Goal: Task Accomplishment & Management: Manage account settings

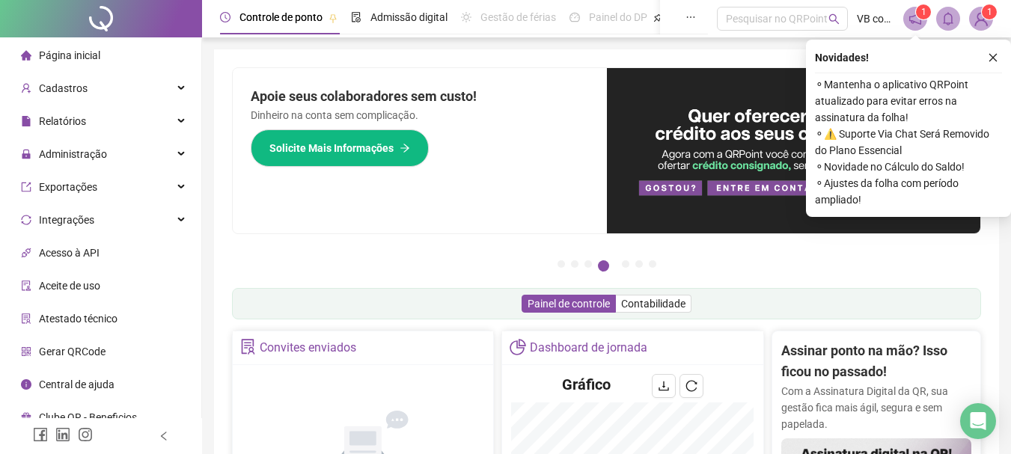
click at [63, 51] on span "Página inicial" at bounding box center [69, 55] width 61 height 12
click at [929, 65] on button "button" at bounding box center [993, 58] width 18 height 18
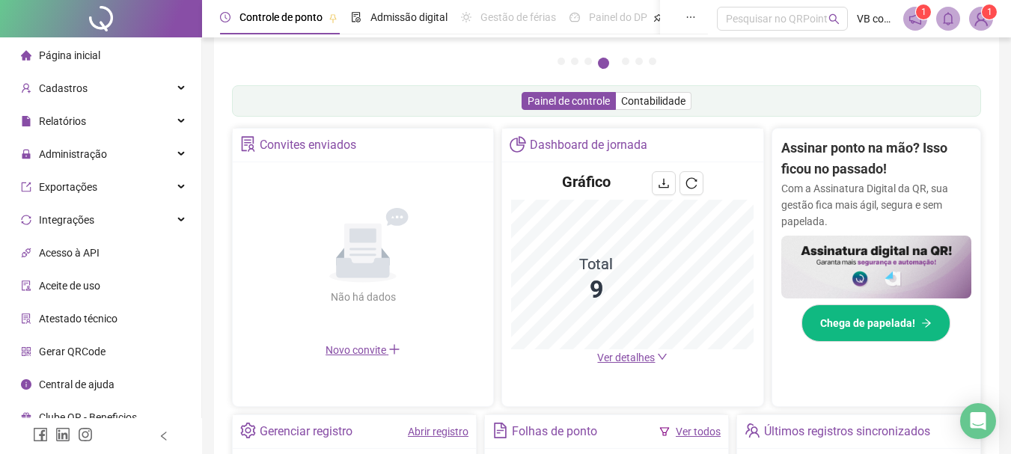
scroll to position [224, 0]
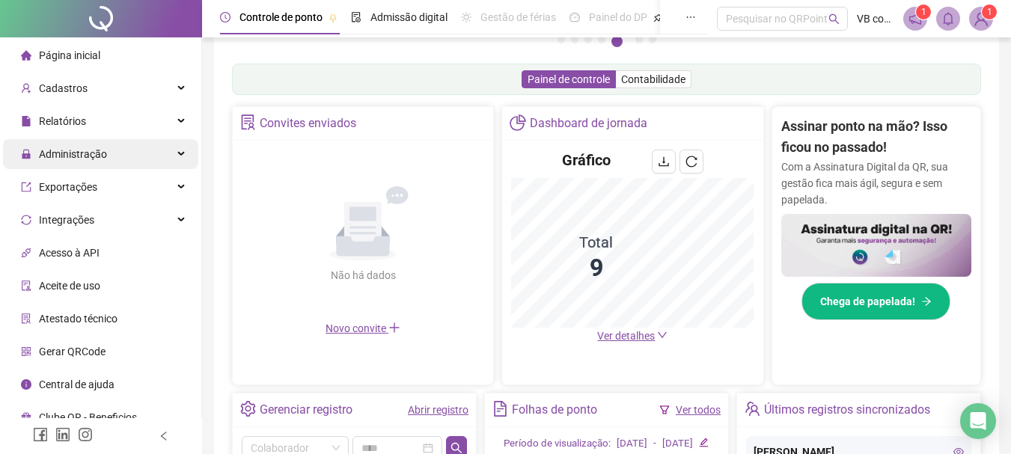
click at [76, 149] on span "Administração" at bounding box center [73, 154] width 68 height 12
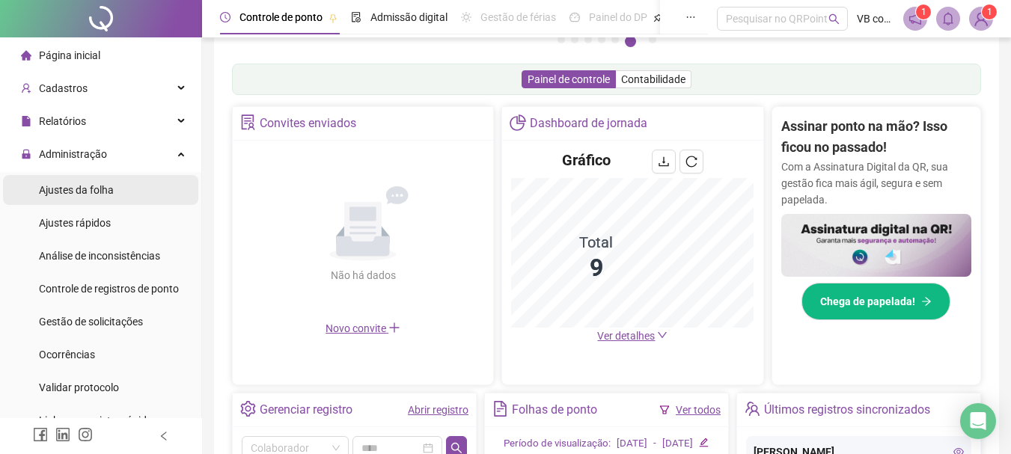
click at [106, 195] on span "Ajustes da folha" at bounding box center [76, 190] width 75 height 12
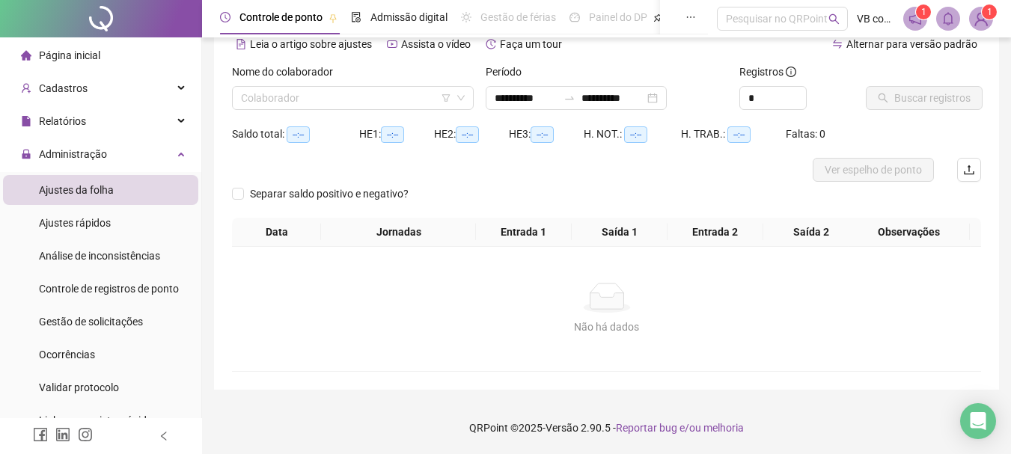
scroll to position [74, 0]
click at [343, 106] on input "search" at bounding box center [346, 98] width 210 height 22
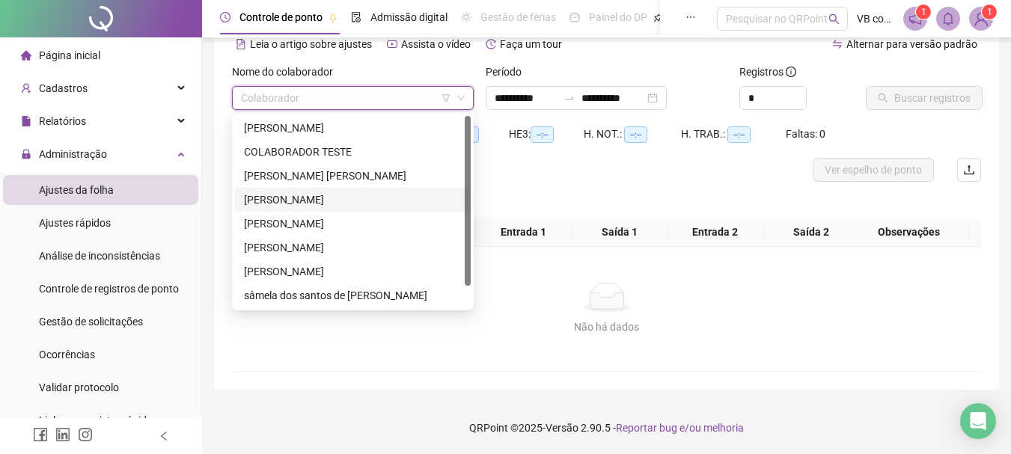
click at [373, 204] on div "[PERSON_NAME]" at bounding box center [353, 200] width 218 height 16
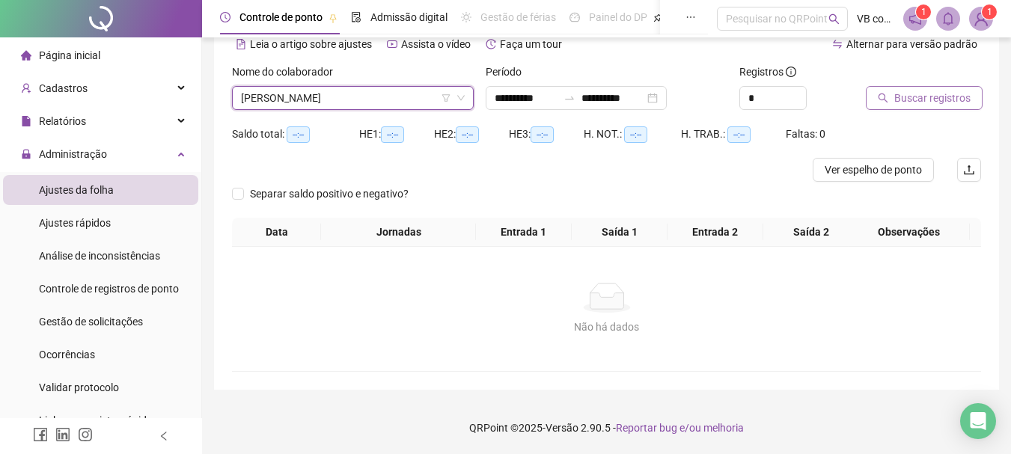
click at [893, 97] on button "Buscar registros" at bounding box center [924, 98] width 117 height 24
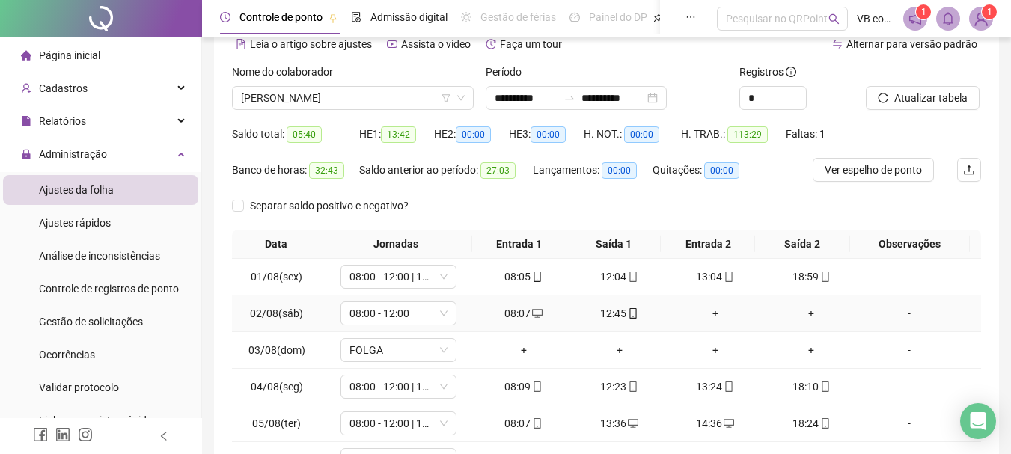
scroll to position [260, 0]
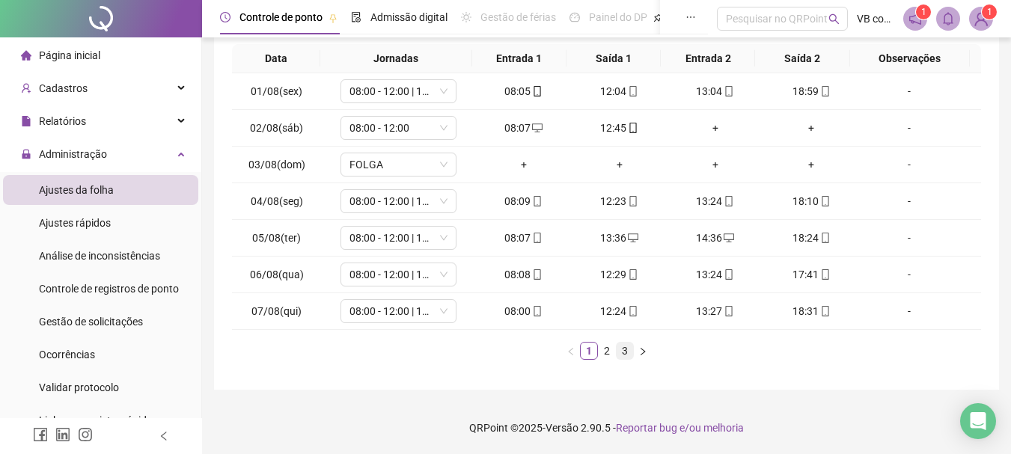
click at [620, 350] on link "3" at bounding box center [625, 351] width 16 height 16
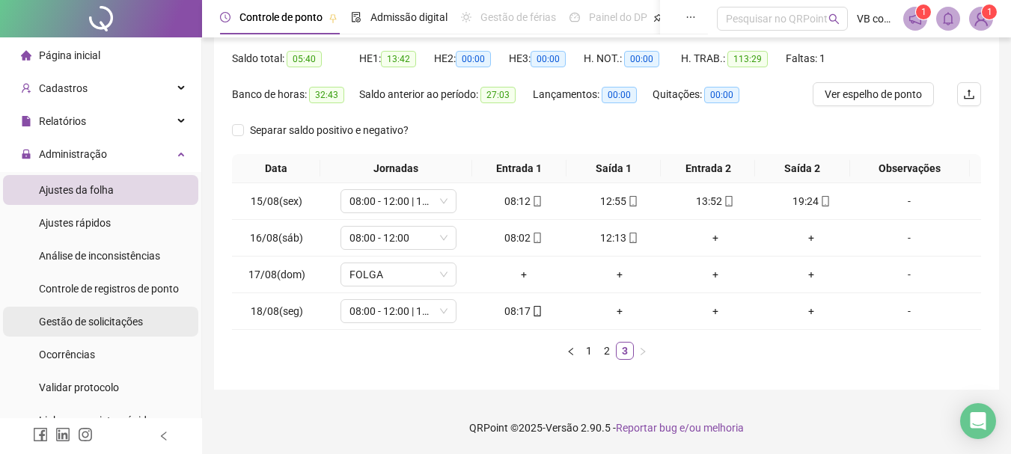
click at [123, 317] on span "Gestão de solicitações" at bounding box center [91, 322] width 104 height 12
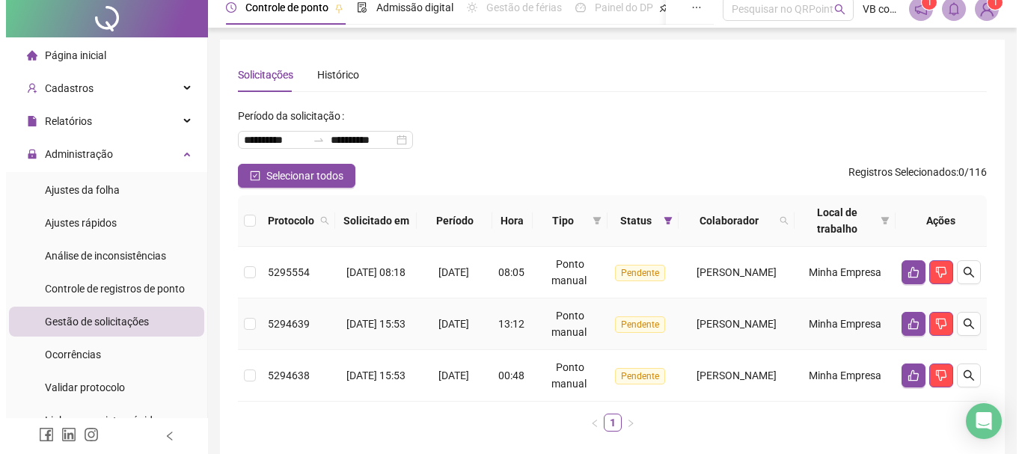
scroll to position [75, 0]
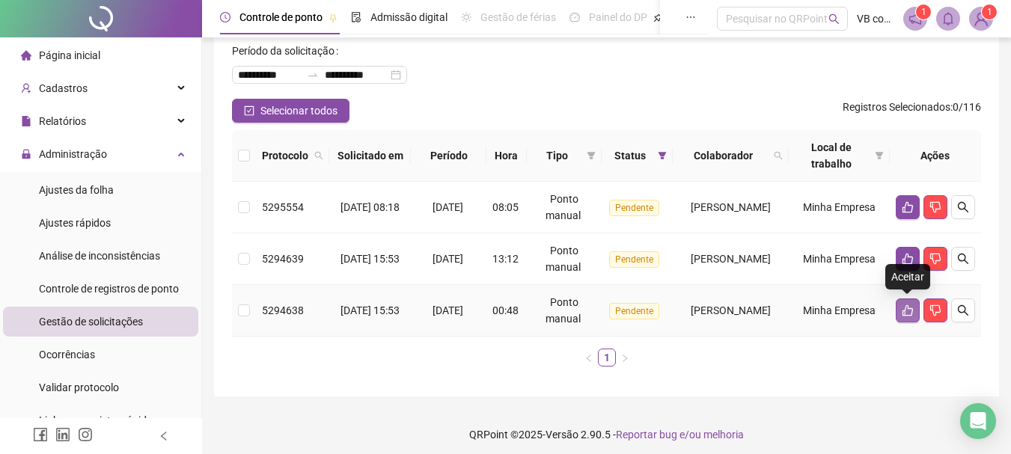
click at [902, 317] on button "button" at bounding box center [908, 311] width 24 height 24
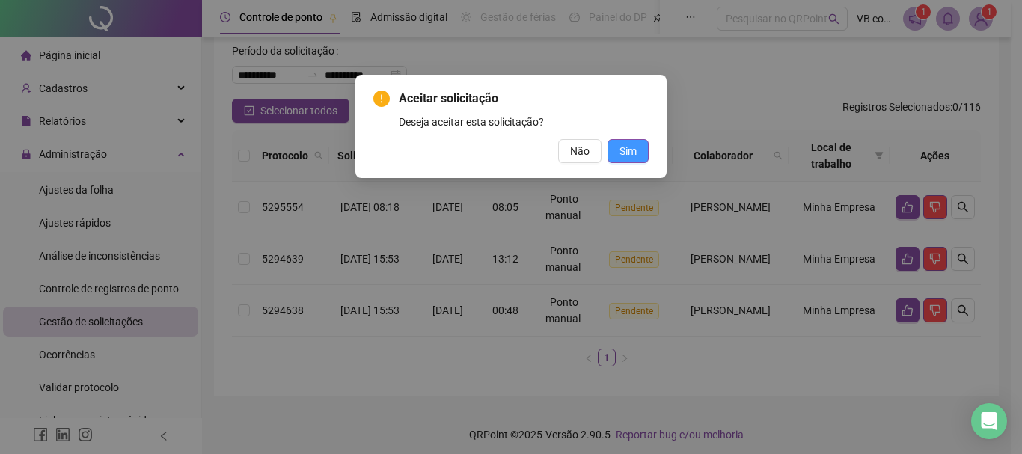
click at [625, 150] on span "Sim" at bounding box center [628, 151] width 17 height 16
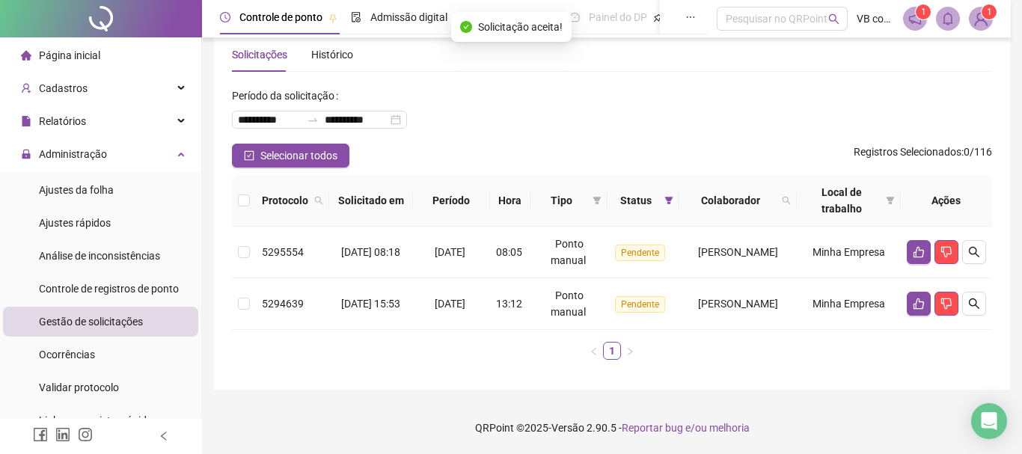
scroll to position [30, 0]
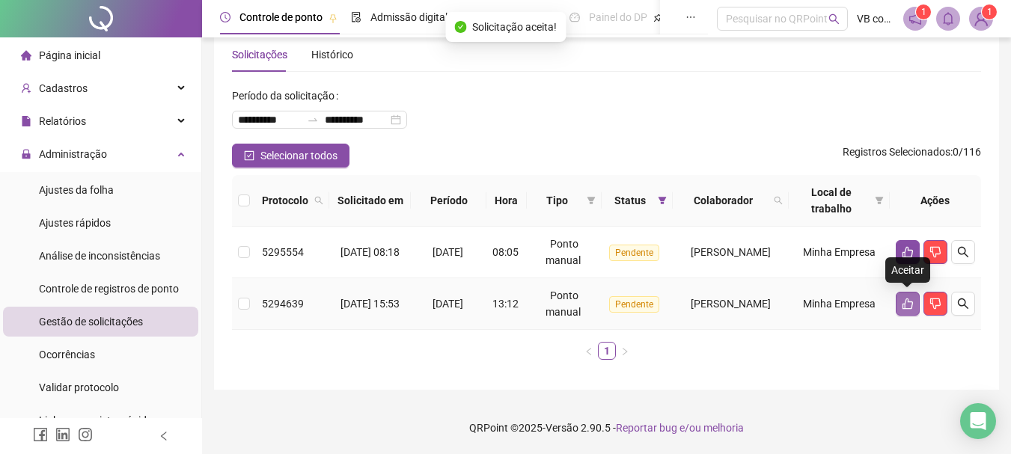
click at [905, 308] on icon "like" at bounding box center [908, 304] width 12 height 12
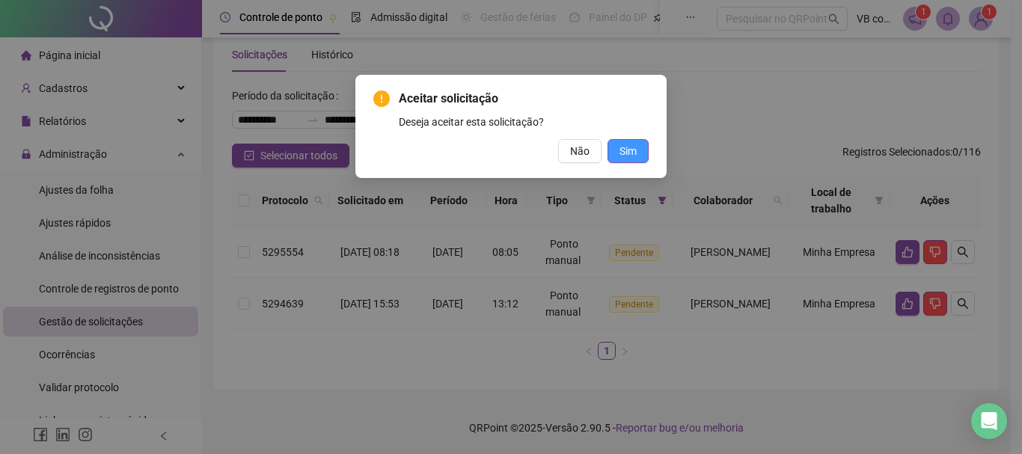
click at [638, 153] on button "Sim" at bounding box center [628, 151] width 41 height 24
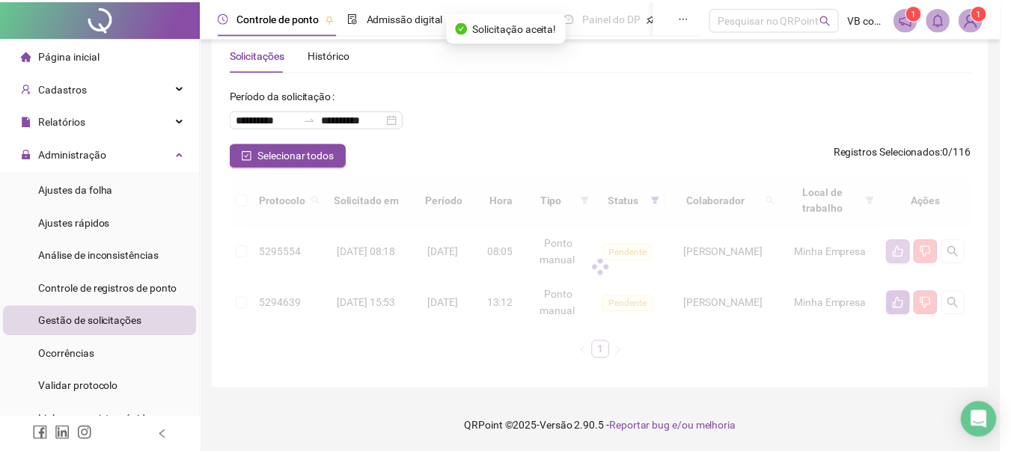
scroll to position [0, 0]
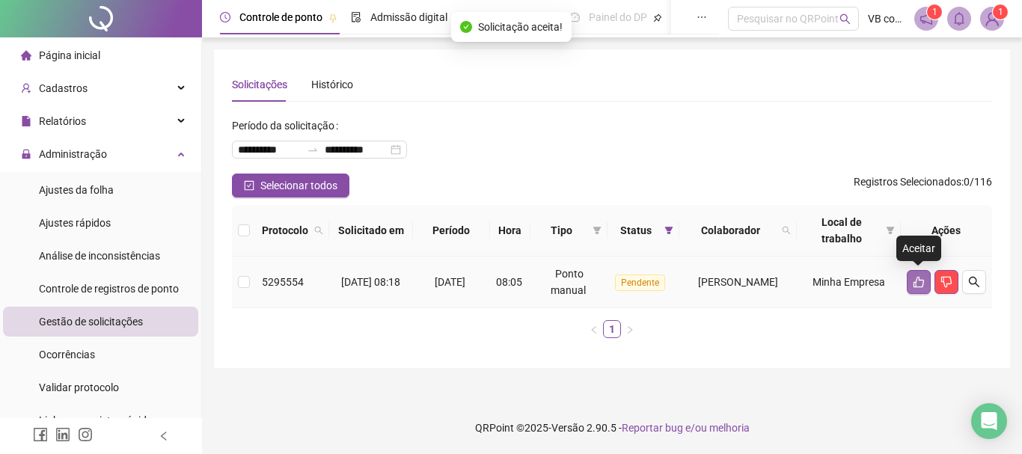
click at [910, 280] on button "button" at bounding box center [919, 282] width 24 height 24
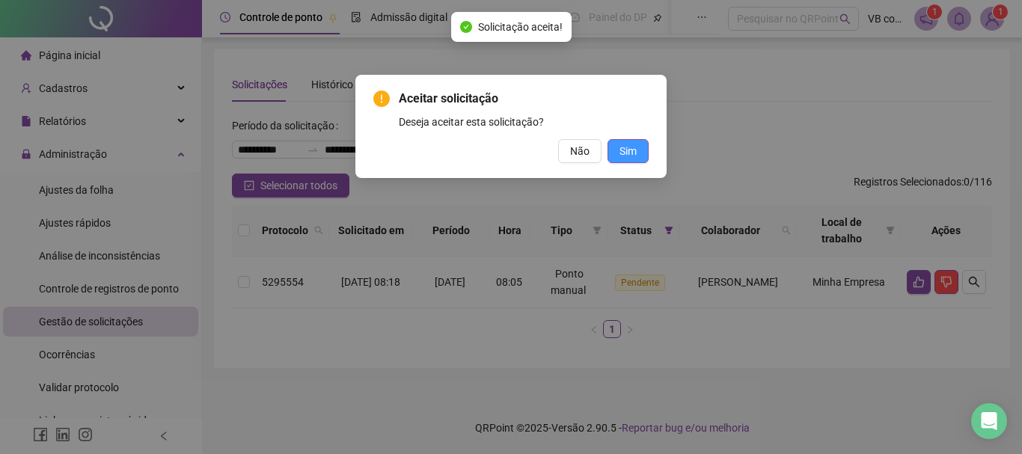
click at [629, 159] on button "Sim" at bounding box center [628, 151] width 41 height 24
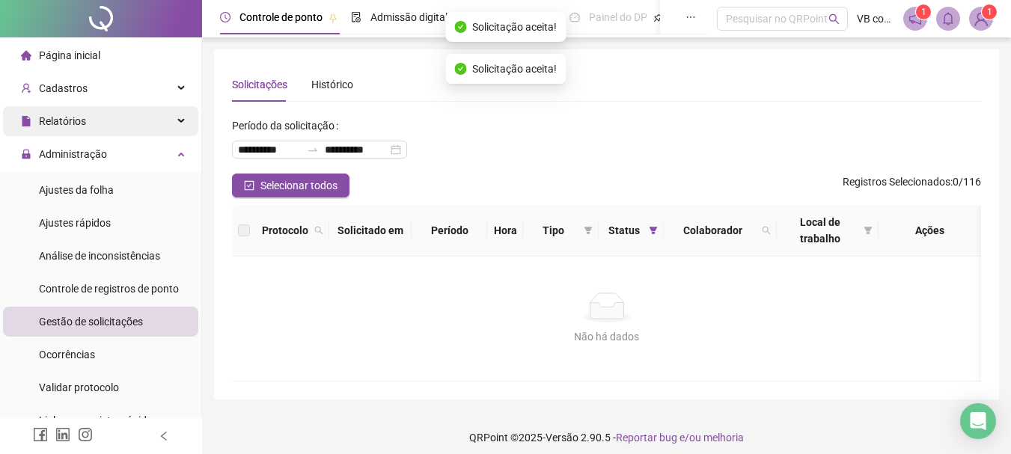
click at [99, 126] on div "Relatórios" at bounding box center [100, 121] width 195 height 30
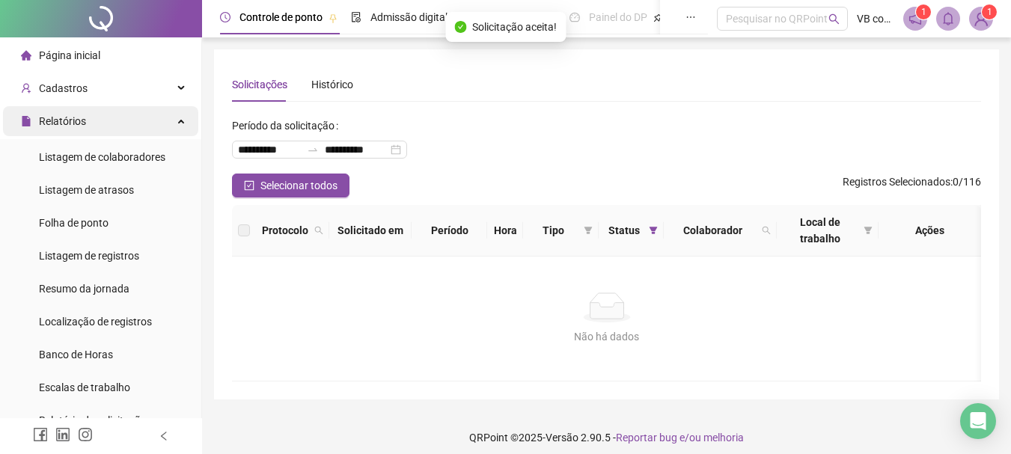
click at [99, 126] on div "Relatórios" at bounding box center [100, 121] width 195 height 30
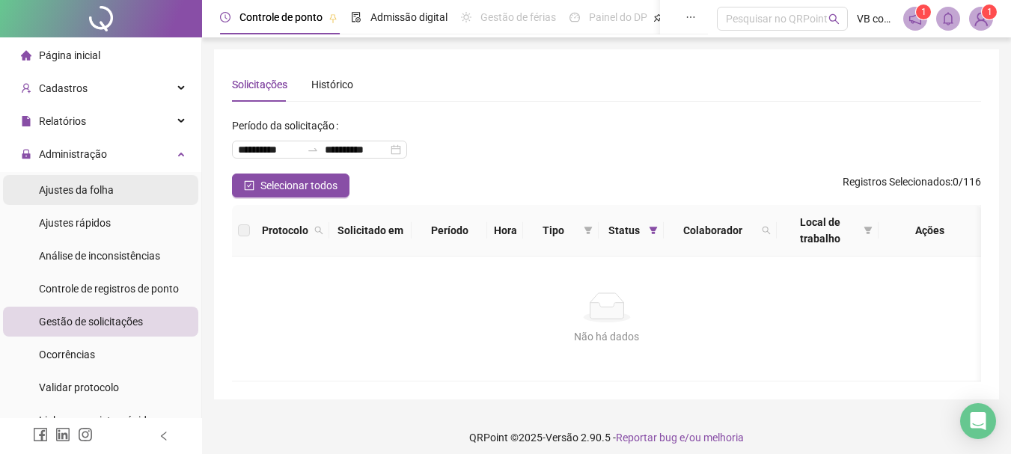
click at [114, 189] on li "Ajustes da folha" at bounding box center [100, 190] width 195 height 30
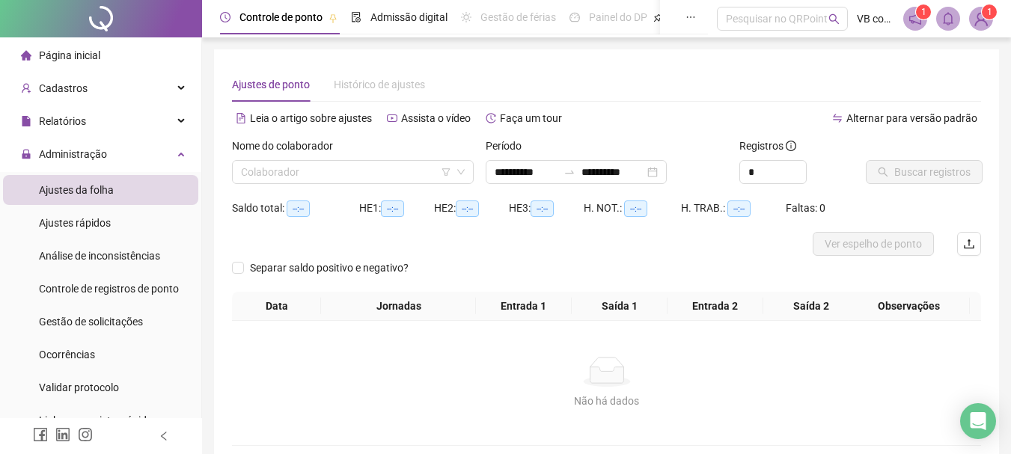
click at [364, 184] on div "Nome do colaborador Colaborador" at bounding box center [353, 167] width 254 height 58
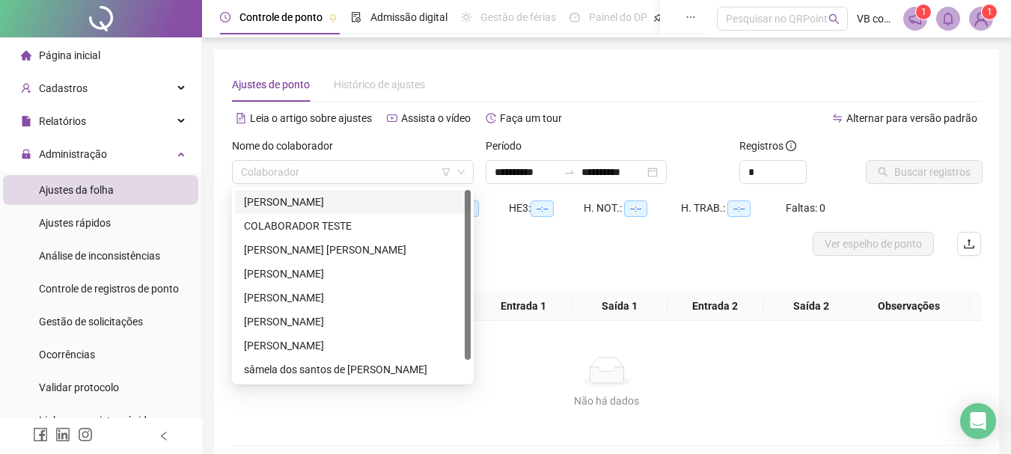
click at [364, 184] on div "Nome do colaborador Colaborador" at bounding box center [353, 167] width 254 height 58
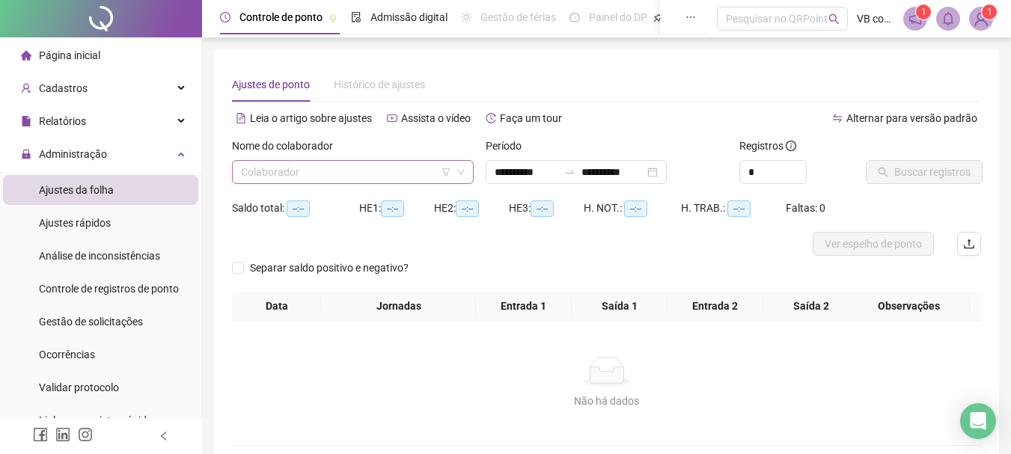
click at [363, 180] on input "search" at bounding box center [346, 172] width 210 height 22
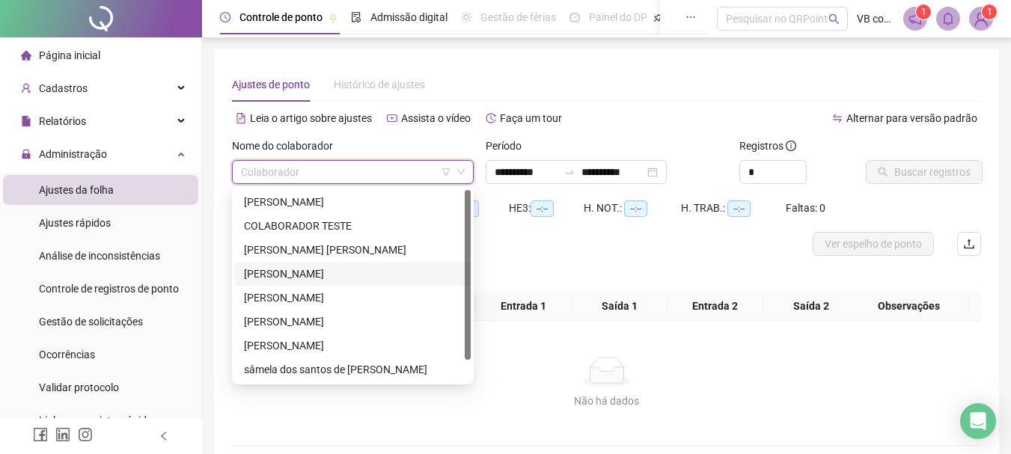
click at [355, 270] on div "[PERSON_NAME]" at bounding box center [353, 274] width 218 height 16
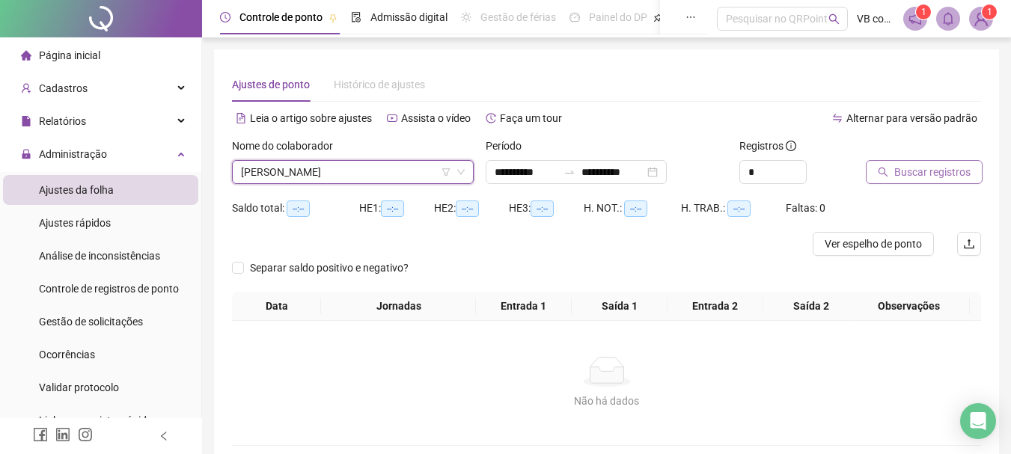
click at [929, 183] on button "Buscar registros" at bounding box center [924, 172] width 117 height 24
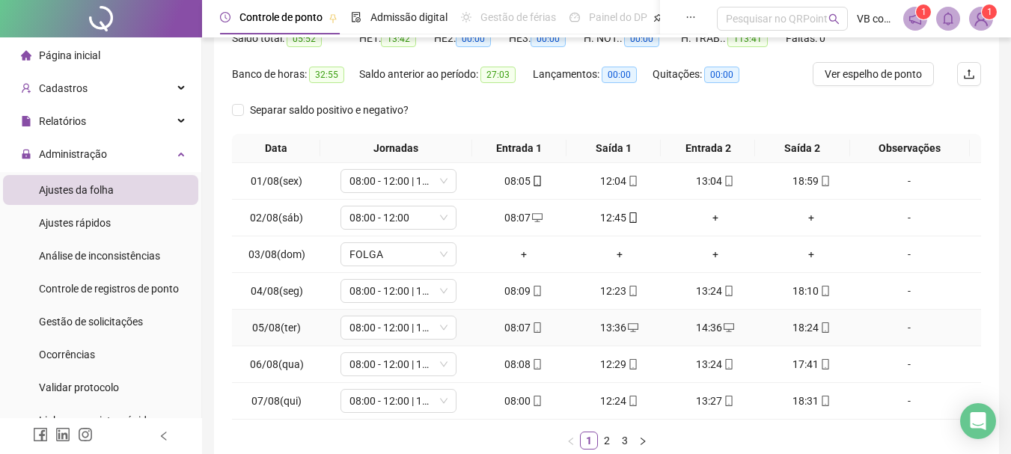
scroll to position [224, 0]
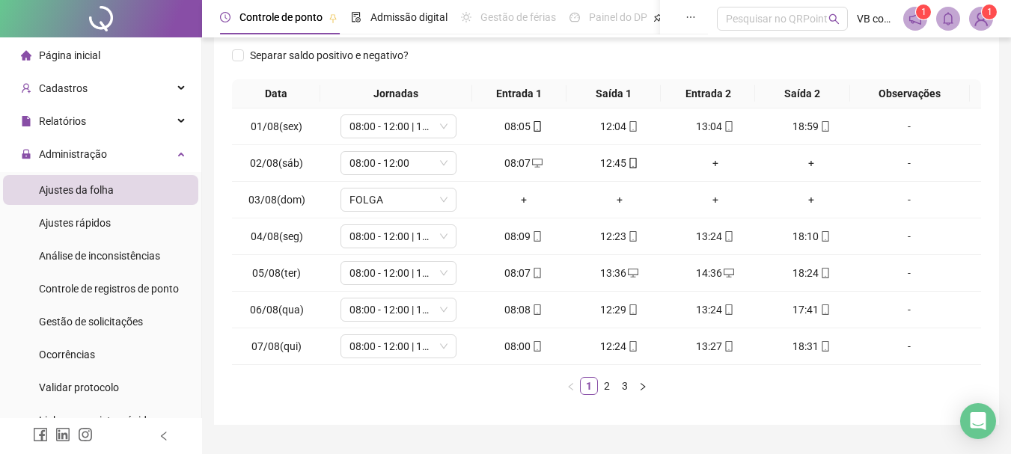
click at [623, 380] on link "3" at bounding box center [625, 386] width 16 height 16
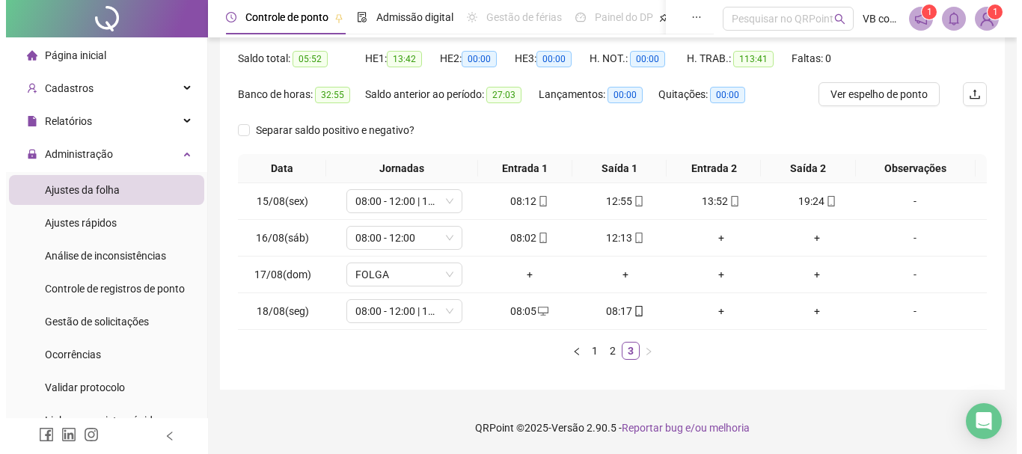
scroll to position [150, 0]
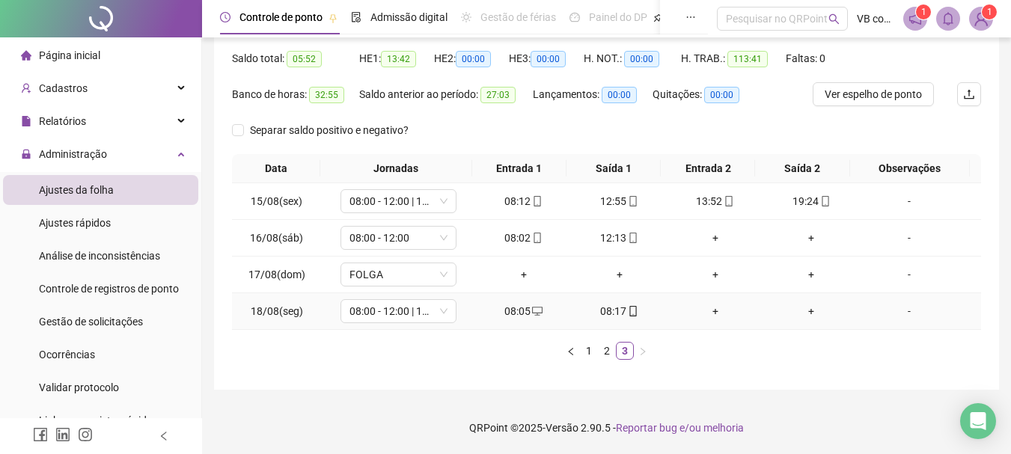
click at [617, 315] on div "08:17" at bounding box center [620, 311] width 84 height 16
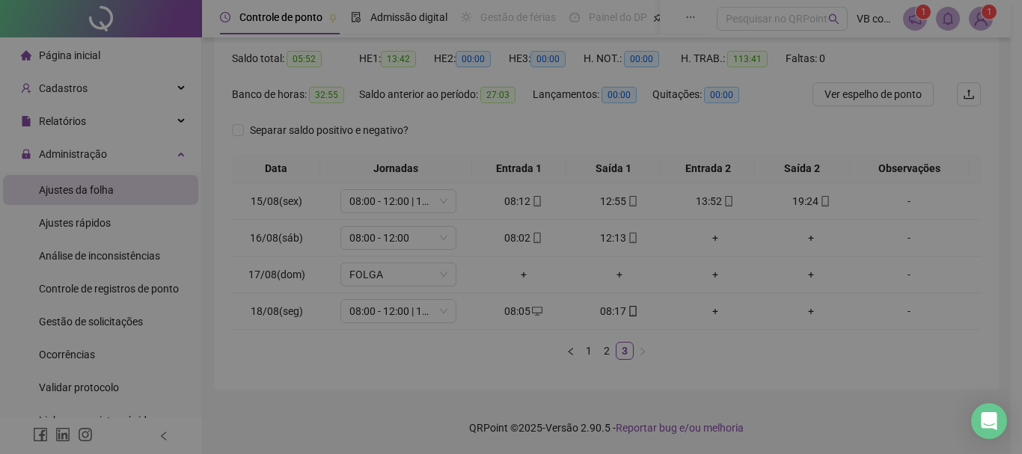
type input "**********"
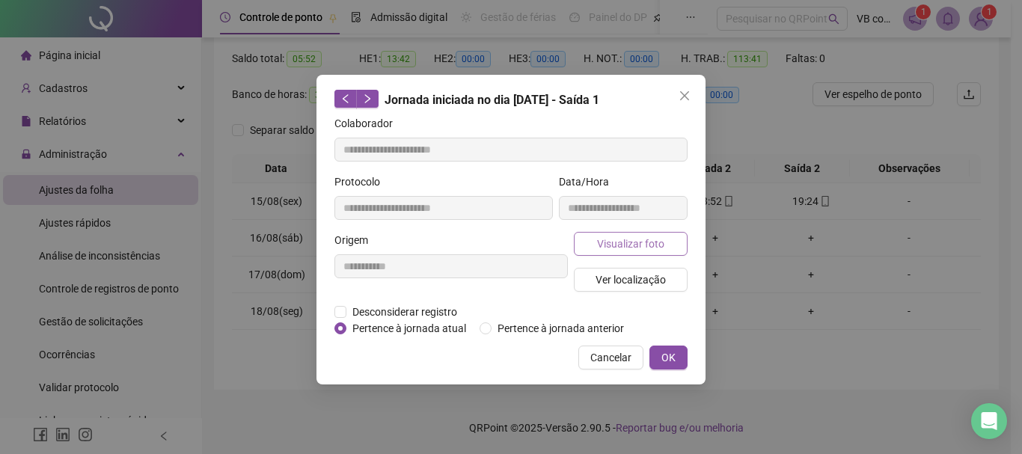
click at [654, 238] on span "Visualizar foto" at bounding box center [630, 244] width 67 height 16
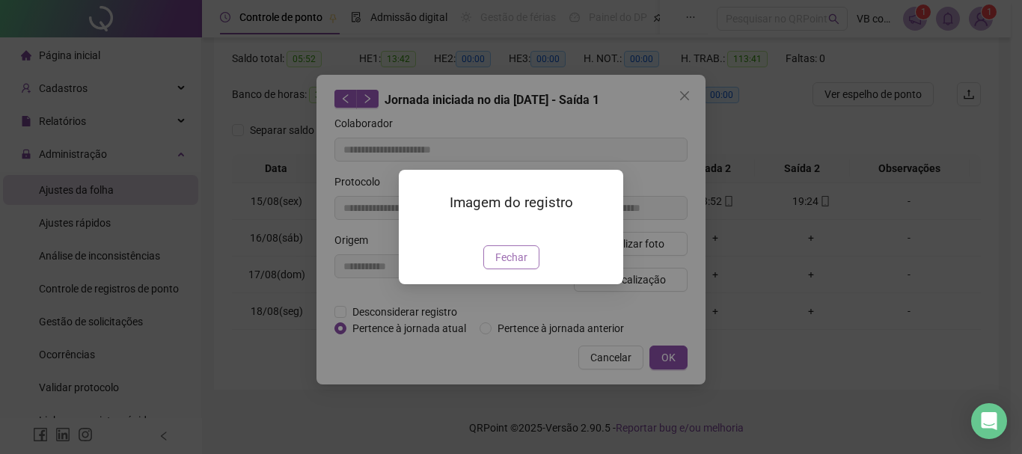
click at [513, 266] on span "Fechar" at bounding box center [511, 257] width 32 height 16
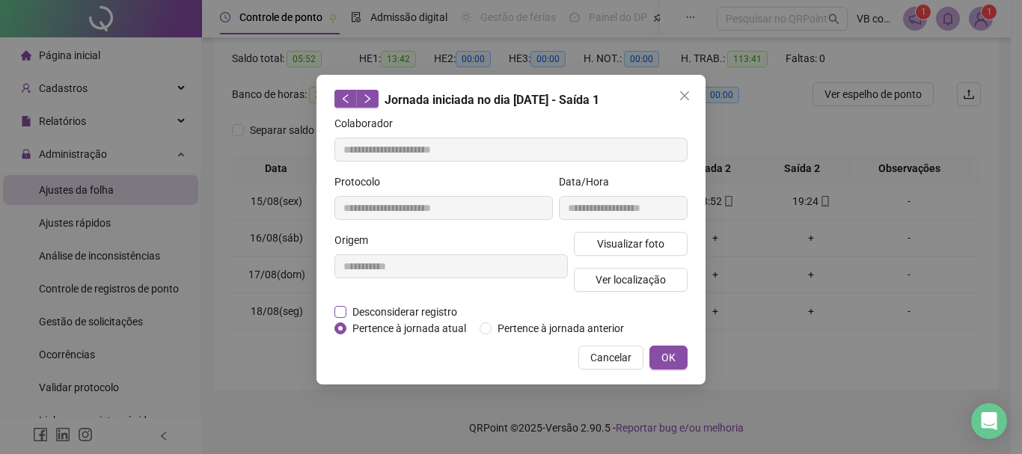
click at [407, 317] on span "Desconsiderar registro" at bounding box center [404, 312] width 117 height 16
click at [412, 314] on span "Desconsiderar registro" at bounding box center [404, 312] width 117 height 16
click at [429, 311] on span "Desconsiderar registro" at bounding box center [404, 312] width 117 height 16
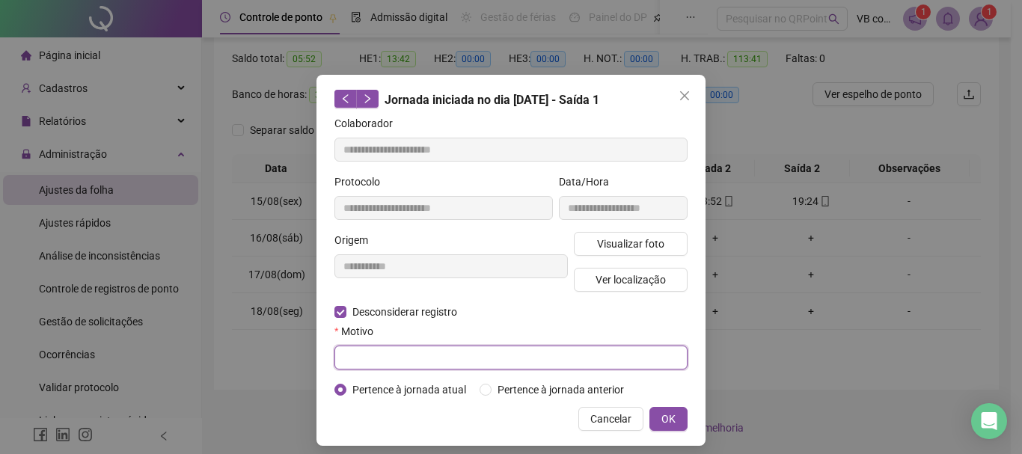
click at [392, 346] on input "text" at bounding box center [510, 358] width 353 height 24
type input "**********"
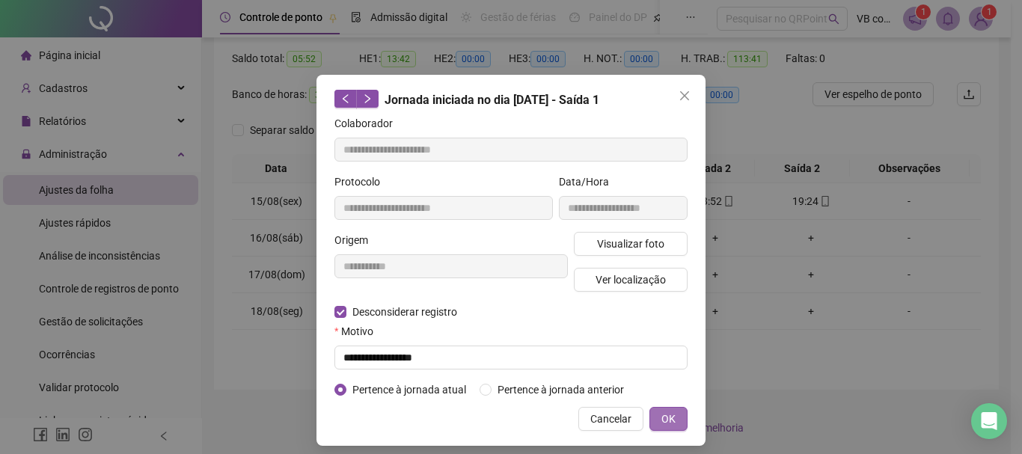
click at [676, 412] on button "OK" at bounding box center [668, 419] width 38 height 24
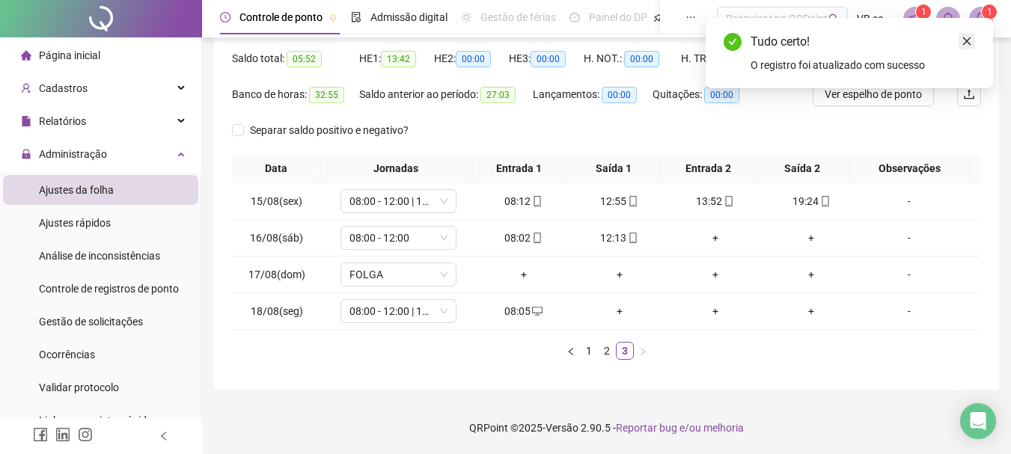
click at [929, 41] on link "Close" at bounding box center [966, 41] width 16 height 16
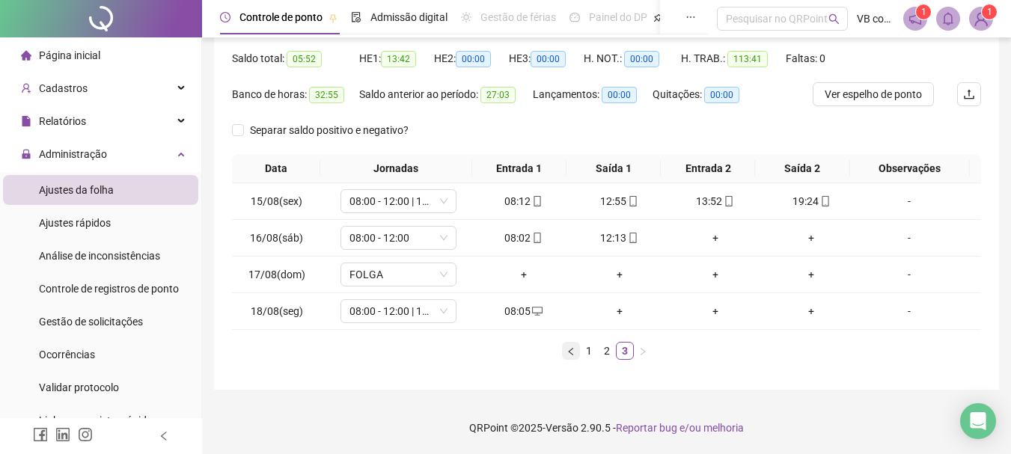
click at [576, 354] on button "button" at bounding box center [571, 351] width 18 height 18
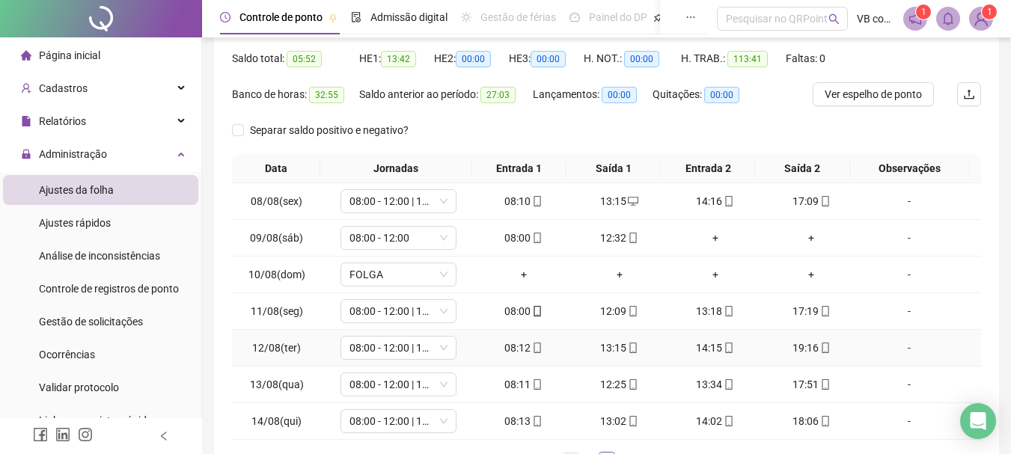
click at [592, 350] on div "13:15" at bounding box center [620, 348] width 84 height 16
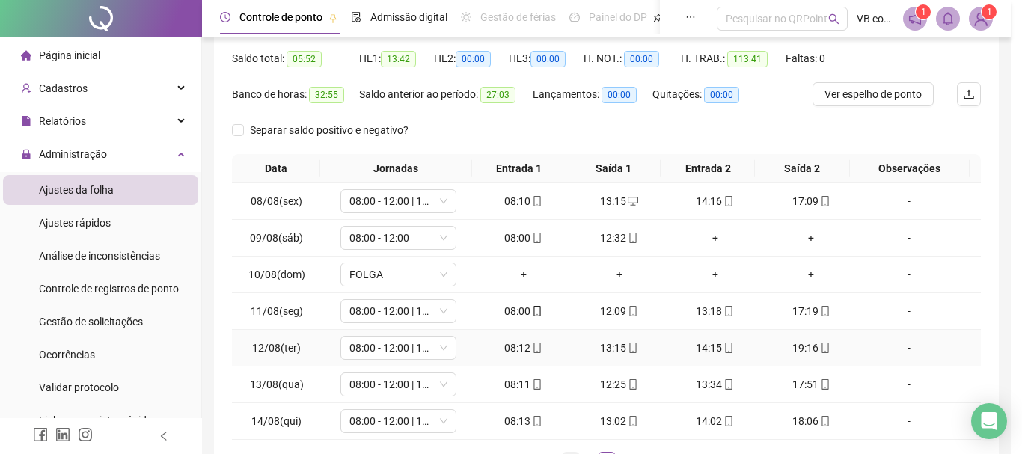
type input "**********"
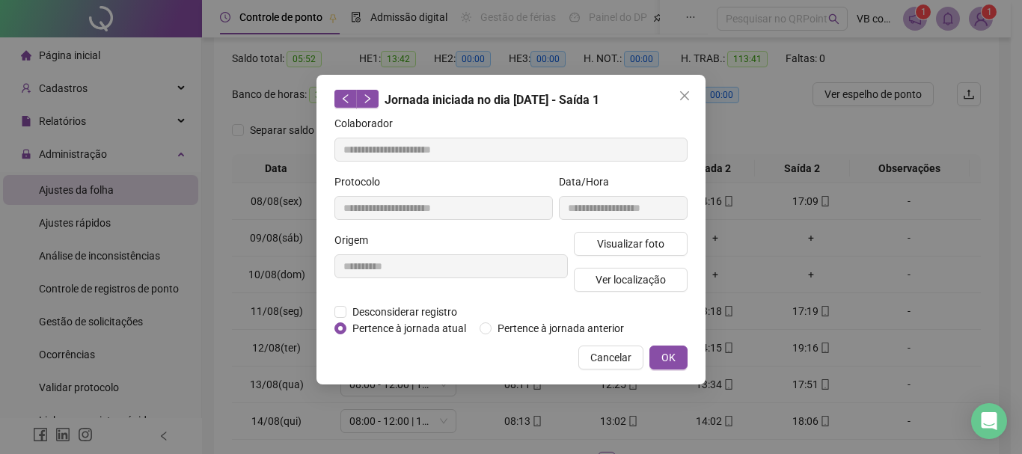
click at [691, 94] on span "Close" at bounding box center [685, 96] width 24 height 12
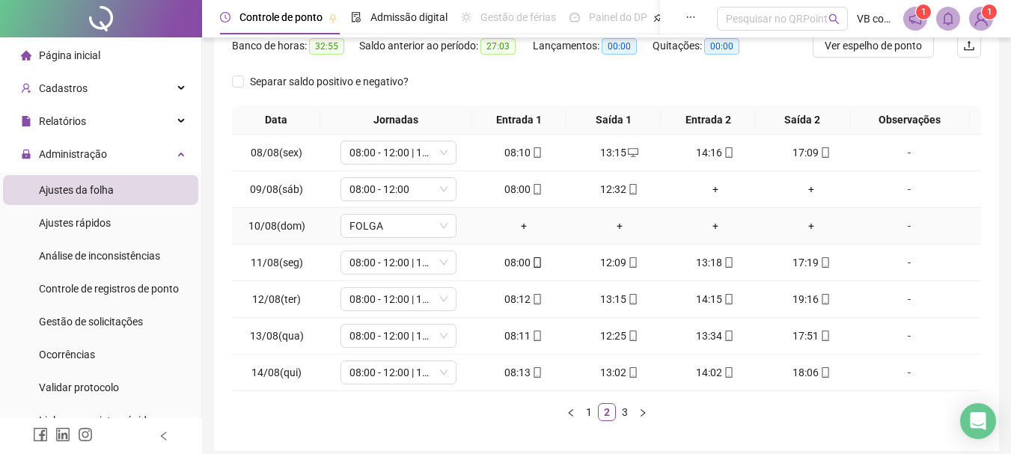
scroll to position [260, 0]
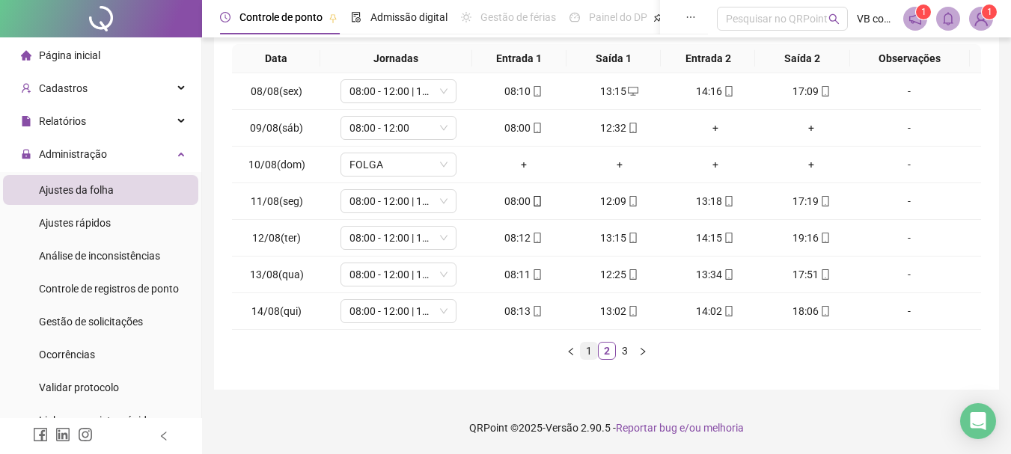
click at [590, 355] on link "1" at bounding box center [589, 351] width 16 height 16
click at [612, 355] on link "2" at bounding box center [607, 351] width 16 height 16
click at [607, 353] on link "2" at bounding box center [607, 351] width 16 height 16
click at [587, 346] on link "1" at bounding box center [589, 351] width 16 height 16
click at [605, 353] on link "2" at bounding box center [607, 351] width 16 height 16
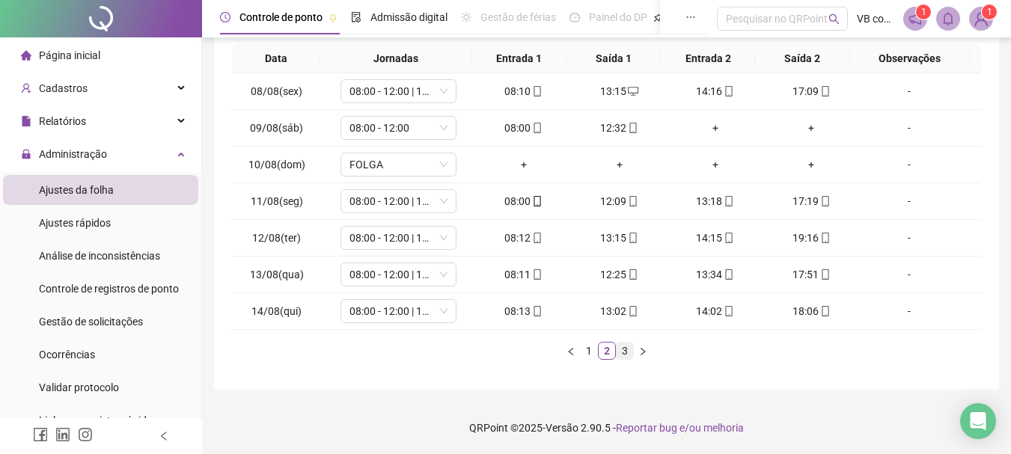
click at [618, 349] on link "3" at bounding box center [625, 351] width 16 height 16
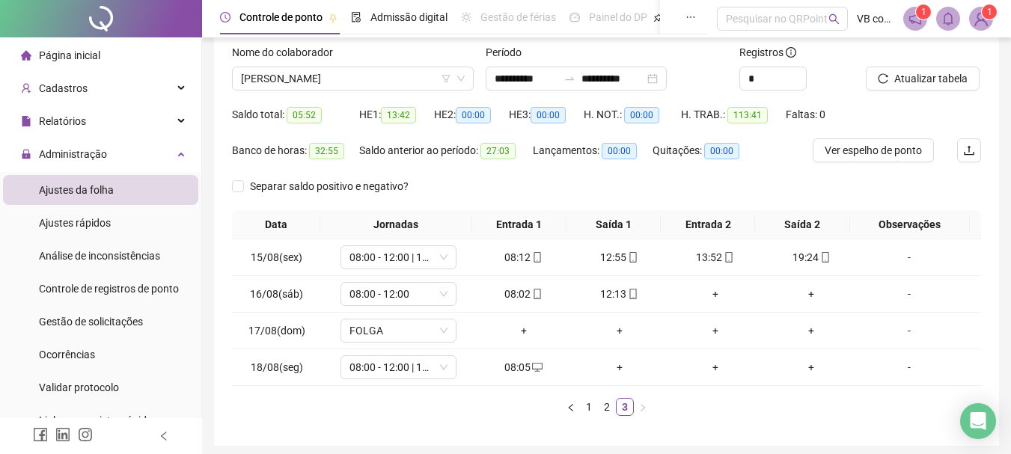
scroll to position [0, 0]
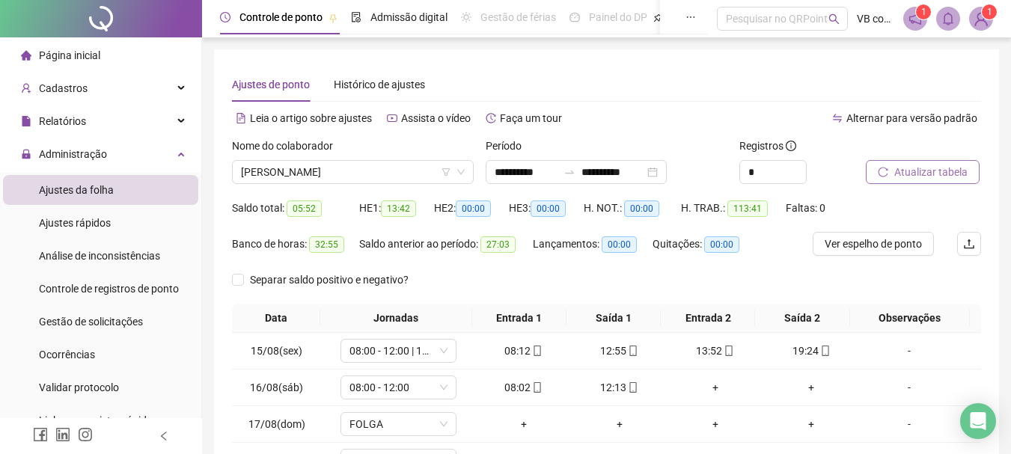
click at [920, 168] on span "Atualizar tabela" at bounding box center [930, 172] width 73 height 16
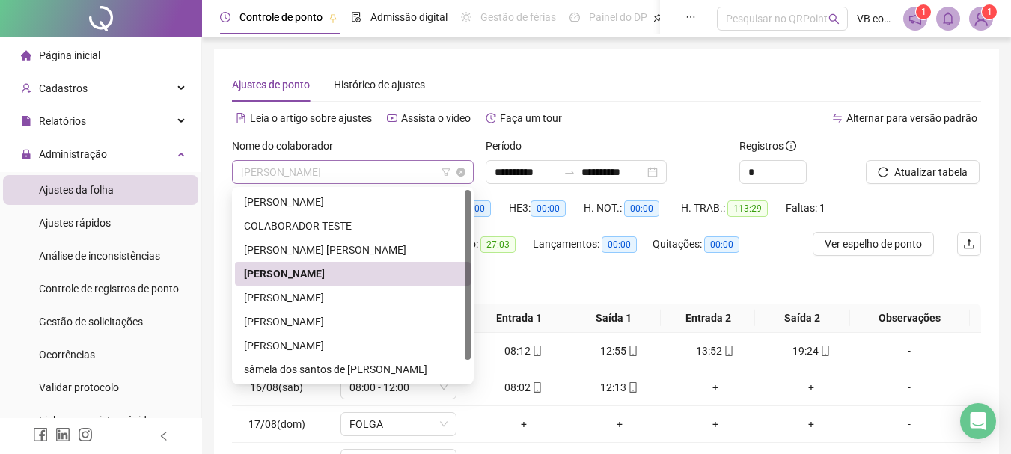
click at [399, 183] on div "[PERSON_NAME]" at bounding box center [353, 172] width 242 height 24
click at [418, 210] on div "[PERSON_NAME]" at bounding box center [353, 202] width 236 height 24
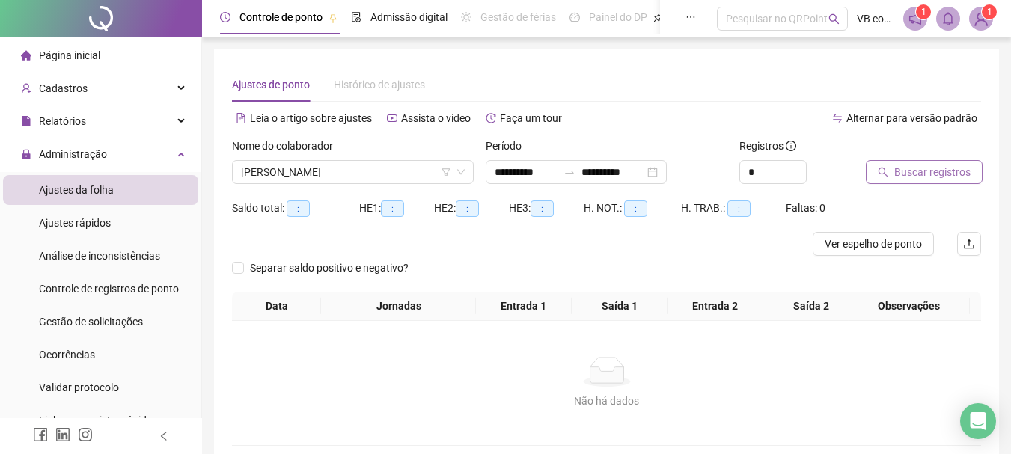
click at [928, 180] on button "Buscar registros" at bounding box center [924, 172] width 117 height 24
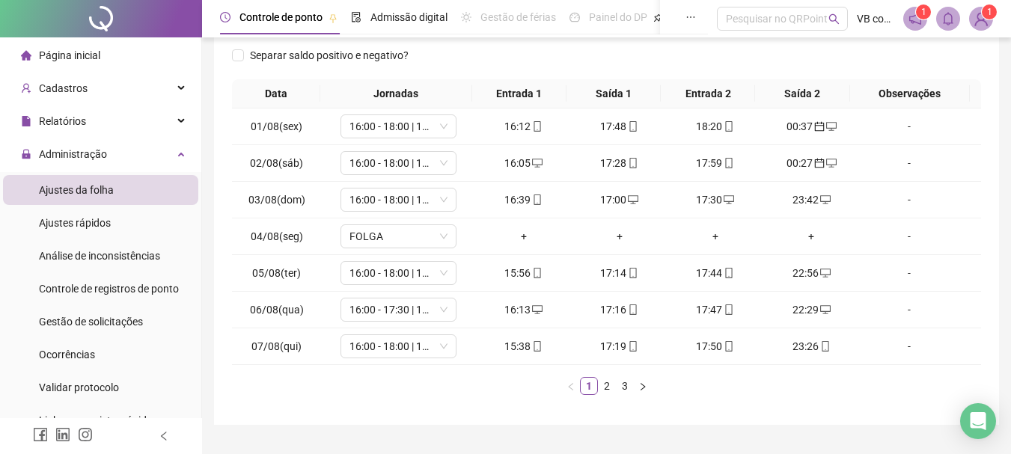
scroll to position [260, 0]
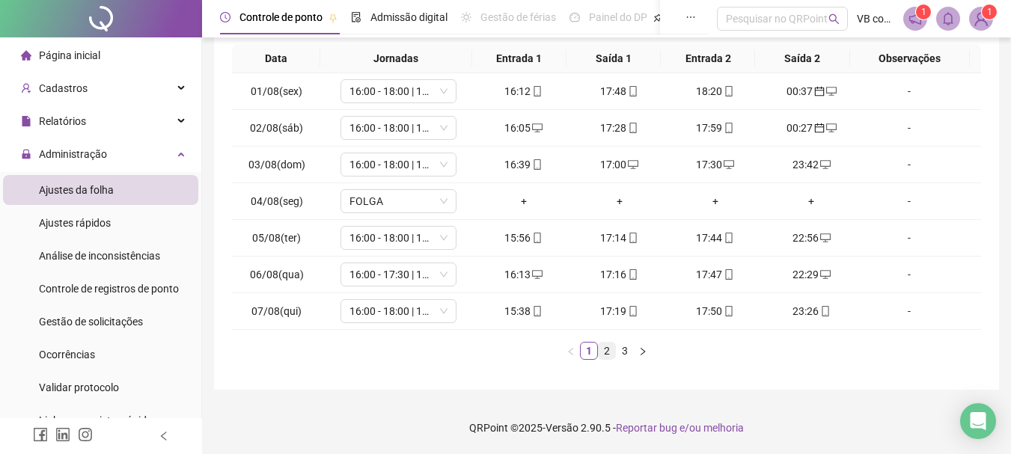
click at [611, 350] on link "2" at bounding box center [607, 351] width 16 height 16
click at [626, 358] on link "3" at bounding box center [625, 351] width 16 height 16
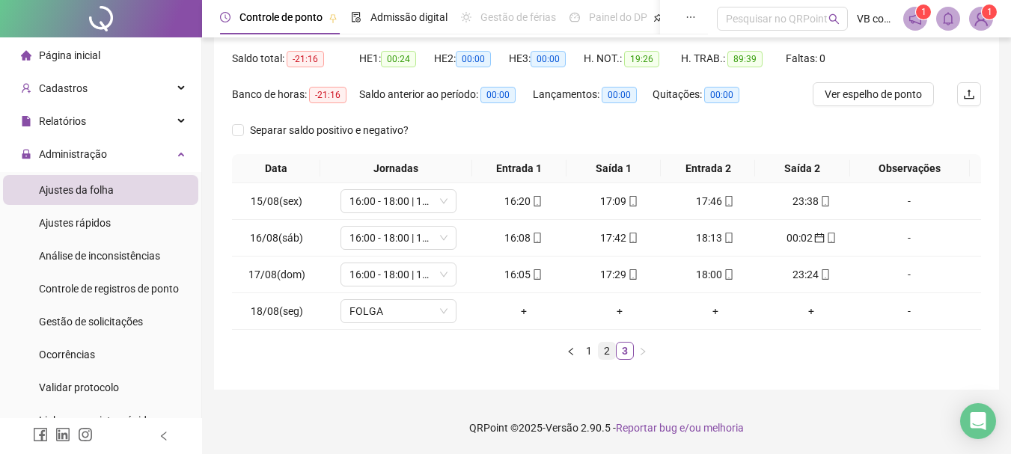
click at [605, 354] on link "2" at bounding box center [607, 351] width 16 height 16
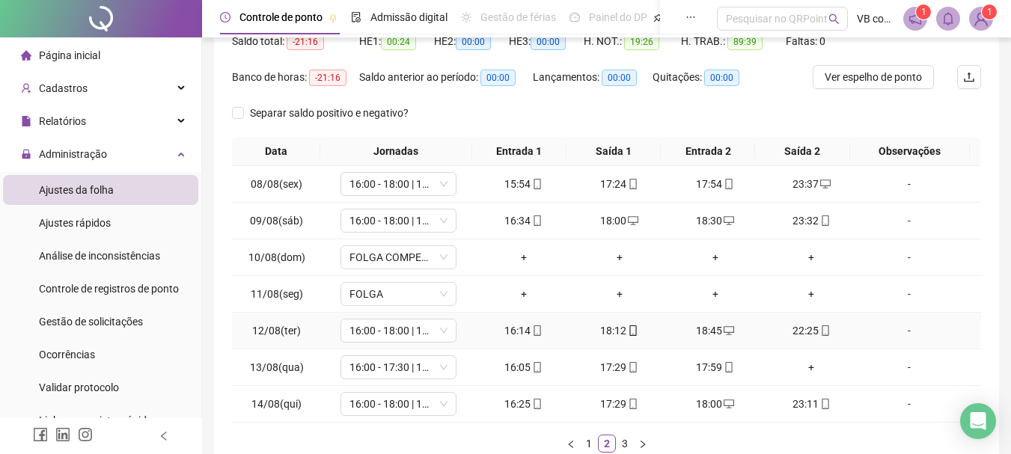
scroll to position [224, 0]
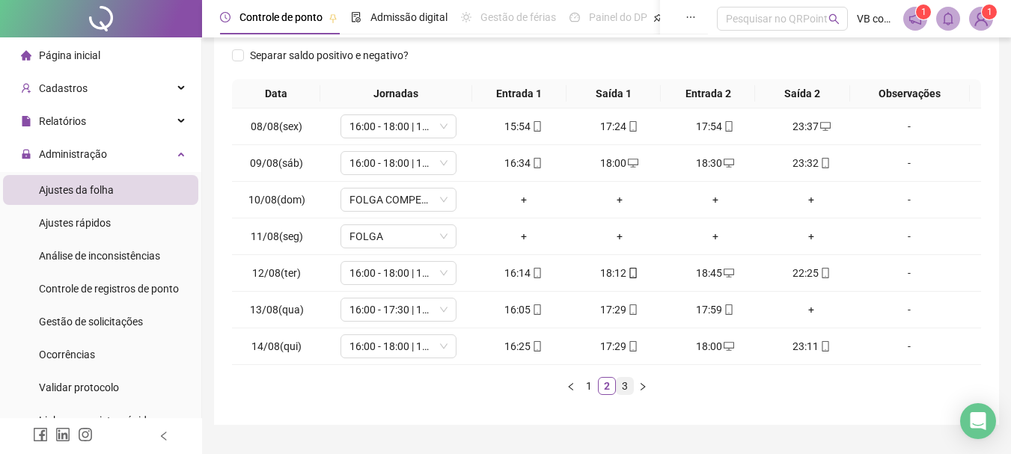
click at [626, 391] on link "3" at bounding box center [625, 386] width 16 height 16
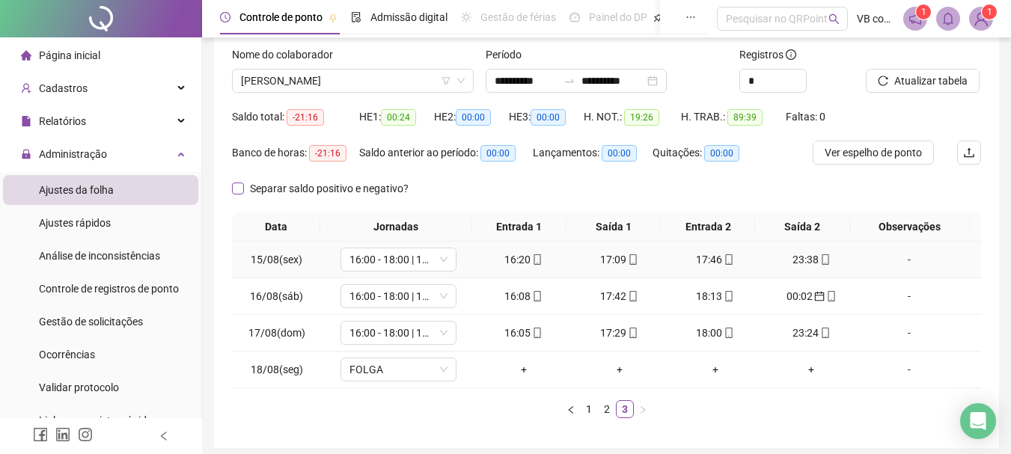
scroll to position [75, 0]
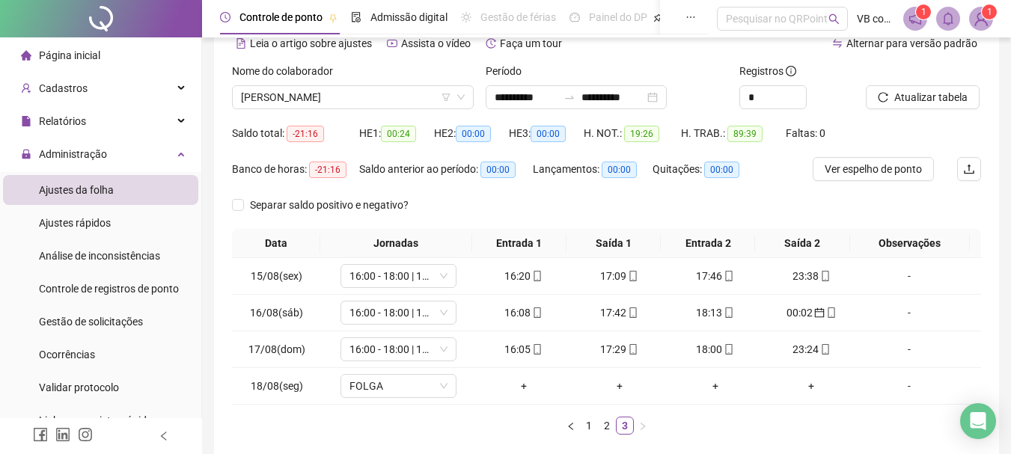
click at [397, 111] on div "Nome do colaborador [PERSON_NAME]" at bounding box center [353, 92] width 254 height 58
click at [405, 101] on span "[PERSON_NAME]" at bounding box center [353, 97] width 224 height 22
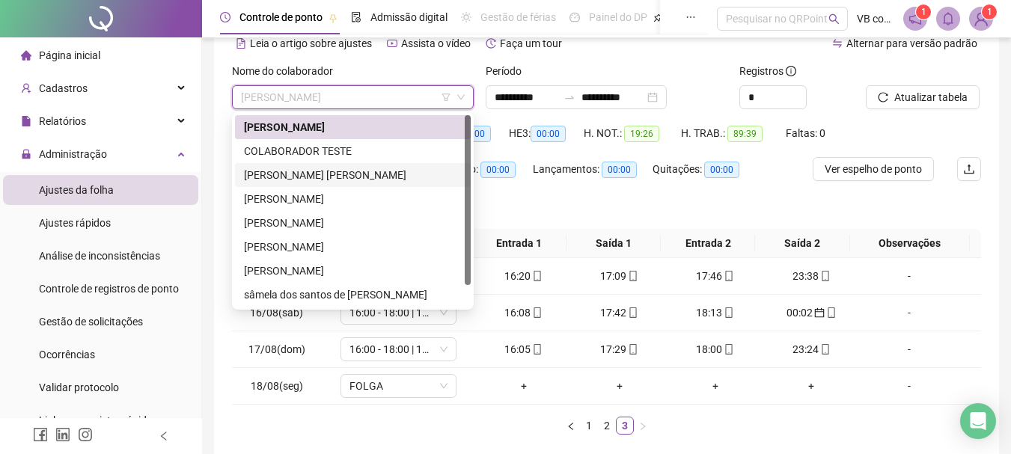
click at [385, 180] on div "[PERSON_NAME] [PERSON_NAME]" at bounding box center [353, 175] width 218 height 16
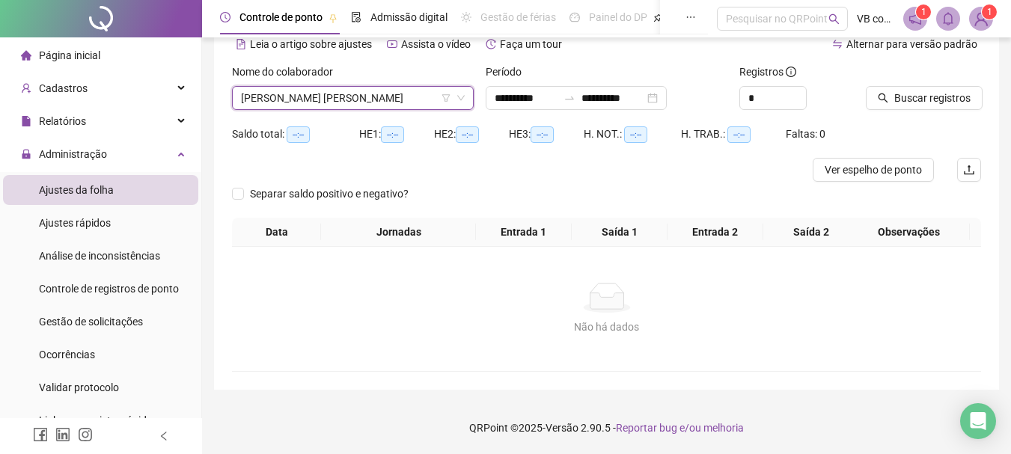
scroll to position [74, 0]
click at [903, 94] on span "Buscar registros" at bounding box center [932, 98] width 76 height 16
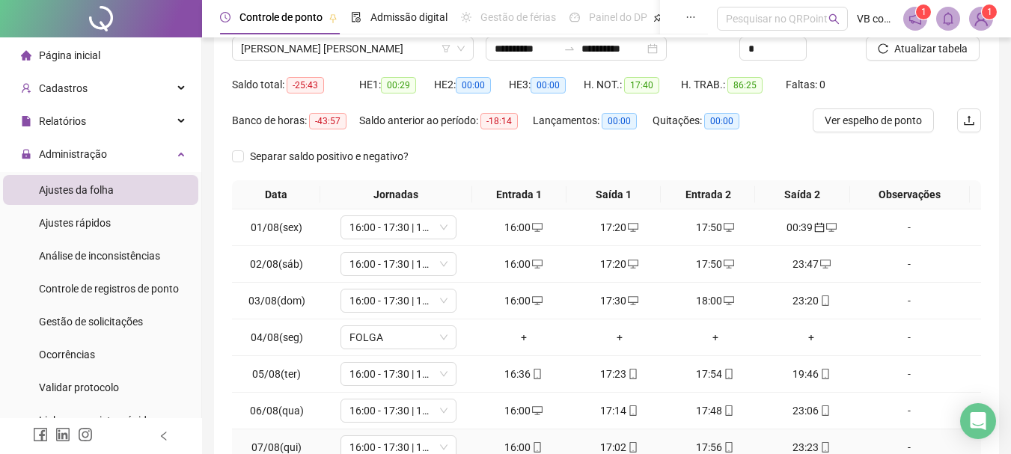
scroll to position [260, 0]
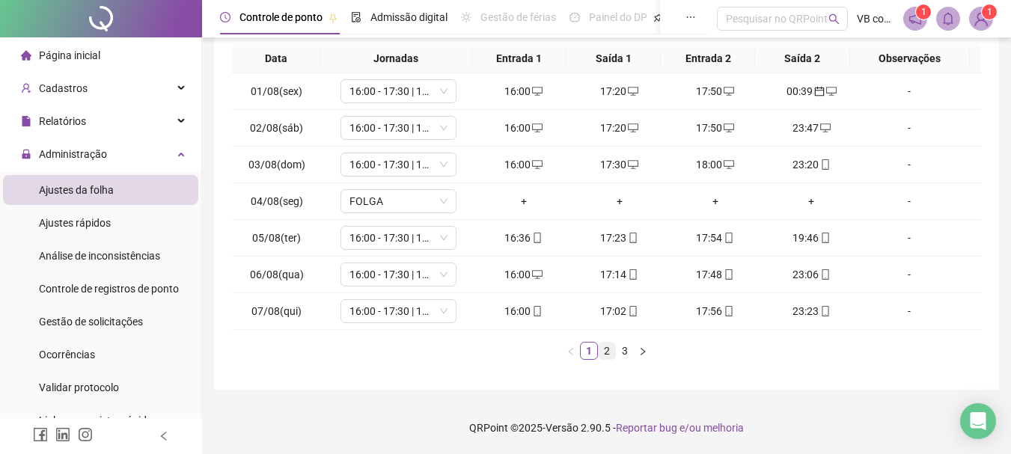
click at [610, 349] on link "2" at bounding box center [607, 351] width 16 height 16
click at [810, 310] on div "+" at bounding box center [811, 311] width 84 height 16
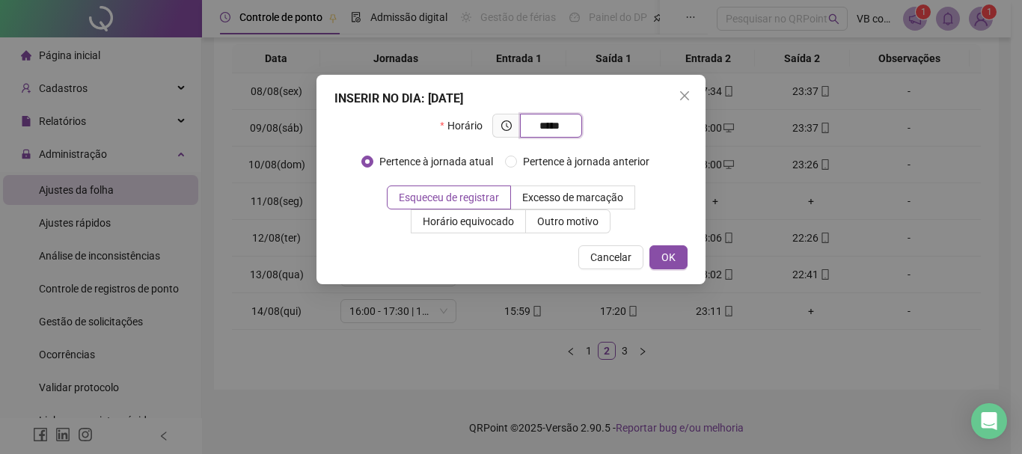
type input "*****"
click at [648, 257] on div "Cancelar OK" at bounding box center [510, 257] width 353 height 24
click at [660, 257] on button "OK" at bounding box center [668, 257] width 38 height 24
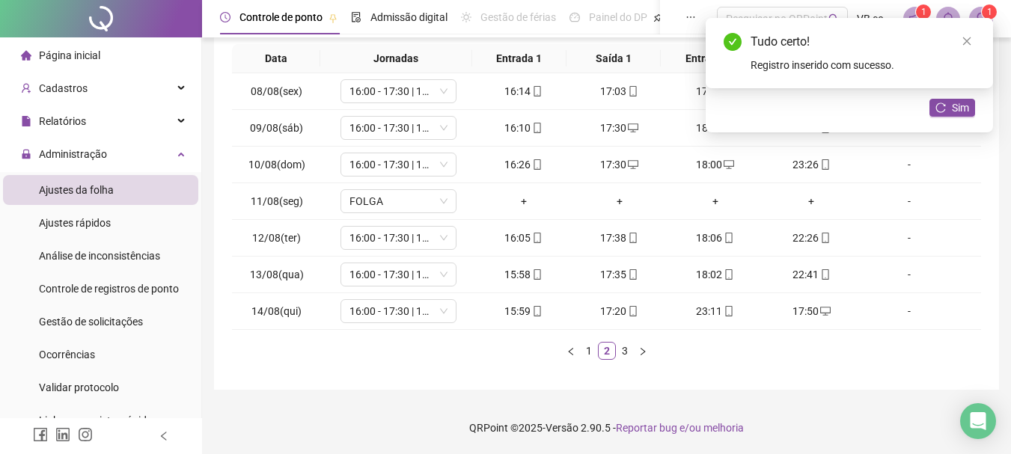
click at [929, 46] on div "Tudo certo! Registro inserido com sucesso." at bounding box center [849, 53] width 287 height 70
click at [929, 43] on icon "close" at bounding box center [966, 41] width 10 height 10
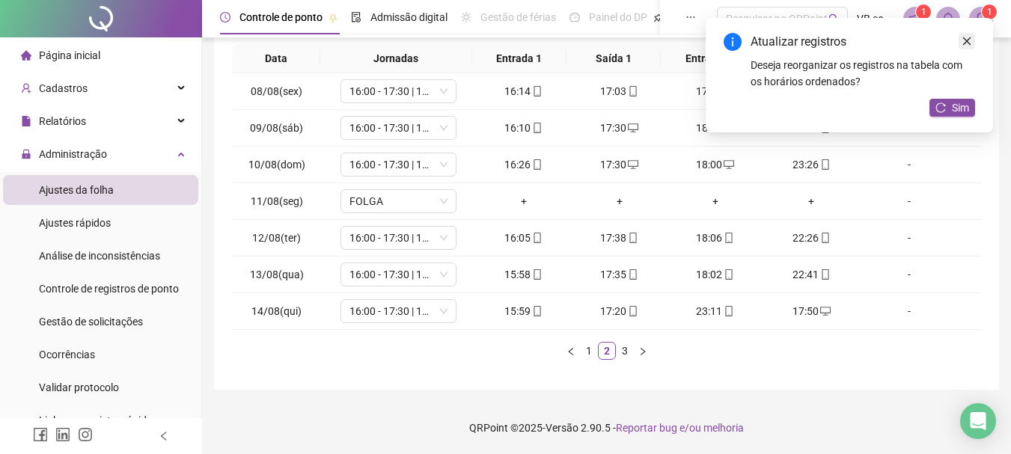
click at [929, 48] on link "Close" at bounding box center [966, 41] width 16 height 16
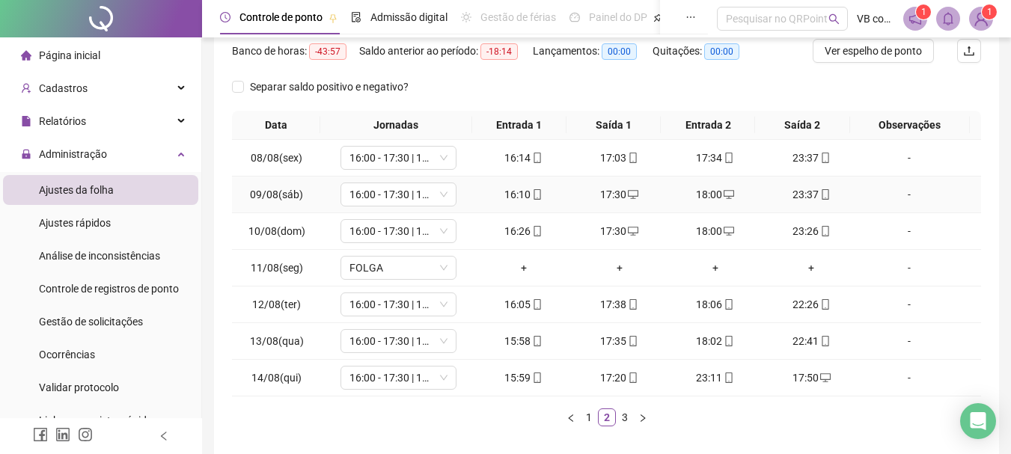
scroll to position [110, 0]
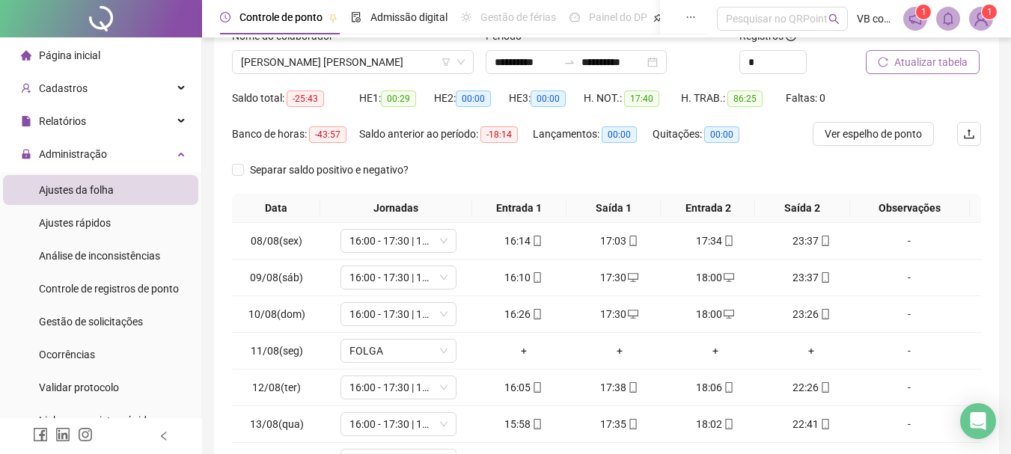
click at [929, 70] on span "Atualizar tabela" at bounding box center [930, 62] width 73 height 16
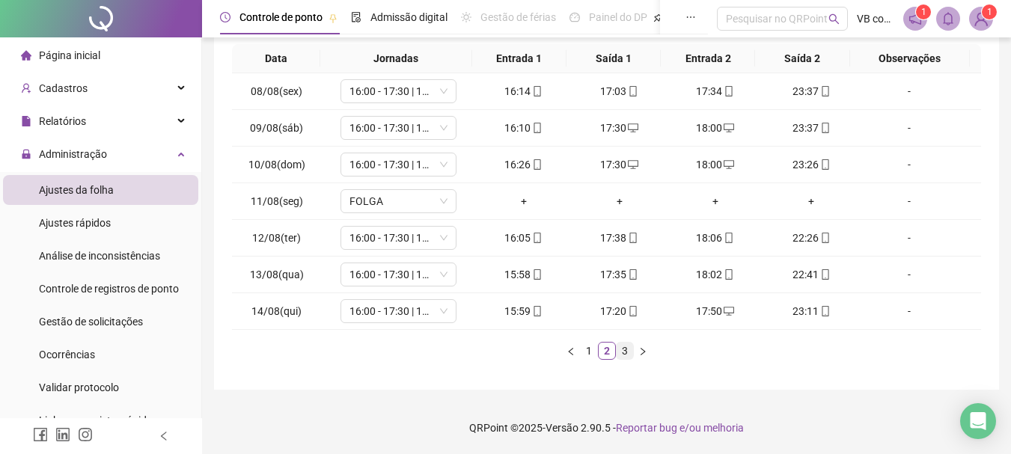
click at [619, 357] on link "3" at bounding box center [625, 351] width 16 height 16
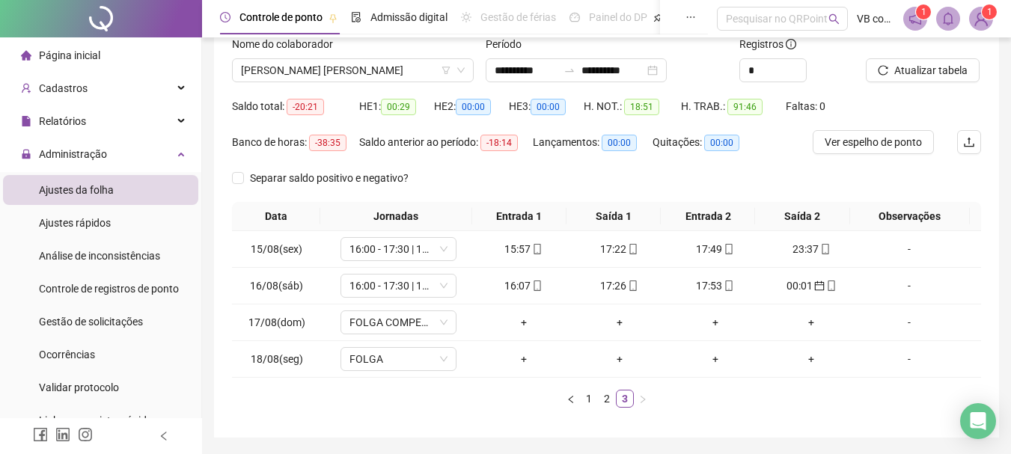
scroll to position [75, 0]
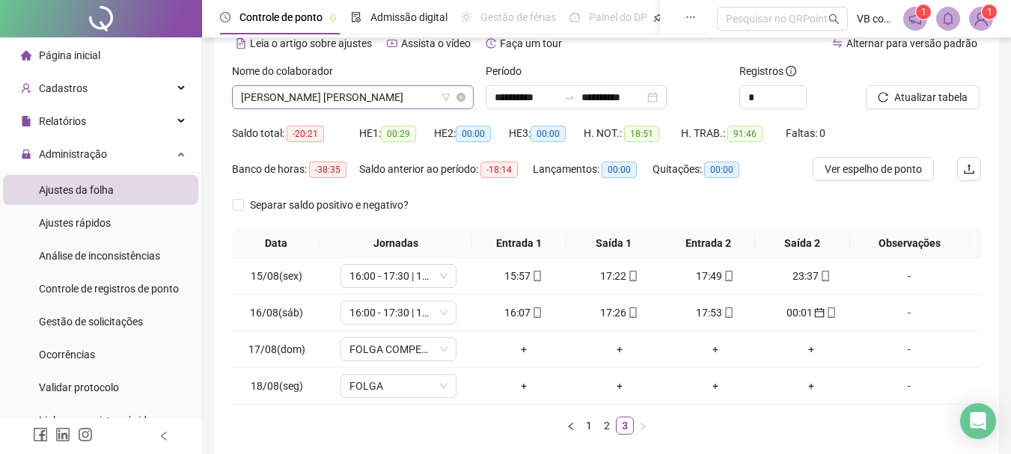
click at [354, 100] on span "[PERSON_NAME] [PERSON_NAME]" at bounding box center [353, 97] width 224 height 22
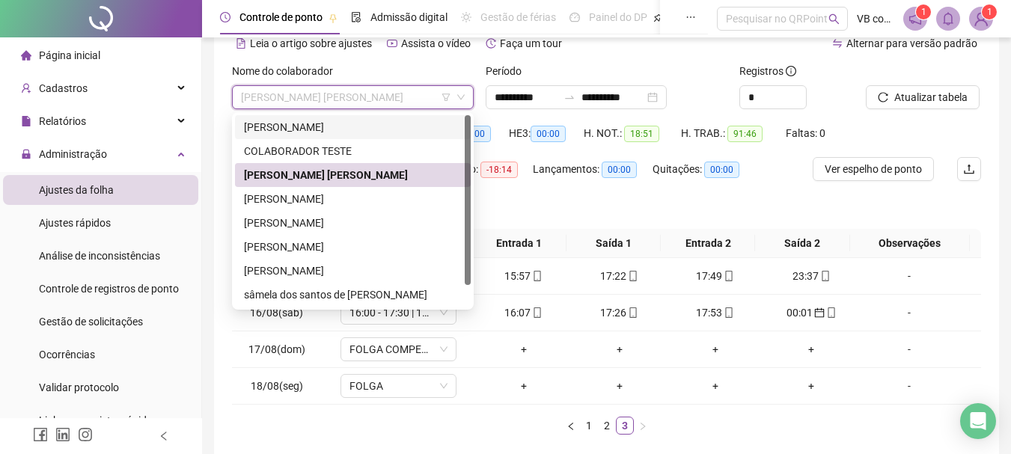
click at [358, 126] on div "[PERSON_NAME]" at bounding box center [353, 127] width 218 height 16
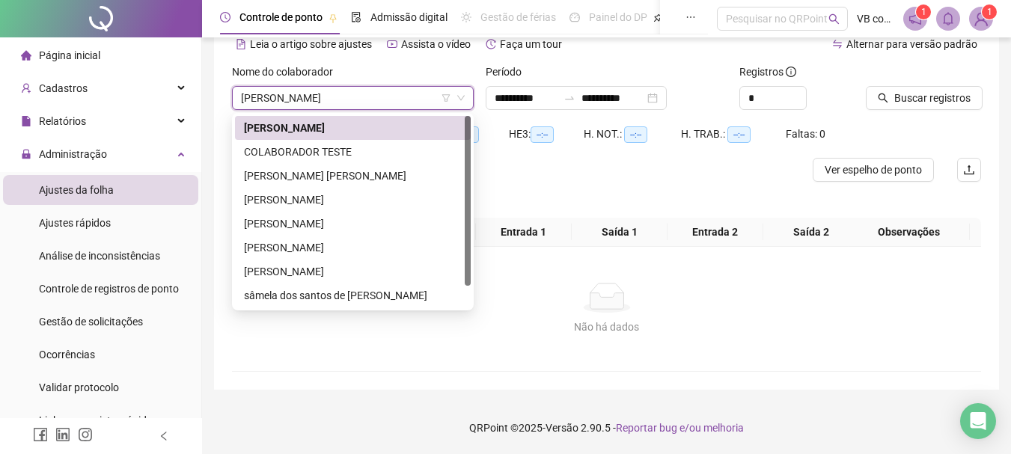
scroll to position [74, 0]
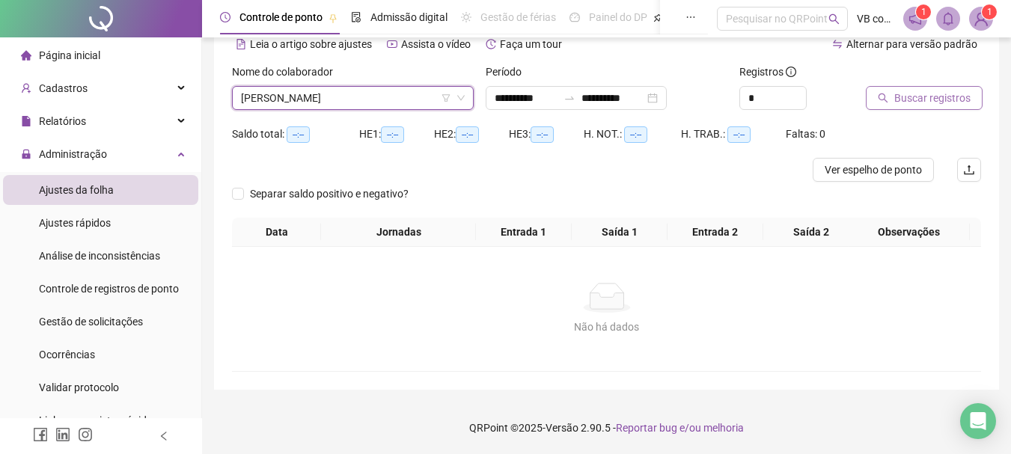
click at [929, 93] on span "Buscar registros" at bounding box center [932, 98] width 76 height 16
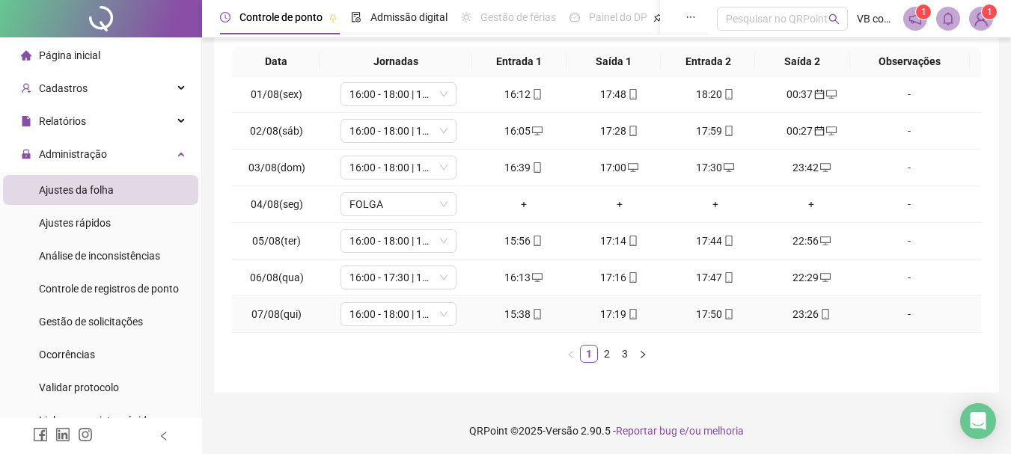
scroll to position [260, 0]
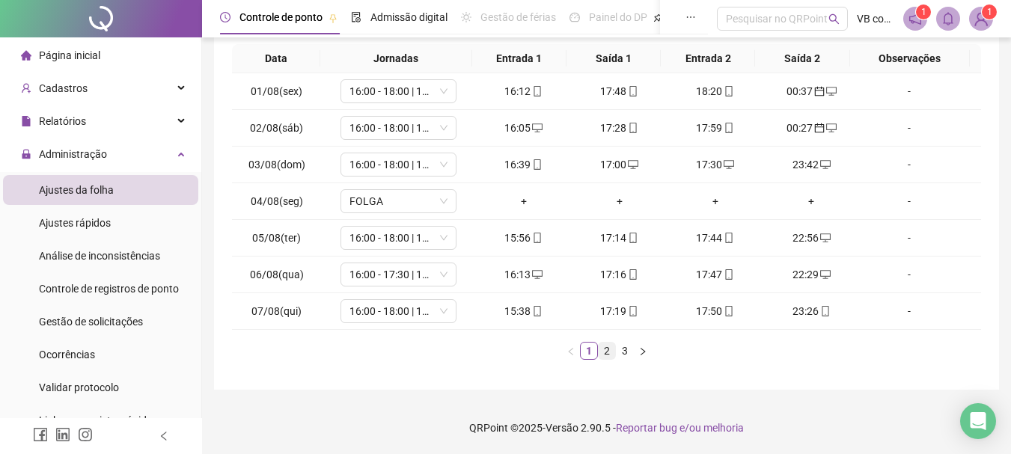
click at [604, 344] on link "2" at bounding box center [607, 351] width 16 height 16
click at [801, 275] on div "+" at bounding box center [811, 274] width 84 height 16
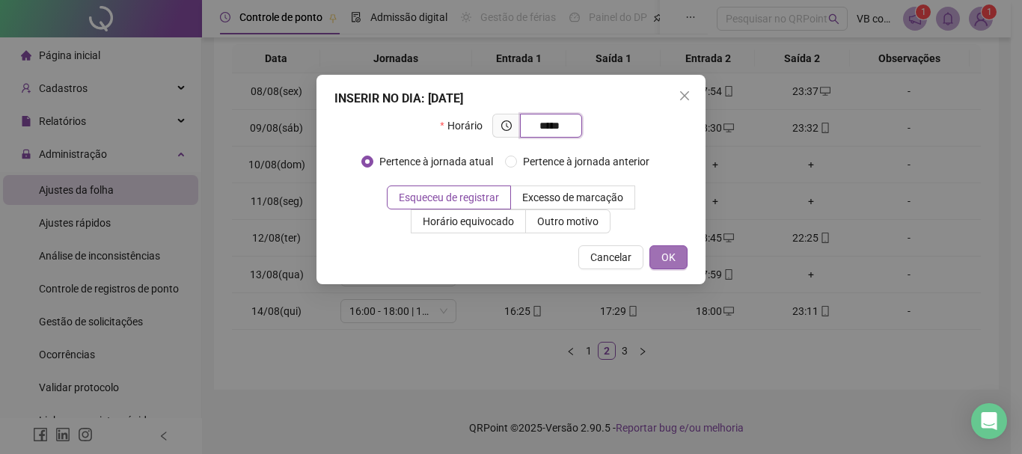
type input "*****"
click at [663, 257] on span "OK" at bounding box center [668, 257] width 14 height 16
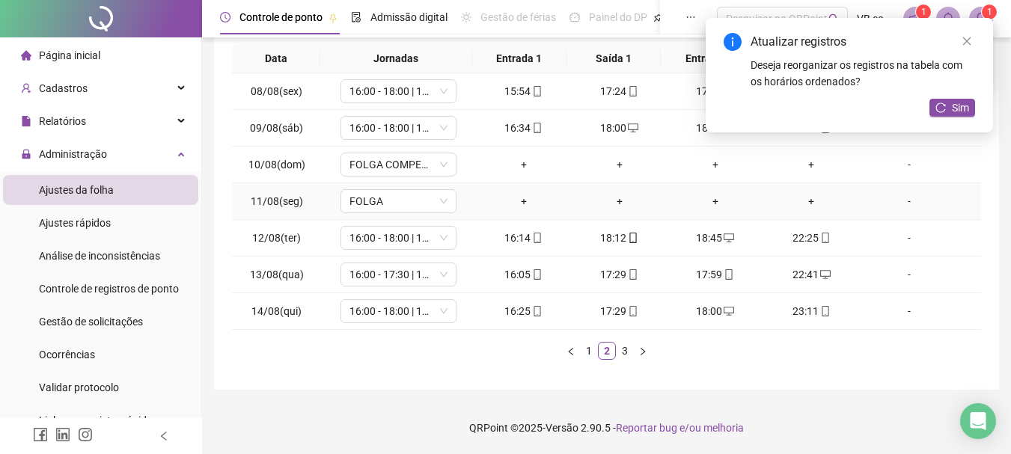
scroll to position [35, 0]
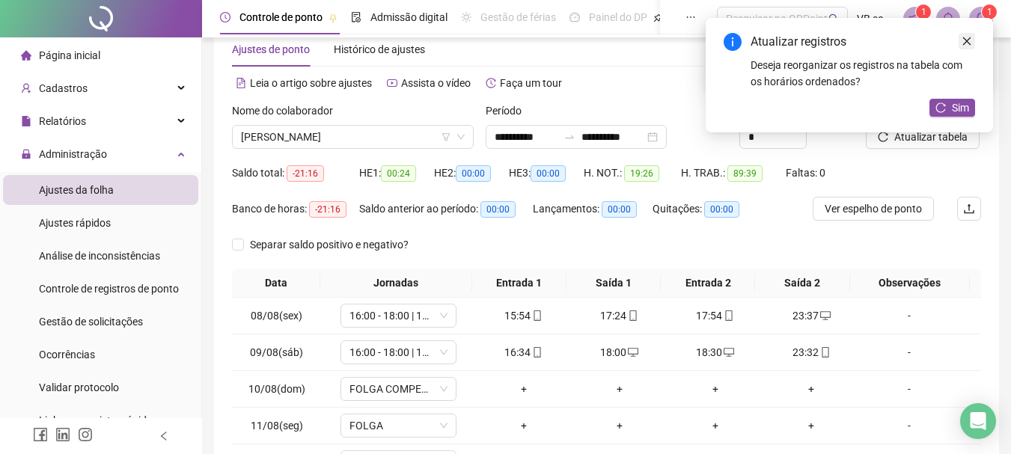
click at [929, 41] on icon "close" at bounding box center [966, 41] width 10 height 10
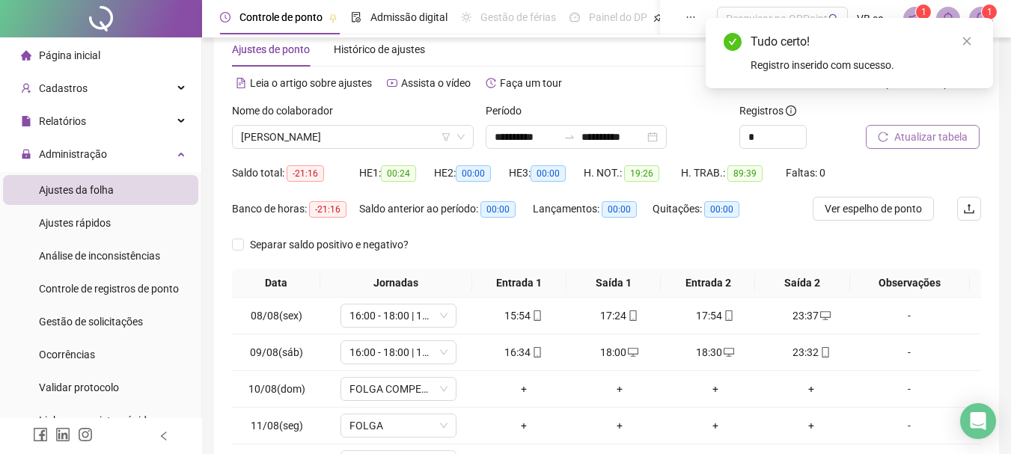
click at [929, 146] on button "Atualizar tabela" at bounding box center [923, 137] width 114 height 24
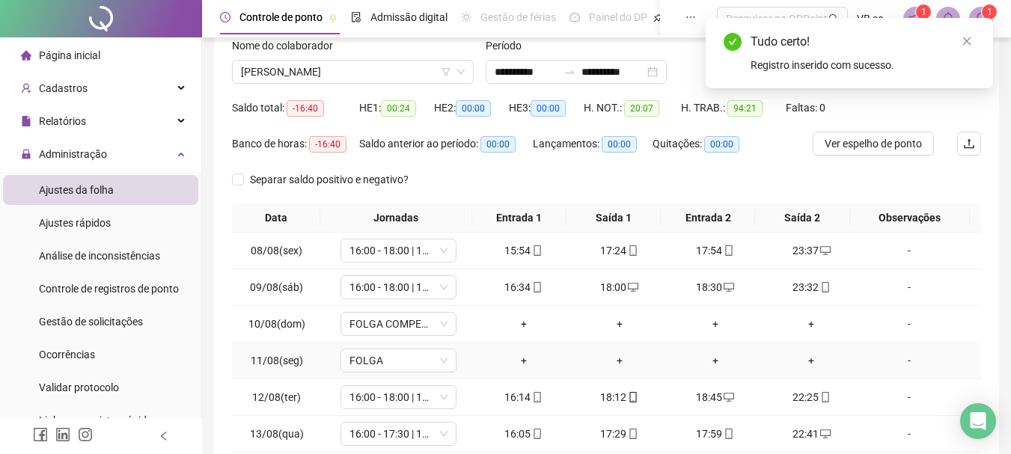
scroll to position [260, 0]
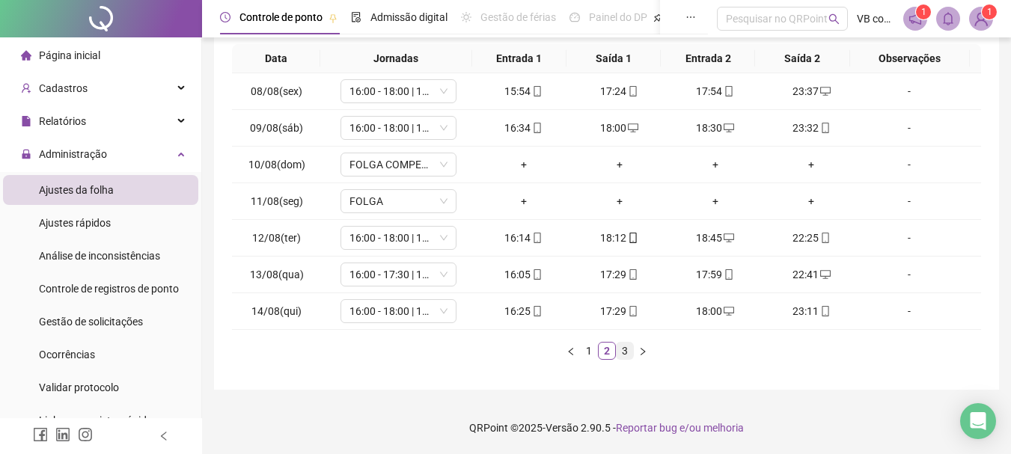
click at [623, 353] on link "3" at bounding box center [625, 351] width 16 height 16
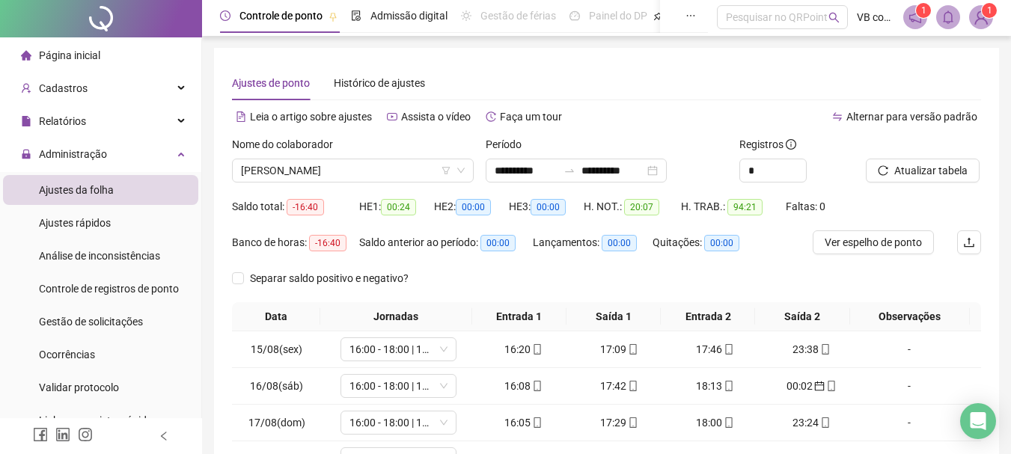
scroll to position [0, 0]
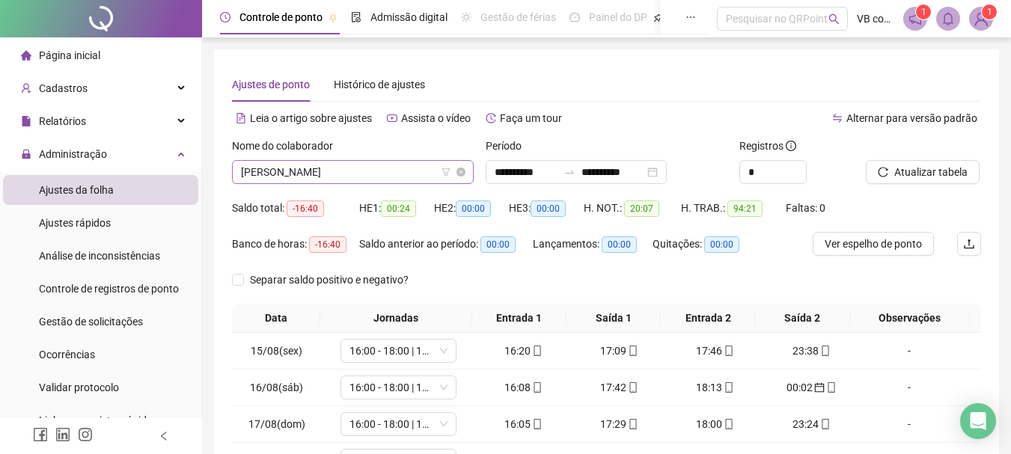
click at [382, 180] on span "[PERSON_NAME]" at bounding box center [353, 172] width 224 height 22
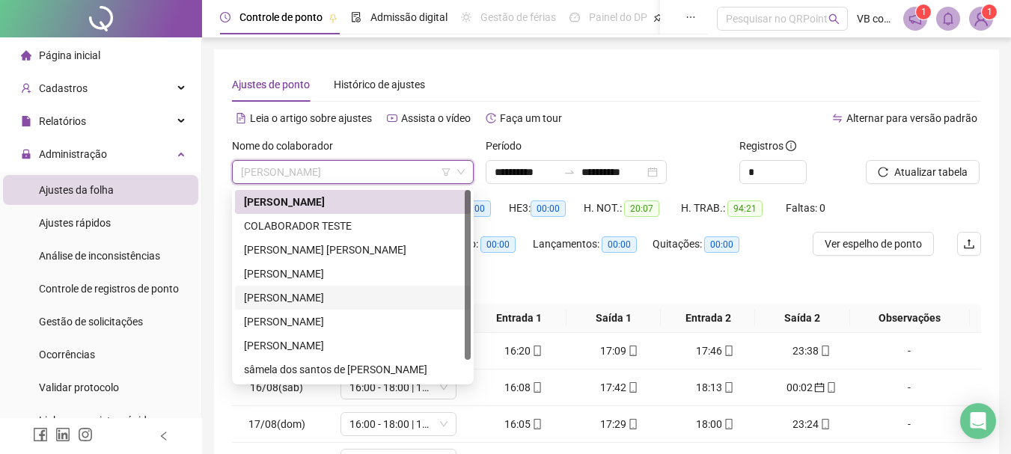
click at [370, 298] on div "[PERSON_NAME]" at bounding box center [353, 298] width 218 height 16
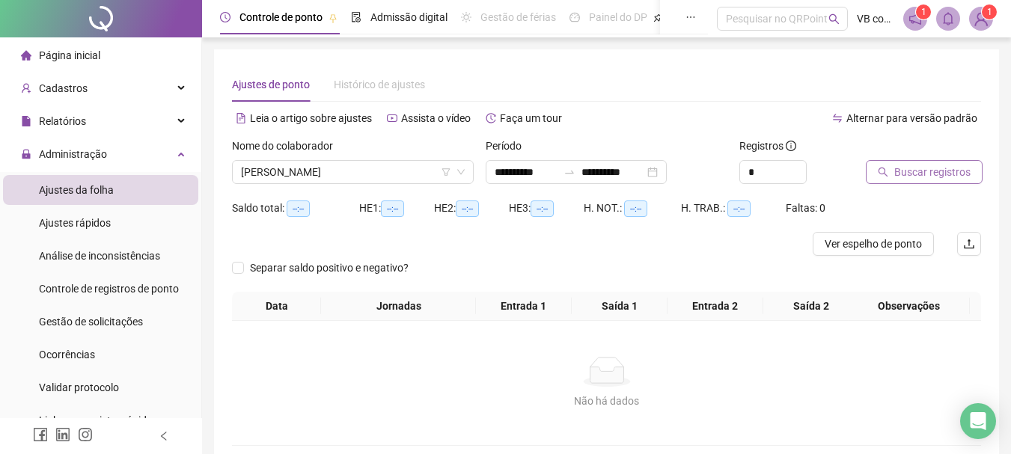
click at [911, 165] on span "Buscar registros" at bounding box center [932, 172] width 76 height 16
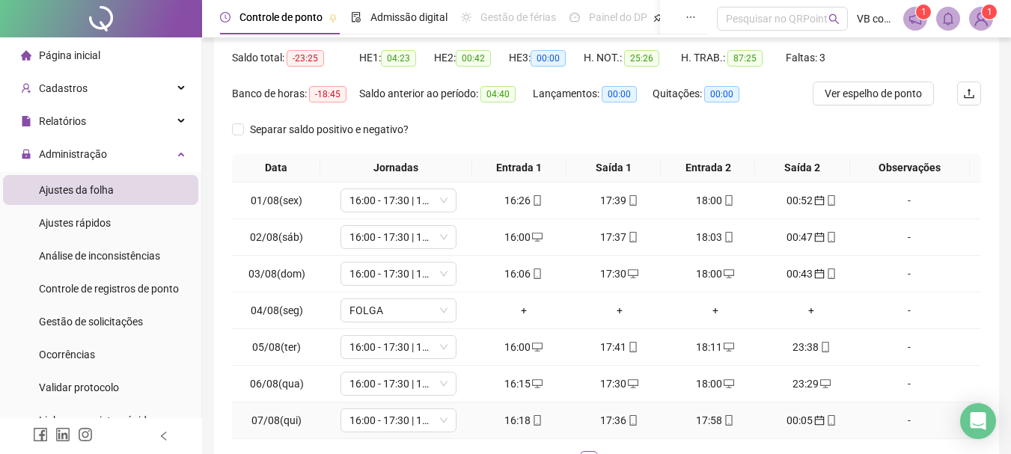
scroll to position [260, 0]
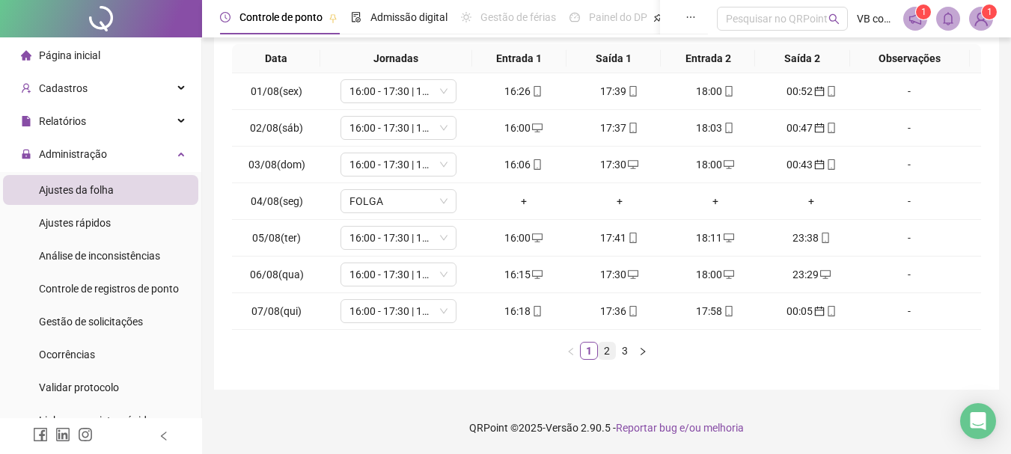
click at [611, 357] on link "2" at bounding box center [607, 351] width 16 height 16
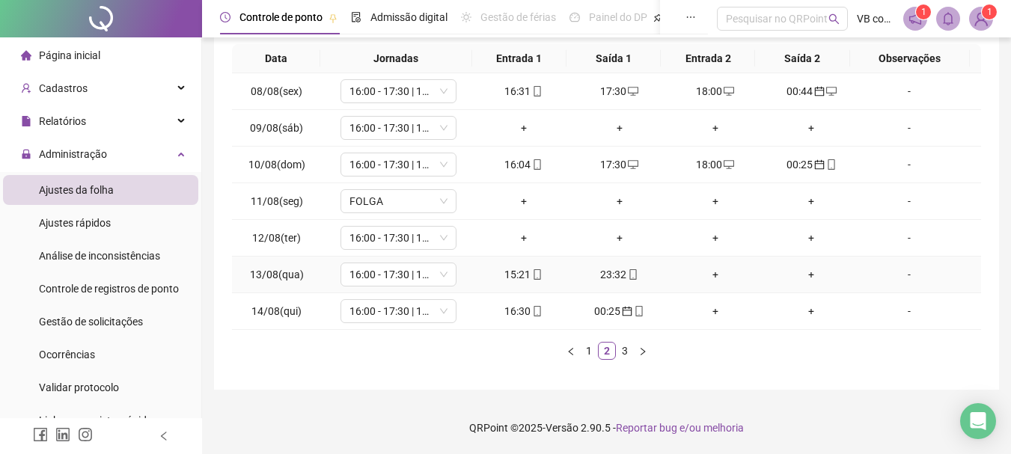
click at [516, 280] on div "15:21" at bounding box center [524, 274] width 84 height 16
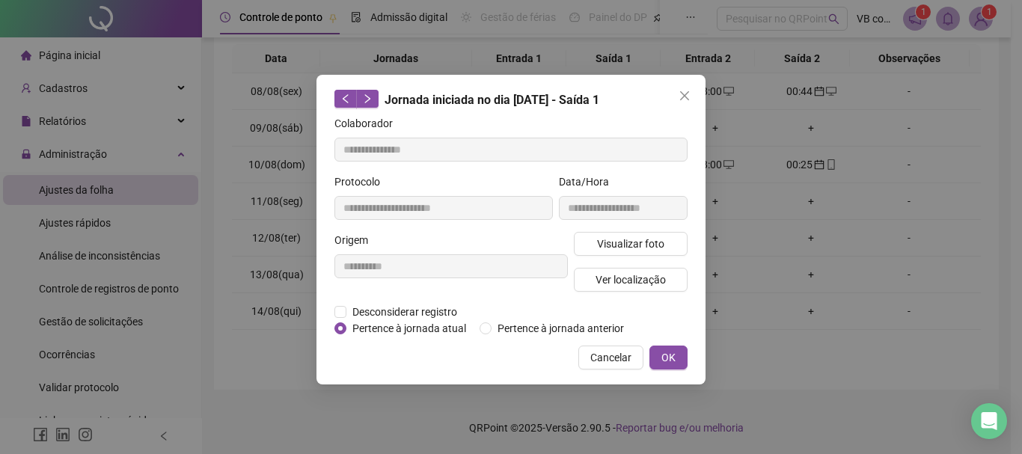
type input "**********"
click at [447, 308] on span "Desconsiderar registro" at bounding box center [404, 312] width 117 height 16
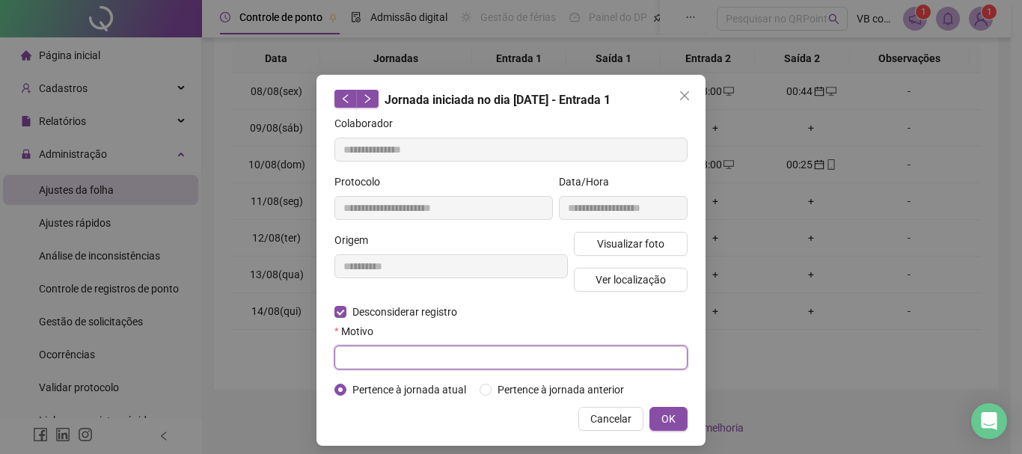
click at [435, 353] on input "text" at bounding box center [510, 358] width 353 height 24
drag, startPoint x: 432, startPoint y: 361, endPoint x: 334, endPoint y: 361, distance: 98.0
click at [334, 361] on input "**********" at bounding box center [510, 358] width 353 height 24
type input "**********"
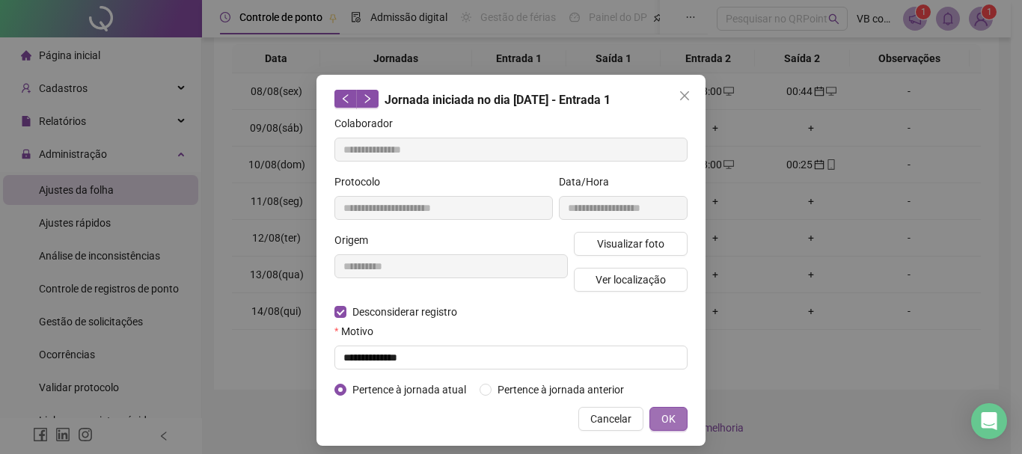
click at [664, 412] on button "OK" at bounding box center [668, 419] width 38 height 24
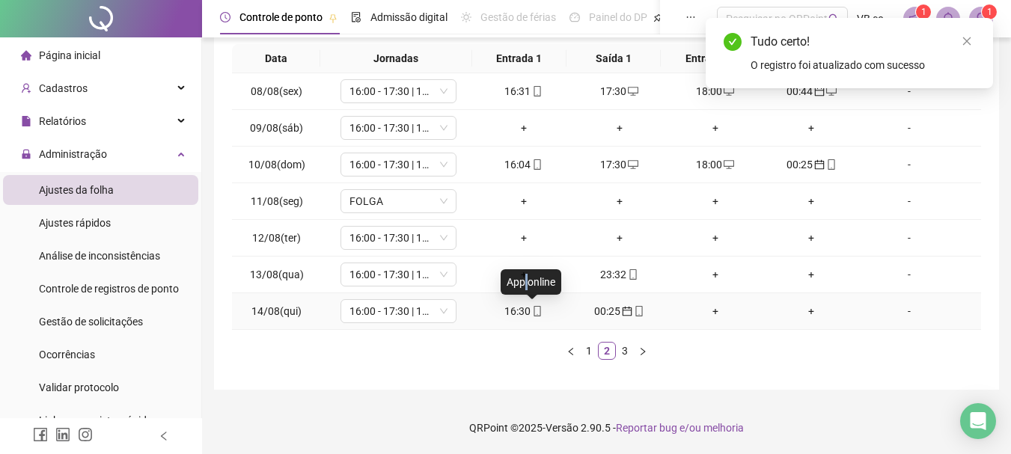
click at [527, 277] on div "App online" at bounding box center [531, 281] width 61 height 25
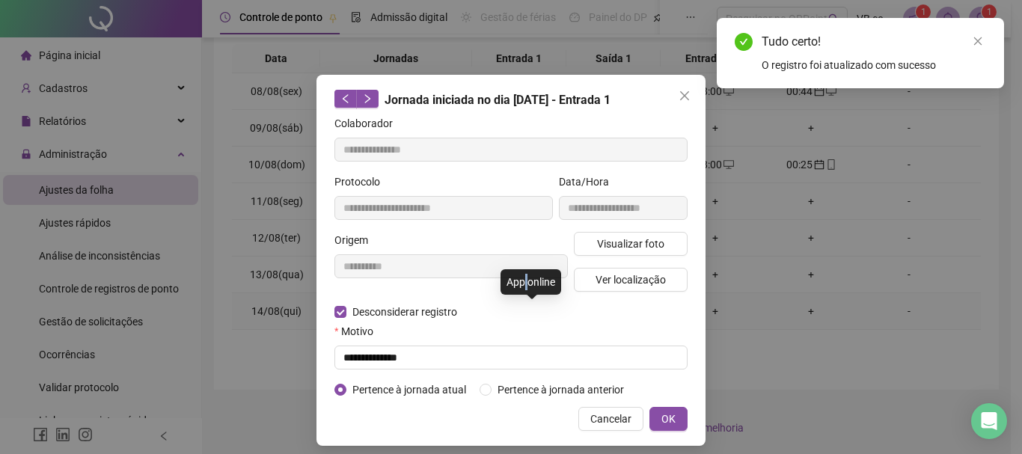
type input "**********"
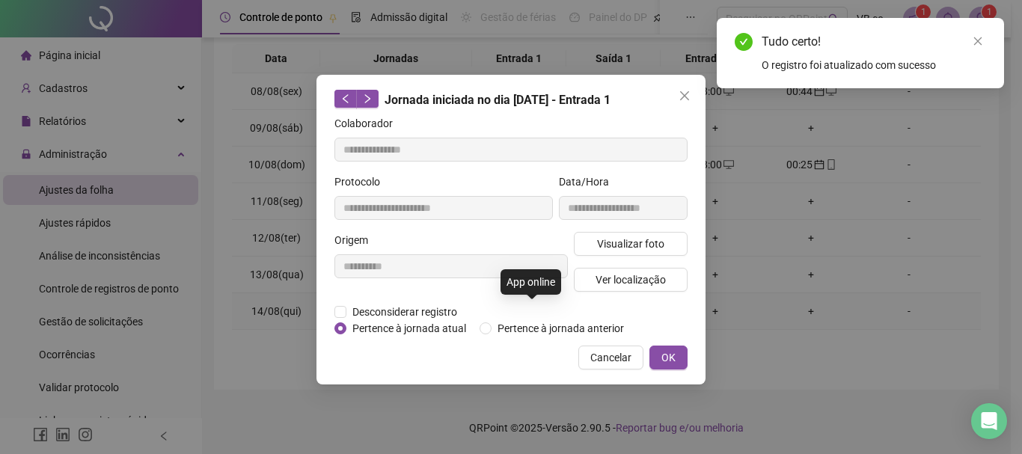
click at [516, 269] on div "App online" at bounding box center [531, 281] width 61 height 25
click at [692, 94] on span "Close" at bounding box center [685, 96] width 24 height 12
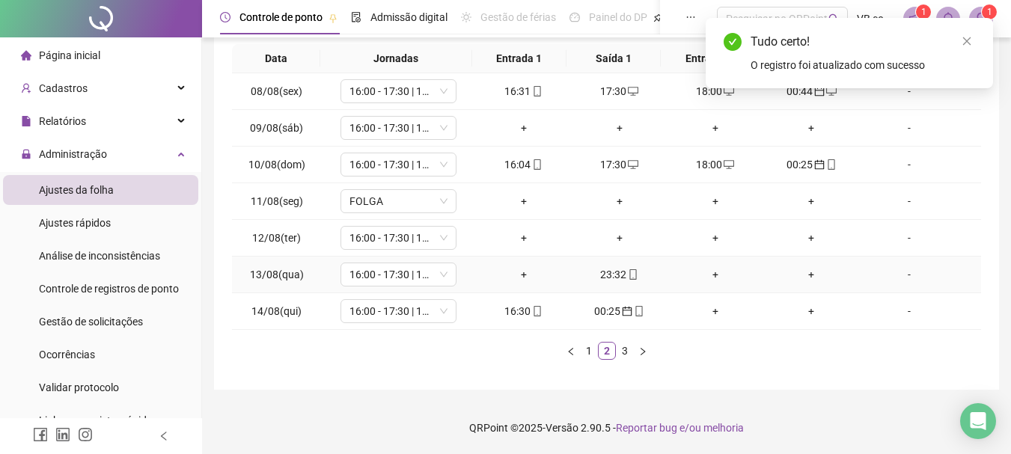
click at [521, 277] on div "+" at bounding box center [524, 274] width 84 height 16
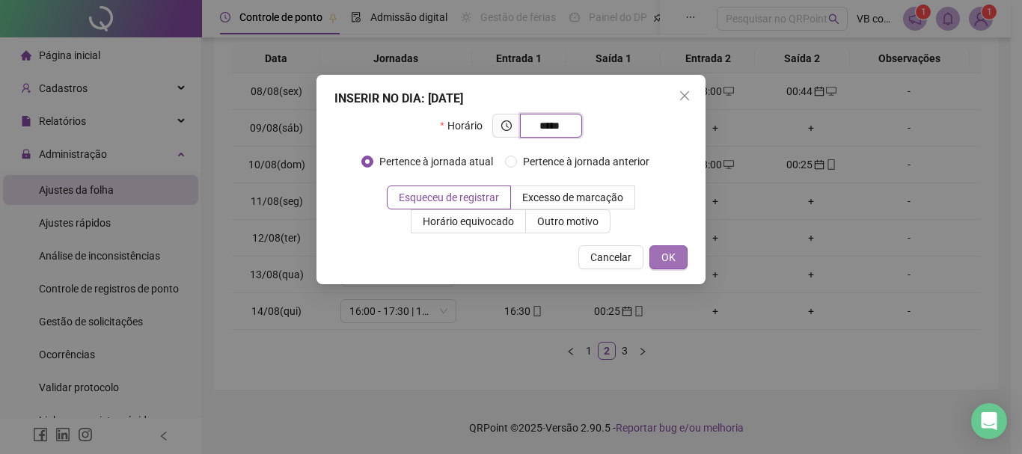
type input "*****"
click at [682, 248] on button "OK" at bounding box center [668, 257] width 38 height 24
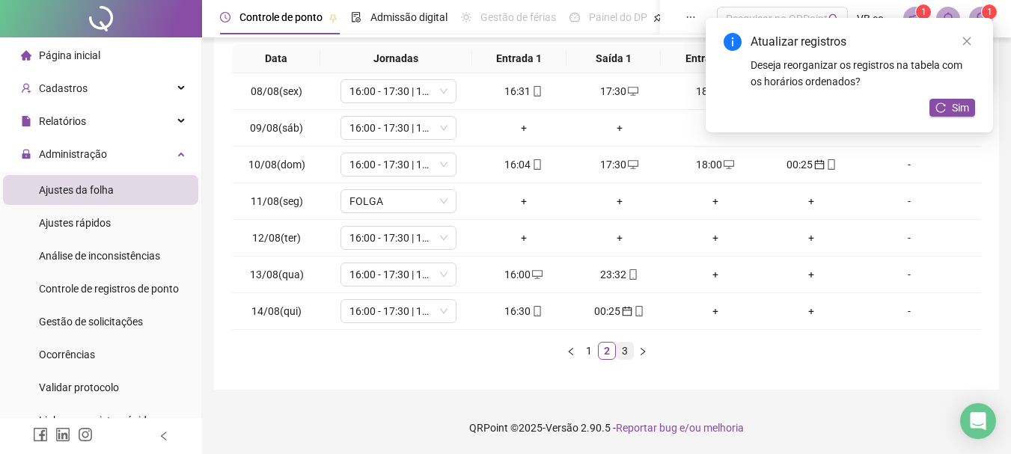
click at [627, 350] on link "3" at bounding box center [625, 351] width 16 height 16
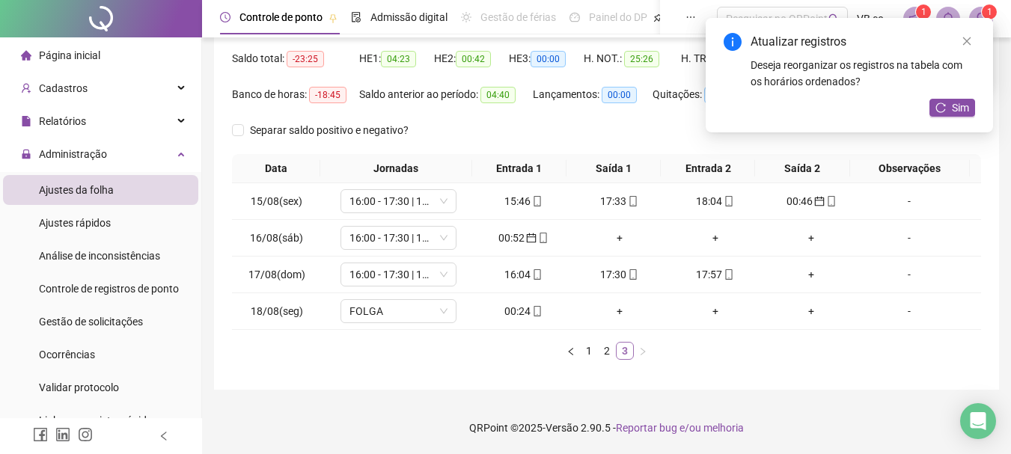
scroll to position [150, 0]
click at [609, 341] on div "Data Jornadas Entrada 1 Saída 1 Entrada 2 Saída 2 Observações 15/08(sex) 16:00 …" at bounding box center [606, 257] width 749 height 206
click at [605, 352] on link "2" at bounding box center [607, 351] width 16 height 16
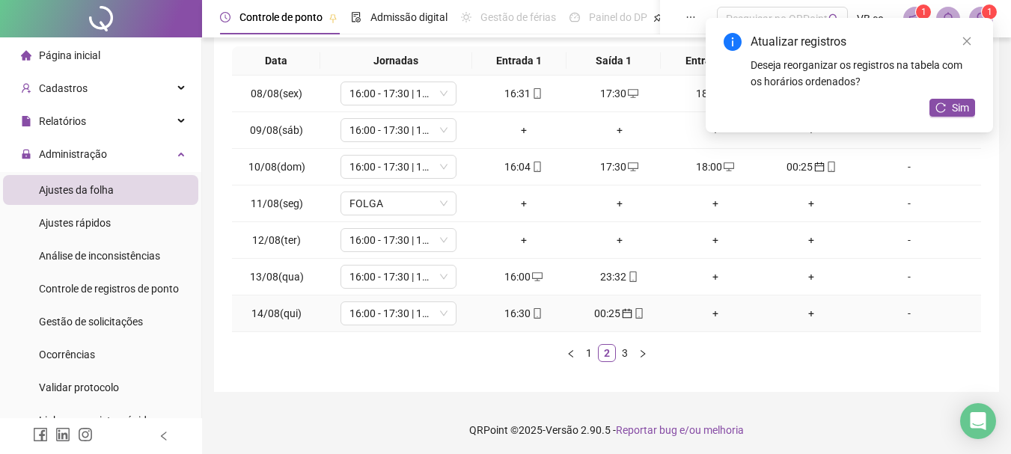
scroll to position [260, 0]
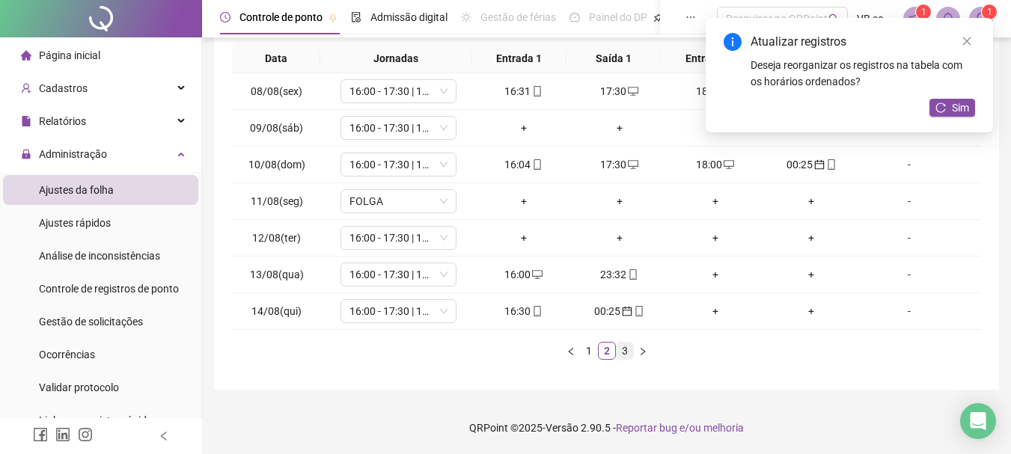
click at [626, 352] on link "3" at bounding box center [625, 351] width 16 height 16
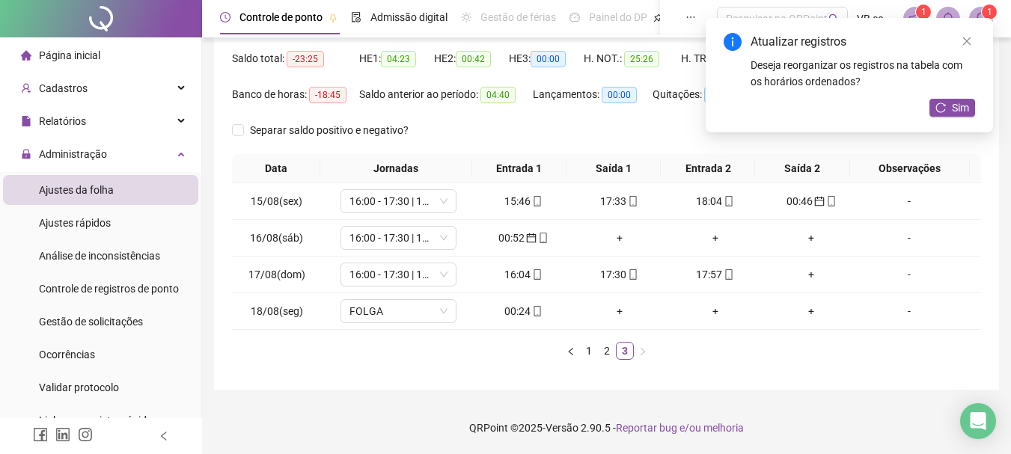
scroll to position [150, 0]
click at [603, 353] on link "2" at bounding box center [607, 351] width 16 height 16
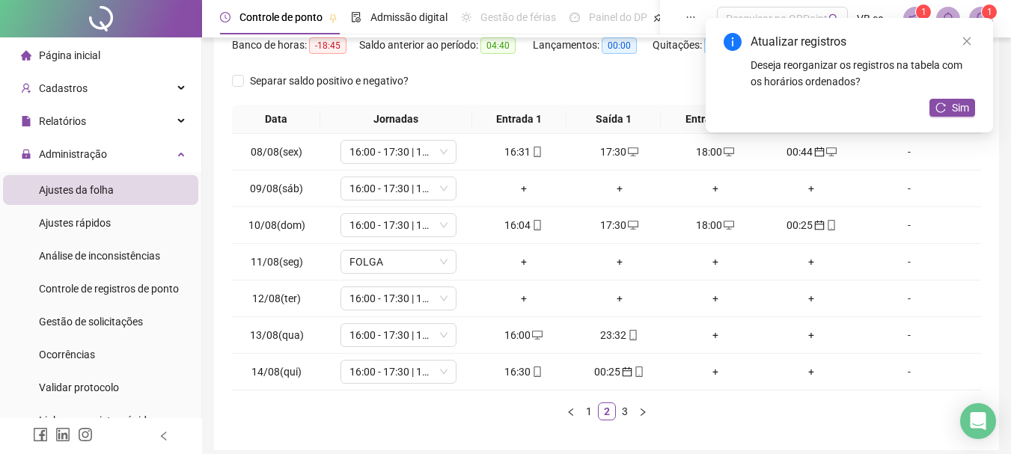
scroll to position [260, 0]
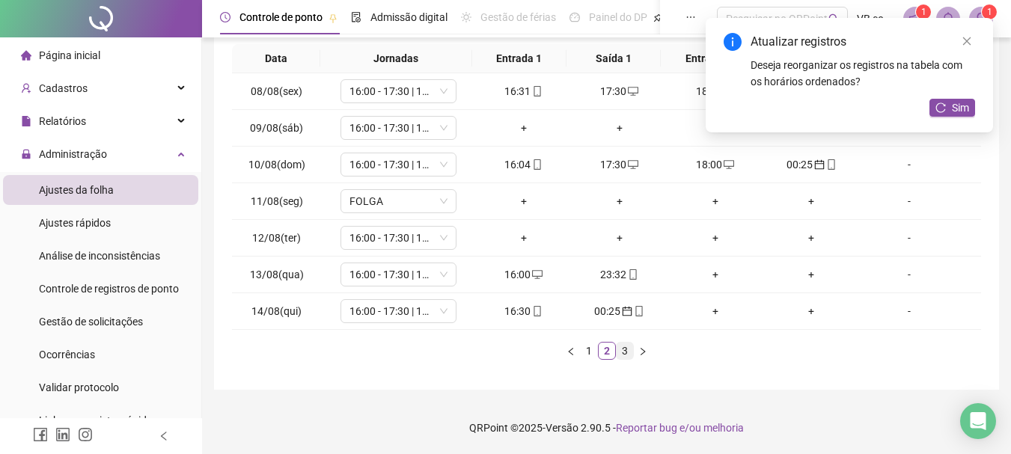
click at [623, 349] on link "3" at bounding box center [625, 351] width 16 height 16
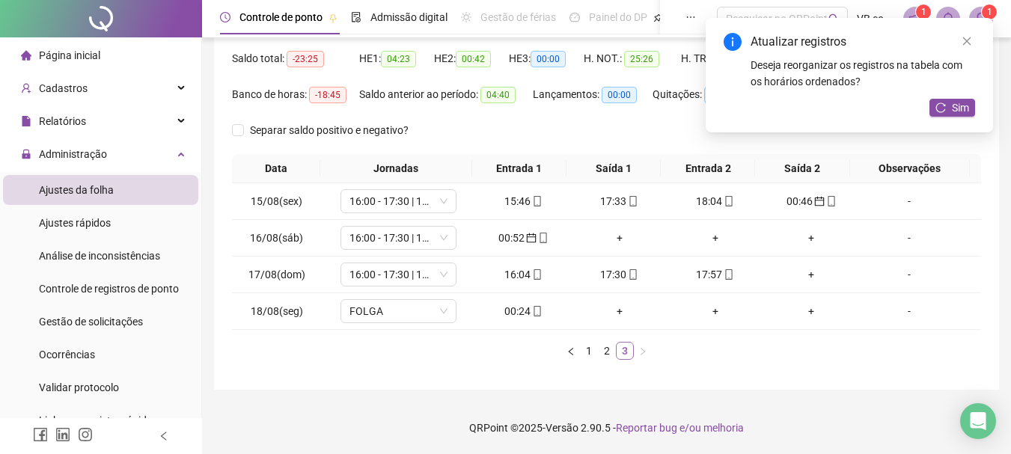
scroll to position [150, 0]
click at [537, 314] on icon "mobile" at bounding box center [537, 311] width 10 height 10
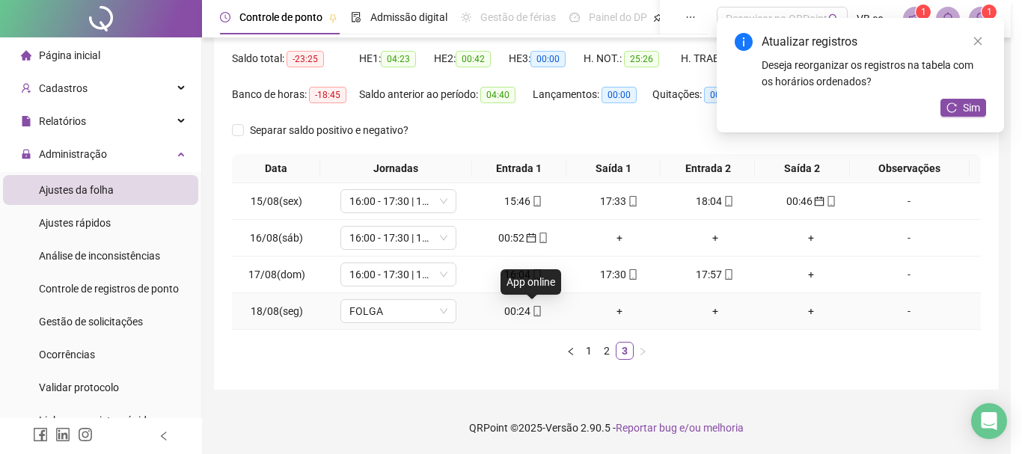
type input "**********"
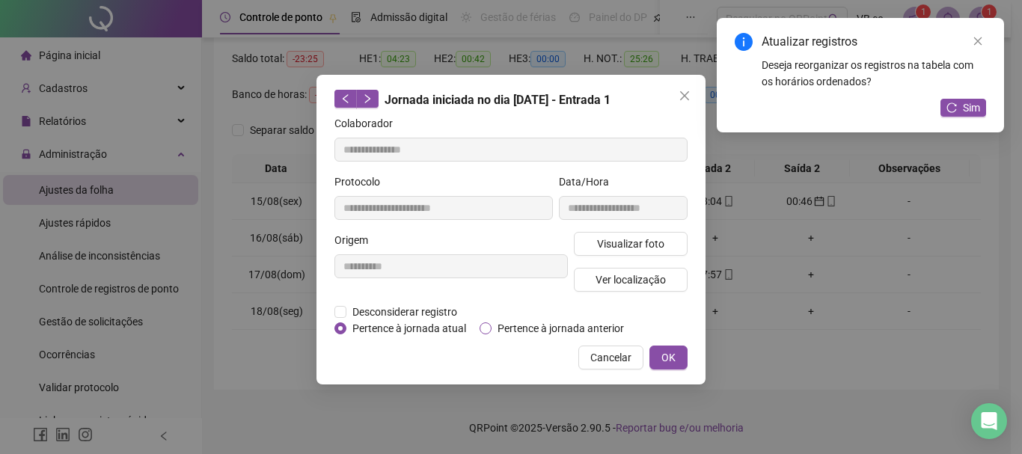
click at [566, 325] on span "Pertence à jornada anterior" at bounding box center [561, 328] width 138 height 16
click at [670, 349] on span "OK" at bounding box center [668, 357] width 14 height 16
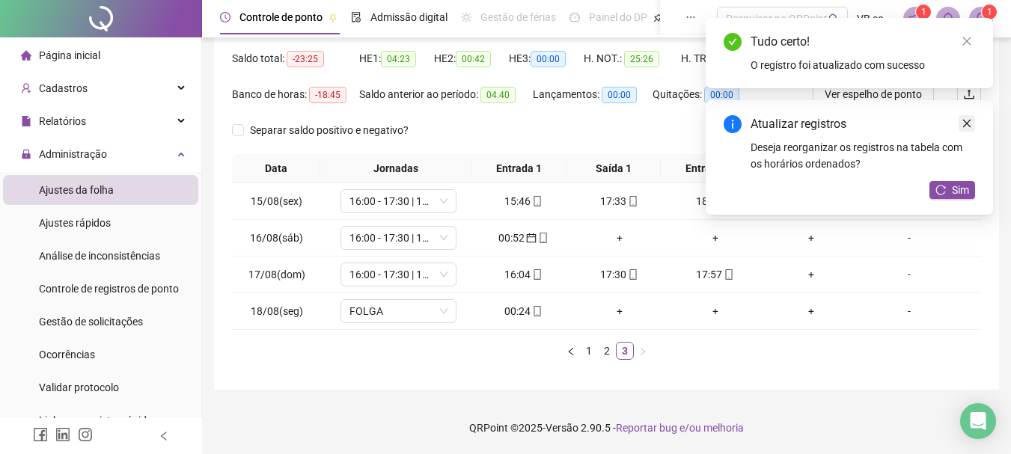
click at [929, 117] on link "Close" at bounding box center [966, 123] width 16 height 16
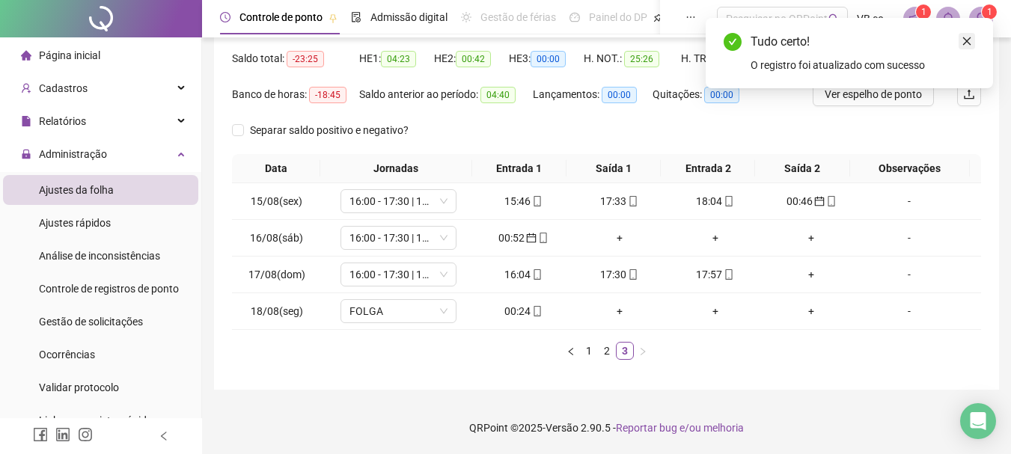
click at [929, 47] on link "Close" at bounding box center [966, 41] width 16 height 16
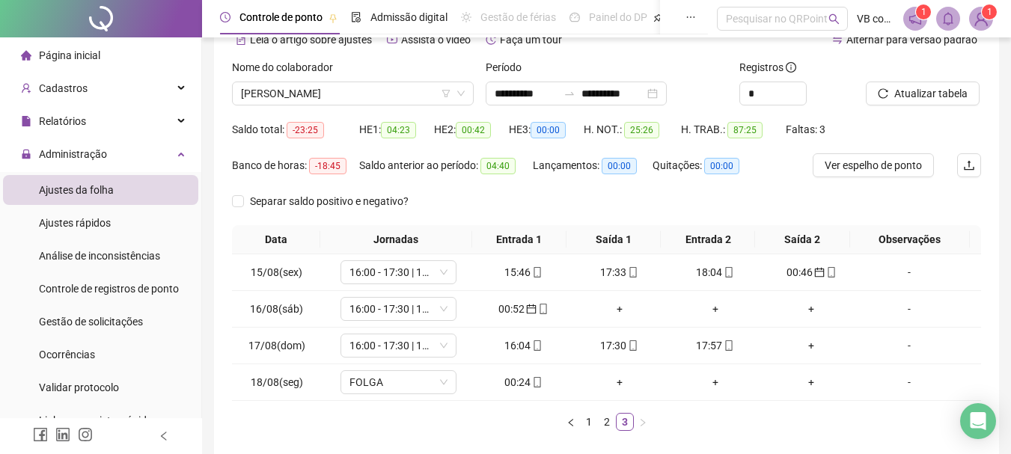
scroll to position [75, 0]
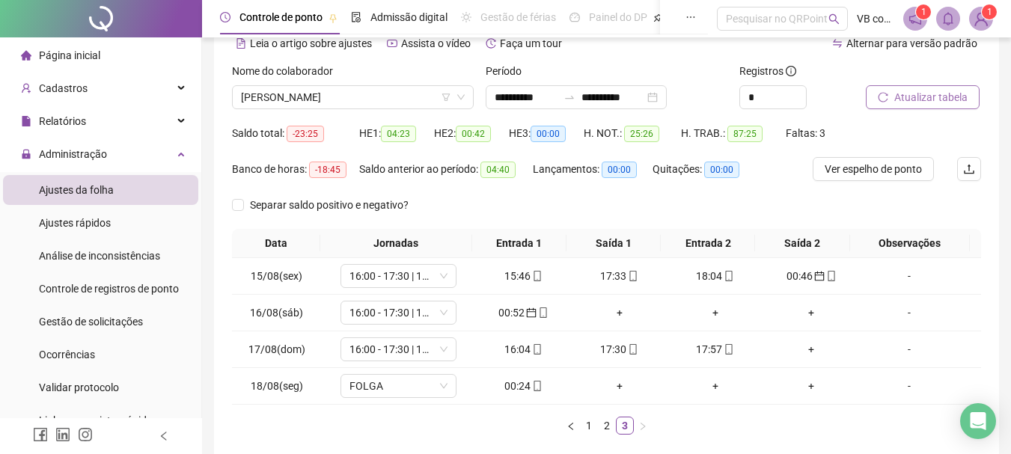
click at [929, 97] on span "Atualizar tabela" at bounding box center [930, 97] width 73 height 16
click at [607, 311] on div "+" at bounding box center [620, 313] width 84 height 16
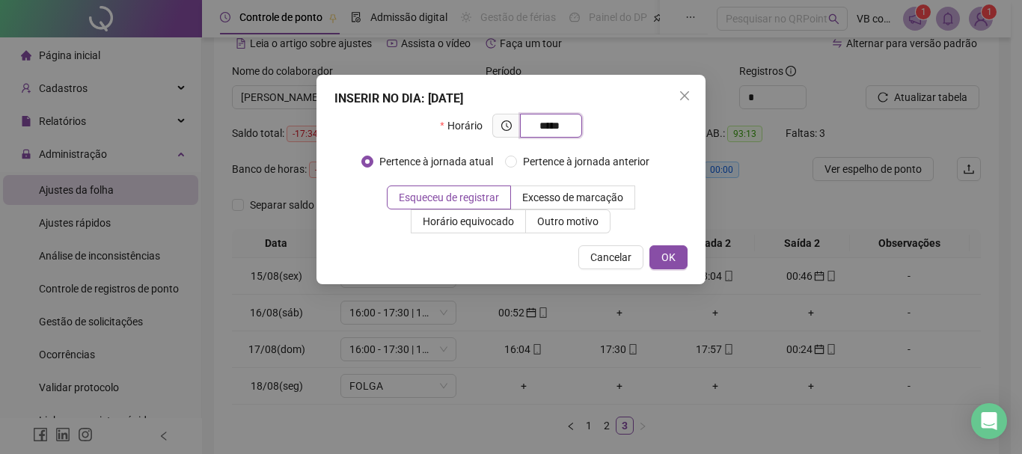
type input "*****"
click at [688, 249] on div "INSERIR NO DIA : [DATE] Horário ***** Pertence à jornada atual Pertence à jorna…" at bounding box center [511, 180] width 389 height 210
click at [680, 256] on button "OK" at bounding box center [668, 257] width 38 height 24
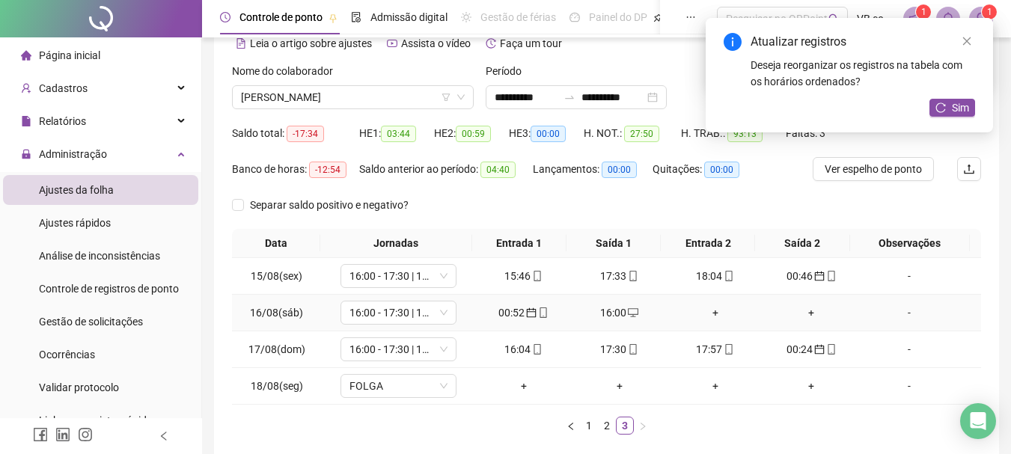
click at [697, 310] on div "+" at bounding box center [715, 313] width 84 height 16
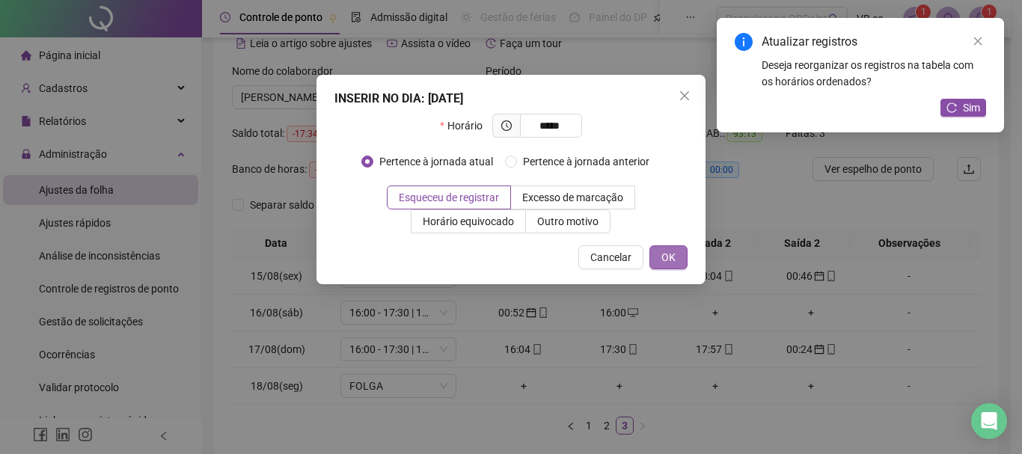
type input "*****"
click at [670, 258] on span "OK" at bounding box center [668, 257] width 14 height 16
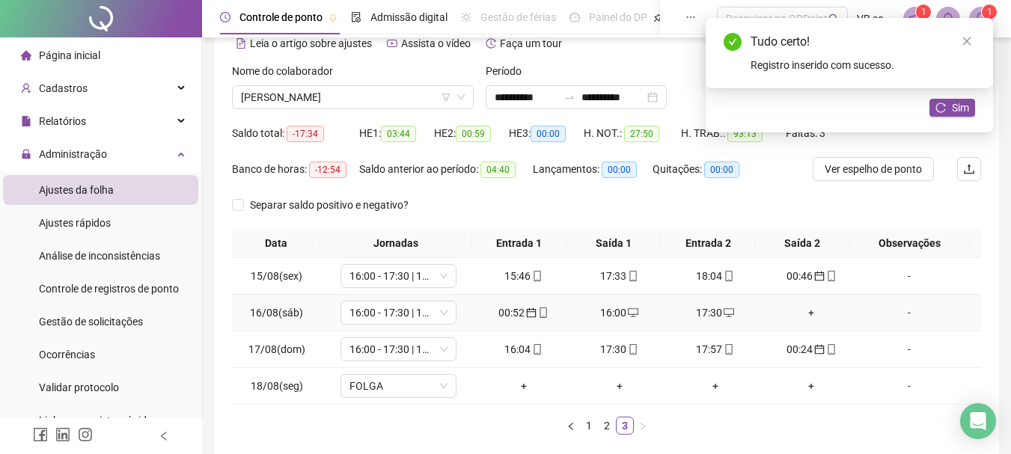
click at [800, 305] on div "+" at bounding box center [811, 313] width 84 height 16
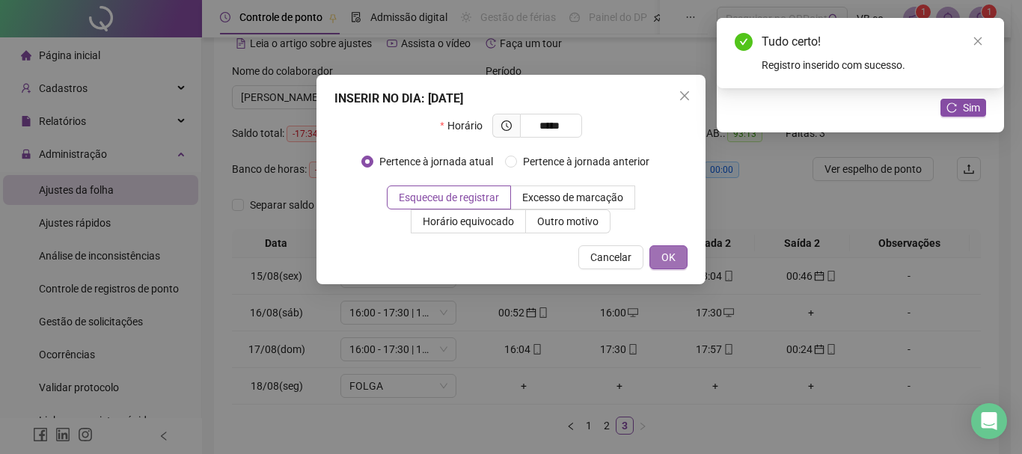
type input "*****"
click at [673, 256] on span "OK" at bounding box center [668, 257] width 14 height 16
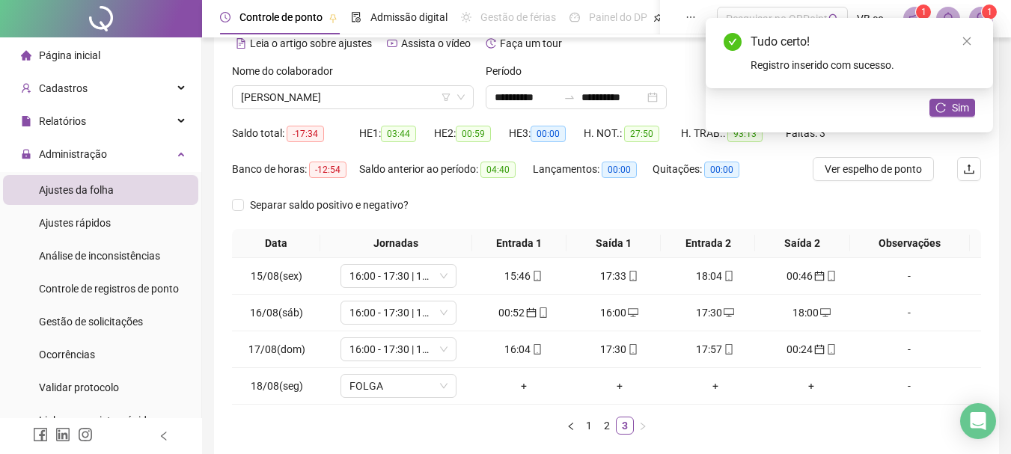
click at [929, 39] on div "Tudo certo! Registro inserido com sucesso." at bounding box center [849, 53] width 287 height 70
click at [929, 41] on div "Tudo certo! Registro inserido com sucesso." at bounding box center [849, 53] width 287 height 70
click at [929, 43] on icon "close" at bounding box center [966, 41] width 10 height 10
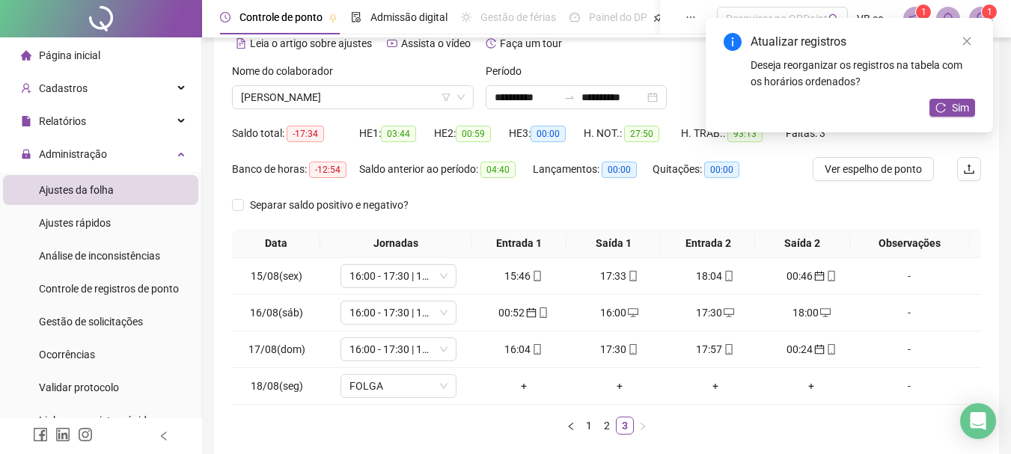
click at [929, 46] on link "Close" at bounding box center [966, 41] width 16 height 16
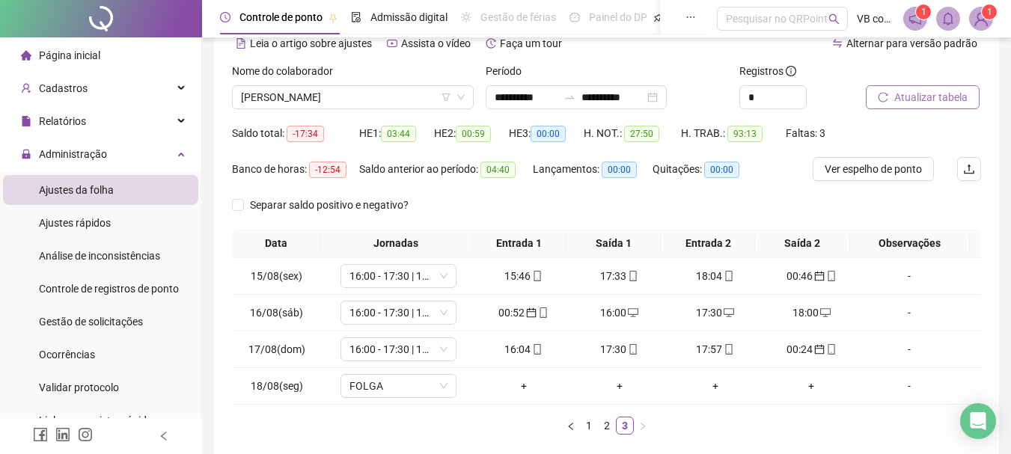
click at [929, 88] on button "Atualizar tabela" at bounding box center [923, 97] width 114 height 24
click at [909, 95] on span "Atualizar tabela" at bounding box center [930, 97] width 73 height 16
click at [602, 412] on link "2" at bounding box center [607, 426] width 16 height 16
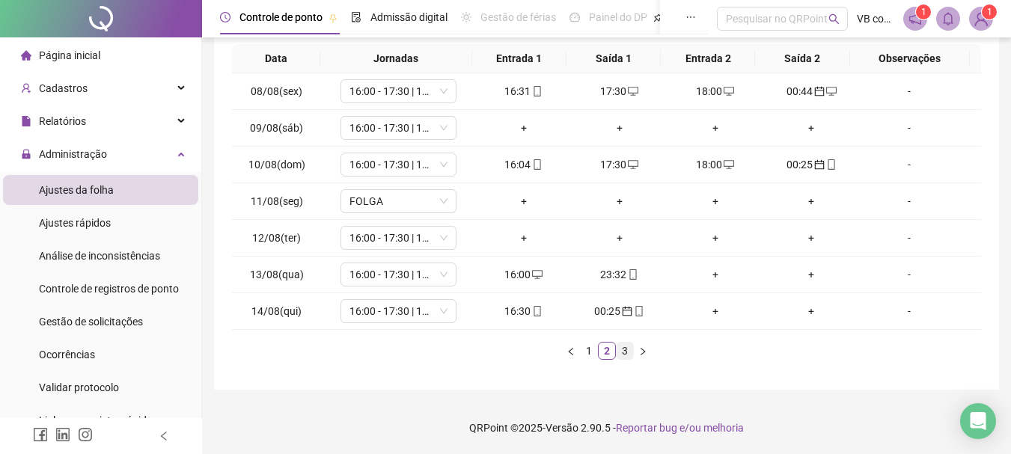
click at [625, 355] on link "3" at bounding box center [625, 351] width 16 height 16
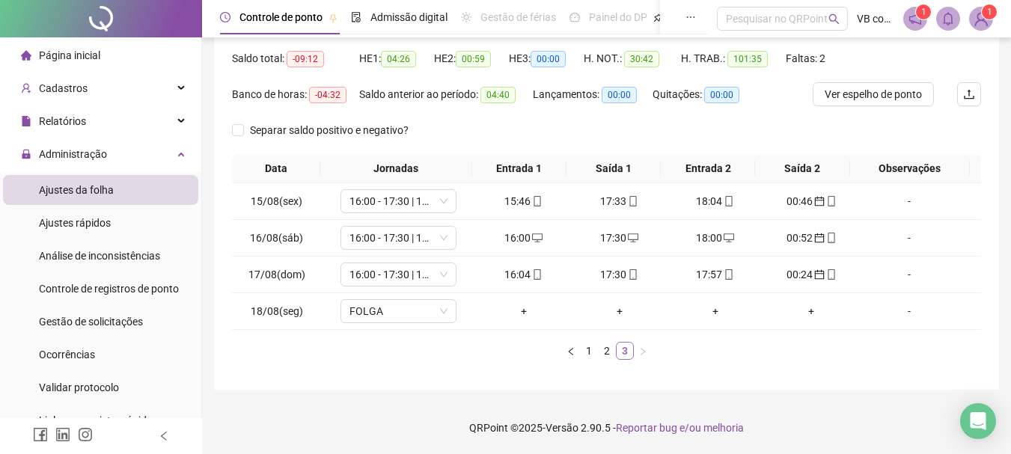
scroll to position [150, 0]
click at [532, 205] on icon "mobile" at bounding box center [537, 201] width 10 height 10
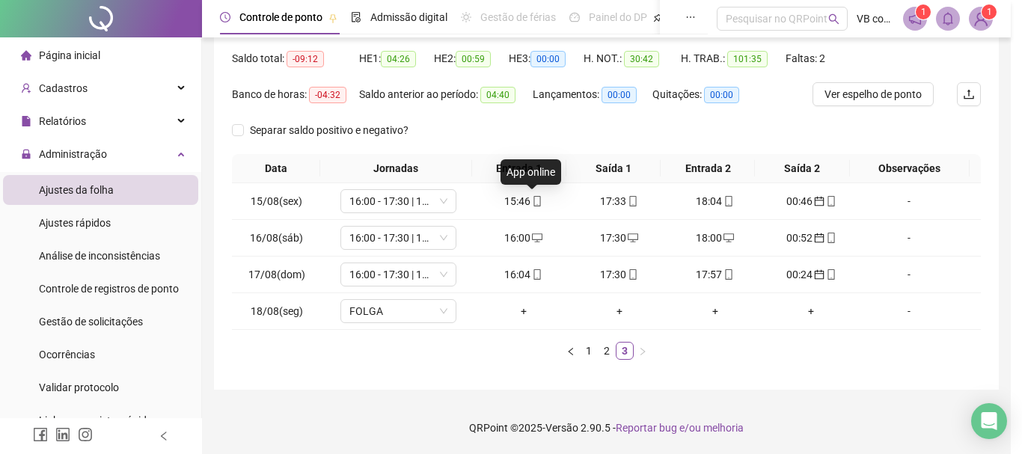
type input "**********"
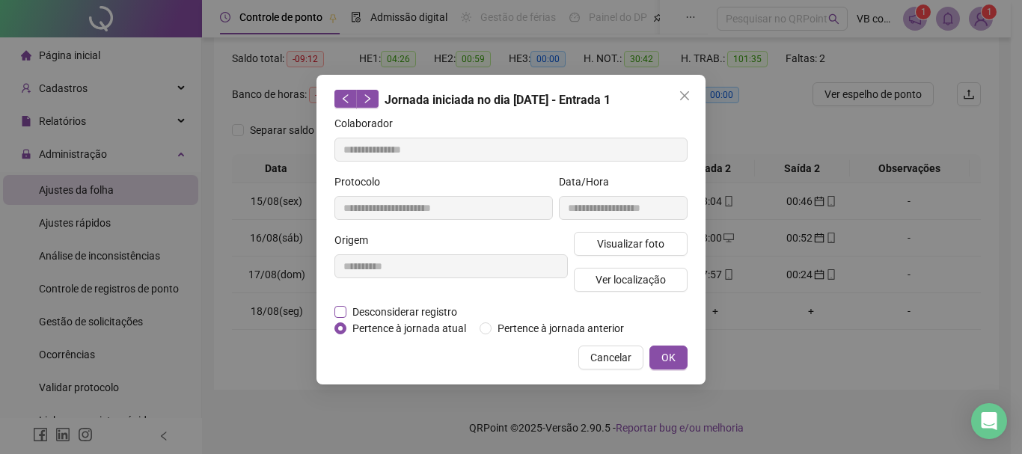
click at [436, 311] on span "Desconsiderar registro" at bounding box center [404, 312] width 117 height 16
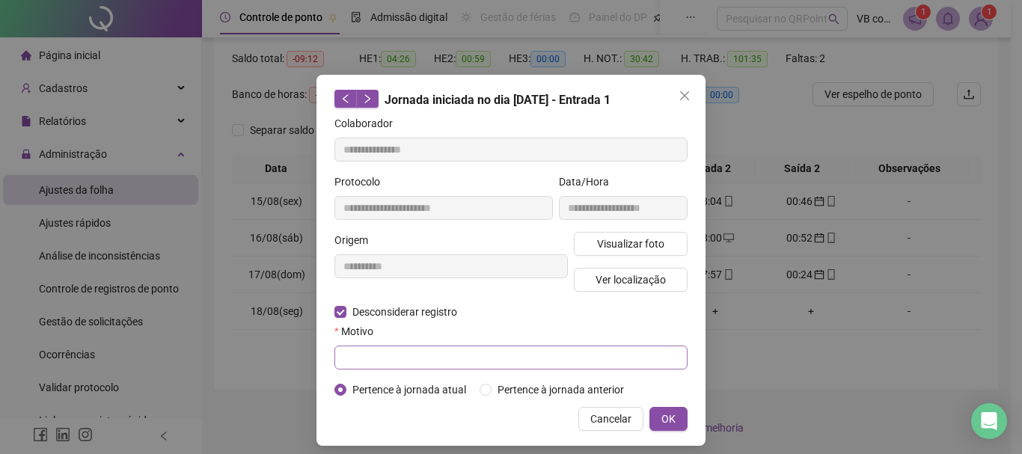
drag, startPoint x: 432, startPoint y: 336, endPoint x: 430, endPoint y: 349, distance: 12.8
click at [430, 345] on div "Motivo" at bounding box center [510, 346] width 353 height 46
click at [430, 349] on input "text" at bounding box center [510, 358] width 353 height 24
paste input "**********"
type input "**********"
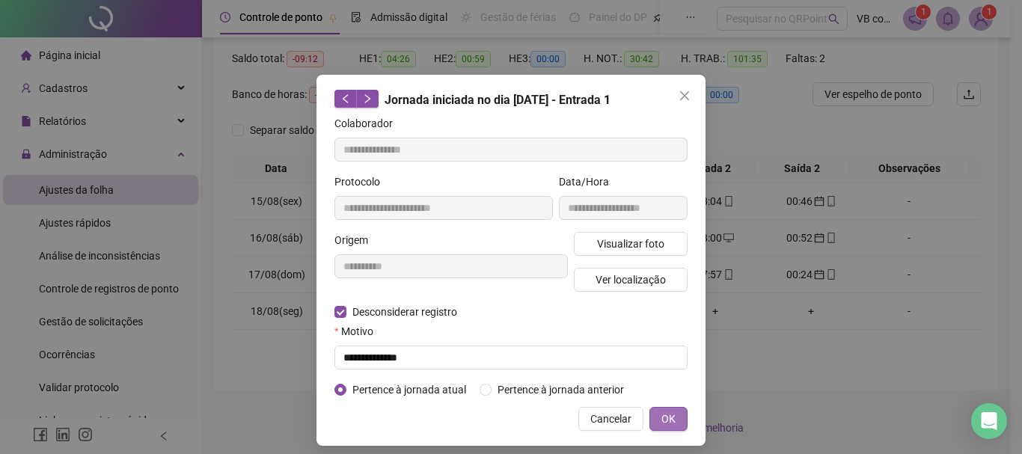
click at [661, 412] on span "OK" at bounding box center [668, 419] width 14 height 16
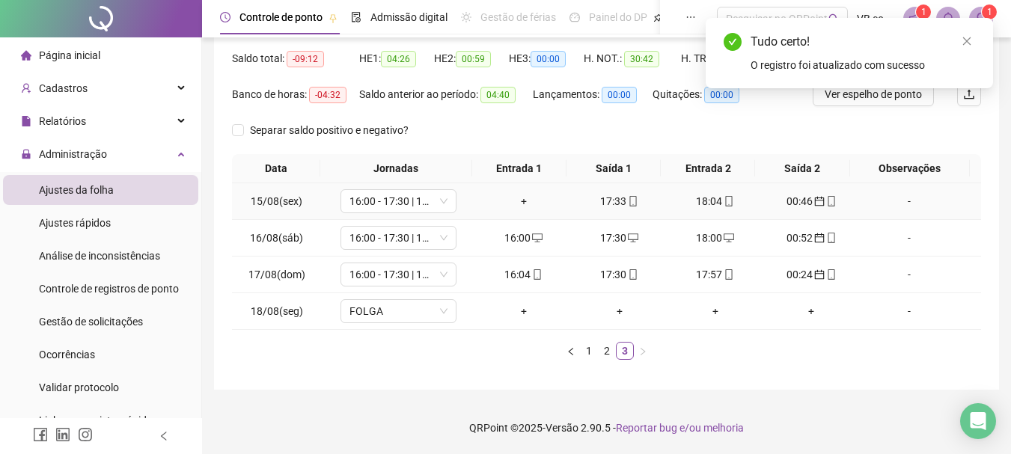
click at [527, 204] on div "+" at bounding box center [524, 201] width 84 height 16
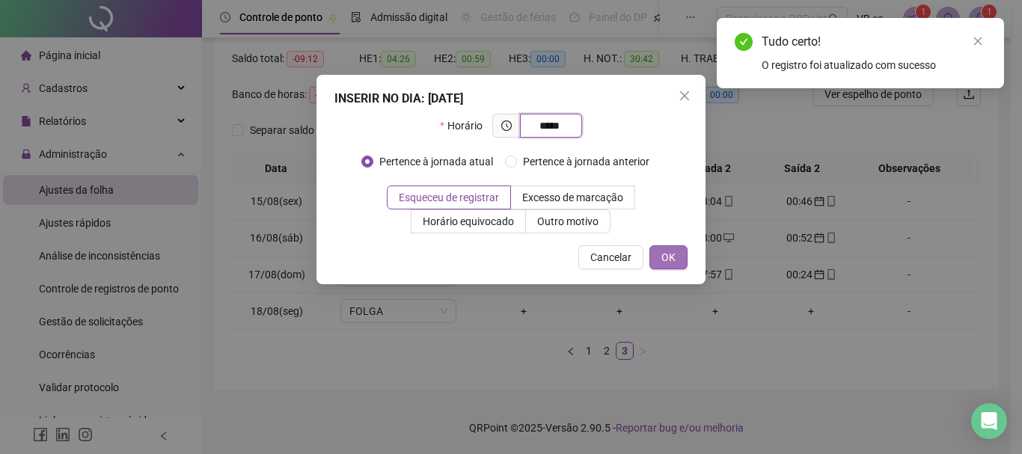
type input "*****"
click at [655, 267] on button "OK" at bounding box center [668, 257] width 38 height 24
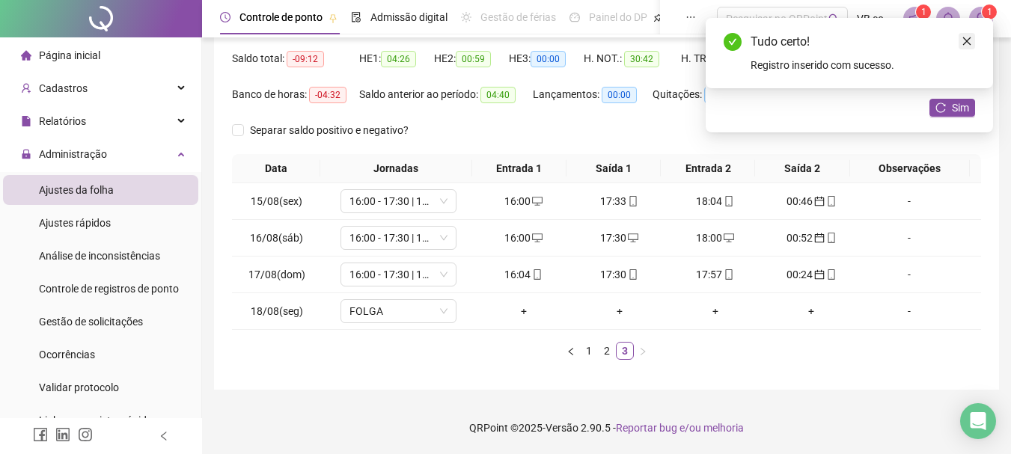
click at [929, 40] on icon "close" at bounding box center [966, 41] width 10 height 10
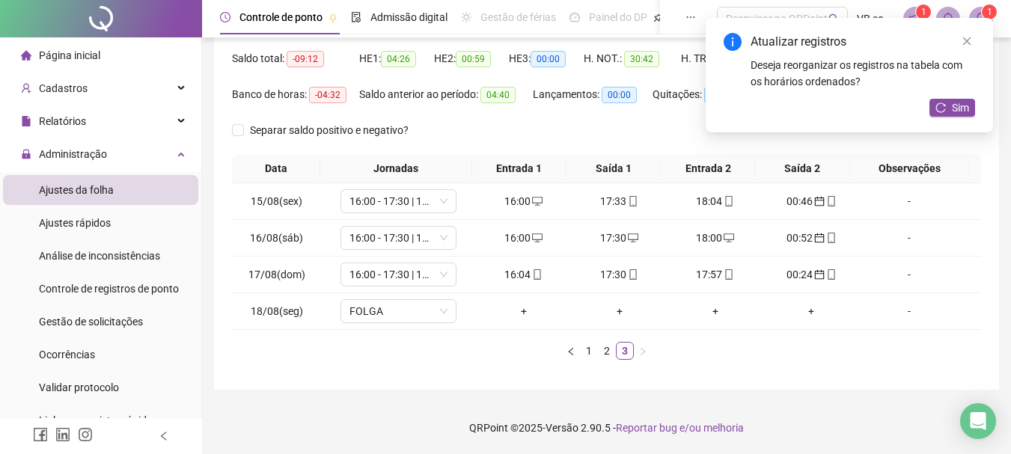
click at [929, 43] on icon "close" at bounding box center [967, 41] width 8 height 8
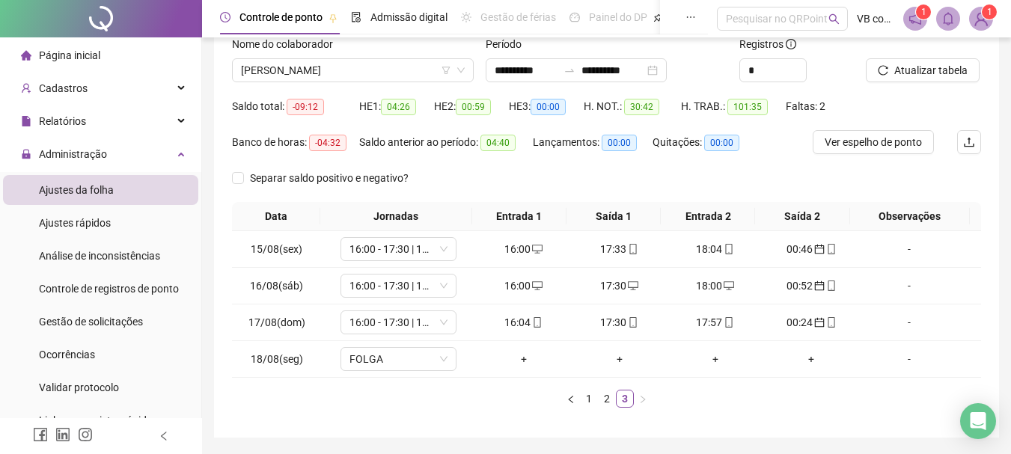
scroll to position [75, 0]
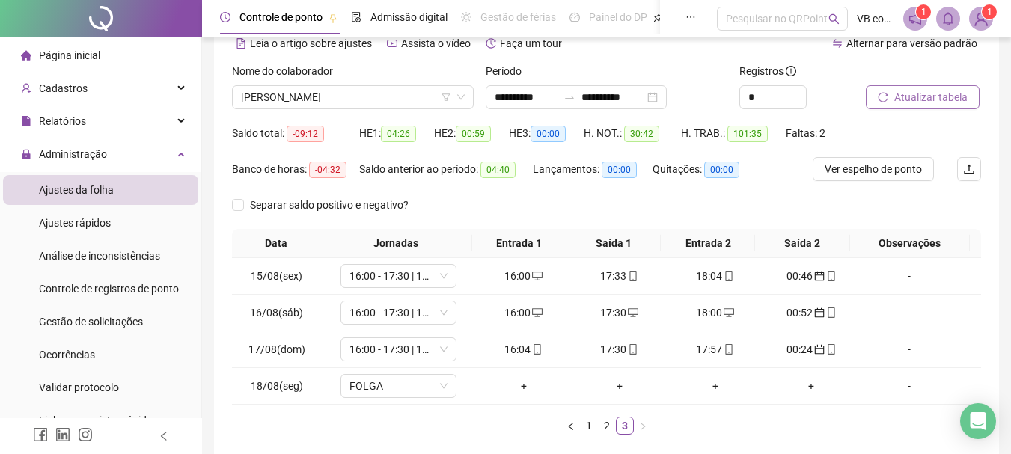
click at [904, 90] on span "Atualizar tabela" at bounding box center [930, 97] width 73 height 16
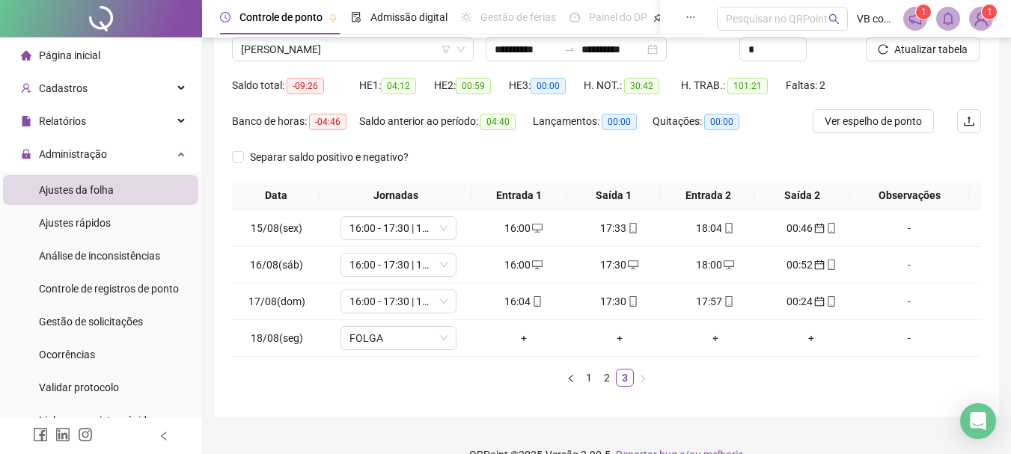
scroll to position [150, 0]
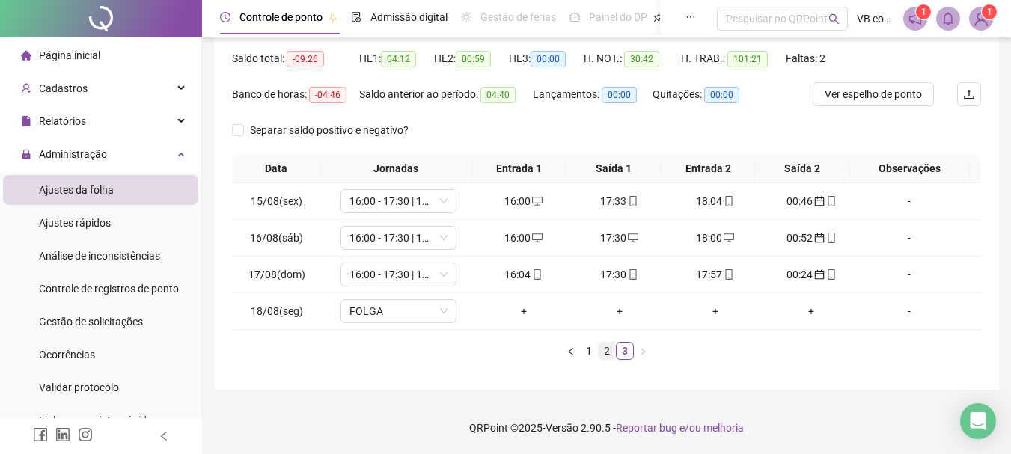
click at [610, 355] on link "2" at bounding box center [607, 351] width 16 height 16
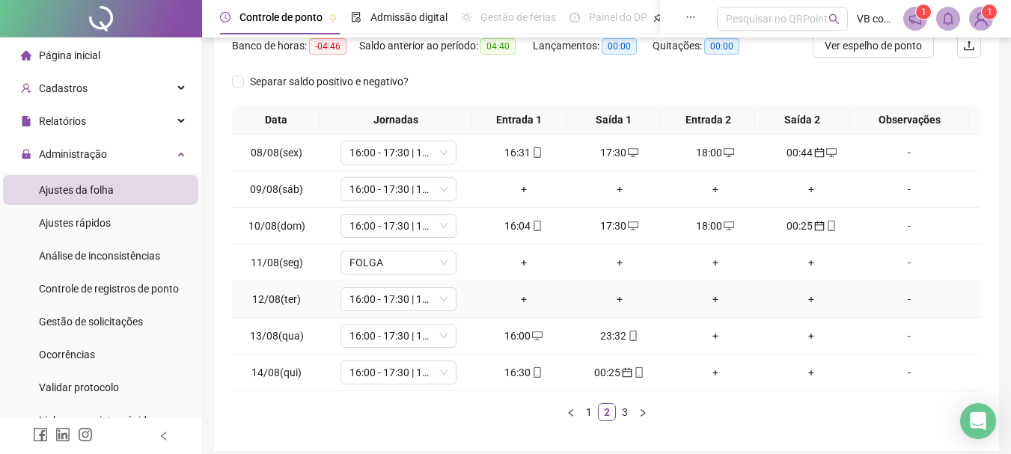
scroll to position [224, 0]
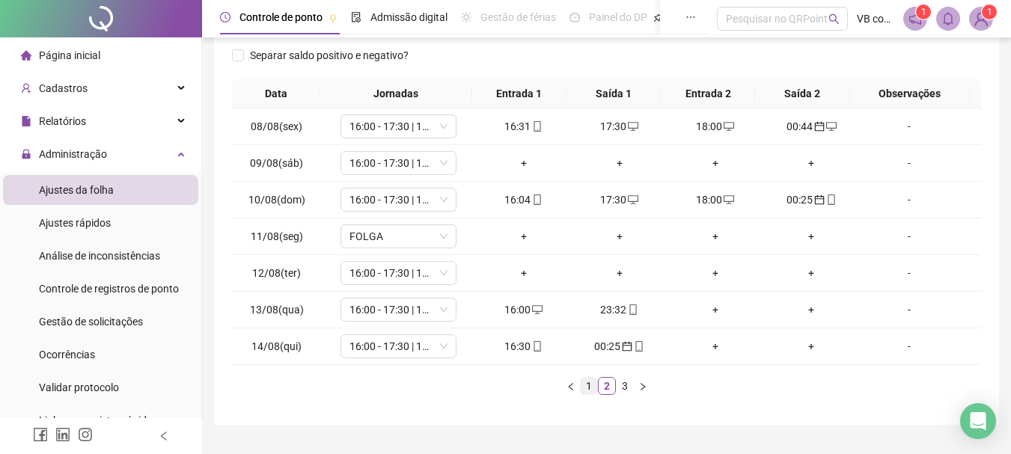
click at [593, 388] on link "1" at bounding box center [589, 386] width 16 height 16
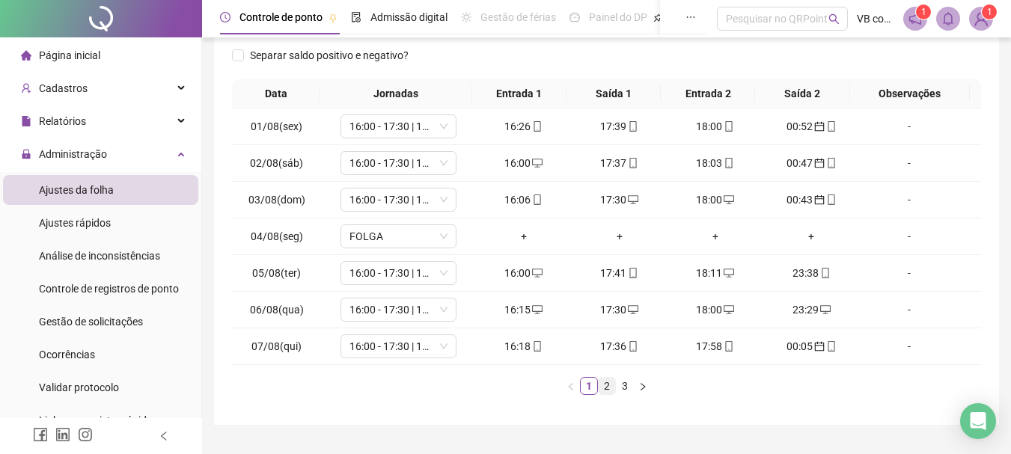
click at [607, 390] on link "2" at bounding box center [607, 386] width 16 height 16
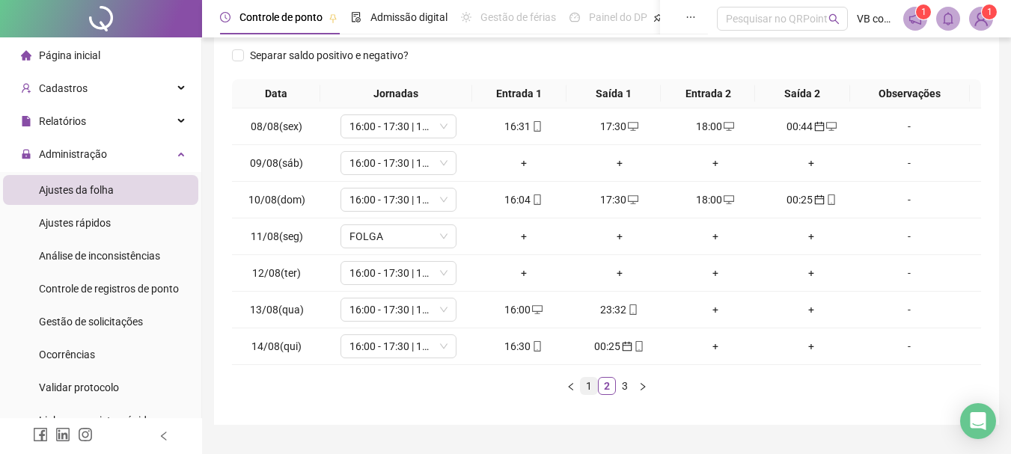
click at [593, 386] on link "1" at bounding box center [589, 386] width 16 height 16
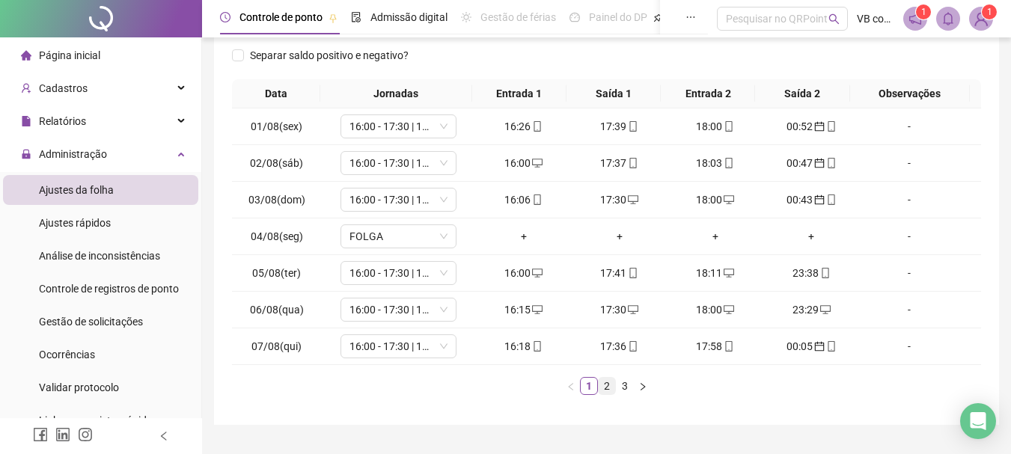
click at [607, 386] on link "2" at bounding box center [607, 386] width 16 height 16
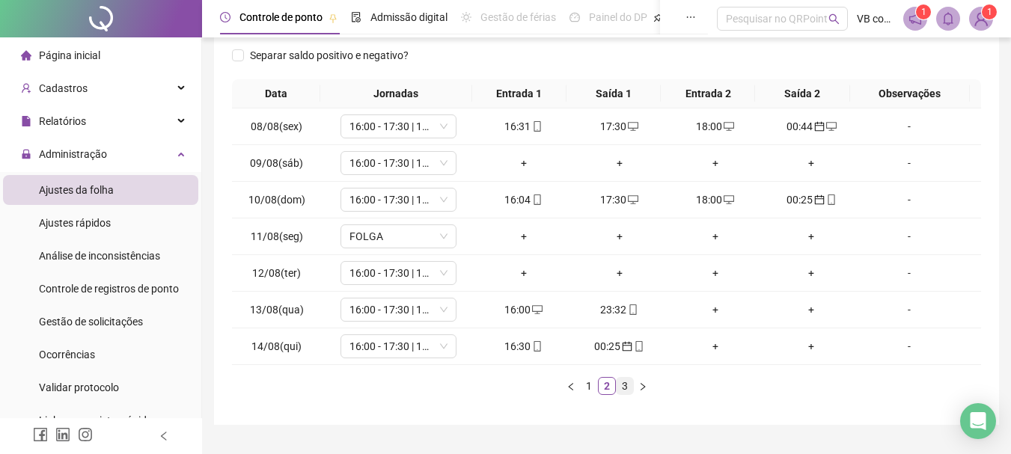
click at [625, 385] on link "3" at bounding box center [625, 386] width 16 height 16
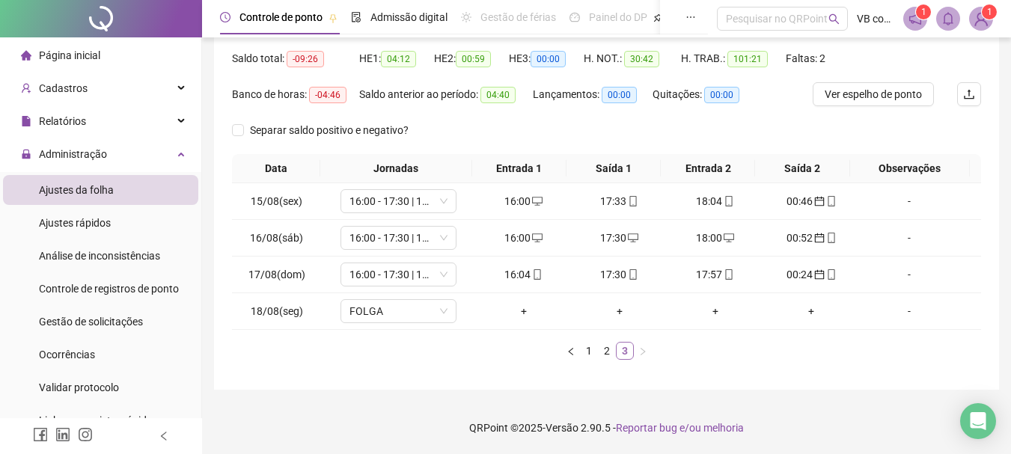
scroll to position [150, 0]
click at [608, 352] on link "2" at bounding box center [607, 351] width 16 height 16
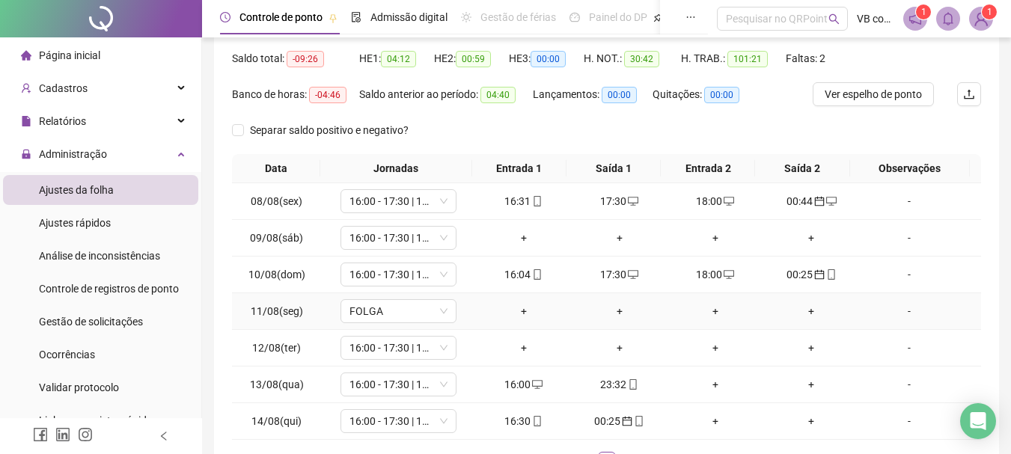
scroll to position [224, 0]
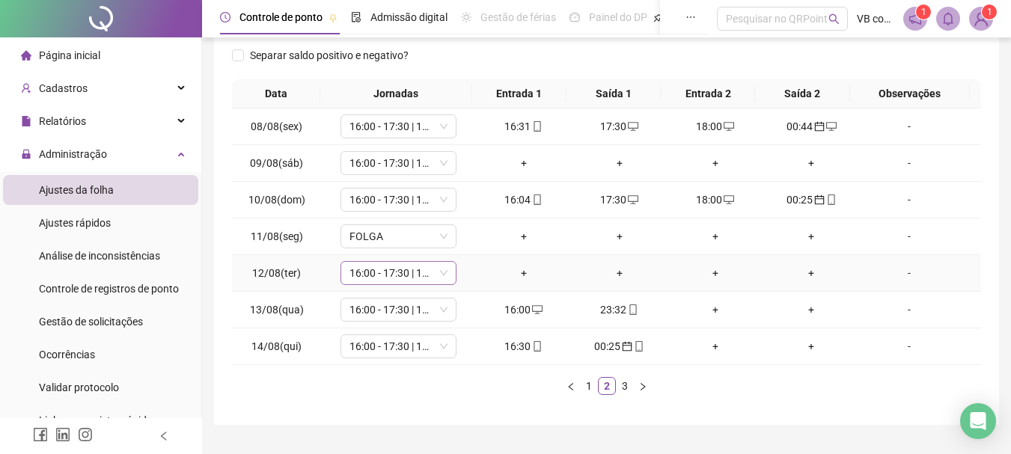
click at [439, 275] on icon "down" at bounding box center [443, 273] width 9 height 9
click at [445, 272] on icon "down" at bounding box center [443, 273] width 9 height 9
drag, startPoint x: 129, startPoint y: 234, endPoint x: 198, endPoint y: 207, distance: 74.9
click at [129, 234] on li "Ajustes rápidos" at bounding box center [100, 223] width 195 height 30
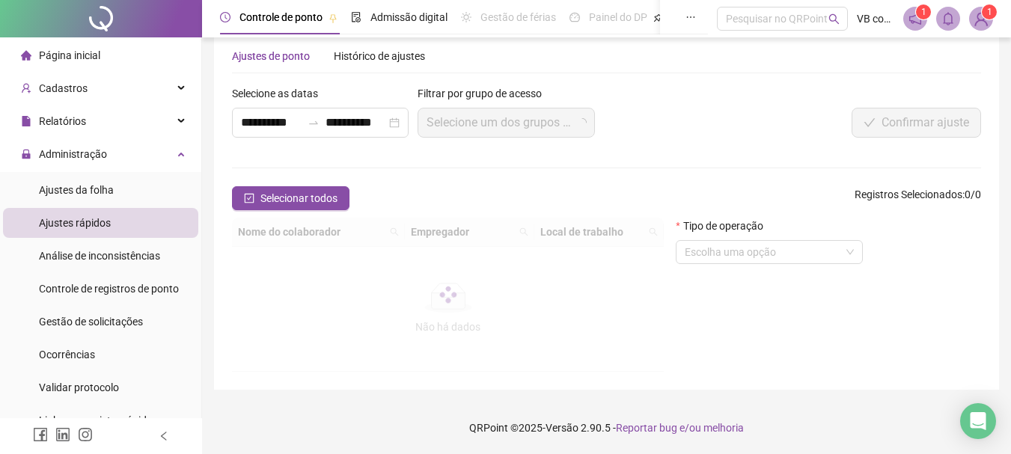
scroll to position [28, 0]
click at [316, 126] on icon "swap-right" at bounding box center [314, 123] width 12 height 12
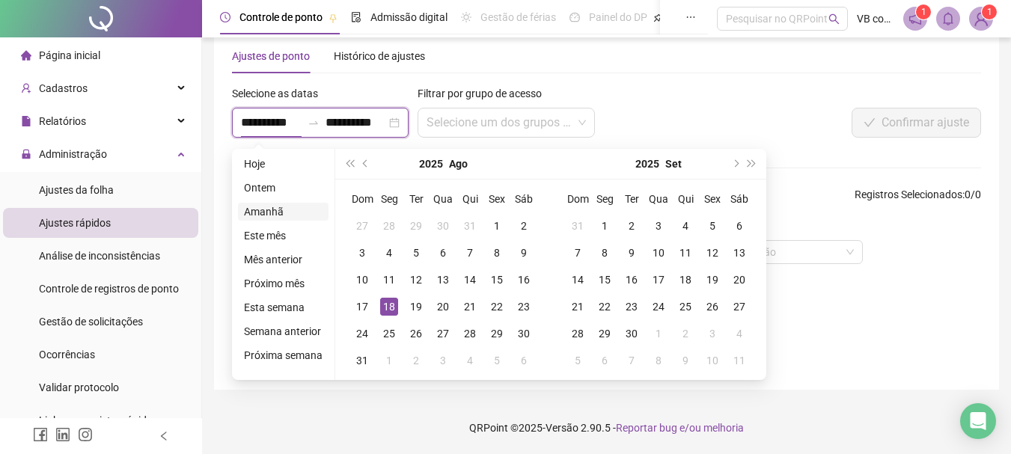
type input "**********"
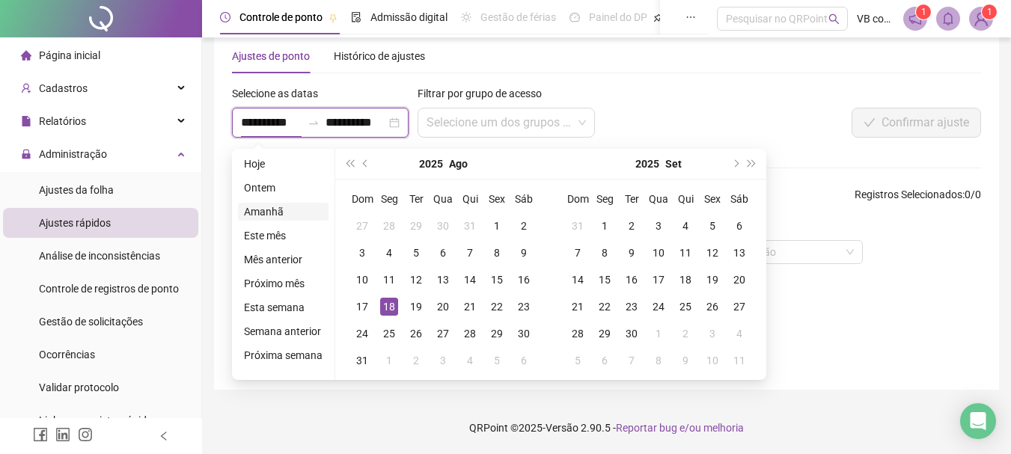
type input "**********"
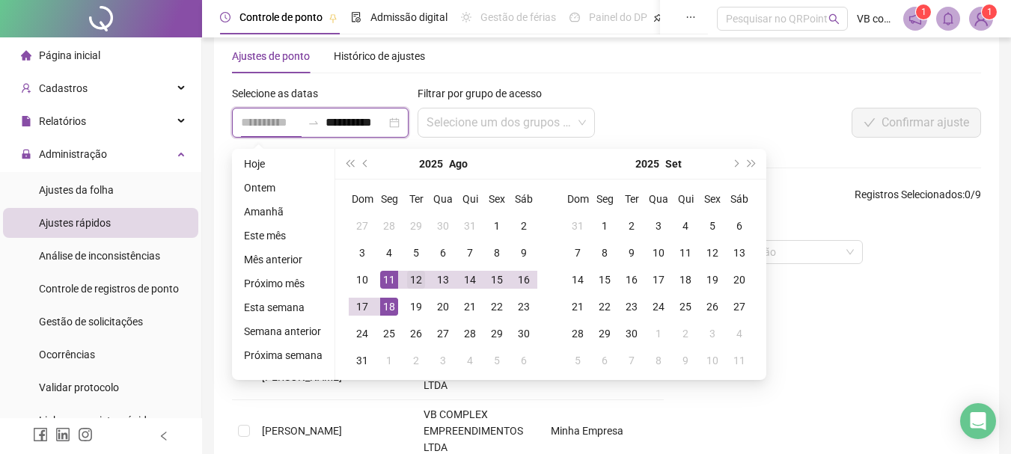
type input "**********"
click at [411, 278] on div "12" at bounding box center [416, 280] width 18 height 18
click at [388, 307] on div "18" at bounding box center [389, 307] width 18 height 18
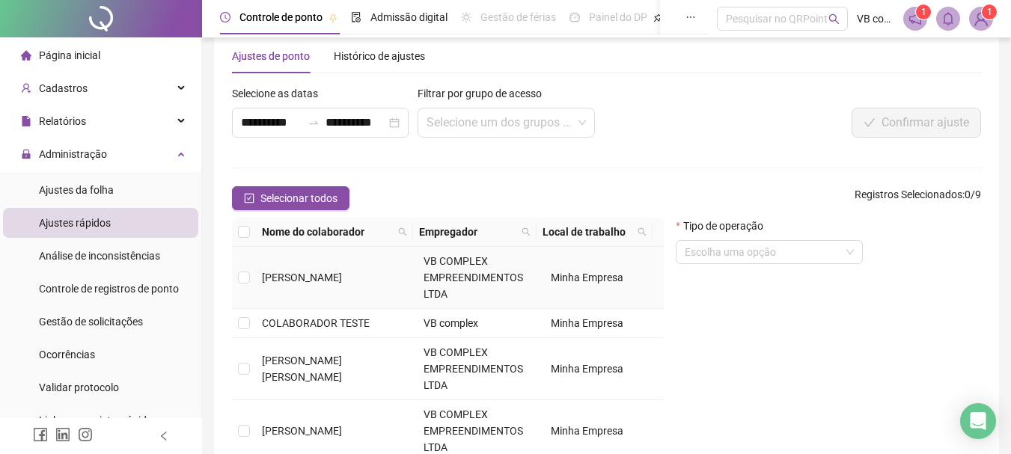
click at [418, 269] on td "VB COMPLEX EMPREENDIMENTOS LTDA" at bounding box center [481, 278] width 127 height 62
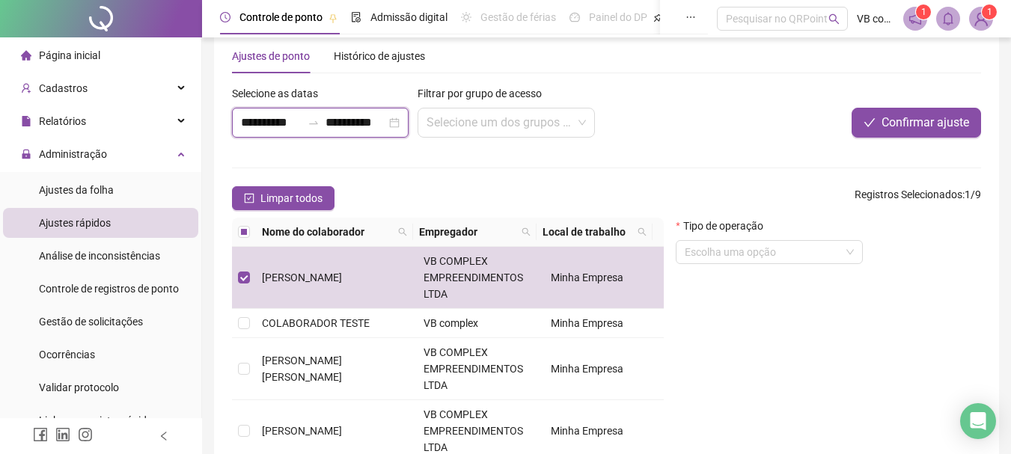
click at [347, 128] on input "**********" at bounding box center [355, 123] width 61 height 18
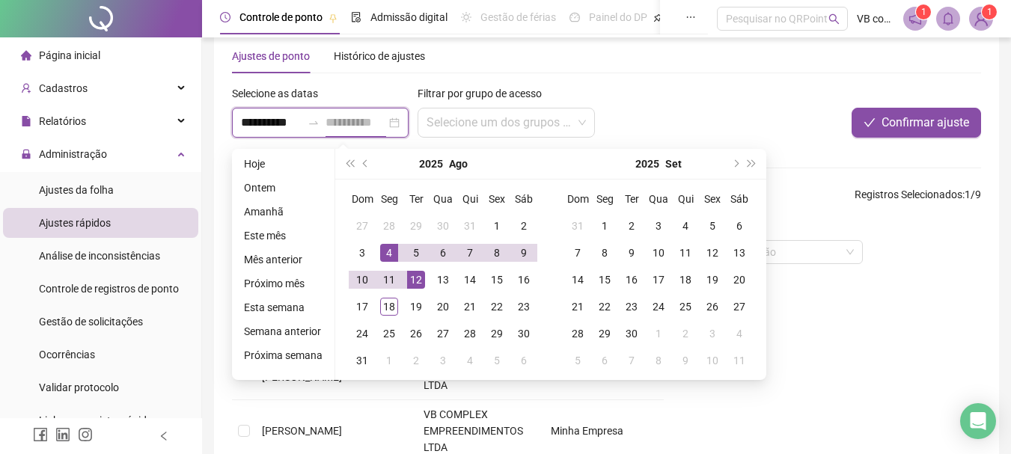
type input "**********"
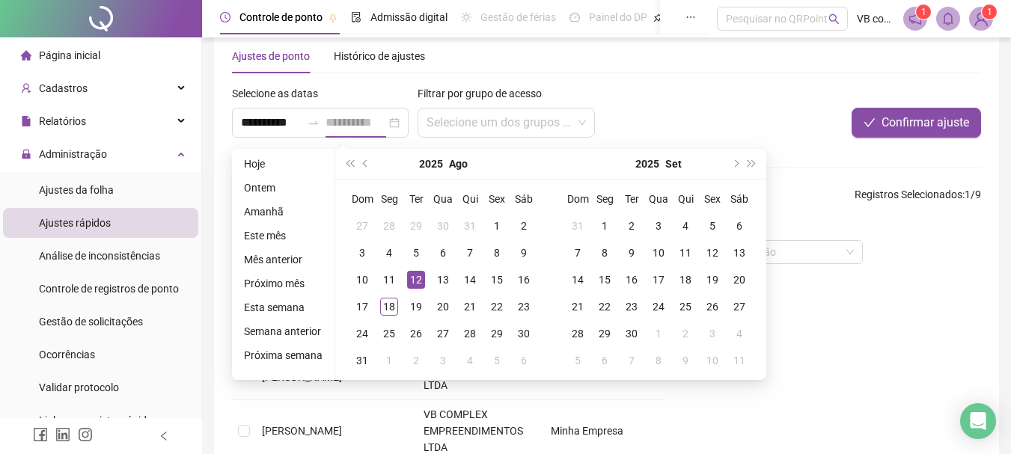
click at [419, 283] on div "12" at bounding box center [416, 280] width 18 height 18
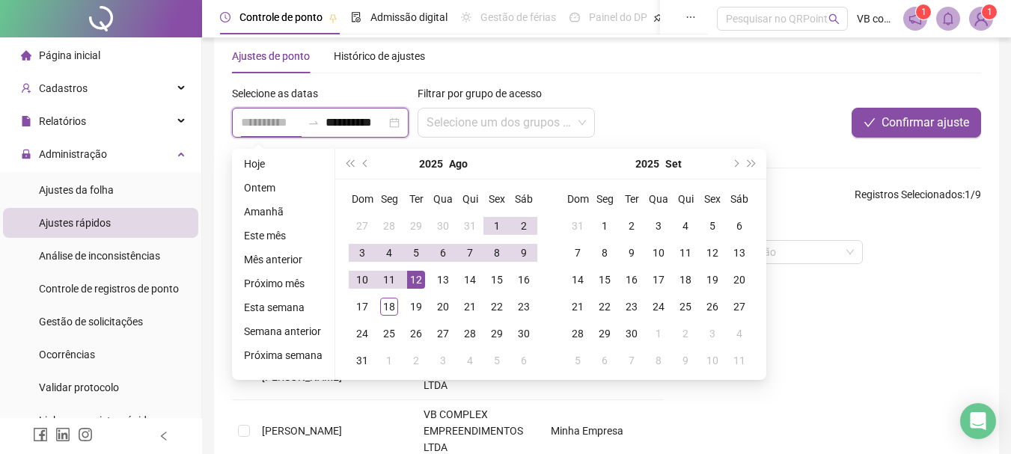
type input "**********"
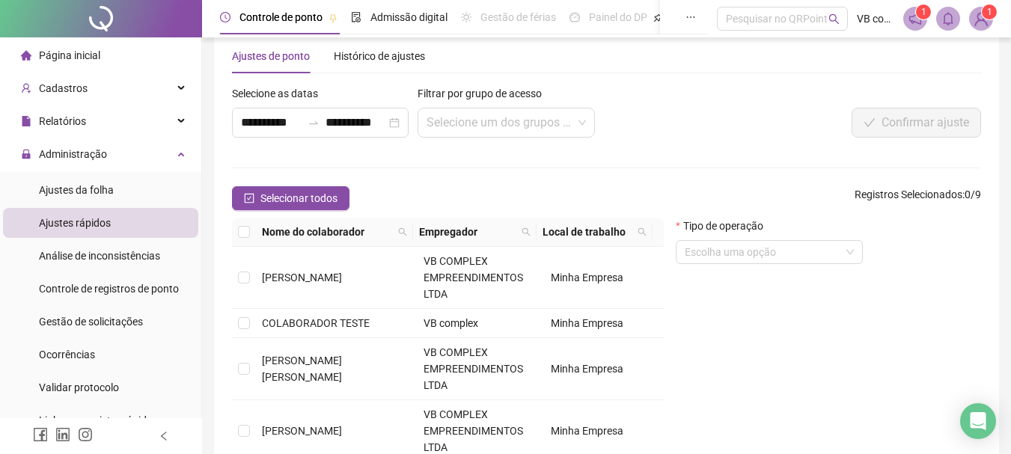
click at [771, 97] on div at bounding box center [825, 96] width 312 height 22
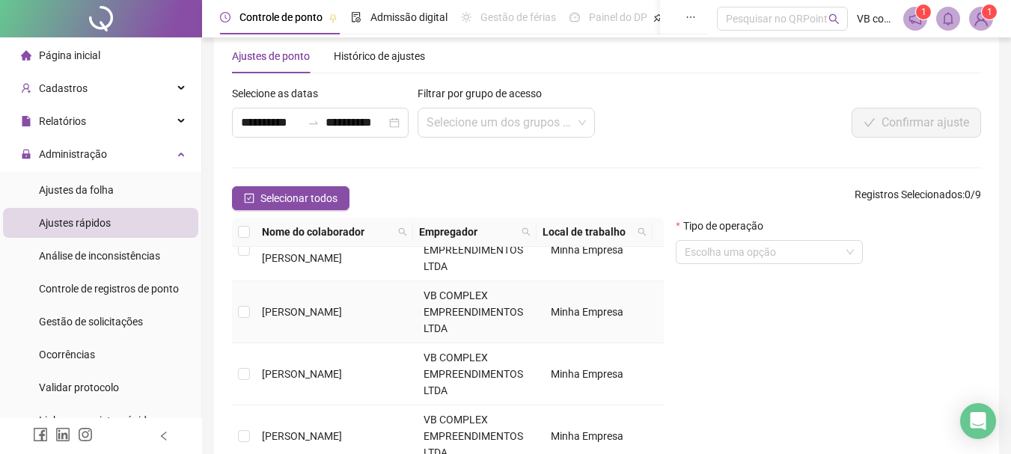
scroll to position [150, 0]
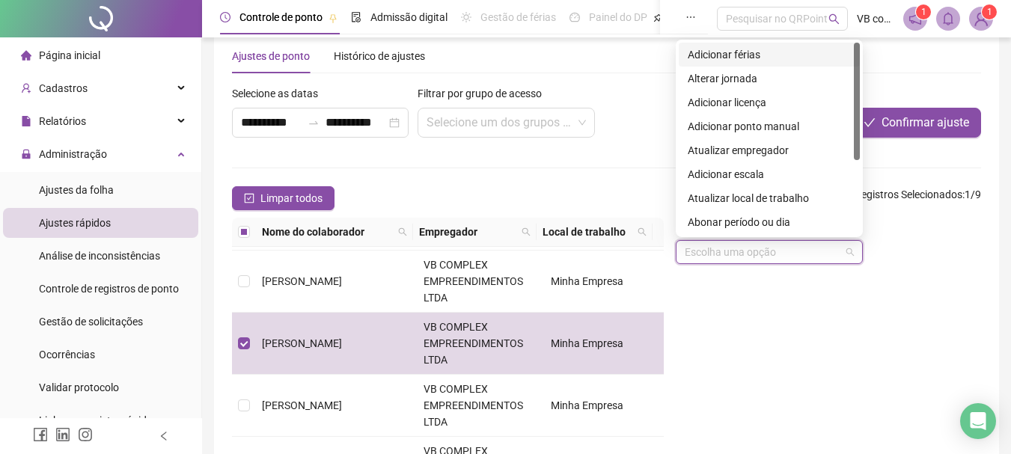
click at [746, 242] on input "search" at bounding box center [763, 252] width 156 height 22
click at [727, 226] on div "Abonar período ou dia" at bounding box center [769, 222] width 163 height 16
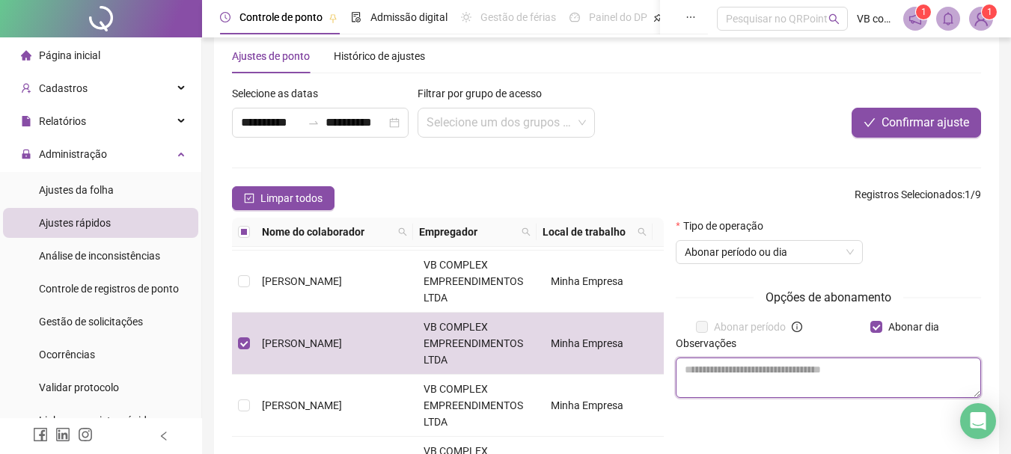
drag, startPoint x: 846, startPoint y: 379, endPoint x: 844, endPoint y: 368, distance: 10.6
click at [844, 371] on textarea at bounding box center [828, 378] width 305 height 40
type textarea "**********"
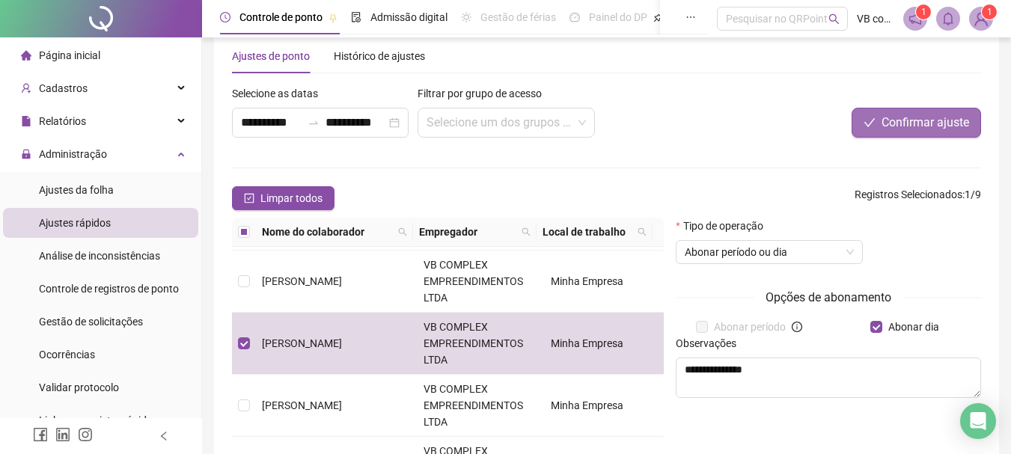
click at [897, 117] on span "Confirmar ajuste" at bounding box center [925, 123] width 88 height 18
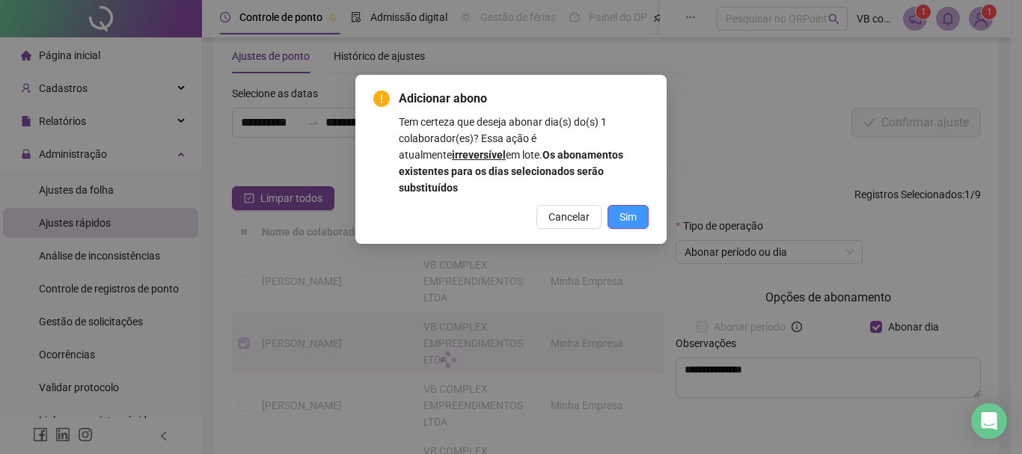
click at [620, 209] on span "Sim" at bounding box center [628, 217] width 17 height 16
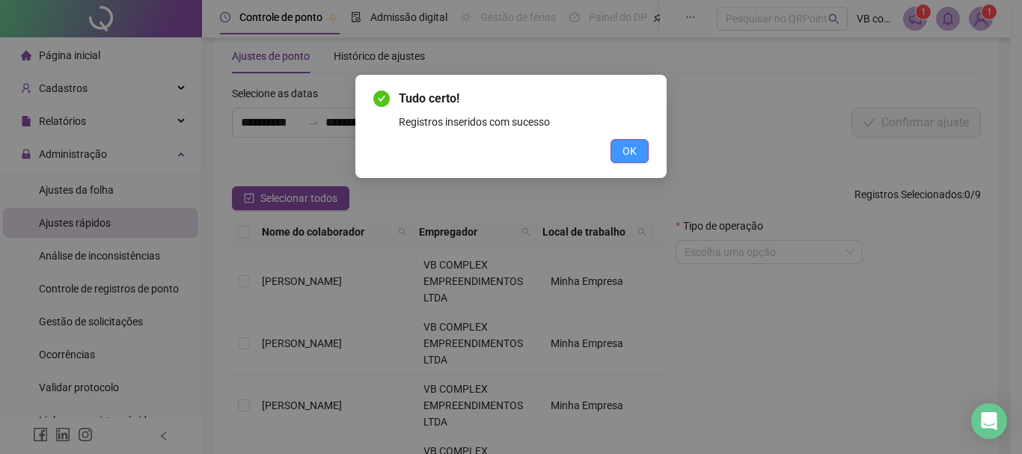
click at [621, 144] on button "OK" at bounding box center [630, 151] width 38 height 24
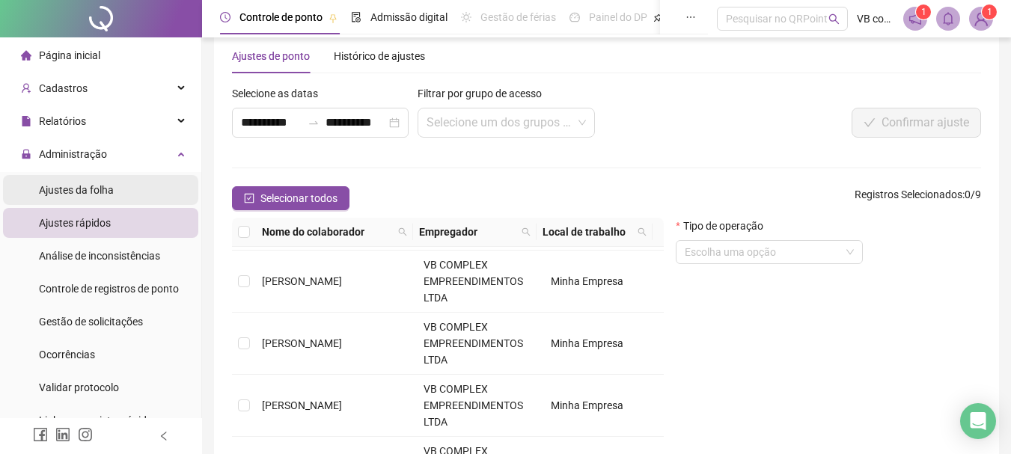
click at [144, 181] on li "Ajustes da folha" at bounding box center [100, 190] width 195 height 30
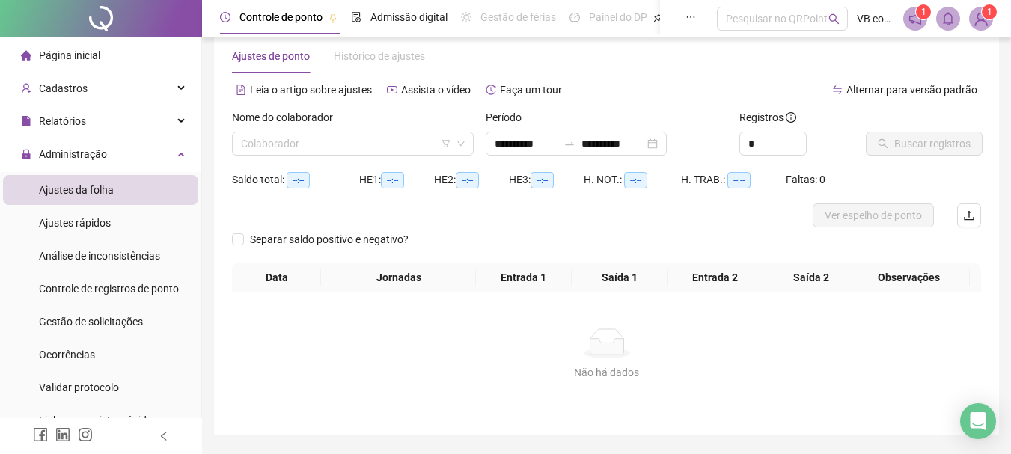
click at [314, 123] on label "Nome do colaborador" at bounding box center [287, 117] width 111 height 16
click at [314, 131] on div "Nome do colaborador" at bounding box center [353, 120] width 242 height 22
click at [314, 141] on input "search" at bounding box center [346, 143] width 210 height 22
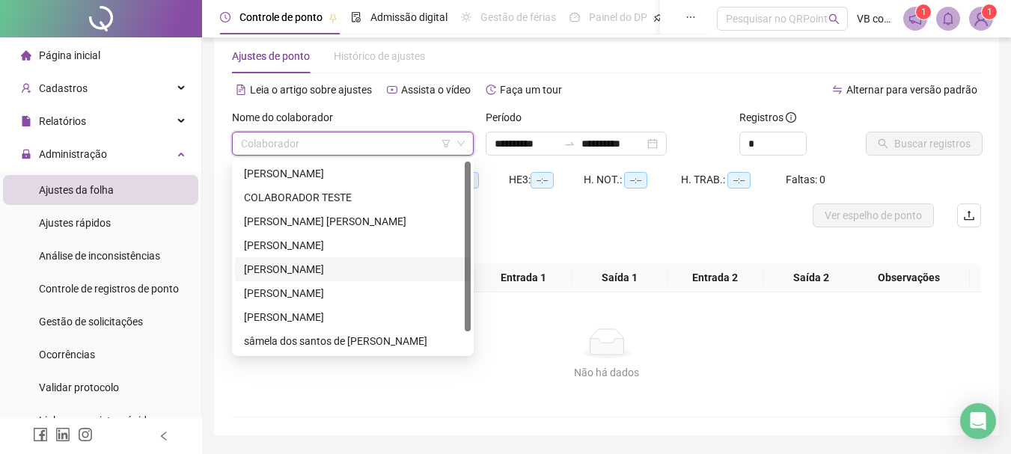
click at [320, 276] on div "[PERSON_NAME]" at bounding box center [353, 269] width 218 height 16
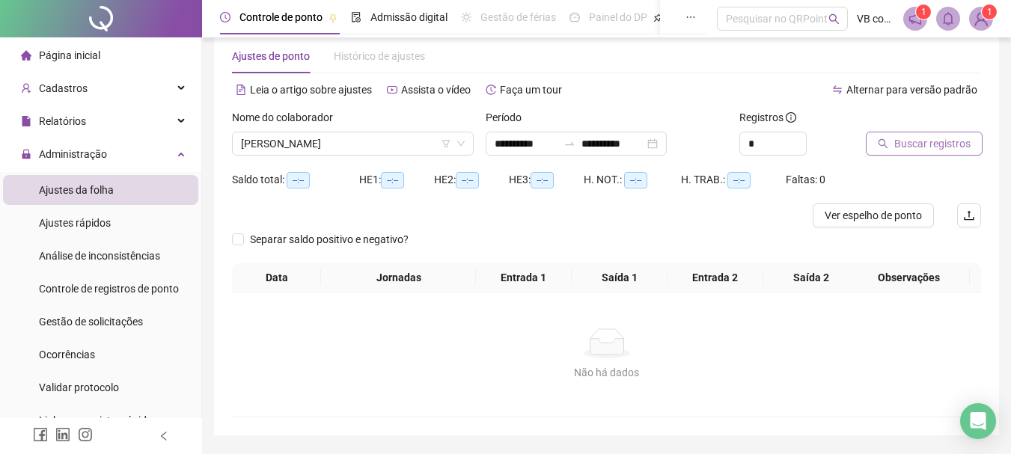
click at [929, 151] on span "Buscar registros" at bounding box center [932, 143] width 76 height 16
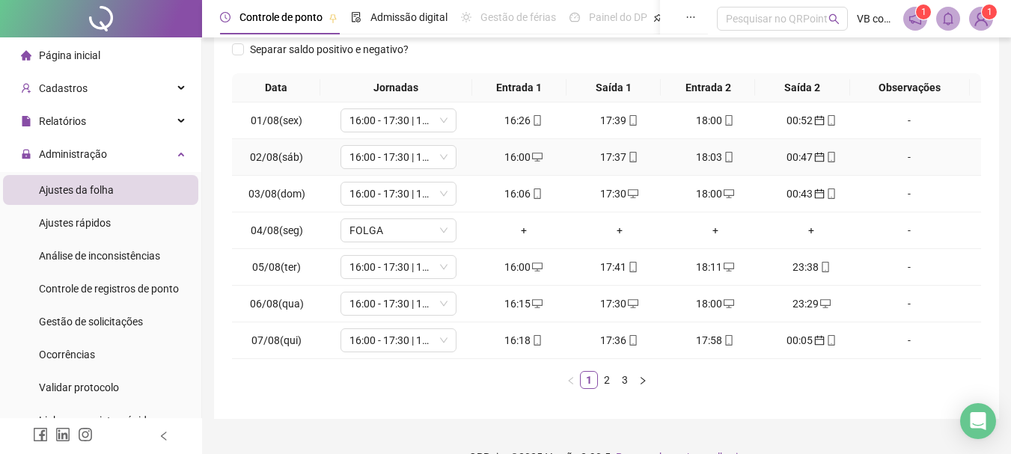
scroll to position [253, 0]
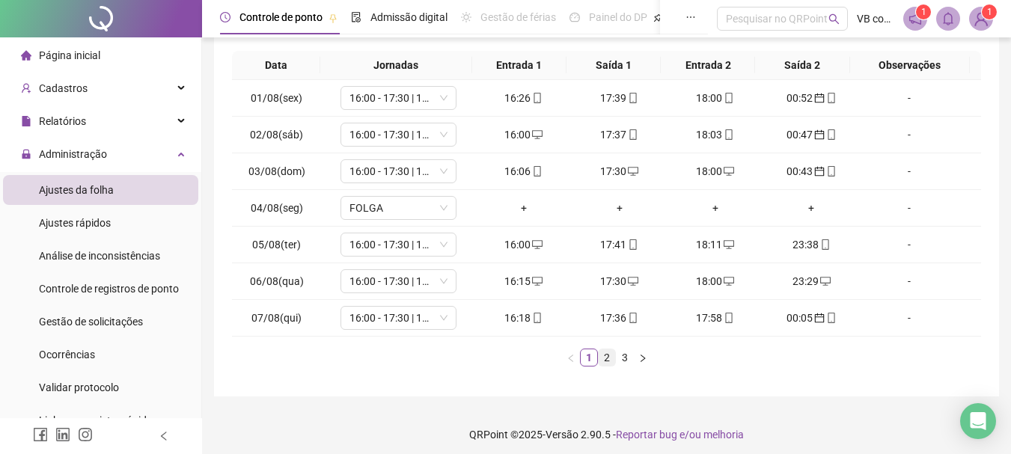
click at [609, 361] on link "2" at bounding box center [607, 357] width 16 height 16
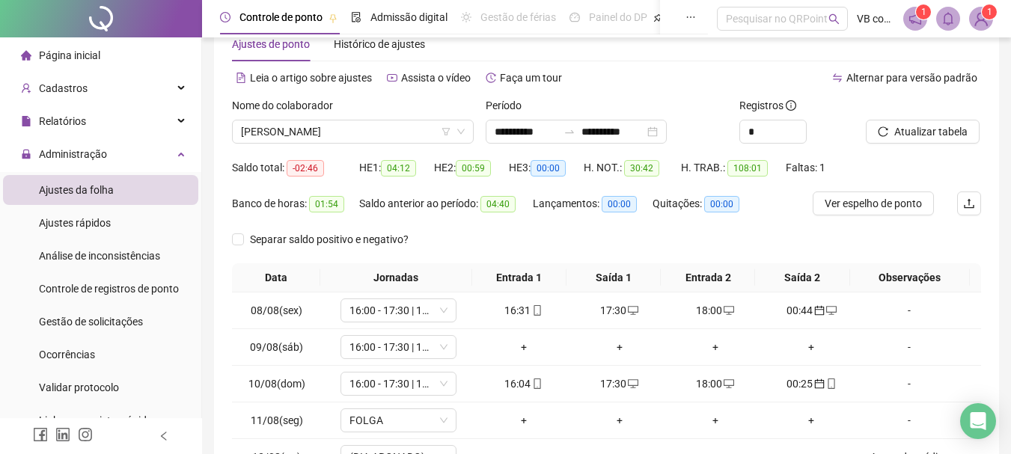
scroll to position [28, 0]
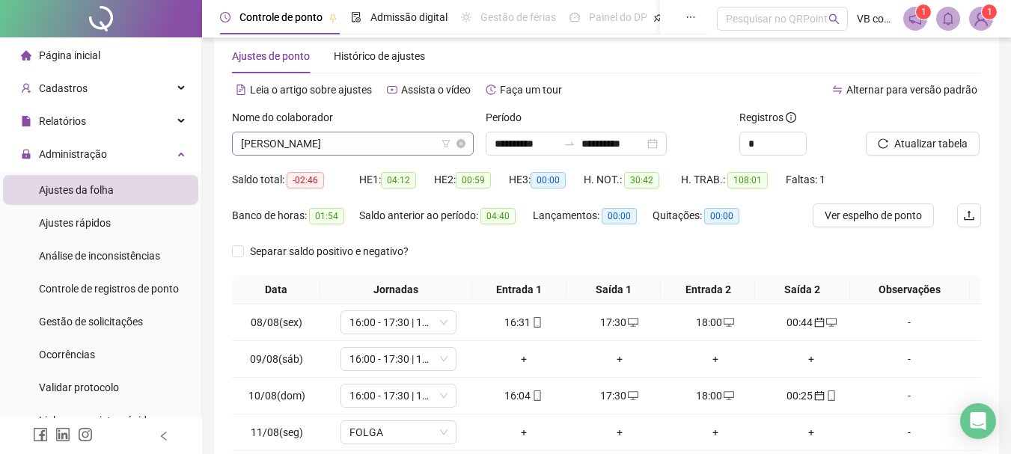
click at [337, 153] on span "[PERSON_NAME]" at bounding box center [353, 143] width 224 height 22
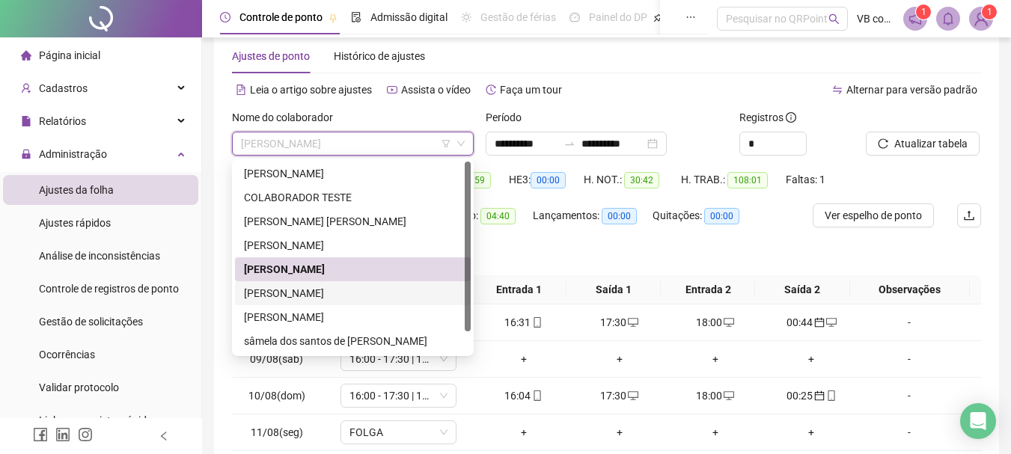
click at [330, 294] on div "[PERSON_NAME]" at bounding box center [353, 293] width 218 height 16
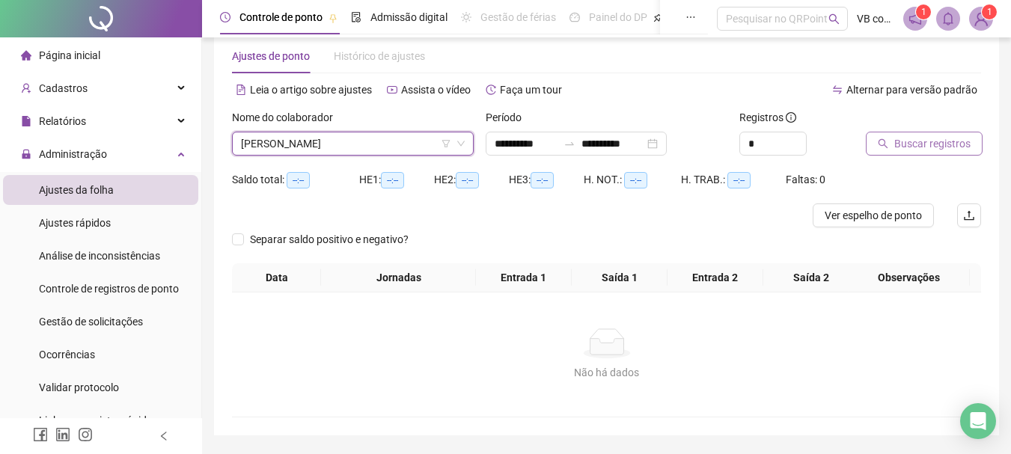
click at [929, 153] on button "Buscar registros" at bounding box center [924, 144] width 117 height 24
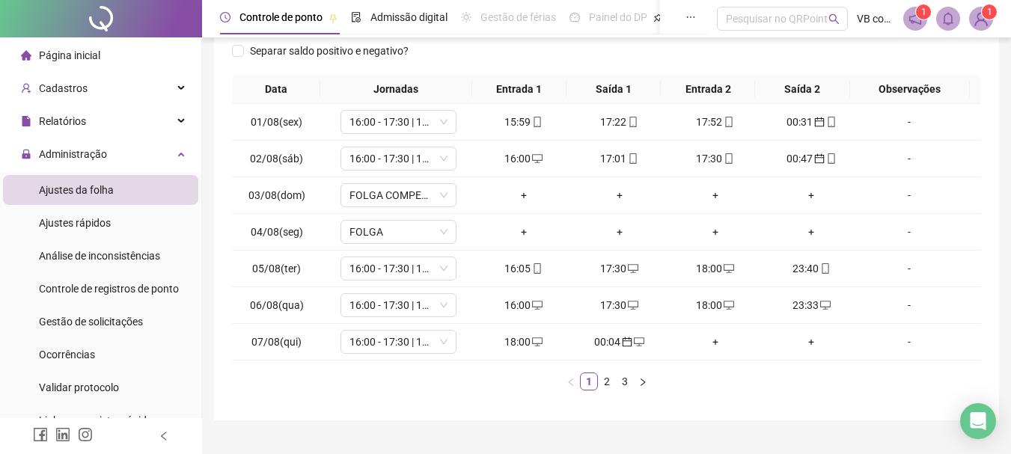
scroll to position [260, 0]
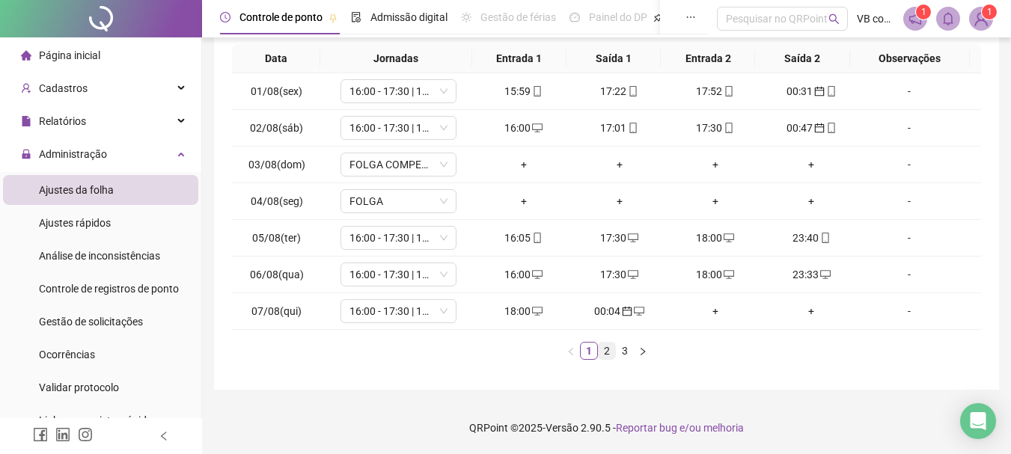
click at [605, 356] on link "2" at bounding box center [607, 351] width 16 height 16
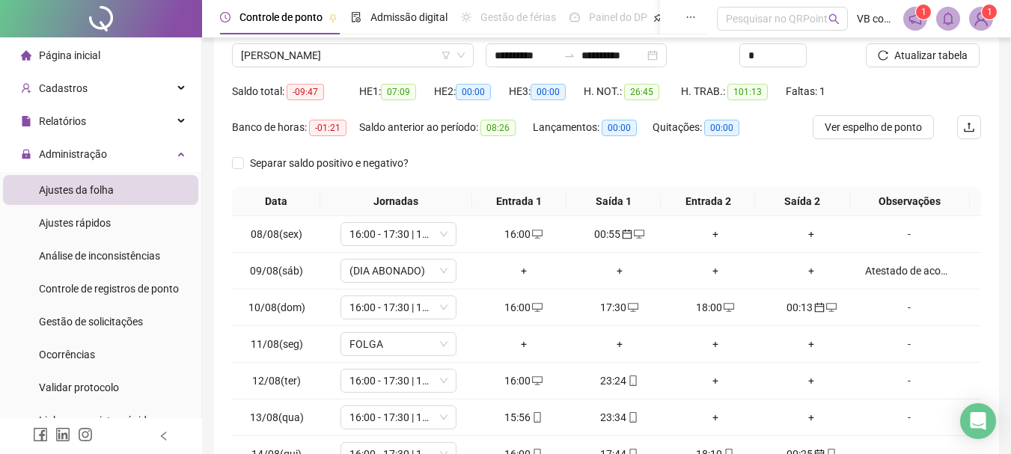
scroll to position [110, 0]
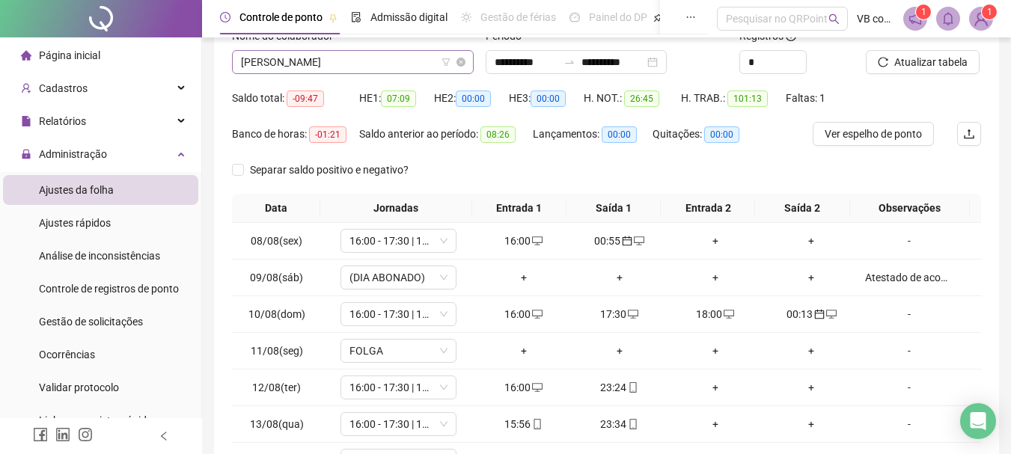
click at [340, 67] on span "[PERSON_NAME]" at bounding box center [353, 62] width 224 height 22
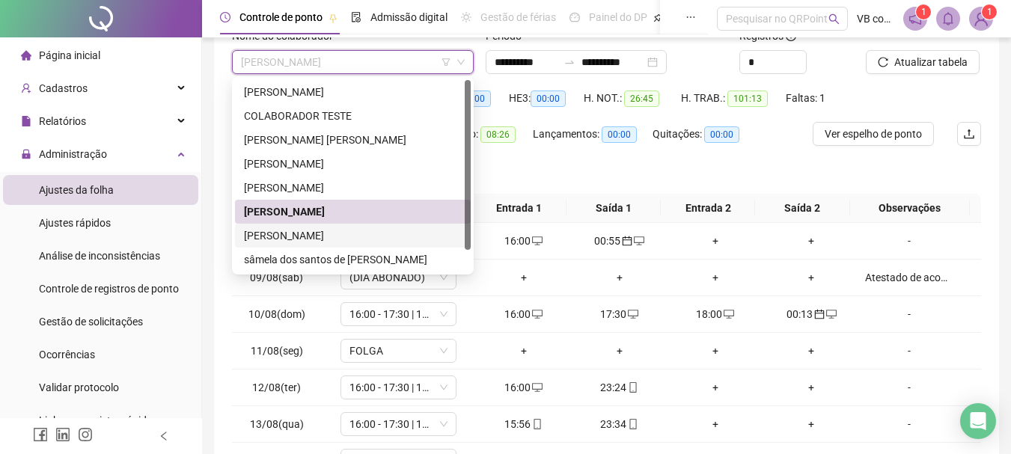
click at [346, 239] on div "[PERSON_NAME]" at bounding box center [353, 235] width 218 height 16
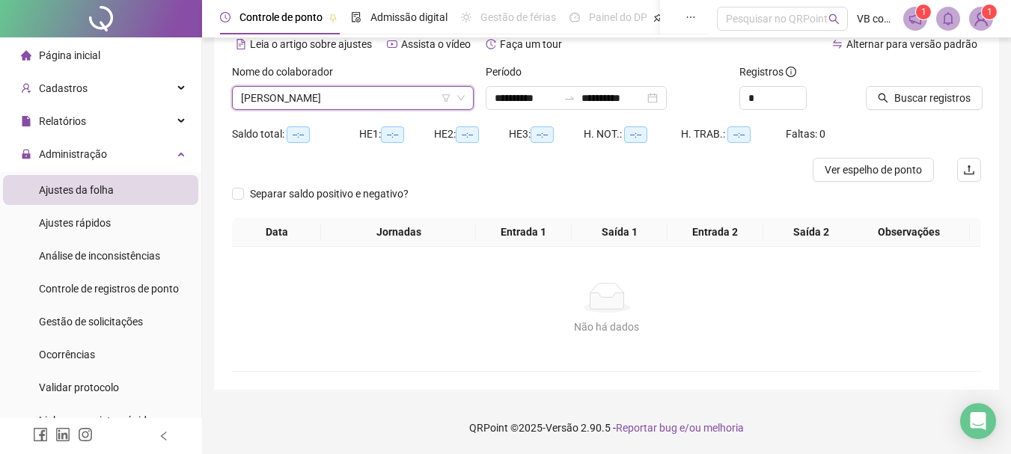
scroll to position [74, 0]
click at [920, 103] on span "Buscar registros" at bounding box center [932, 98] width 76 height 16
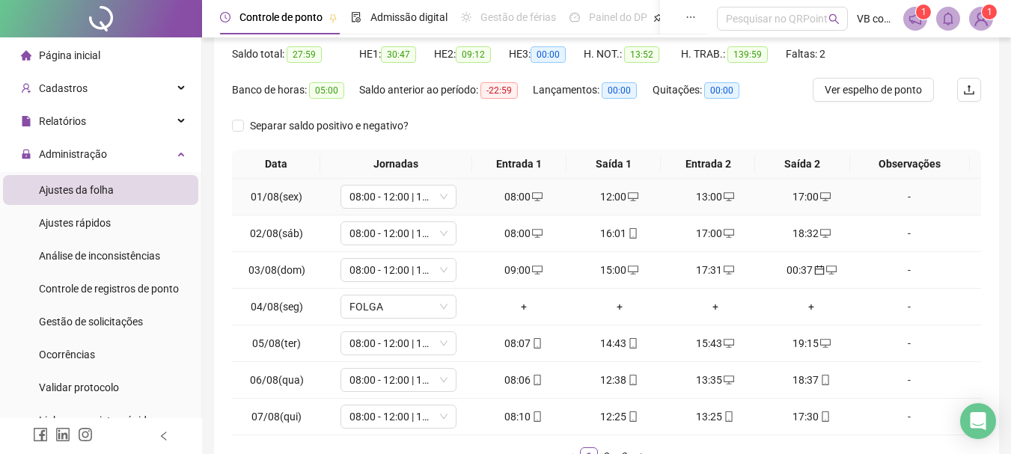
scroll to position [260, 0]
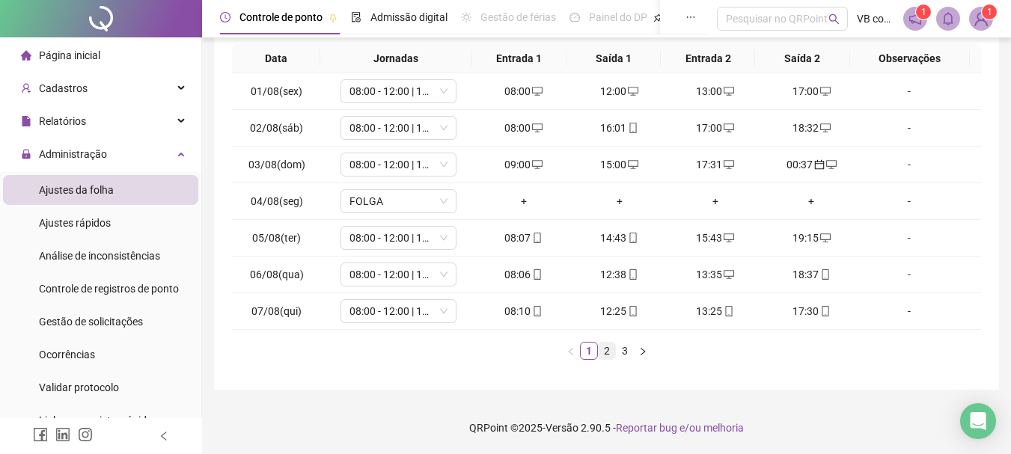
click at [603, 353] on link "2" at bounding box center [607, 351] width 16 height 16
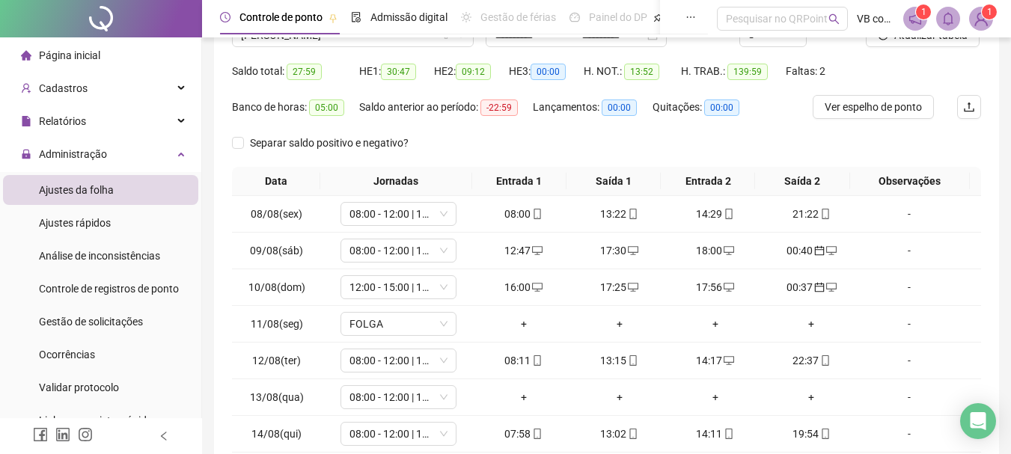
scroll to position [110, 0]
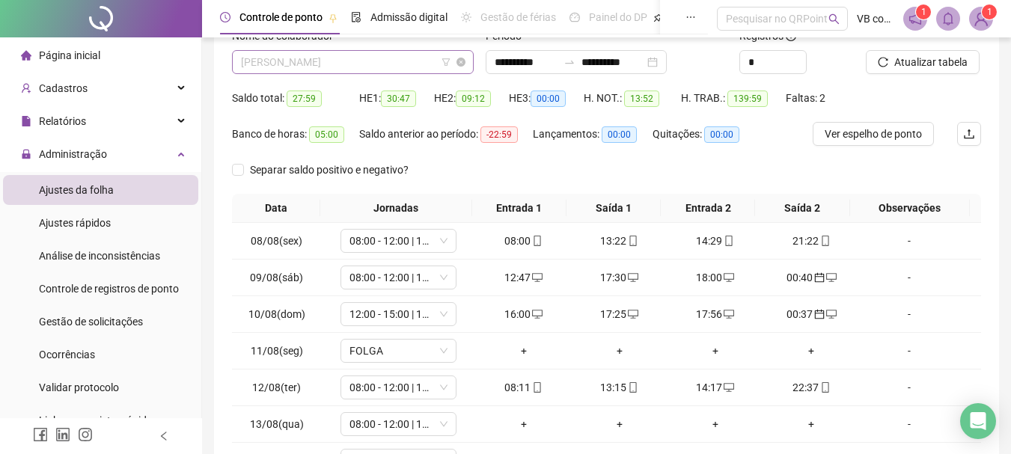
click at [383, 68] on span "[PERSON_NAME]" at bounding box center [353, 62] width 224 height 22
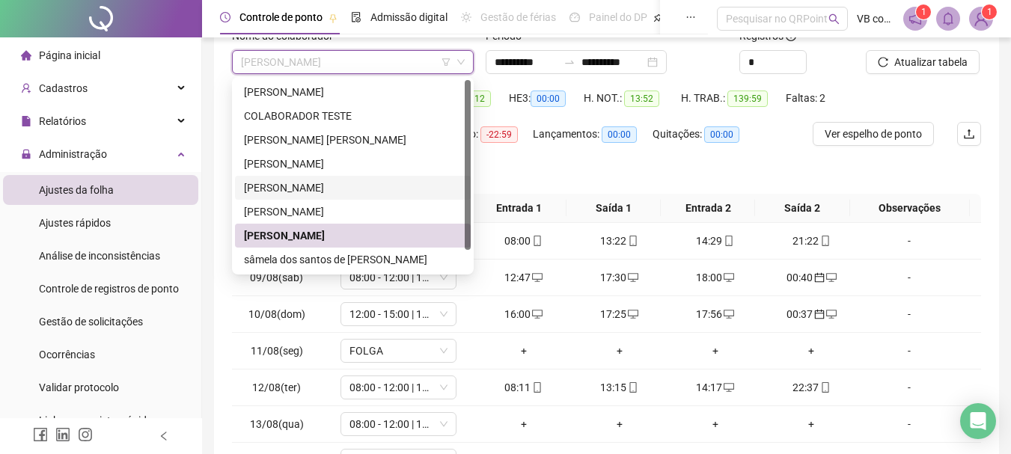
click at [370, 194] on div "[PERSON_NAME]" at bounding box center [353, 188] width 218 height 16
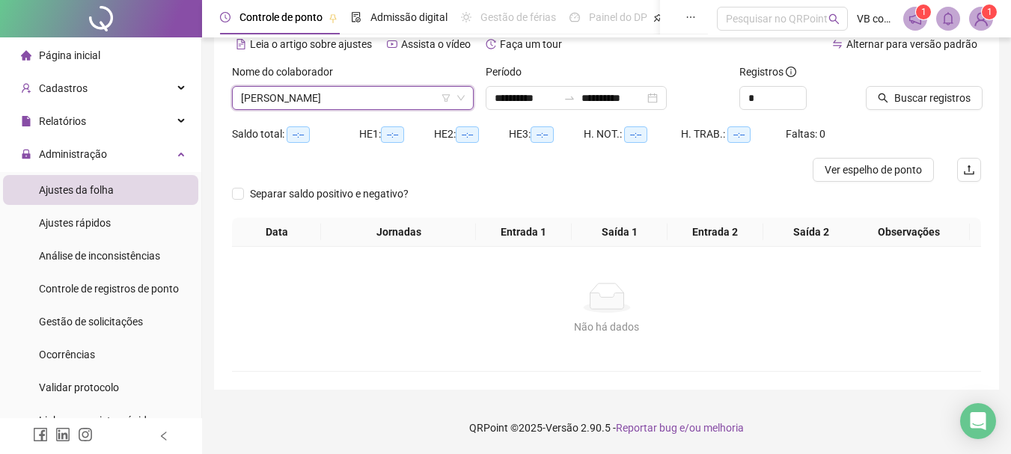
scroll to position [74, 0]
click at [929, 111] on div "Buscar registros" at bounding box center [923, 93] width 127 height 58
click at [929, 105] on span "Buscar registros" at bounding box center [932, 98] width 76 height 16
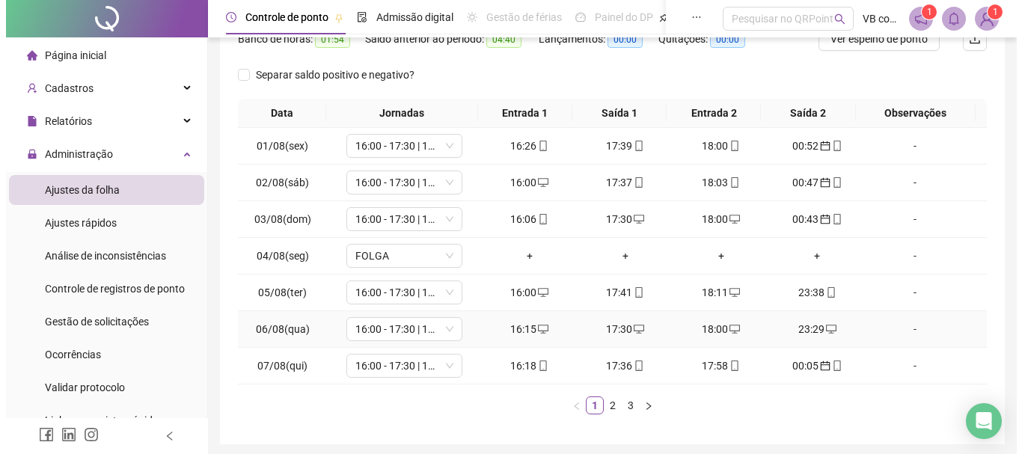
scroll to position [260, 0]
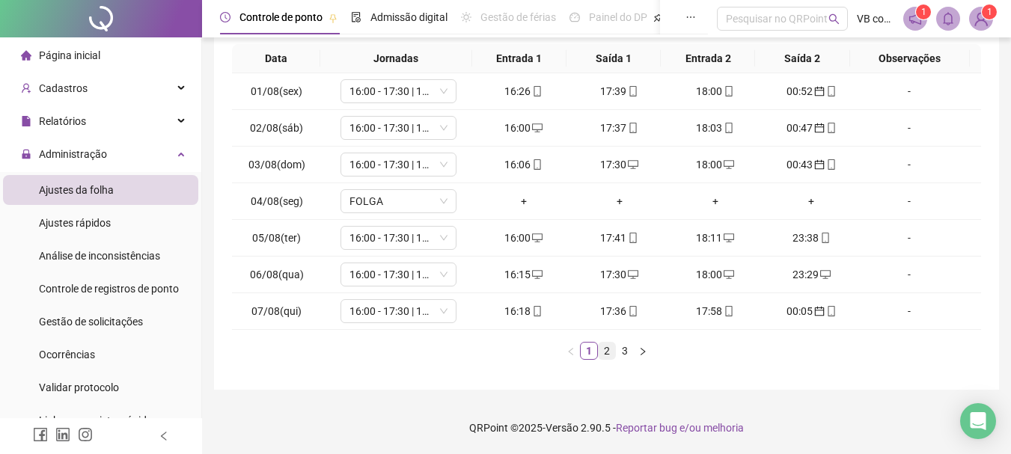
click at [601, 355] on link "2" at bounding box center [607, 351] width 16 height 16
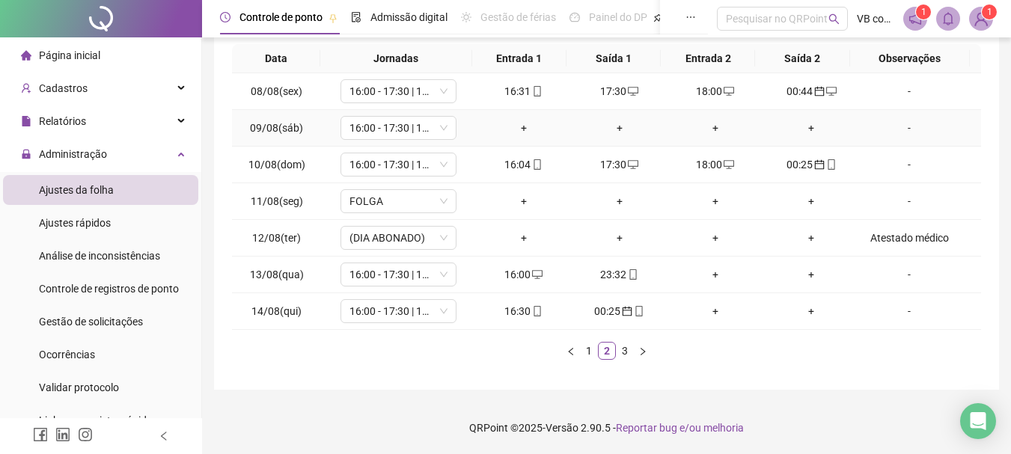
click at [526, 123] on div "+" at bounding box center [524, 128] width 84 height 16
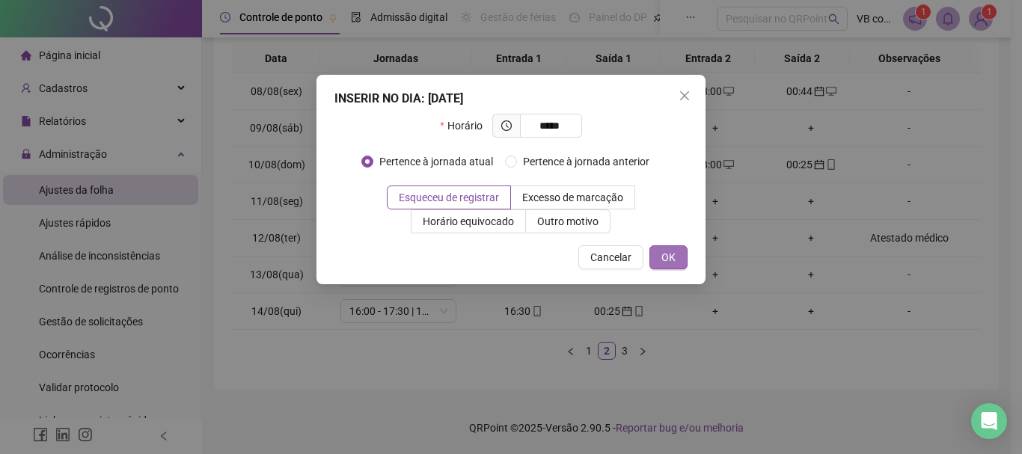
type input "*****"
click at [684, 260] on button "OK" at bounding box center [668, 257] width 38 height 24
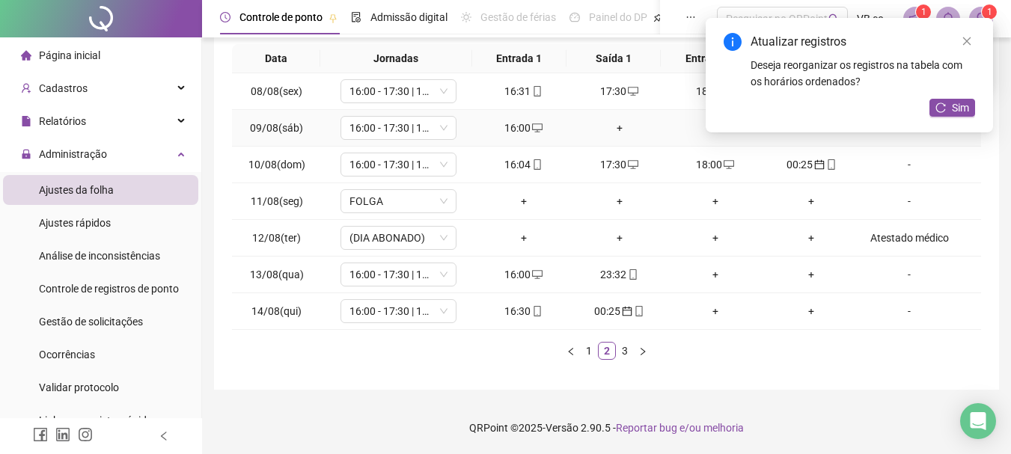
click at [628, 135] on td "+" at bounding box center [620, 128] width 96 height 37
click at [620, 130] on div "+" at bounding box center [620, 128] width 84 height 16
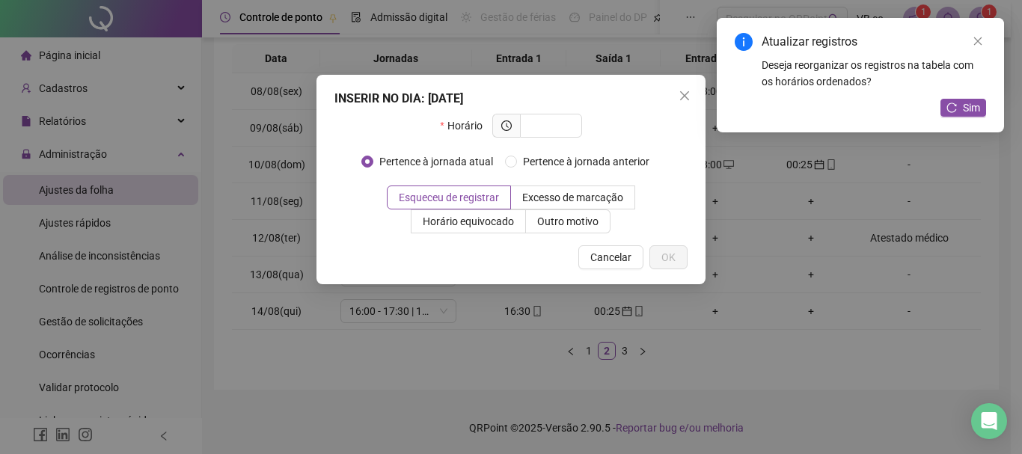
type input "*"
type input "*****"
click at [687, 251] on button "OK" at bounding box center [668, 257] width 38 height 24
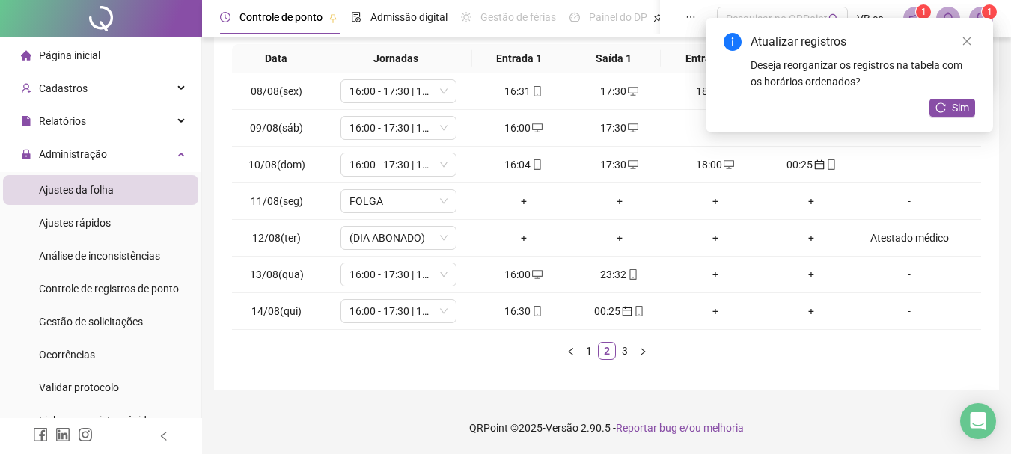
click at [707, 132] on div "Atualizar registros Deseja reorganizar os registros na tabela com os horários o…" at bounding box center [849, 75] width 287 height 114
click at [699, 126] on div "+" at bounding box center [715, 128] width 84 height 16
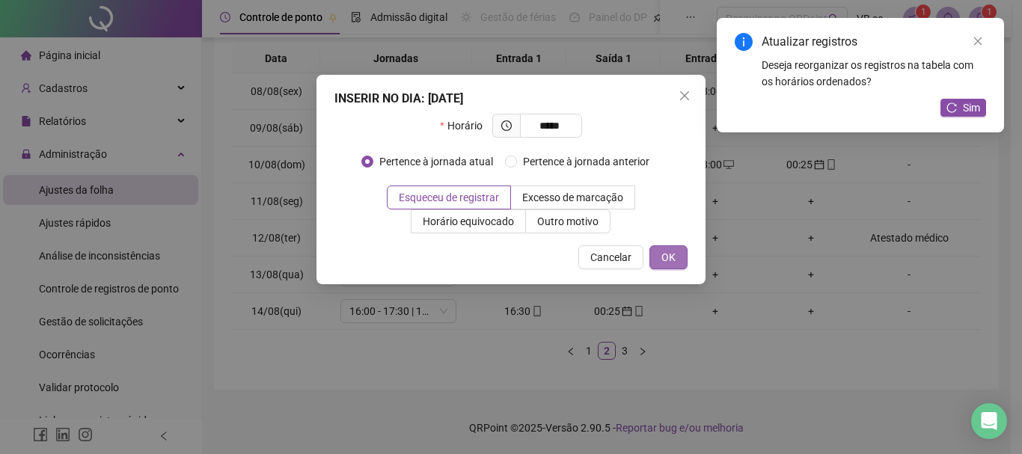
type input "*****"
click at [670, 261] on span "OK" at bounding box center [668, 257] width 14 height 16
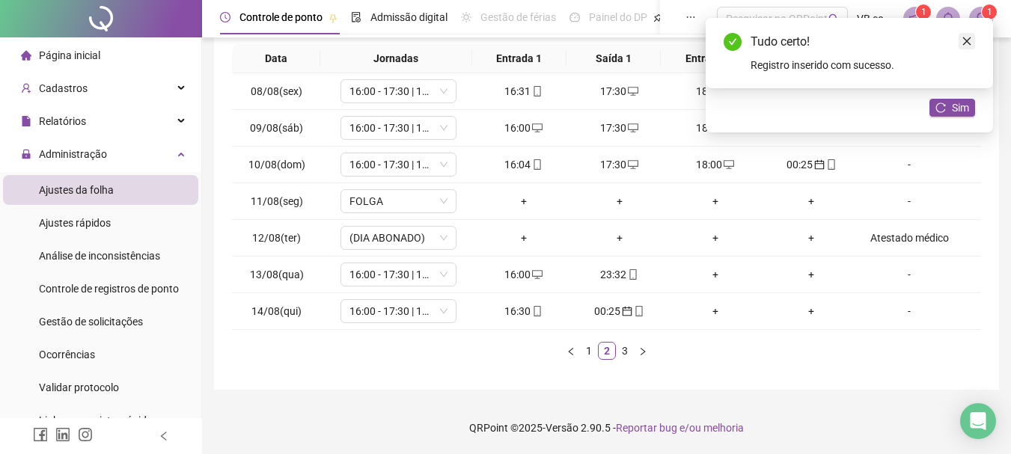
click at [929, 35] on link "Close" at bounding box center [966, 41] width 16 height 16
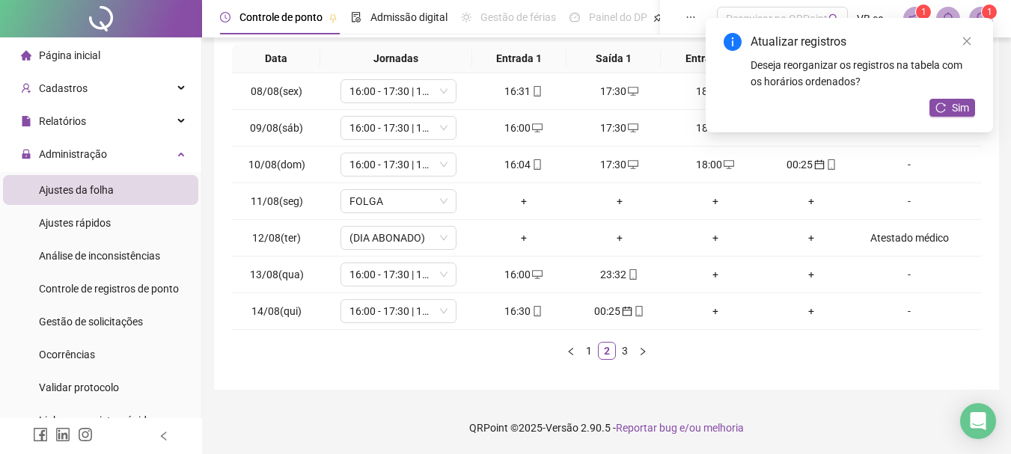
drag, startPoint x: 967, startPoint y: 38, endPoint x: 967, endPoint y: 47, distance: 9.0
click at [929, 40] on icon "close" at bounding box center [966, 41] width 10 height 10
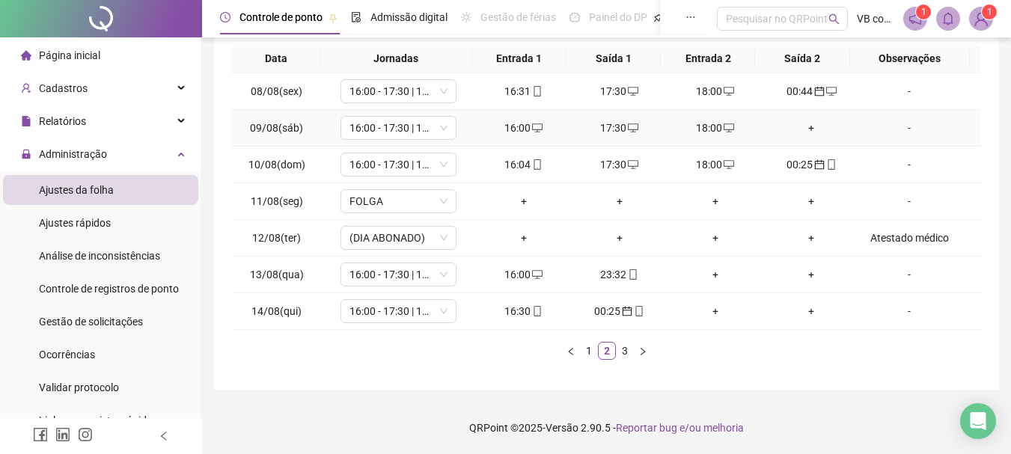
click at [800, 128] on div "+" at bounding box center [811, 128] width 84 height 16
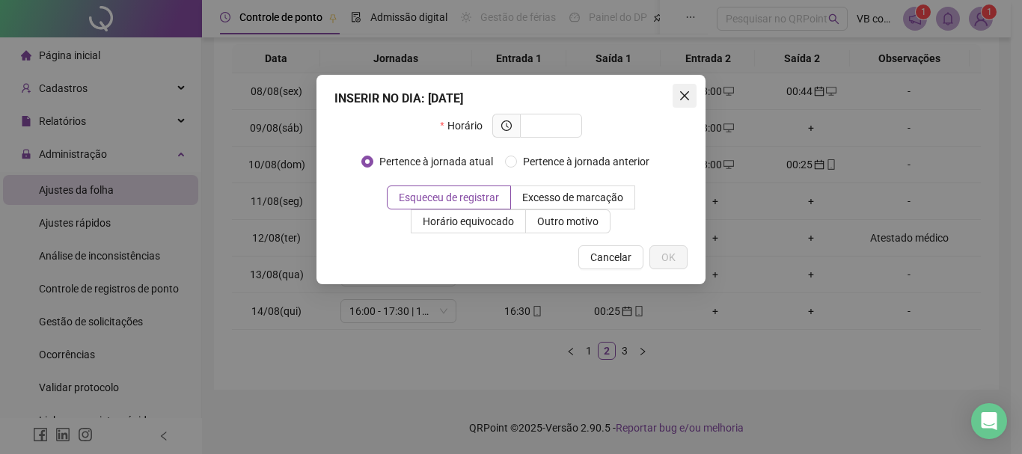
click at [682, 91] on icon "close" at bounding box center [685, 96] width 12 height 12
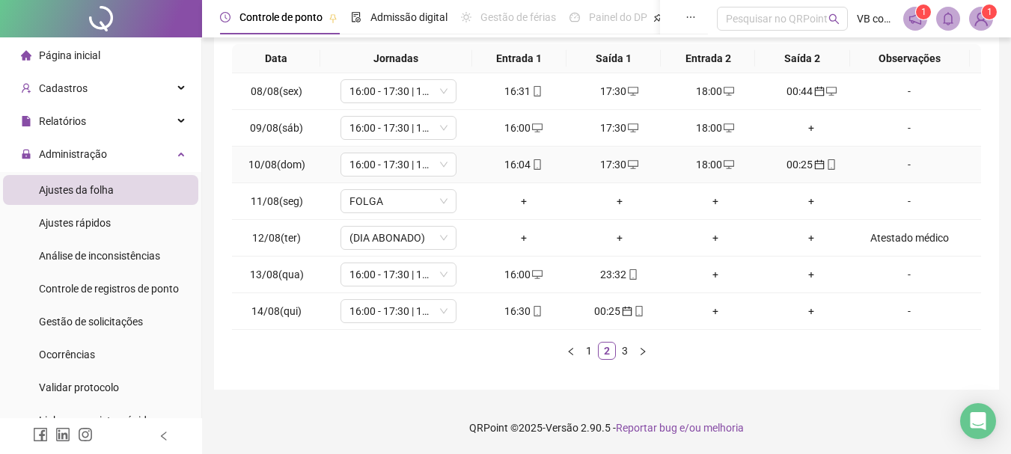
click at [807, 158] on div "00:25" at bounding box center [811, 164] width 84 height 16
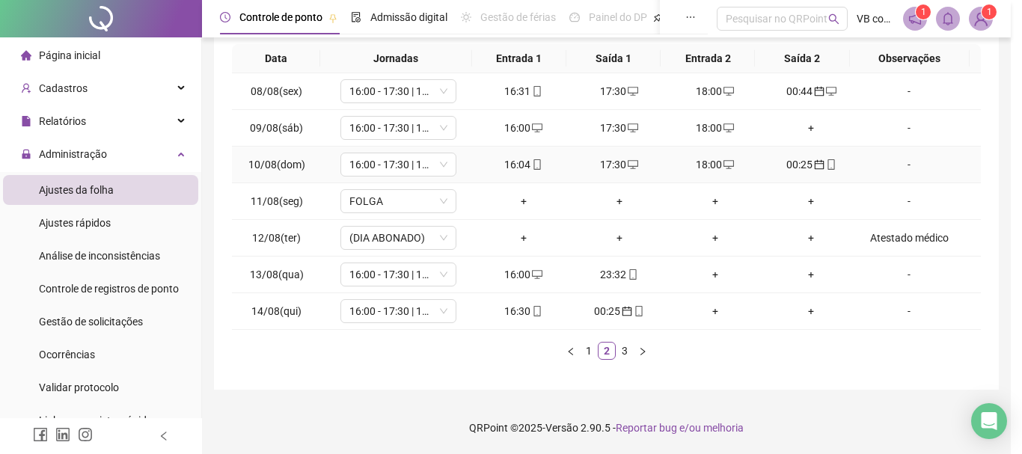
type input "**********"
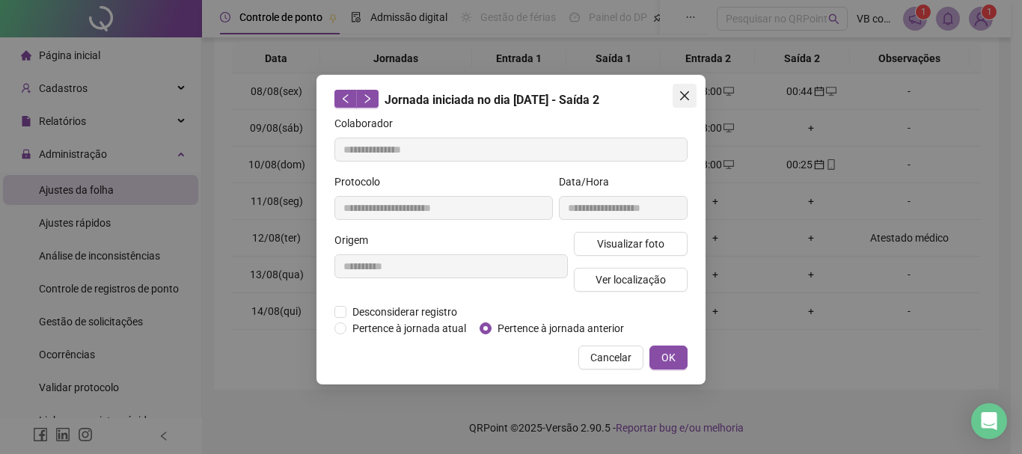
click at [691, 97] on span "Close" at bounding box center [685, 96] width 24 height 12
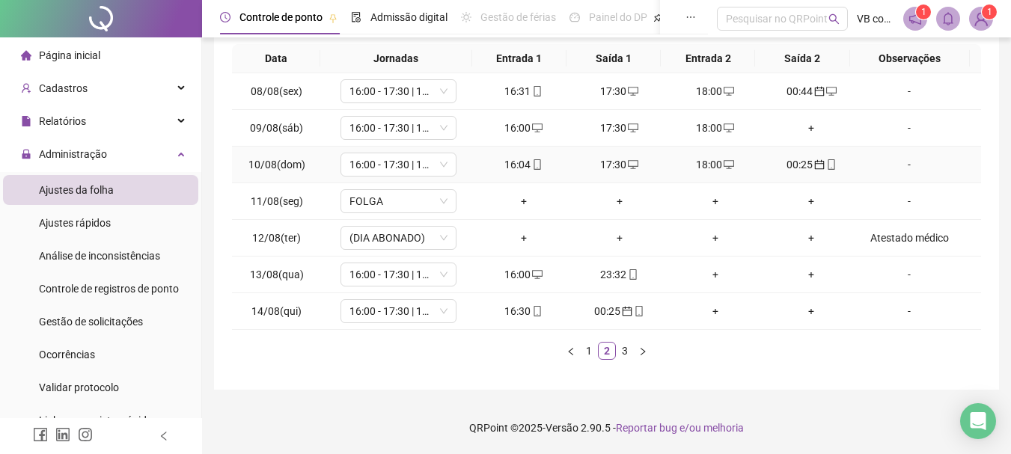
click at [877, 162] on div "-" at bounding box center [909, 164] width 88 height 16
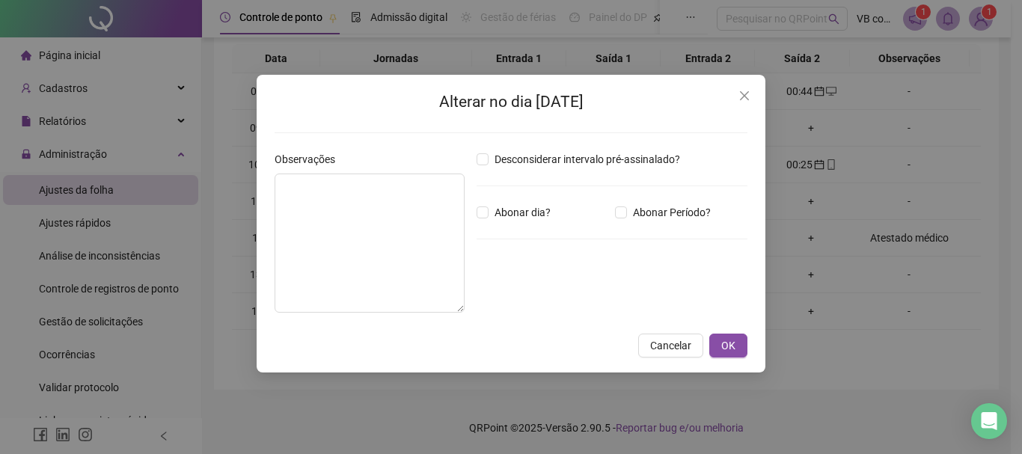
click at [745, 111] on h2 "Alterar no dia [DATE]" at bounding box center [511, 102] width 473 height 25
click at [744, 97] on icon "close" at bounding box center [744, 95] width 9 height 9
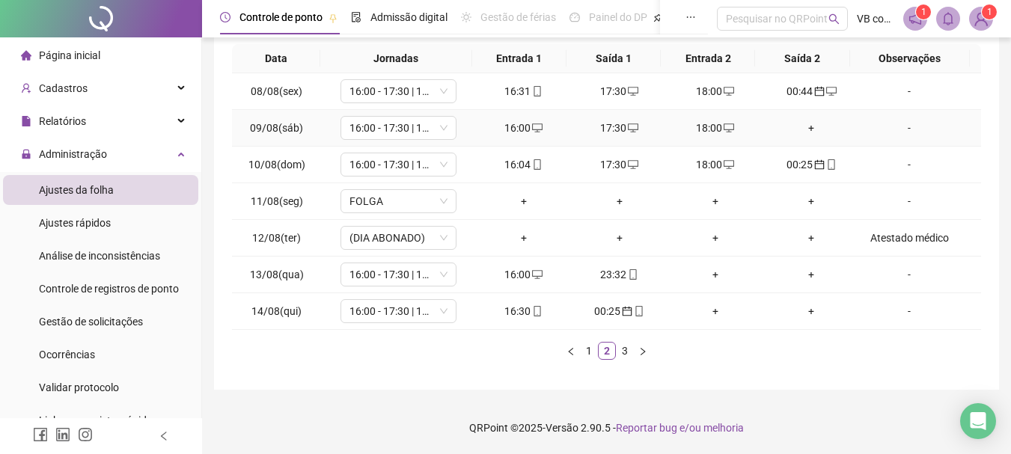
click at [821, 121] on div "+" at bounding box center [811, 128] width 84 height 16
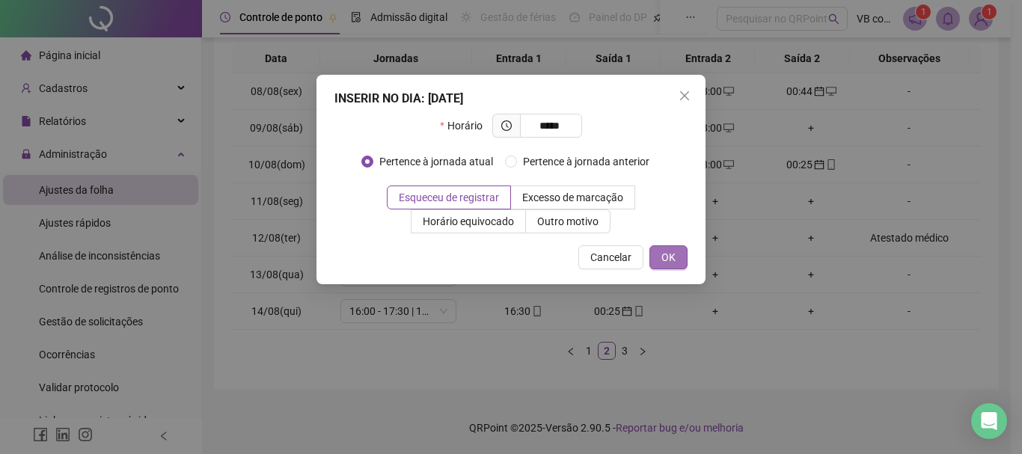
type input "*****"
click at [679, 258] on button "OK" at bounding box center [668, 257] width 38 height 24
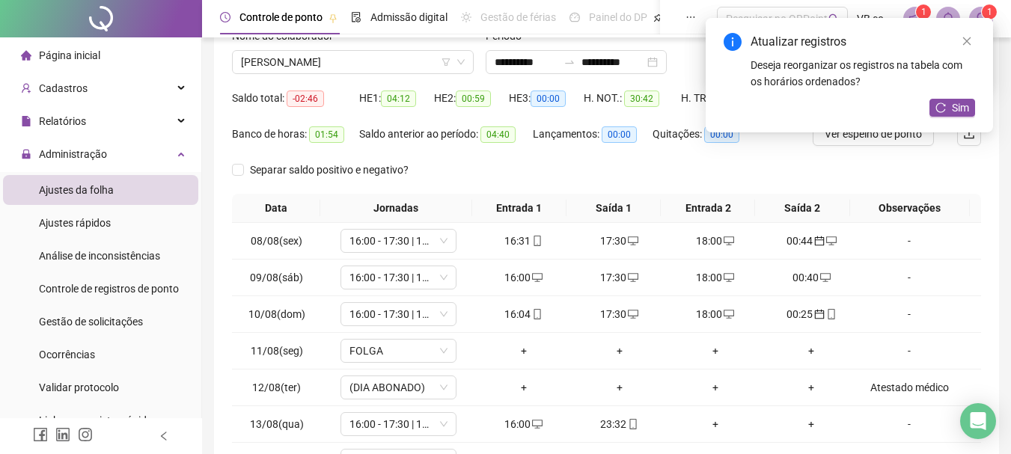
click at [929, 49] on div "Atualizar registros" at bounding box center [862, 42] width 224 height 18
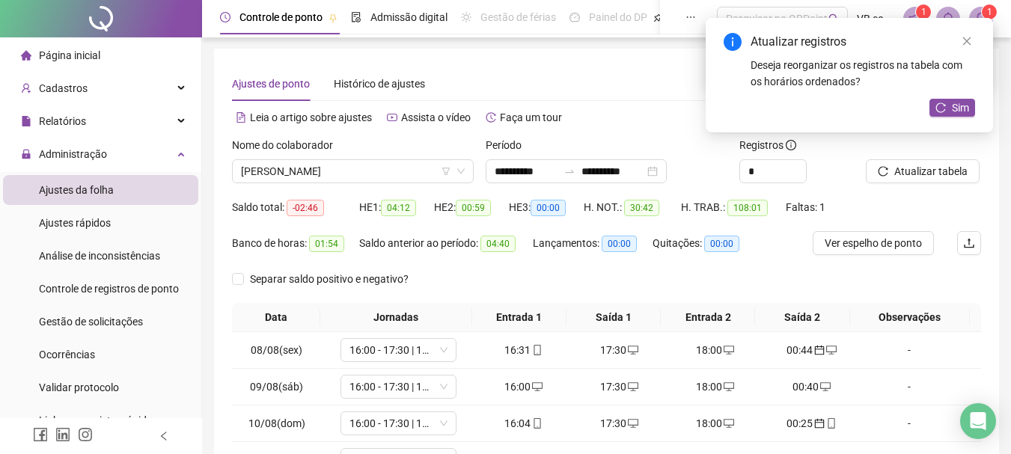
scroll to position [0, 0]
click at [929, 170] on span "Atualizar tabela" at bounding box center [930, 172] width 73 height 16
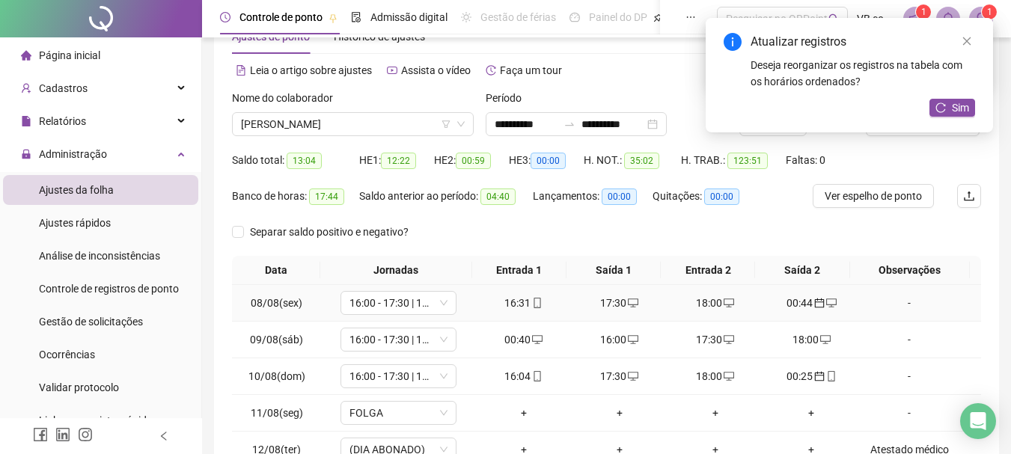
scroll to position [75, 0]
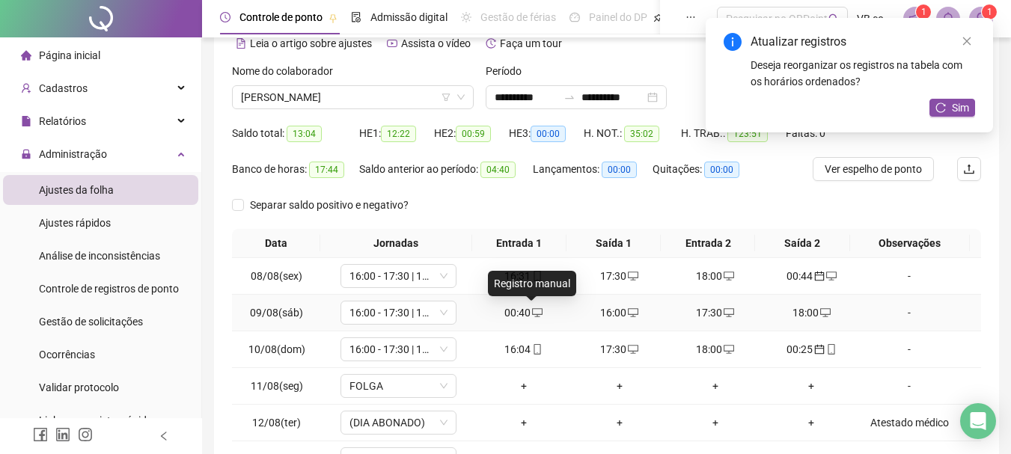
click at [532, 316] on icon "desktop" at bounding box center [537, 313] width 10 height 10
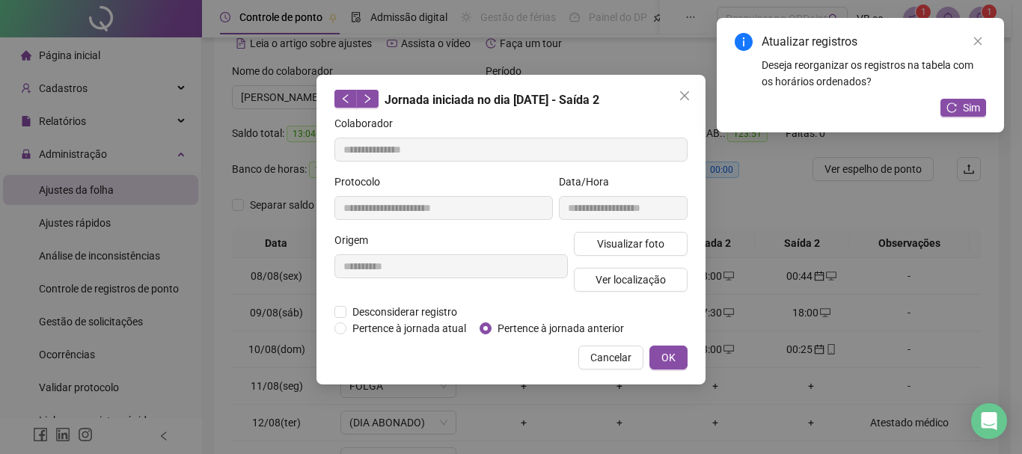
type input "**********"
click at [450, 317] on span "Desconsiderar registro" at bounding box center [404, 312] width 117 height 16
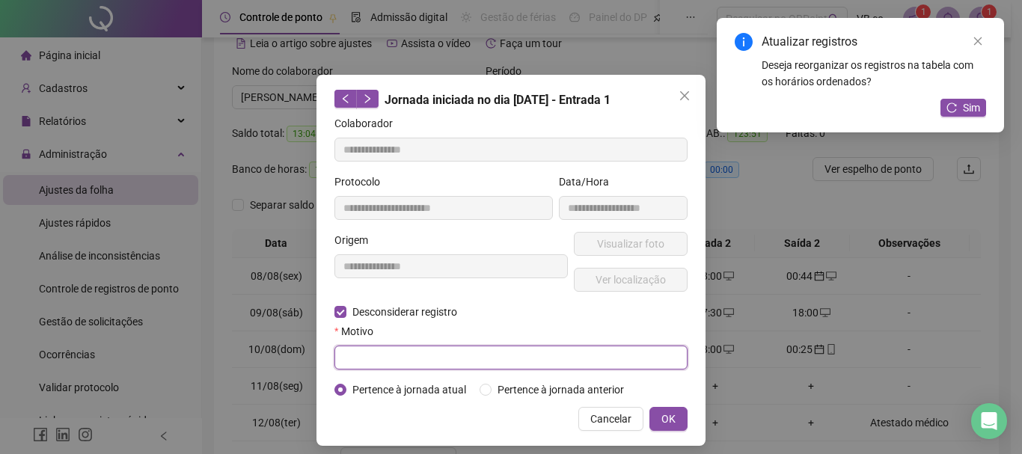
click at [581, 355] on input "text" at bounding box center [510, 358] width 353 height 24
type input "****"
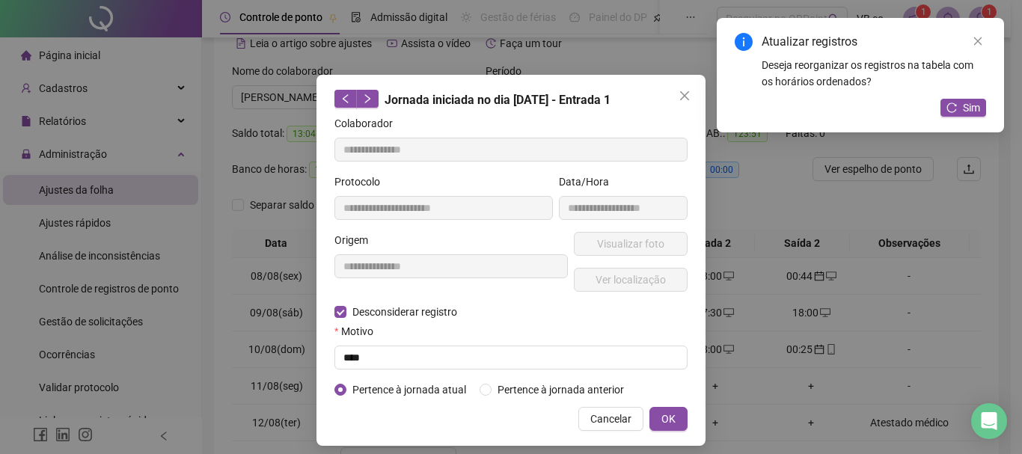
click at [650, 412] on div "**********" at bounding box center [511, 260] width 389 height 371
click at [652, 412] on button "OK" at bounding box center [668, 419] width 38 height 24
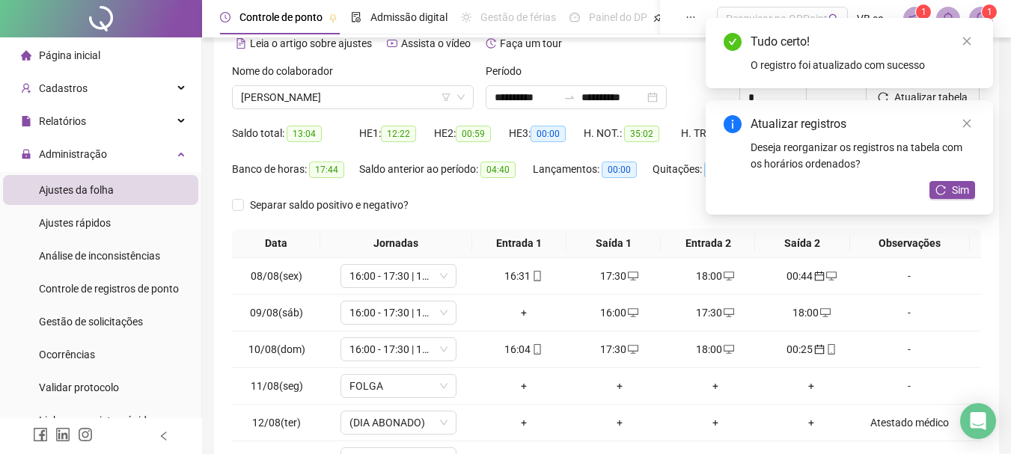
click at [929, 52] on div "Tudo certo! O registro foi atualizado com sucesso" at bounding box center [849, 53] width 251 height 40
drag, startPoint x: 960, startPoint y: 37, endPoint x: 989, endPoint y: 98, distance: 67.3
click at [929, 37] on link "Close" at bounding box center [966, 41] width 16 height 16
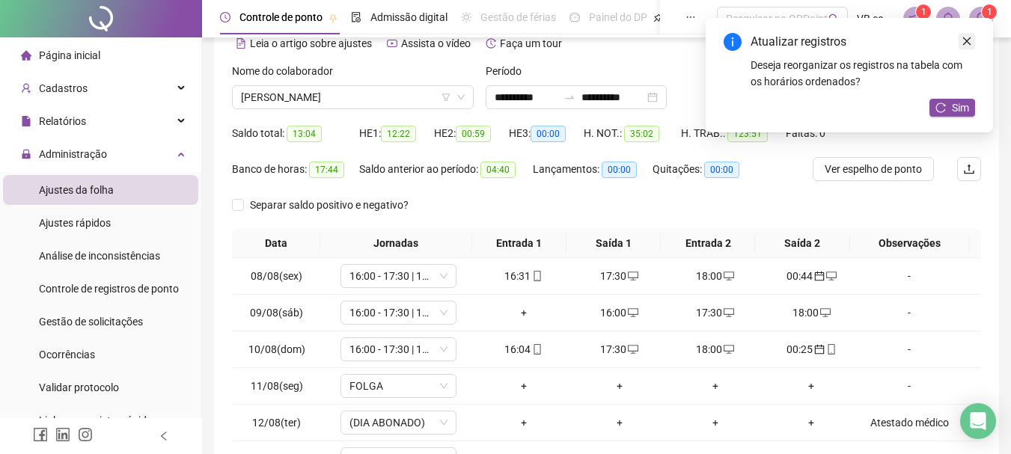
click at [929, 41] on icon "close" at bounding box center [966, 41] width 10 height 10
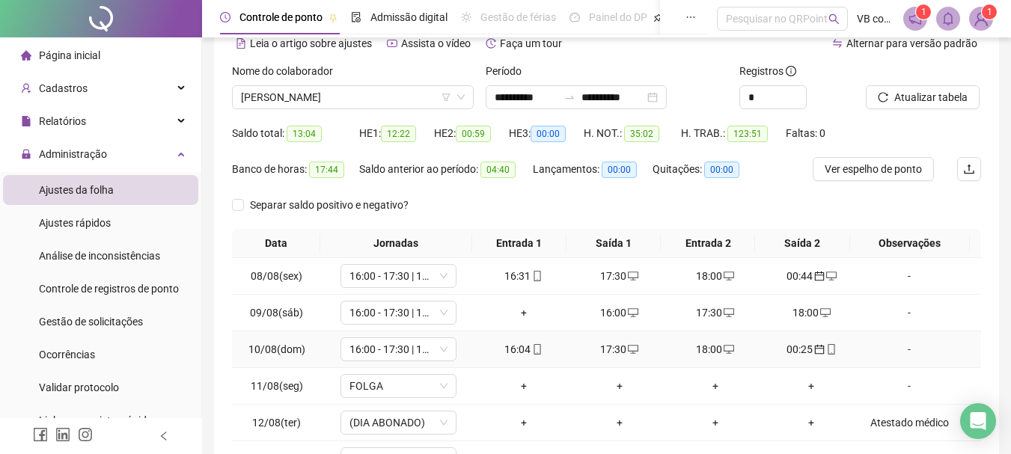
click at [523, 352] on div "16:04" at bounding box center [524, 349] width 84 height 16
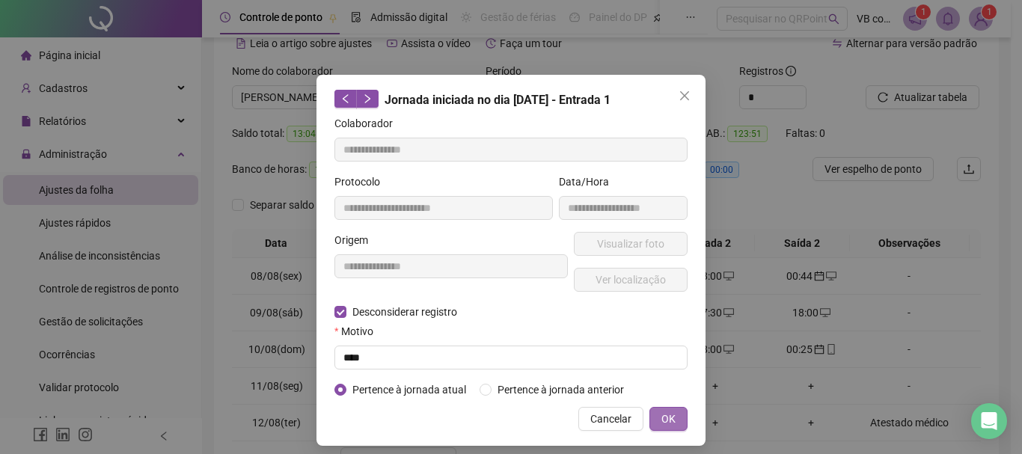
click at [670, 412] on button "OK" at bounding box center [668, 419] width 38 height 24
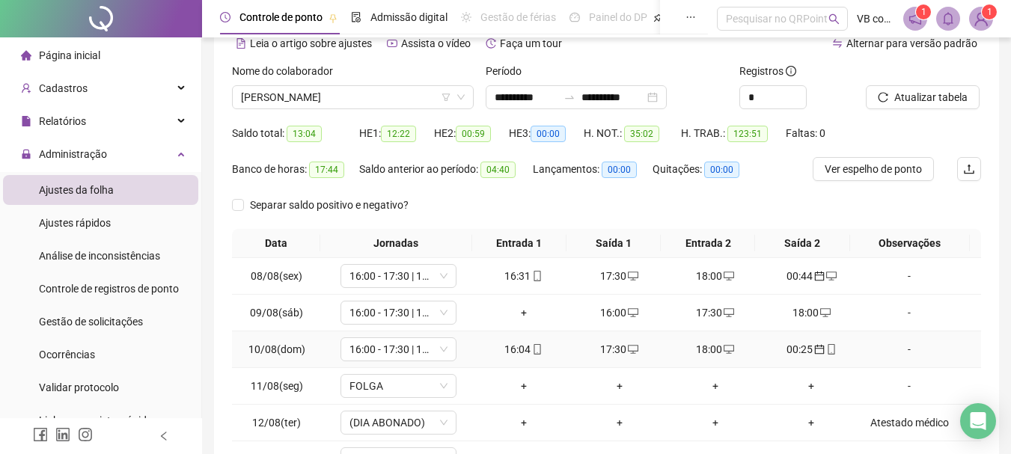
click at [531, 355] on span at bounding box center [537, 349] width 12 height 12
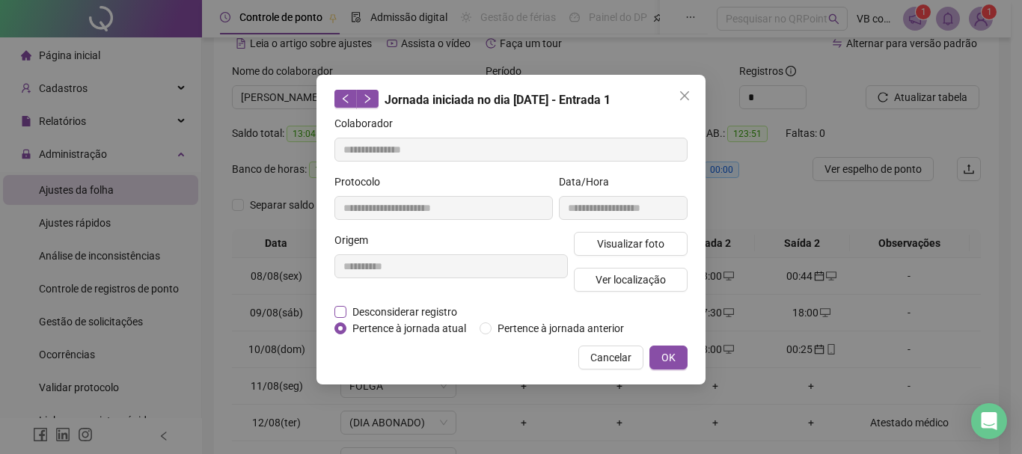
click at [454, 314] on span "Desconsiderar registro" at bounding box center [404, 312] width 117 height 16
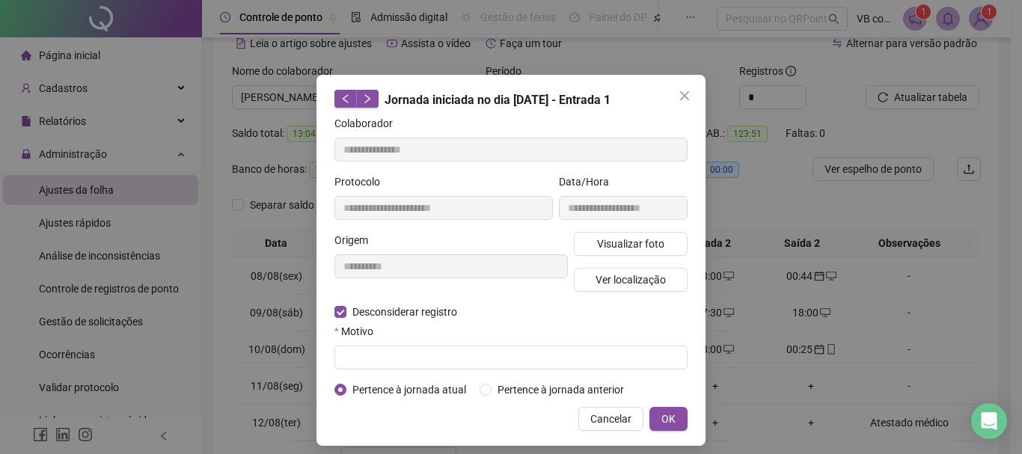
click at [511, 339] on div "Motivo" at bounding box center [510, 334] width 353 height 22
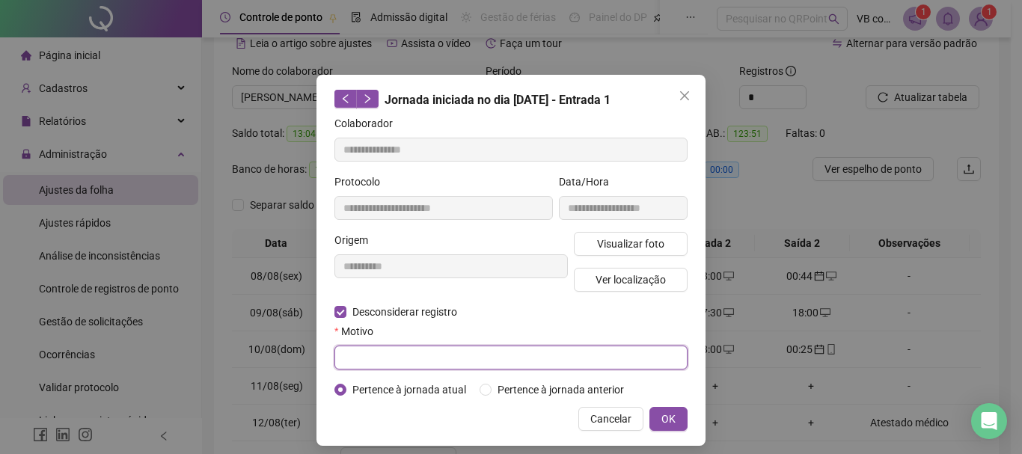
click at [511, 351] on input "text" at bounding box center [510, 358] width 353 height 24
type input "****"
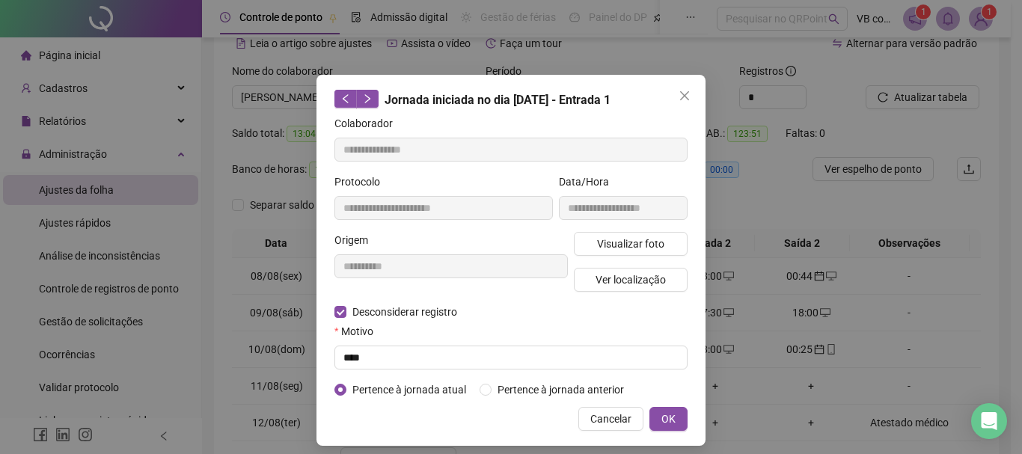
click at [662, 402] on div "**********" at bounding box center [511, 260] width 389 height 371
click at [662, 412] on span "OK" at bounding box center [668, 419] width 14 height 16
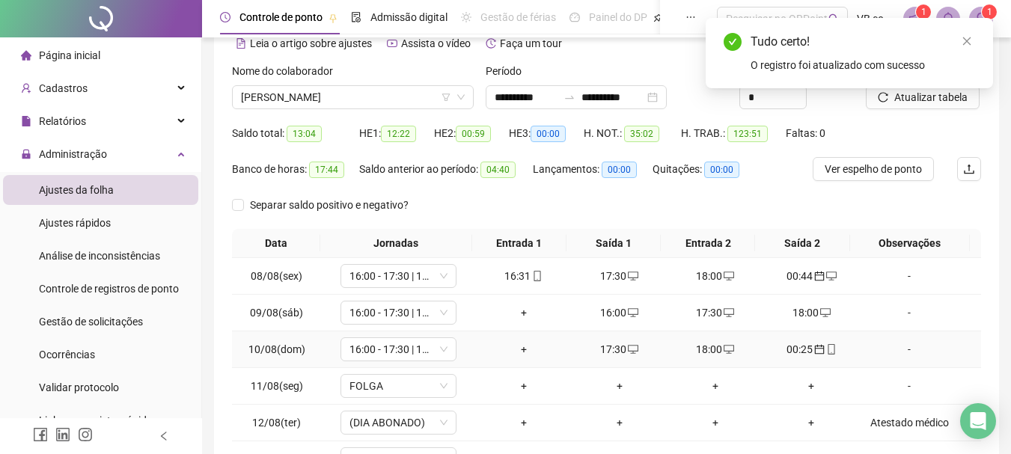
click at [513, 346] on div "+" at bounding box center [524, 349] width 84 height 16
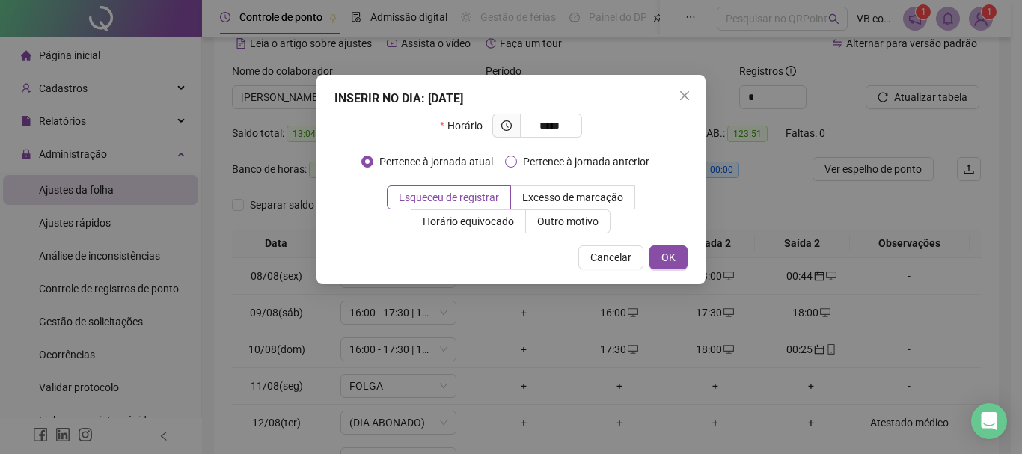
type input "*****"
click at [578, 166] on span "Pertence à jornada anterior" at bounding box center [586, 161] width 138 height 16
click at [669, 257] on span "OK" at bounding box center [668, 257] width 14 height 16
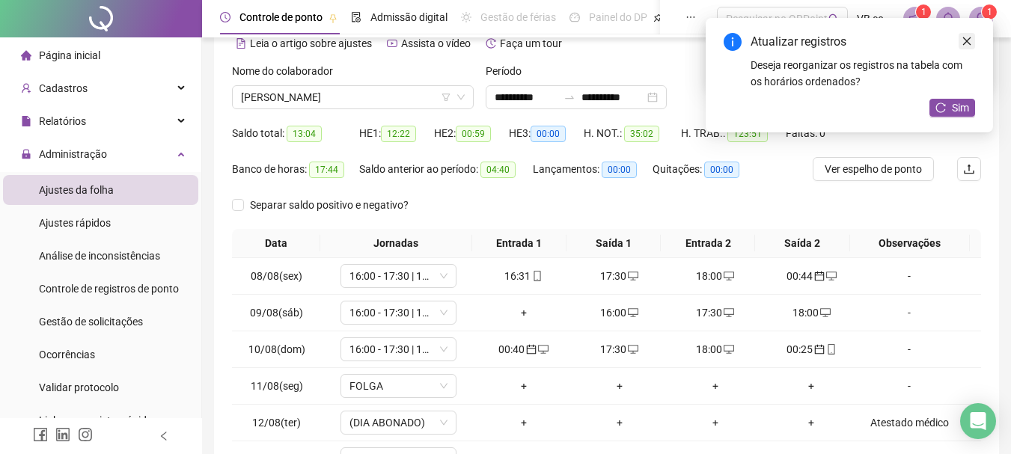
click at [929, 40] on link "Close" at bounding box center [966, 41] width 16 height 16
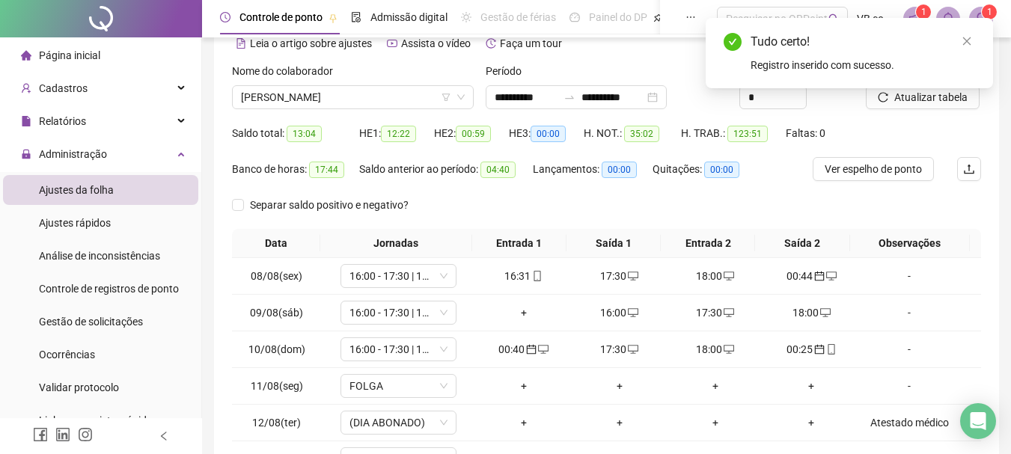
click at [929, 88] on div "Tudo certo! Registro inserido com sucesso." at bounding box center [849, 53] width 287 height 70
click at [929, 42] on icon "close" at bounding box center [966, 41] width 10 height 10
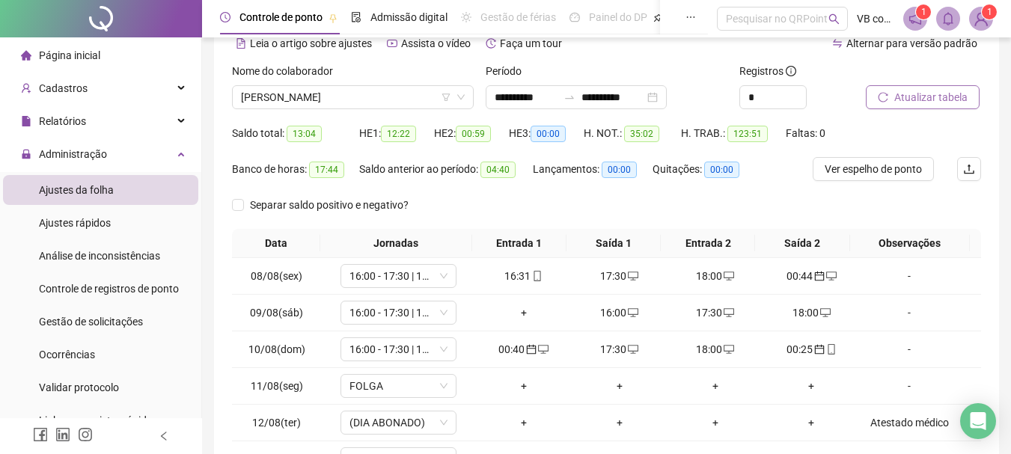
click at [929, 94] on span "Atualizar tabela" at bounding box center [930, 97] width 73 height 16
click at [797, 349] on div "+" at bounding box center [811, 349] width 84 height 16
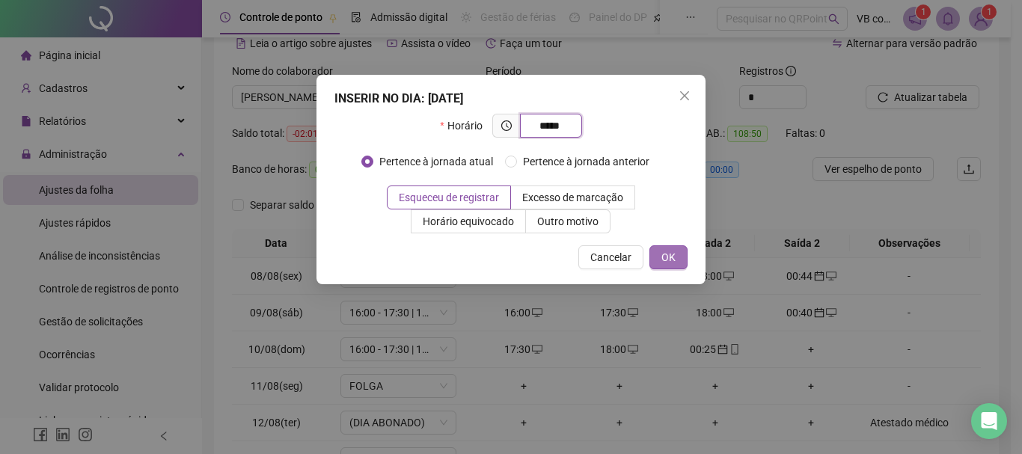
type input "*****"
click at [670, 256] on span "OK" at bounding box center [668, 257] width 14 height 16
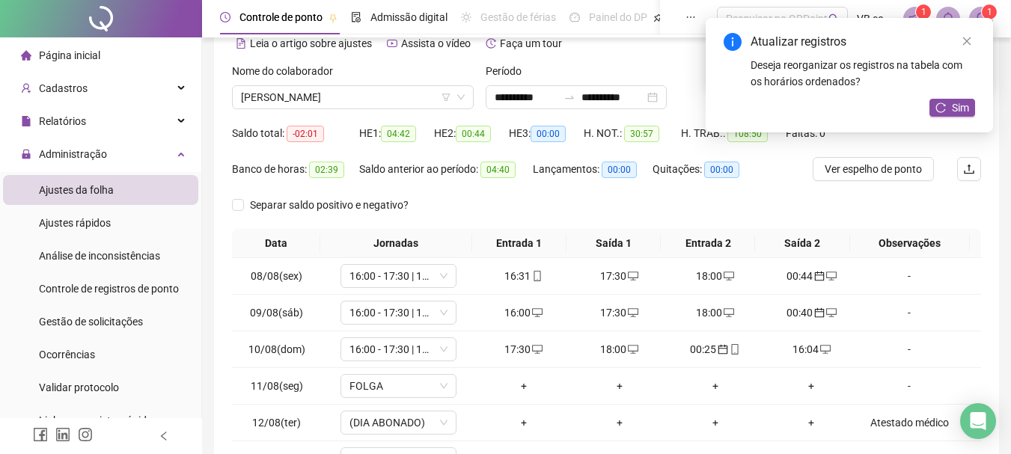
click at [929, 37] on div "Atualizar registros Deseja reorganizar os registros na tabela com os horários o…" at bounding box center [849, 75] width 287 height 114
click at [929, 39] on div "Atualizar registros Deseja reorganizar os registros na tabela com os horários o…" at bounding box center [849, 75] width 287 height 114
click at [929, 39] on icon "close" at bounding box center [966, 41] width 10 height 10
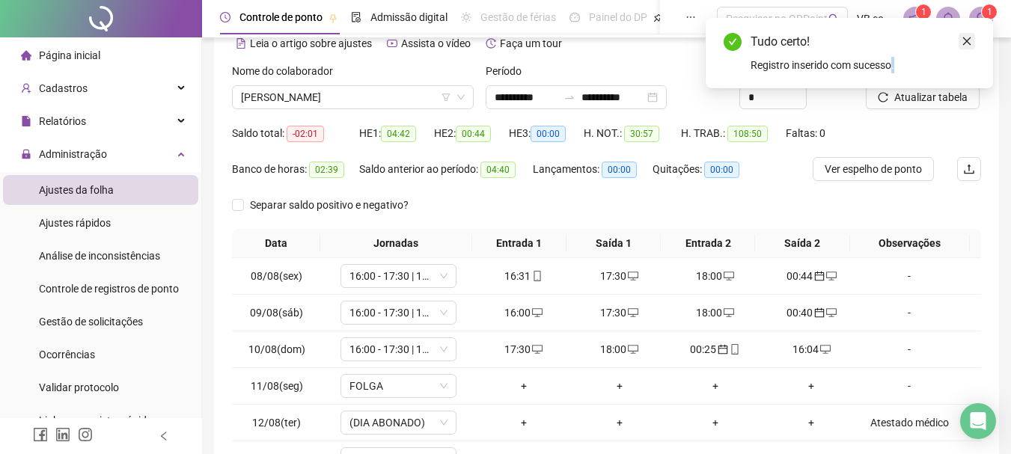
click at [929, 38] on icon "close" at bounding box center [966, 41] width 10 height 10
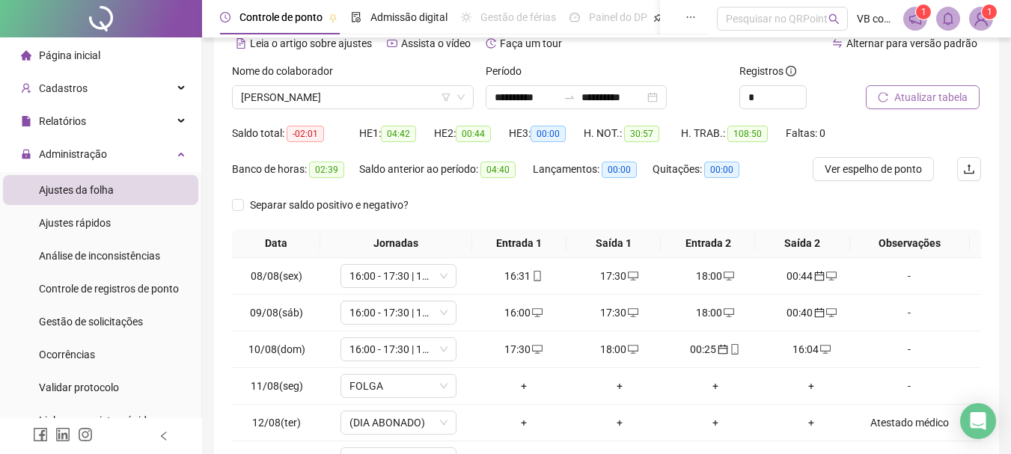
click at [929, 105] on span "Atualizar tabela" at bounding box center [930, 97] width 73 height 16
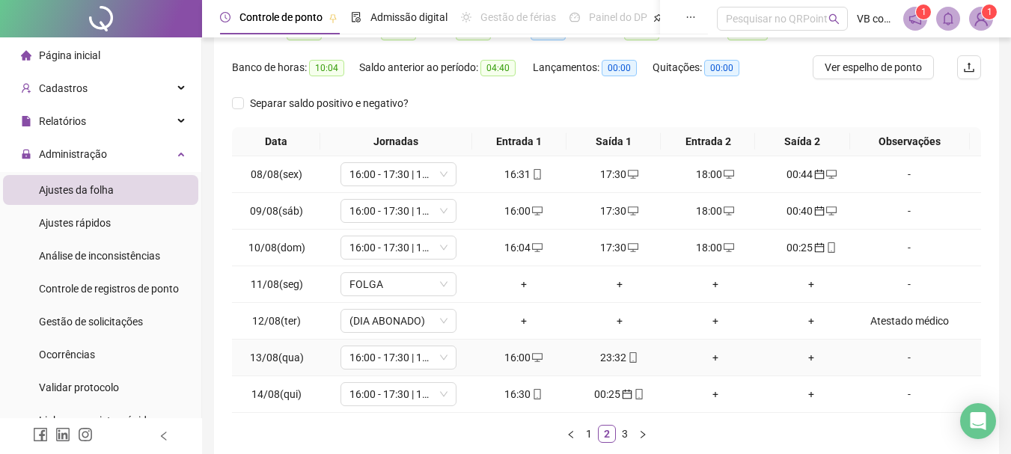
scroll to position [224, 0]
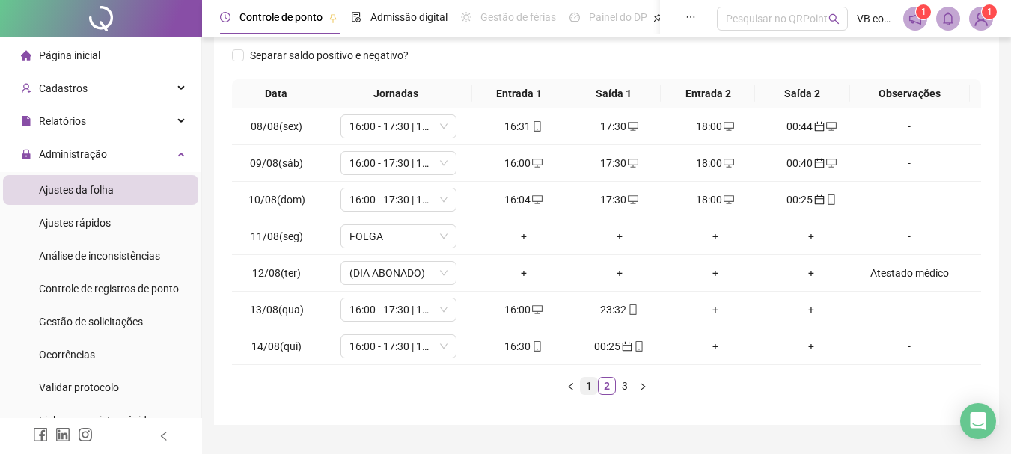
click at [587, 384] on link "1" at bounding box center [589, 386] width 16 height 16
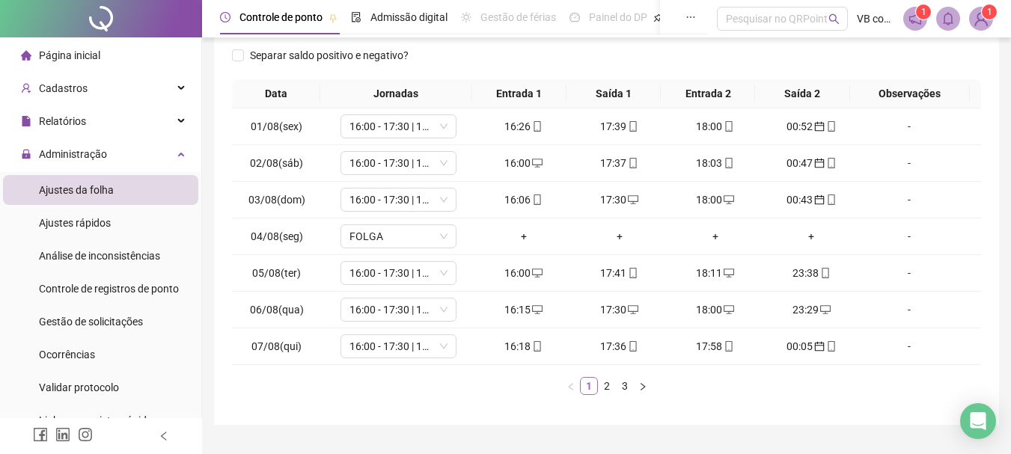
click at [596, 379] on link "1" at bounding box center [589, 386] width 16 height 16
click at [602, 383] on link "2" at bounding box center [607, 386] width 16 height 16
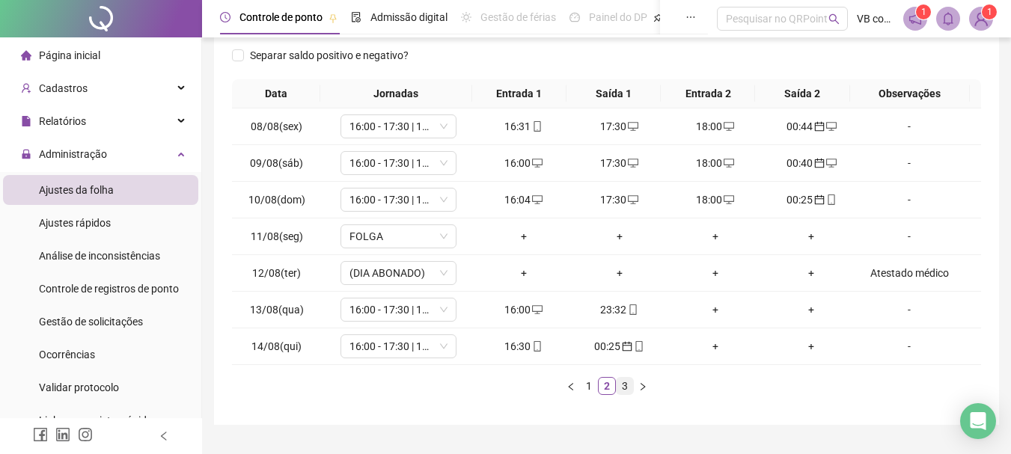
click at [625, 390] on link "3" at bounding box center [625, 386] width 16 height 16
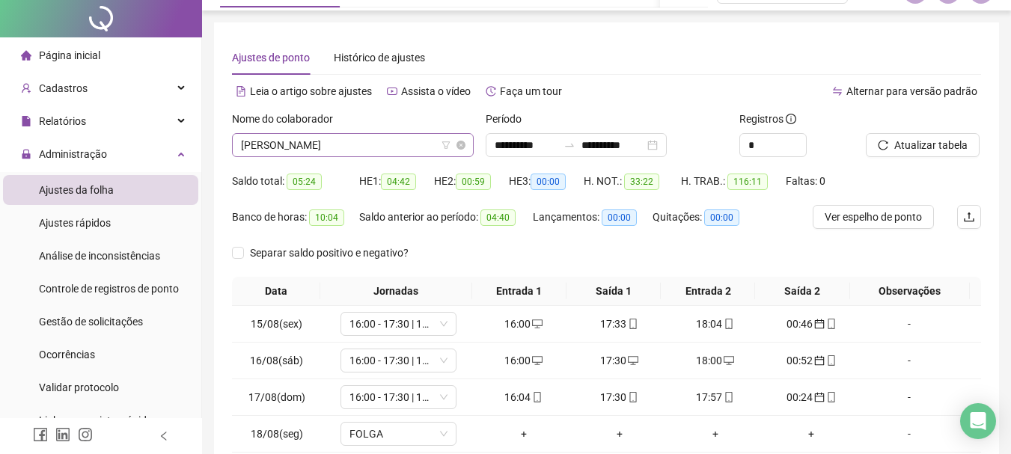
scroll to position [0, 0]
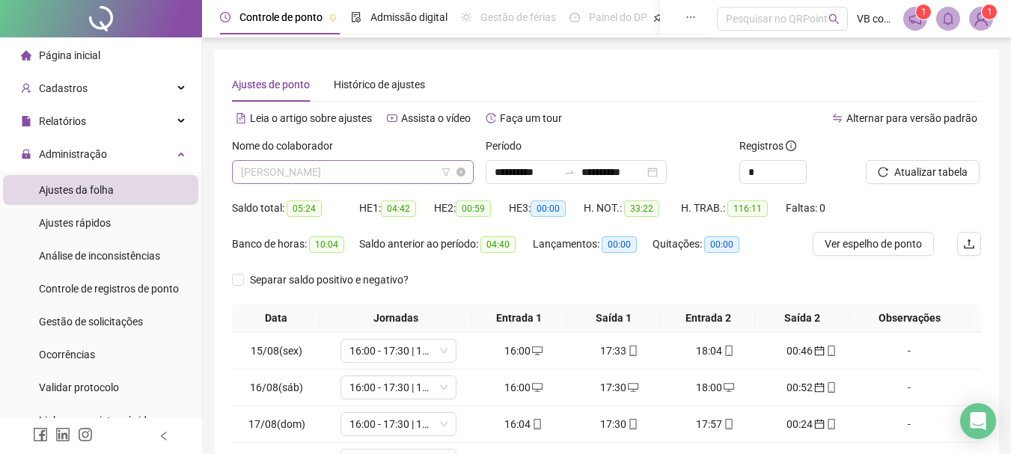
click at [346, 163] on span "[PERSON_NAME]" at bounding box center [353, 172] width 224 height 22
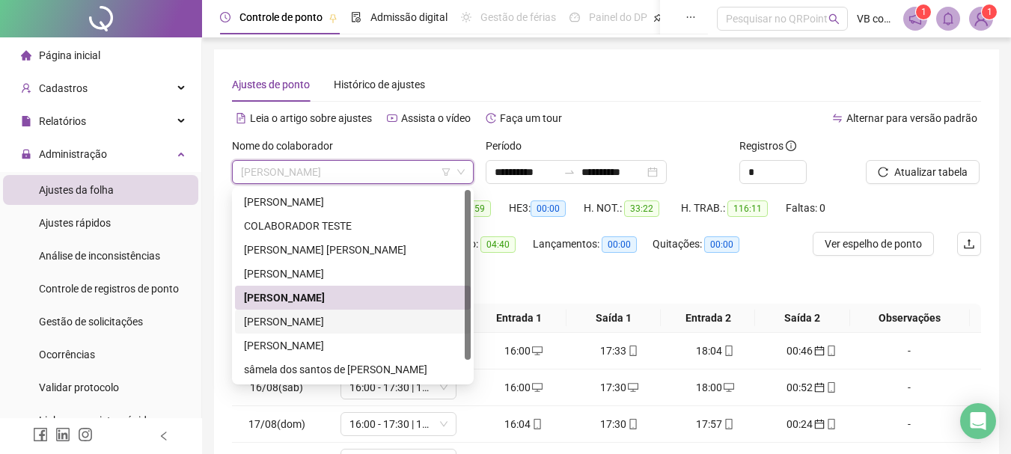
click at [373, 317] on div "[PERSON_NAME]" at bounding box center [353, 322] width 218 height 16
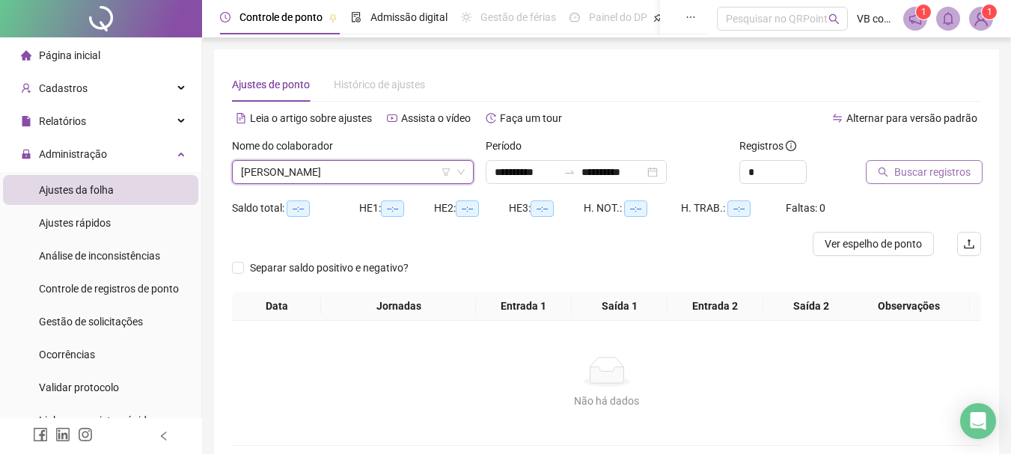
click at [907, 171] on span "Buscar registros" at bounding box center [932, 172] width 76 height 16
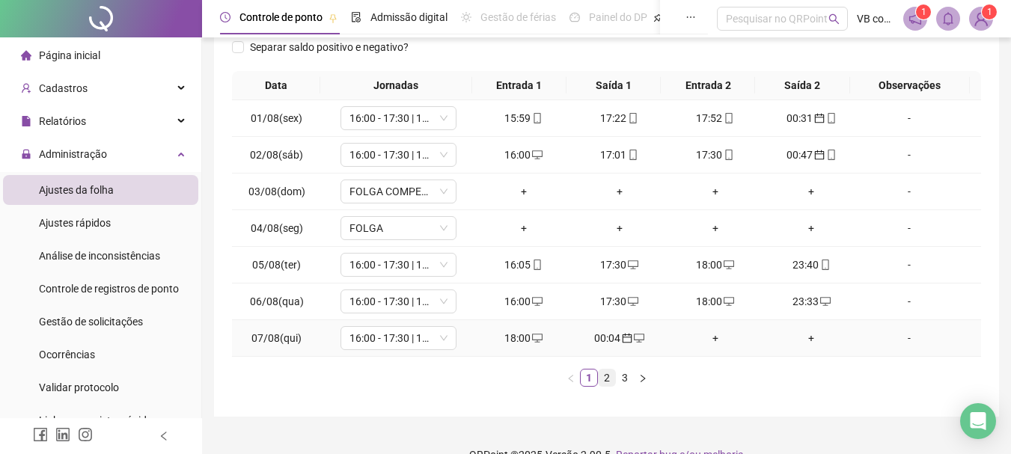
scroll to position [260, 0]
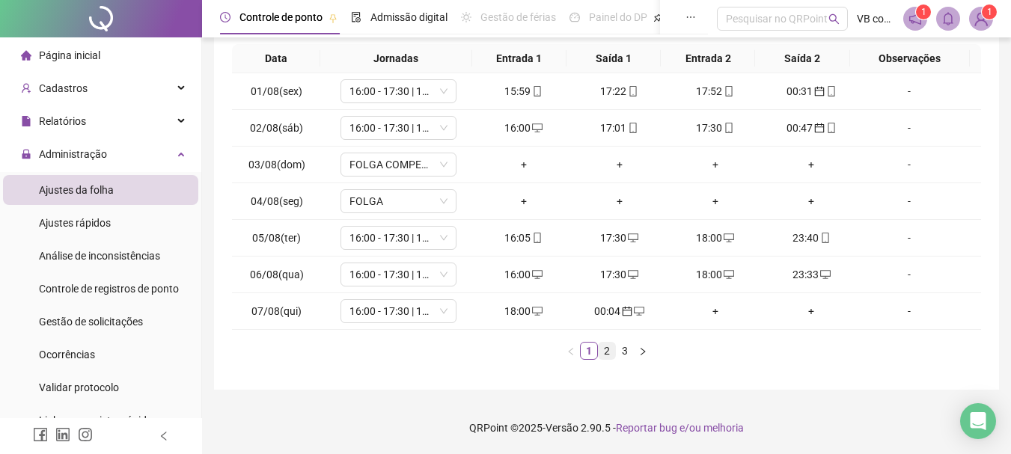
click at [601, 355] on link "2" at bounding box center [607, 351] width 16 height 16
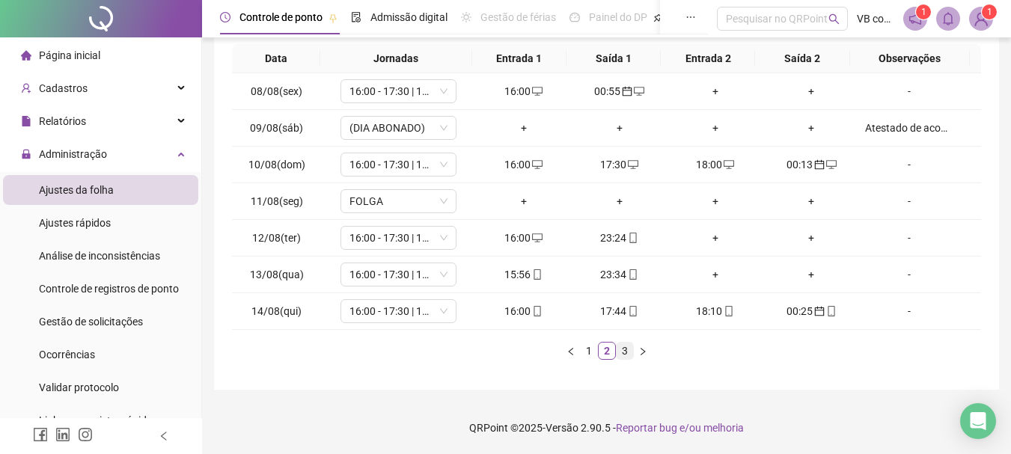
click at [626, 354] on link "3" at bounding box center [625, 351] width 16 height 16
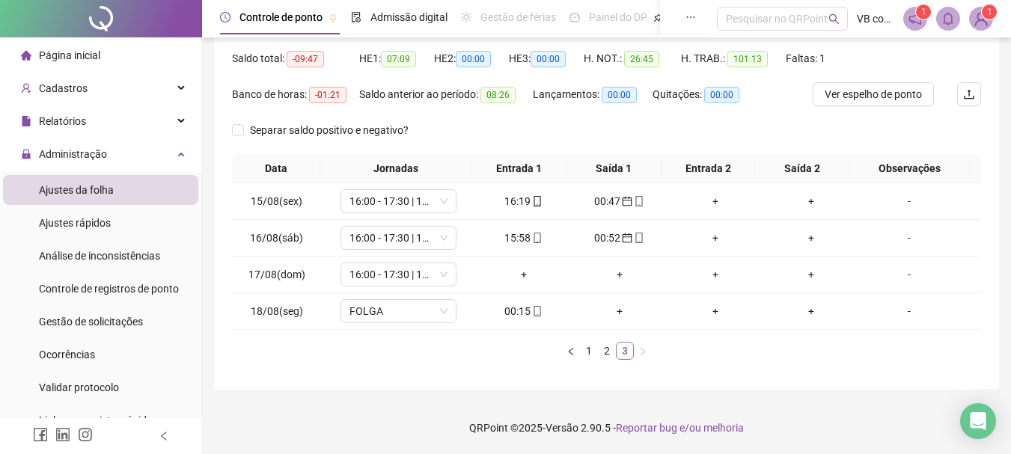
scroll to position [150, 0]
click at [522, 305] on div "00:15" at bounding box center [524, 311] width 84 height 16
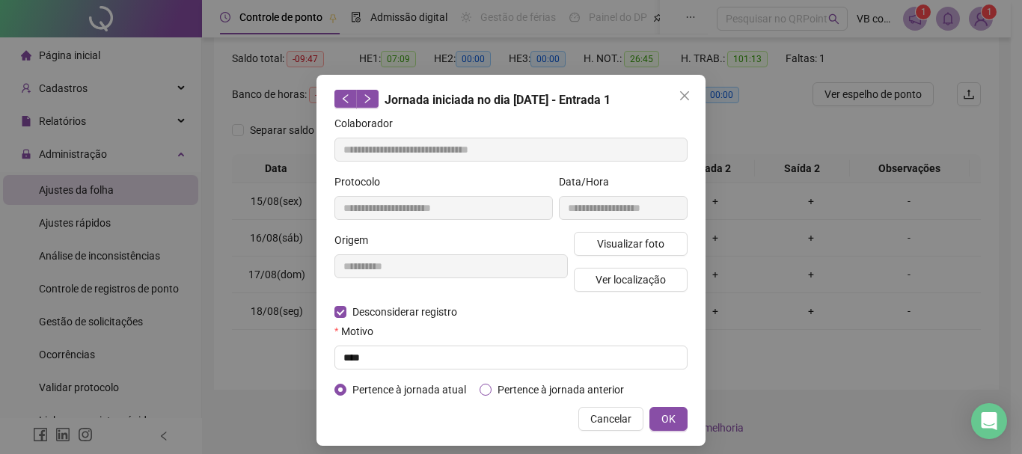
click at [565, 389] on span "Pertence à jornada anterior" at bounding box center [561, 390] width 138 height 16
click at [675, 412] on button "OK" at bounding box center [668, 419] width 38 height 24
type input "**********"
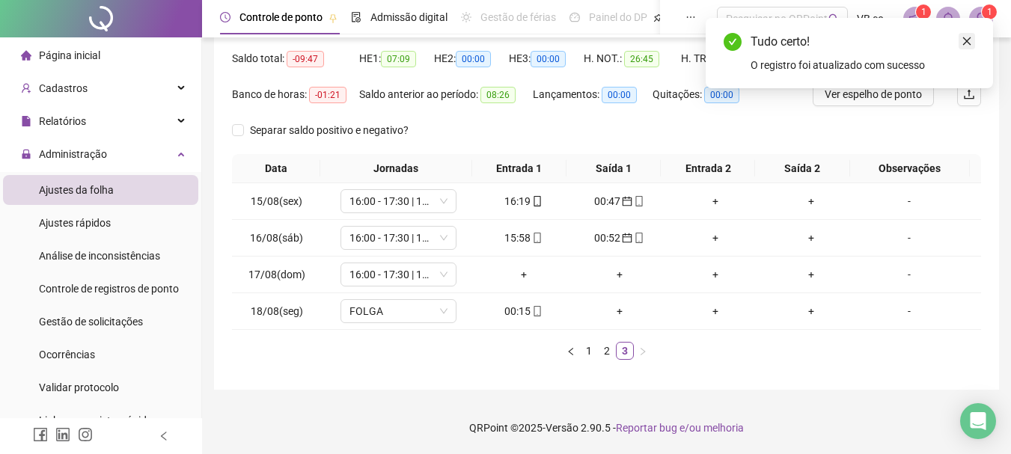
click at [929, 43] on icon "close" at bounding box center [966, 41] width 10 height 10
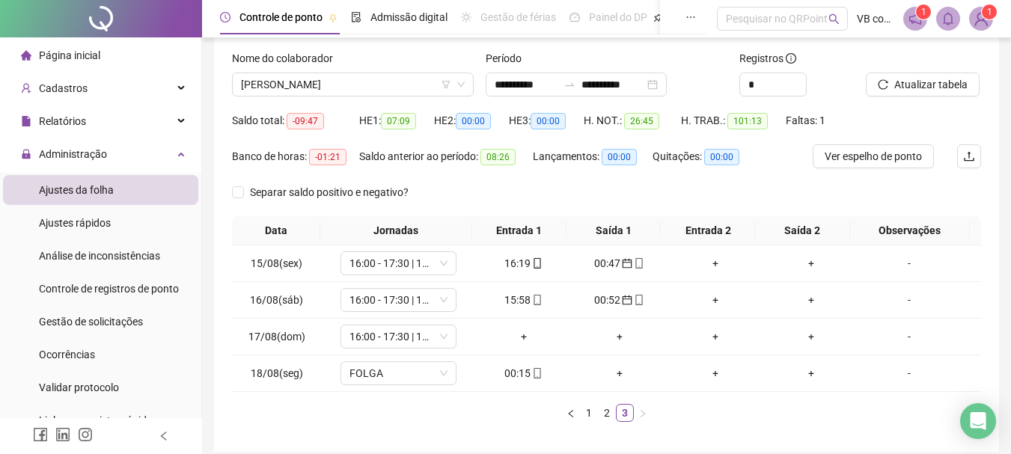
scroll to position [75, 0]
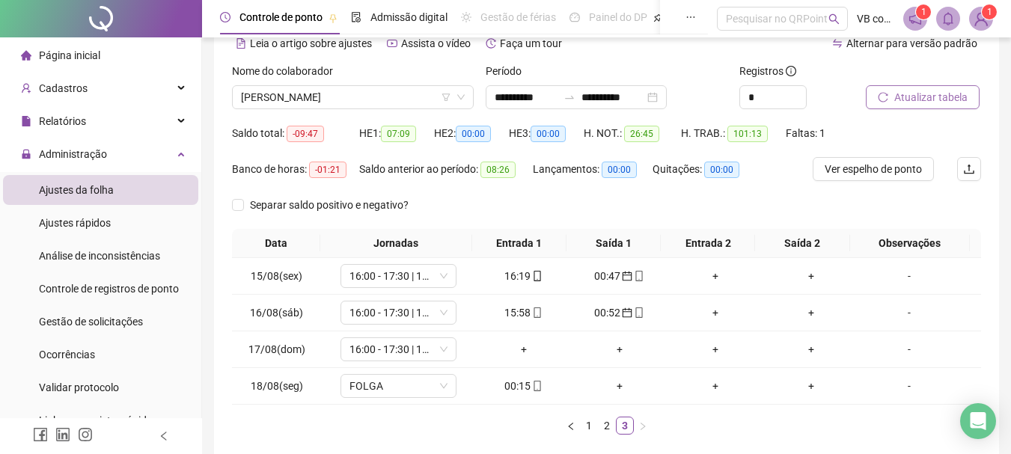
click at [929, 92] on span "Atualizar tabela" at bounding box center [930, 97] width 73 height 16
click at [511, 391] on div "00:15" at bounding box center [524, 386] width 84 height 16
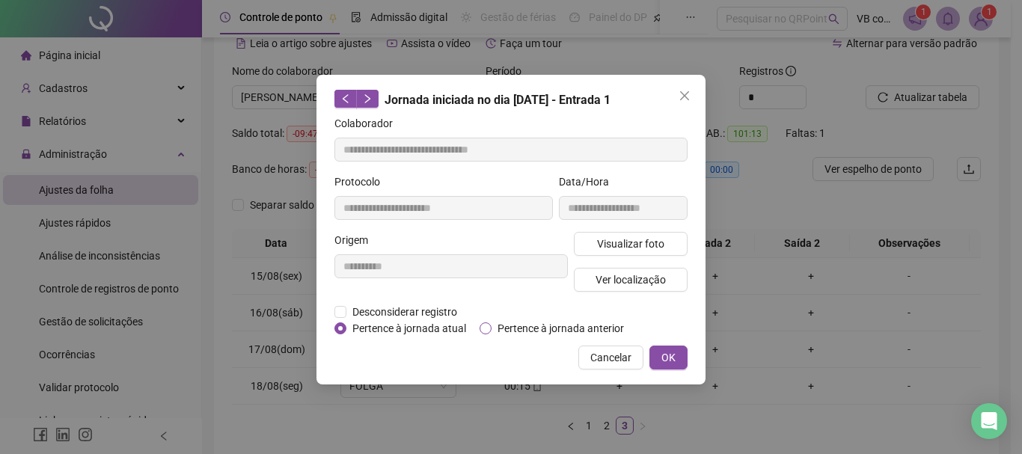
click at [533, 325] on span "Pertence à jornada anterior" at bounding box center [561, 328] width 138 height 16
click at [423, 308] on span "Desconsiderar registro" at bounding box center [404, 312] width 117 height 16
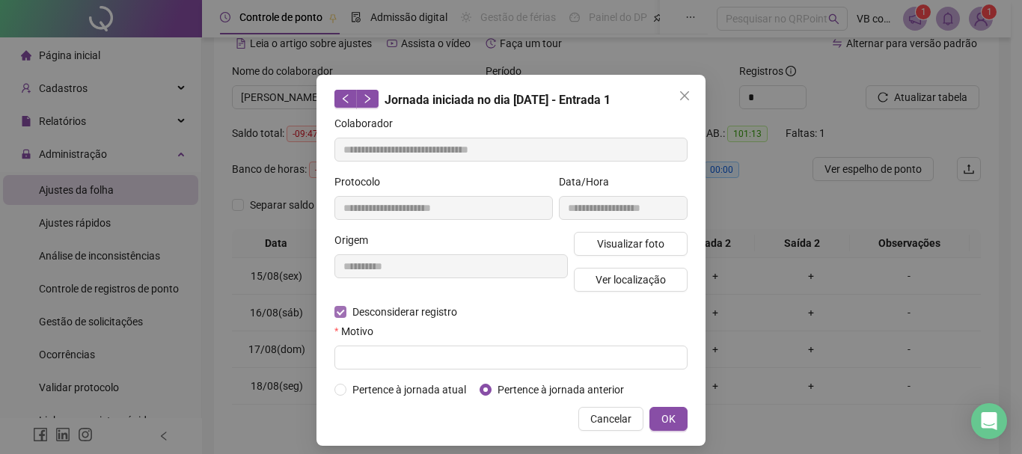
click at [378, 312] on span "Desconsiderar registro" at bounding box center [404, 312] width 117 height 16
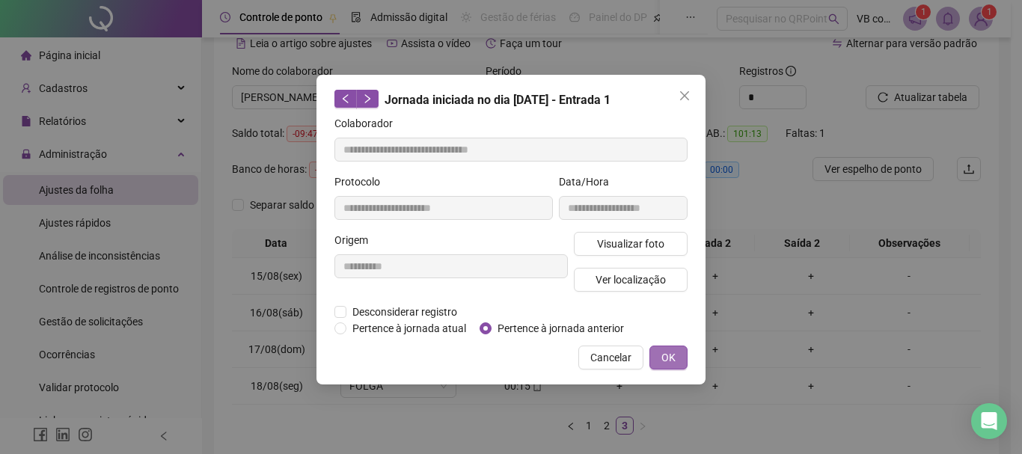
click at [655, 359] on button "OK" at bounding box center [668, 358] width 38 height 24
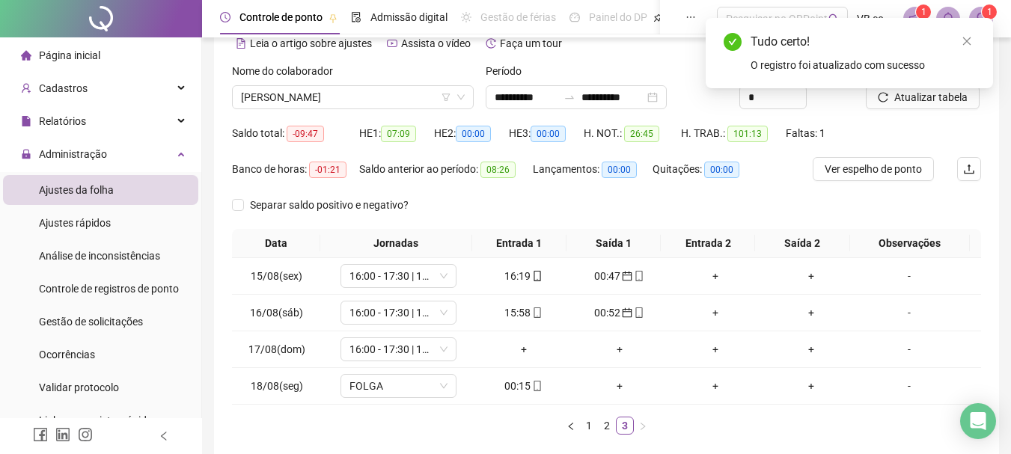
click at [929, 88] on div "Tudo certo! O registro foi atualizado com sucesso" at bounding box center [849, 53] width 287 height 70
drag, startPoint x: 977, startPoint y: 56, endPoint x: 973, endPoint y: 48, distance: 9.4
click at [929, 54] on div "Tudo certo! O registro foi atualizado com sucesso" at bounding box center [849, 53] width 287 height 70
click at [929, 48] on link "Close" at bounding box center [966, 41] width 16 height 16
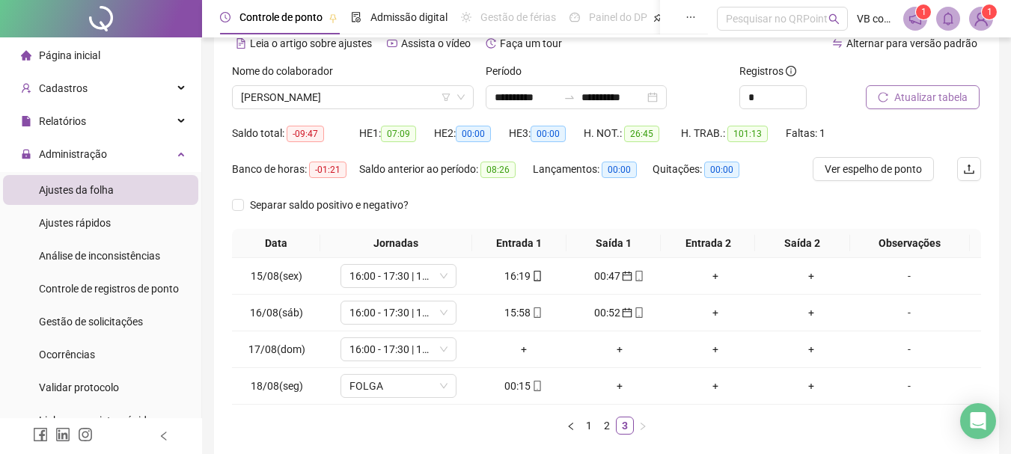
click at [929, 92] on span "Atualizar tabela" at bounding box center [930, 97] width 73 height 16
click at [610, 353] on div "+" at bounding box center [620, 349] width 84 height 16
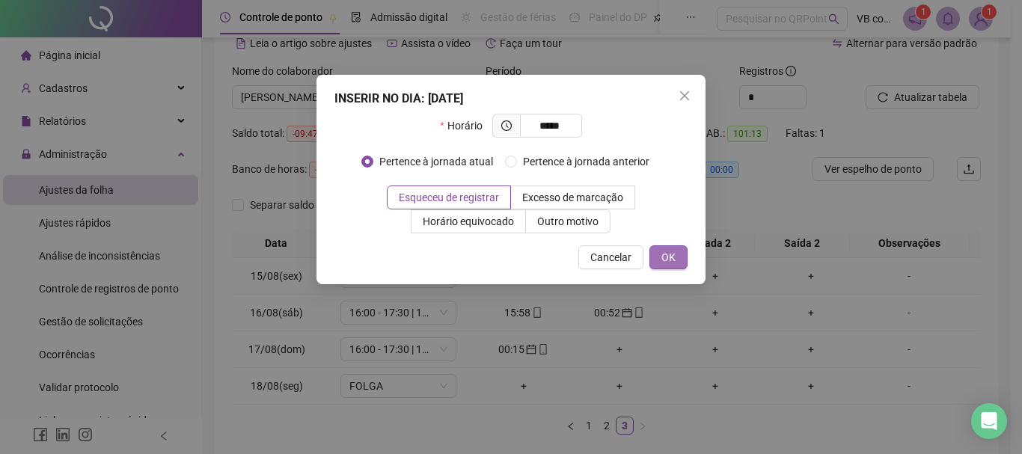
type input "*****"
click at [661, 249] on button "OK" at bounding box center [668, 257] width 38 height 24
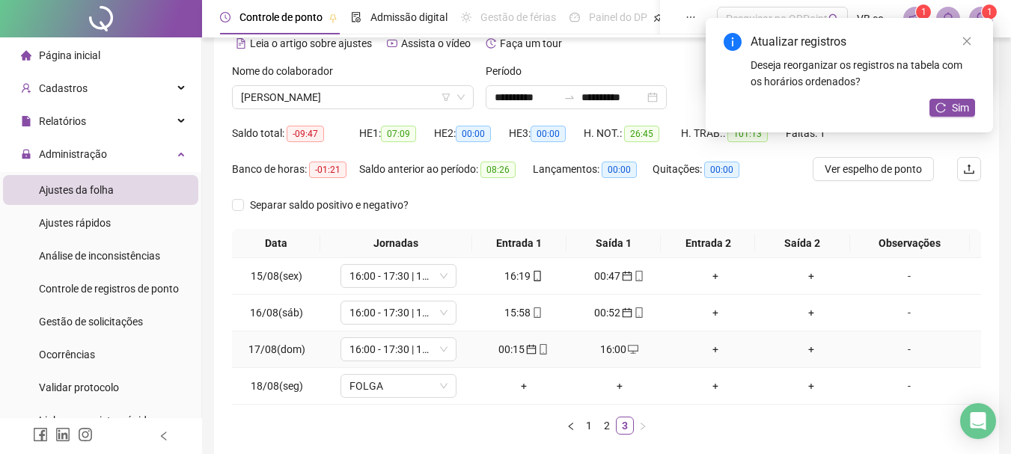
click at [697, 346] on div "+" at bounding box center [715, 349] width 84 height 16
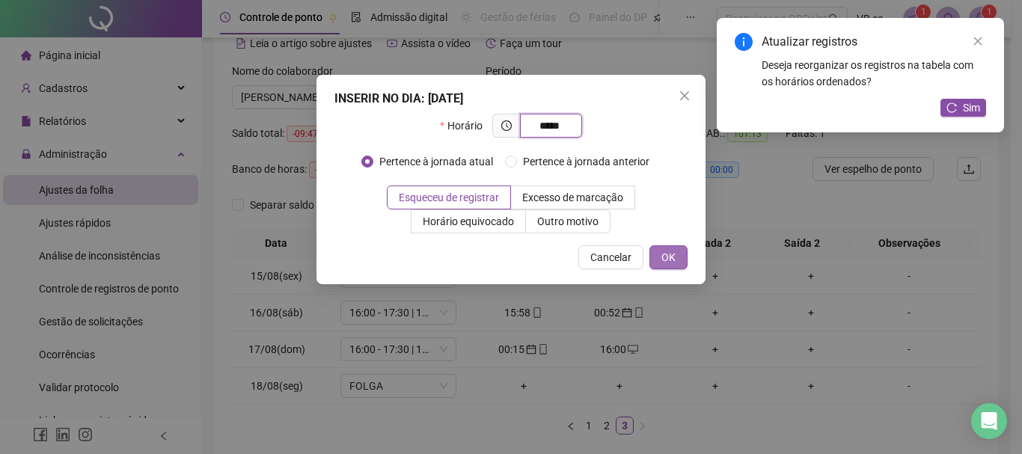
type input "*****"
click at [675, 250] on span "OK" at bounding box center [668, 257] width 14 height 16
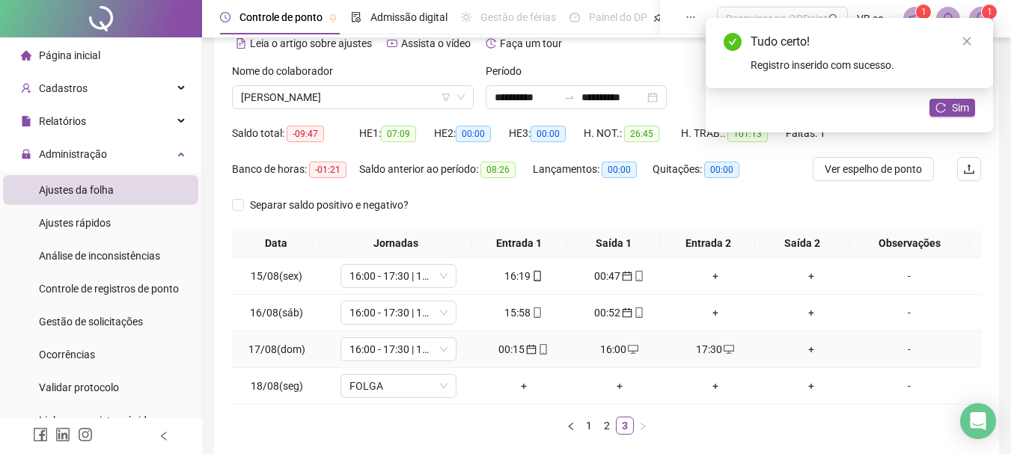
click at [795, 349] on div "+" at bounding box center [811, 349] width 84 height 16
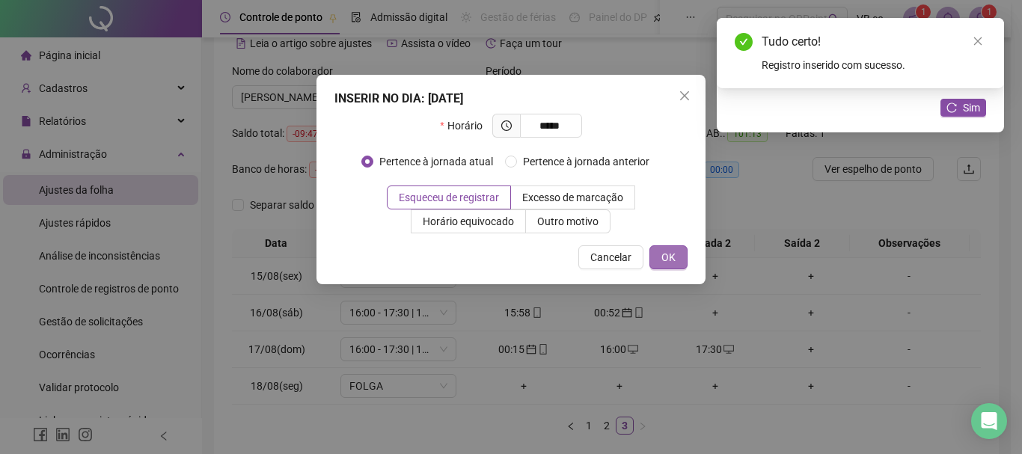
type input "*****"
click at [682, 260] on button "OK" at bounding box center [668, 257] width 38 height 24
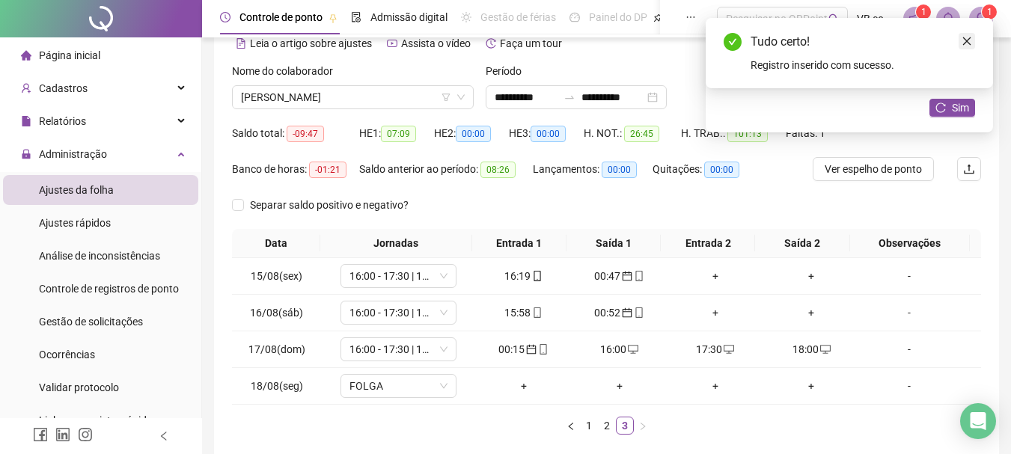
click at [929, 34] on link "Close" at bounding box center [966, 41] width 16 height 16
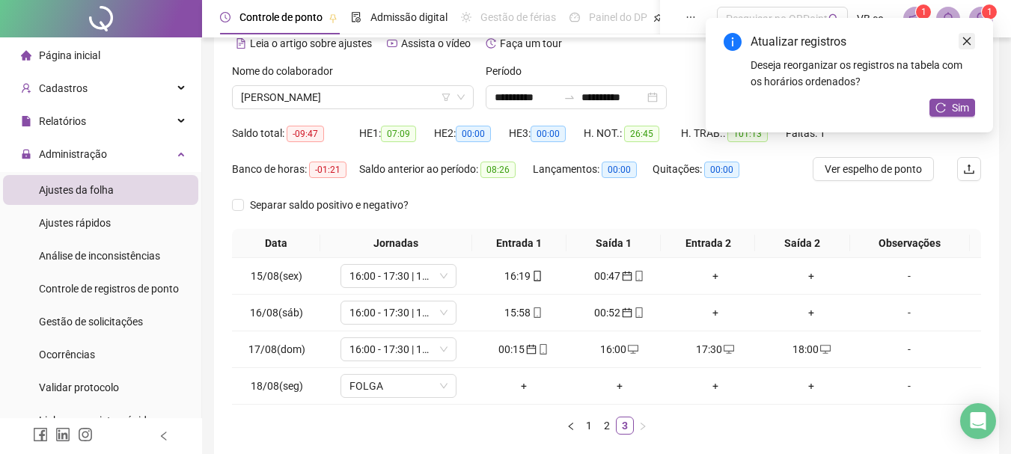
click at [929, 47] on link "Close" at bounding box center [966, 41] width 16 height 16
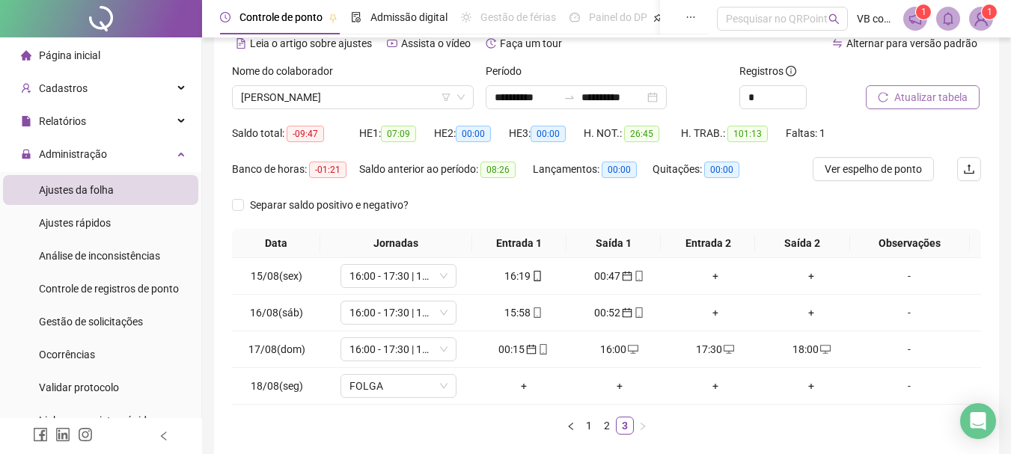
click at [929, 95] on span "Atualizar tabela" at bounding box center [930, 97] width 73 height 16
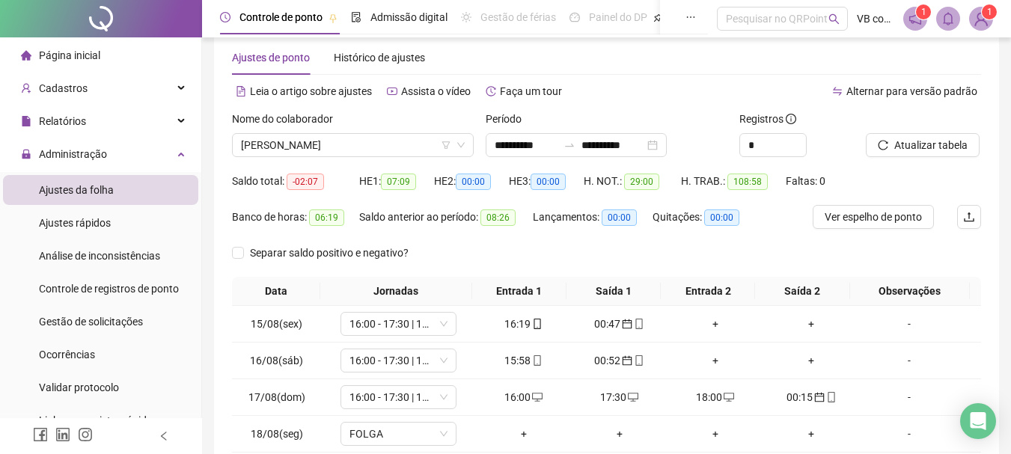
scroll to position [0, 0]
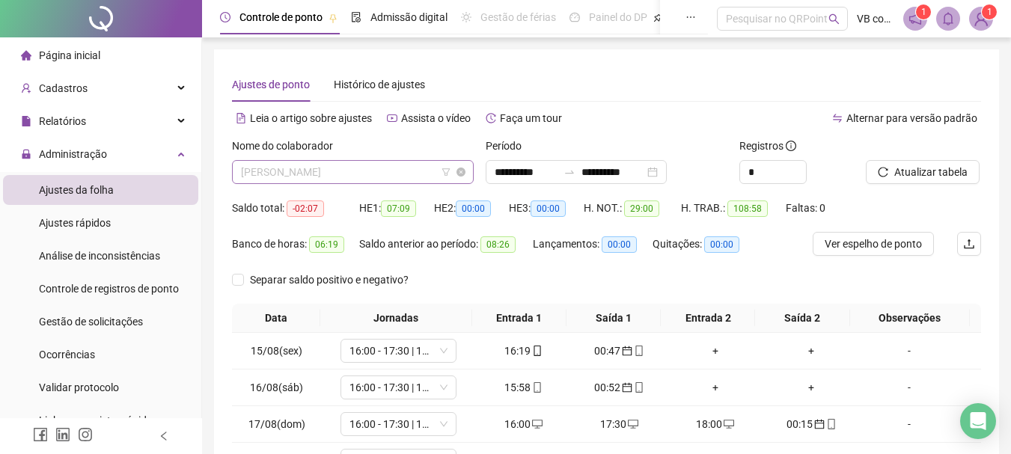
click at [365, 168] on span "[PERSON_NAME]" at bounding box center [353, 172] width 224 height 22
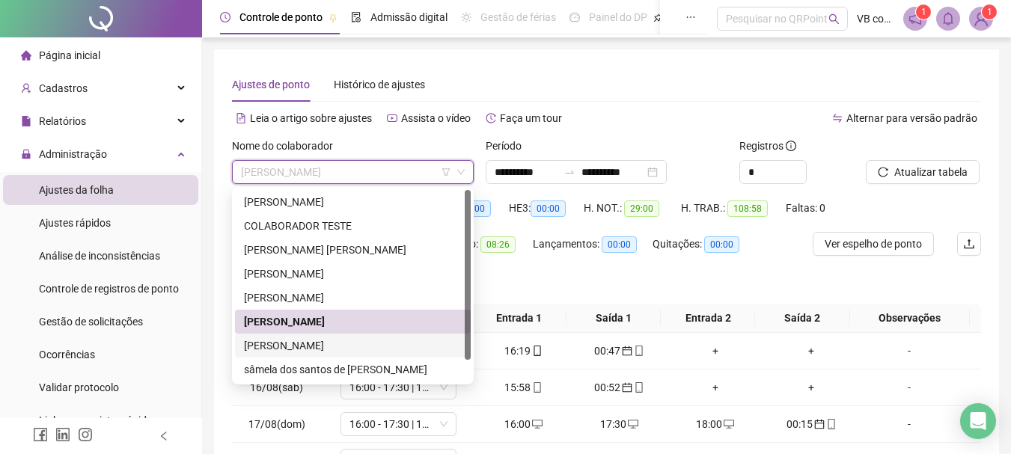
click at [343, 337] on div "[PERSON_NAME]" at bounding box center [353, 345] width 218 height 16
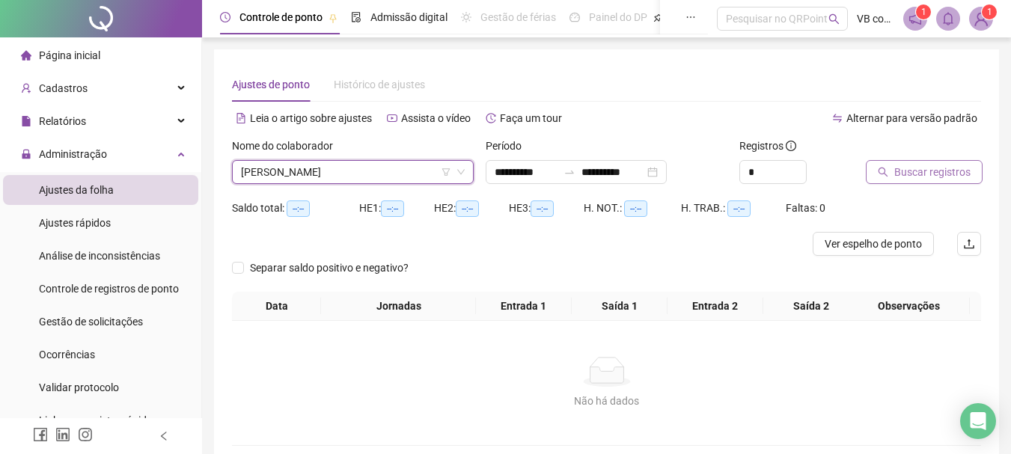
click at [920, 171] on span "Buscar registros" at bounding box center [932, 172] width 76 height 16
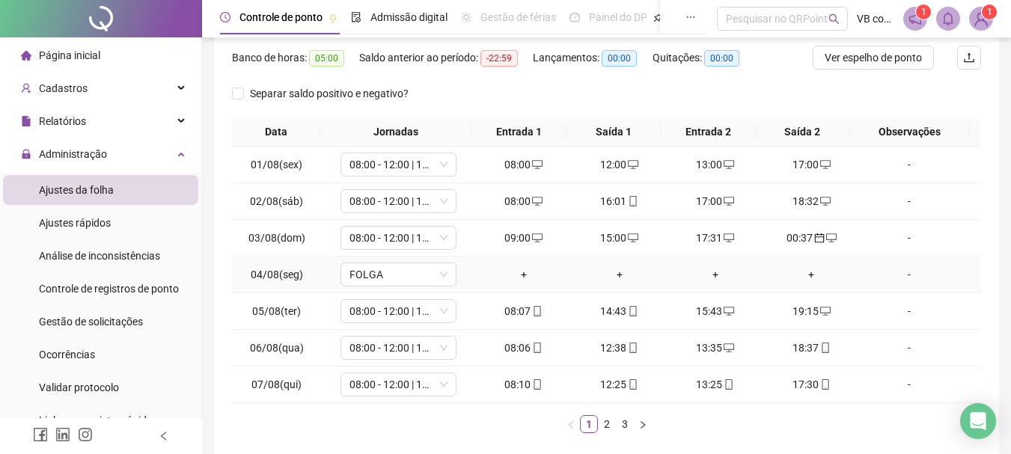
scroll to position [224, 0]
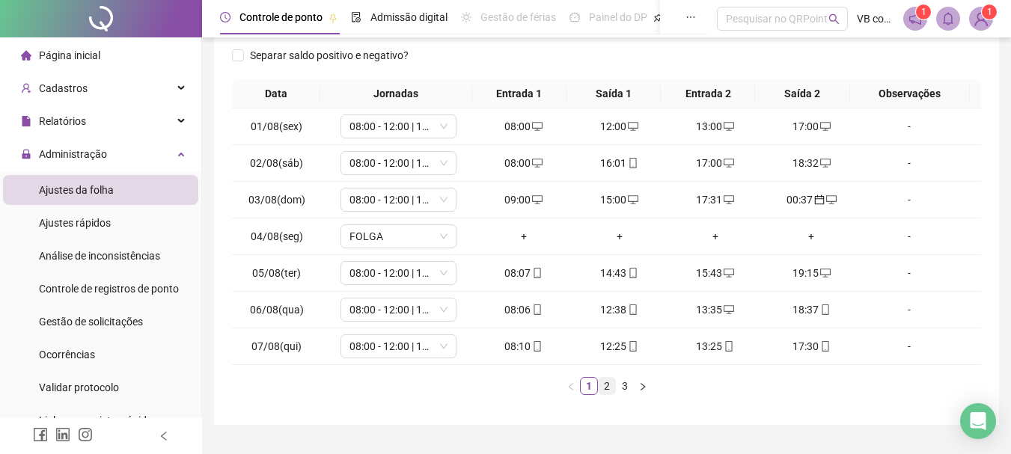
click at [602, 387] on link "2" at bounding box center [607, 386] width 16 height 16
click at [629, 388] on link "3" at bounding box center [625, 386] width 16 height 16
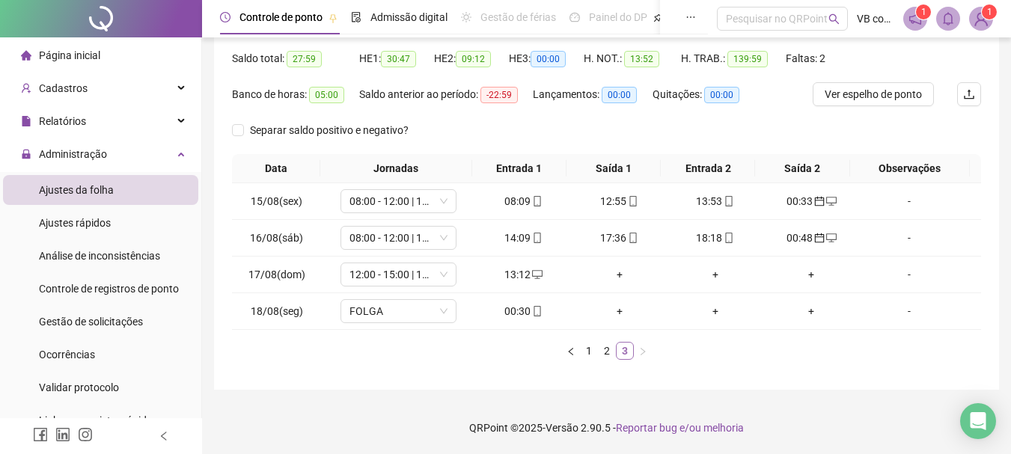
scroll to position [150, 0]
click at [521, 309] on div "00:30" at bounding box center [524, 311] width 84 height 16
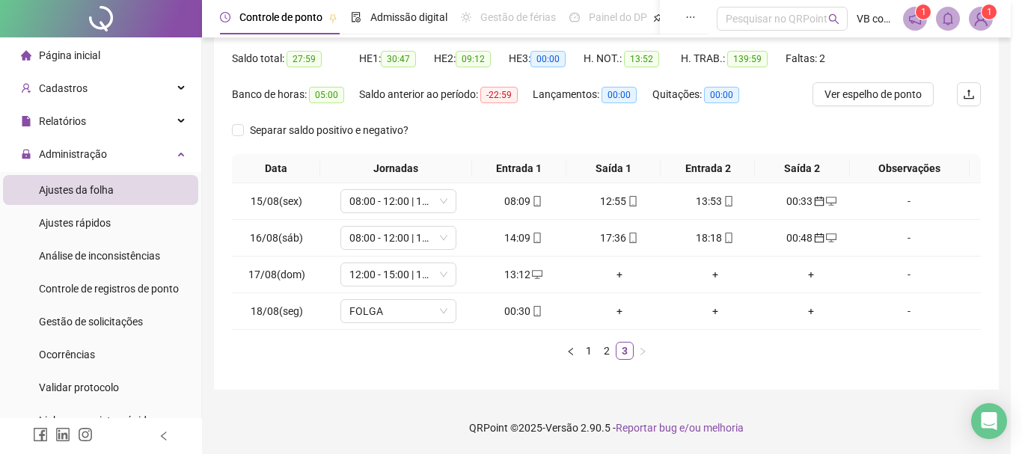
type input "**********"
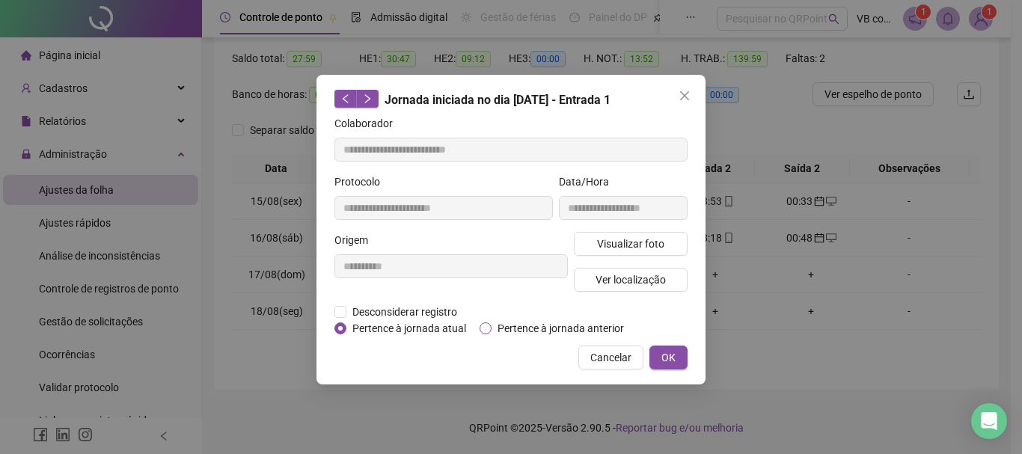
click at [528, 334] on span "Pertence à jornada anterior" at bounding box center [561, 328] width 138 height 16
click at [663, 358] on span "OK" at bounding box center [668, 357] width 14 height 16
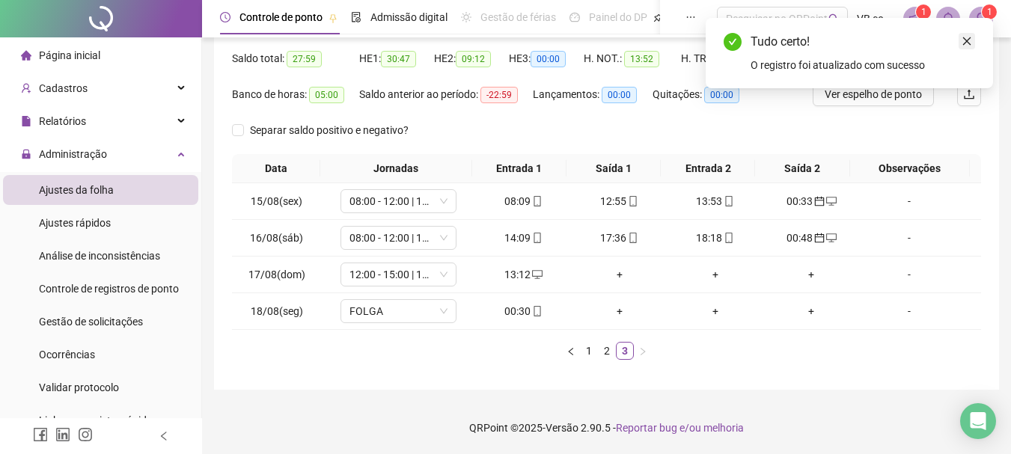
click at [929, 40] on link "Close" at bounding box center [966, 41] width 16 height 16
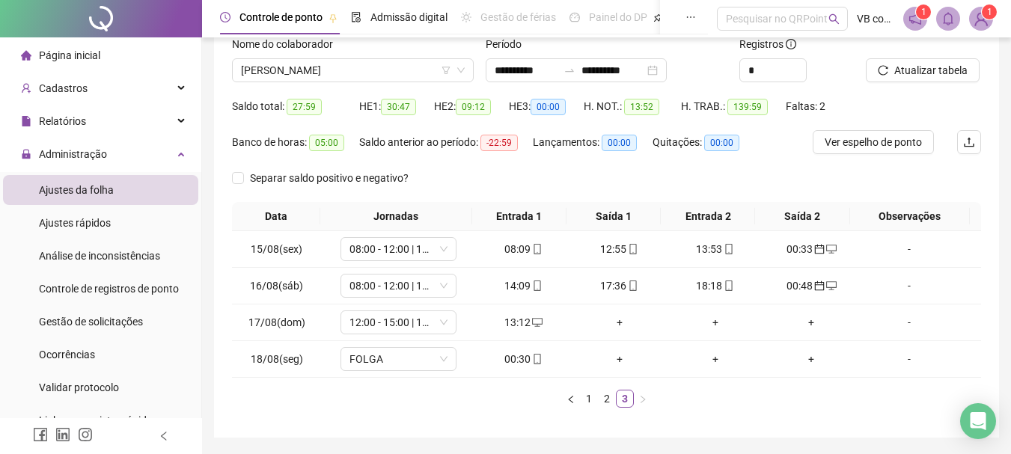
scroll to position [75, 0]
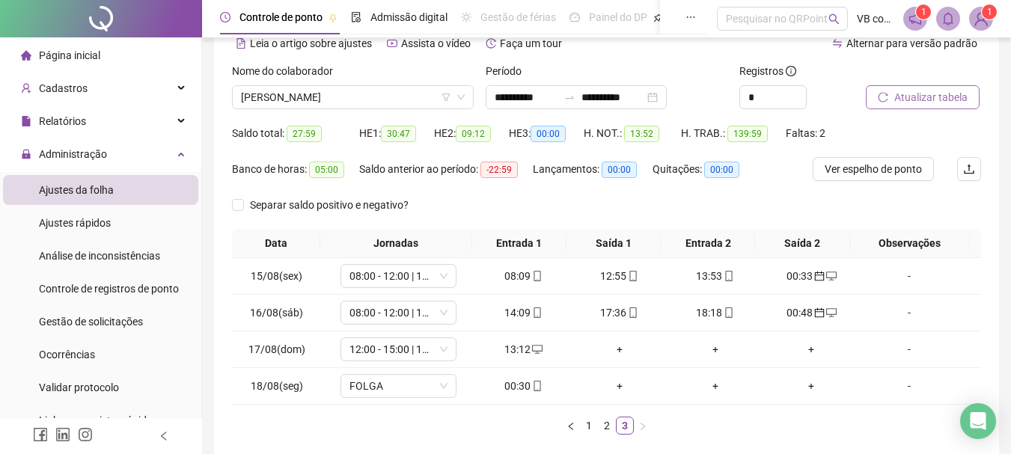
click at [929, 105] on span "Atualizar tabela" at bounding box center [930, 97] width 73 height 16
click at [687, 343] on div "+" at bounding box center [715, 349] width 84 height 16
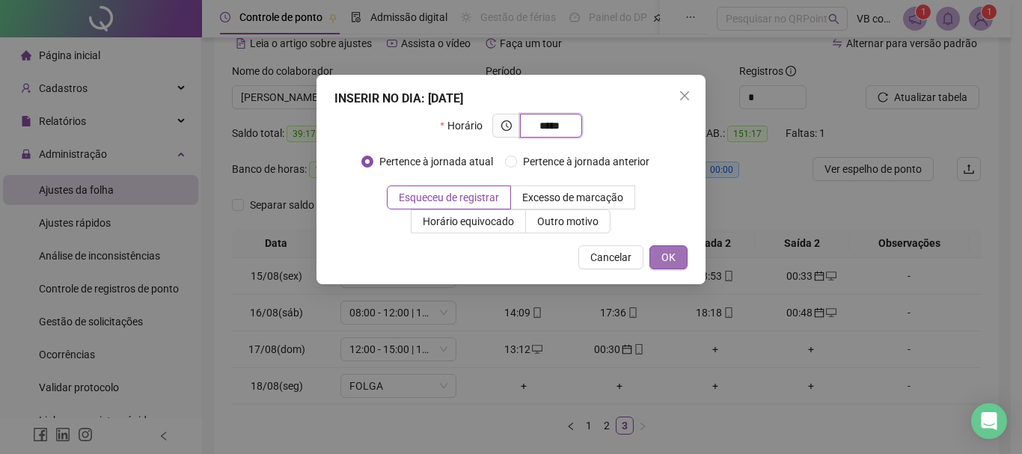
type input "*****"
click at [655, 254] on button "OK" at bounding box center [668, 257] width 38 height 24
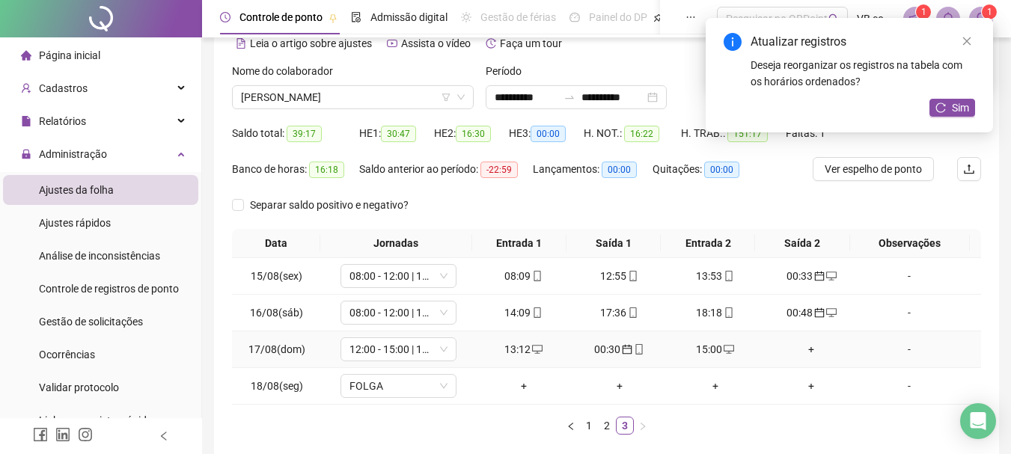
click at [797, 348] on div "+" at bounding box center [811, 349] width 84 height 16
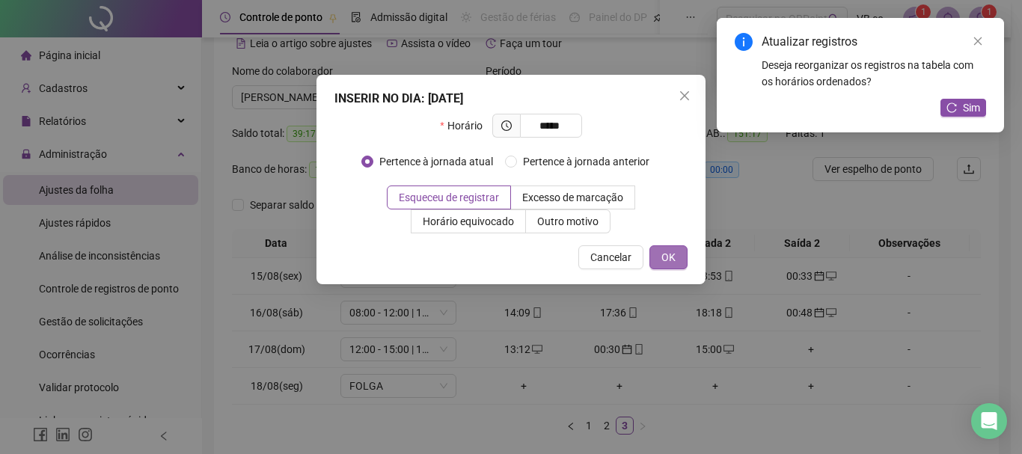
type input "*****"
click at [667, 251] on span "OK" at bounding box center [668, 257] width 14 height 16
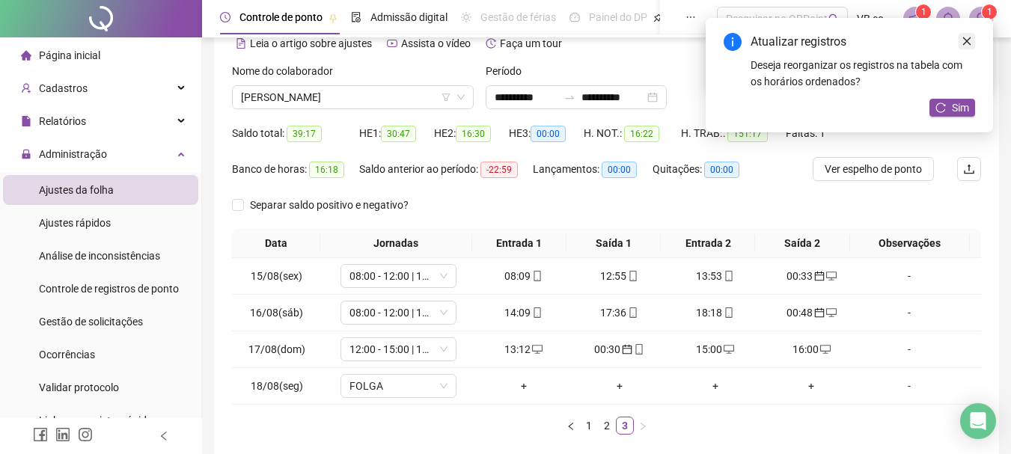
click at [929, 48] on link "Close" at bounding box center [966, 41] width 16 height 16
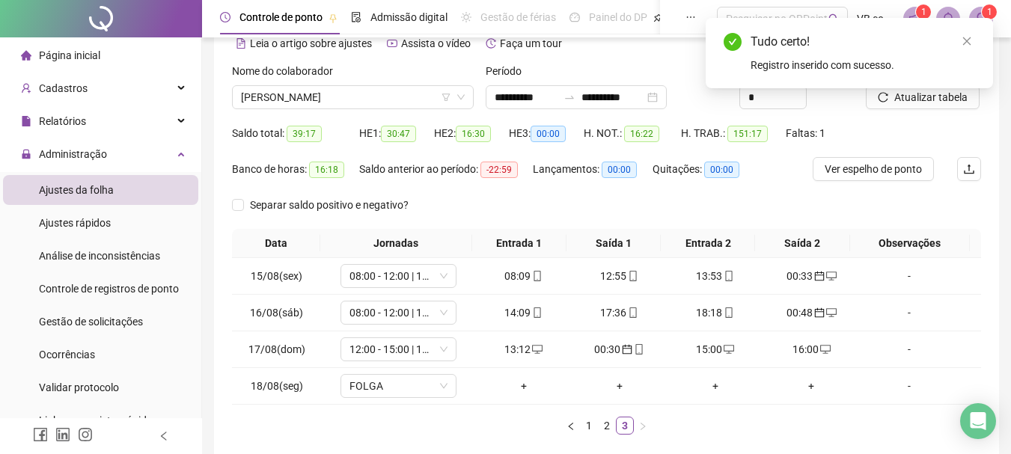
click at [929, 46] on link "Close" at bounding box center [966, 41] width 16 height 16
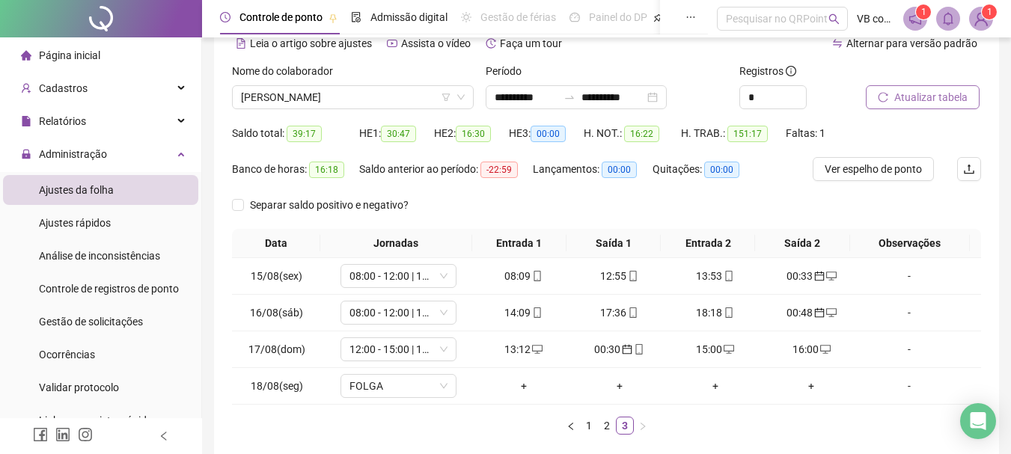
click at [929, 103] on span "Atualizar tabela" at bounding box center [930, 97] width 73 height 16
click at [426, 86] on span "[PERSON_NAME]" at bounding box center [353, 97] width 224 height 22
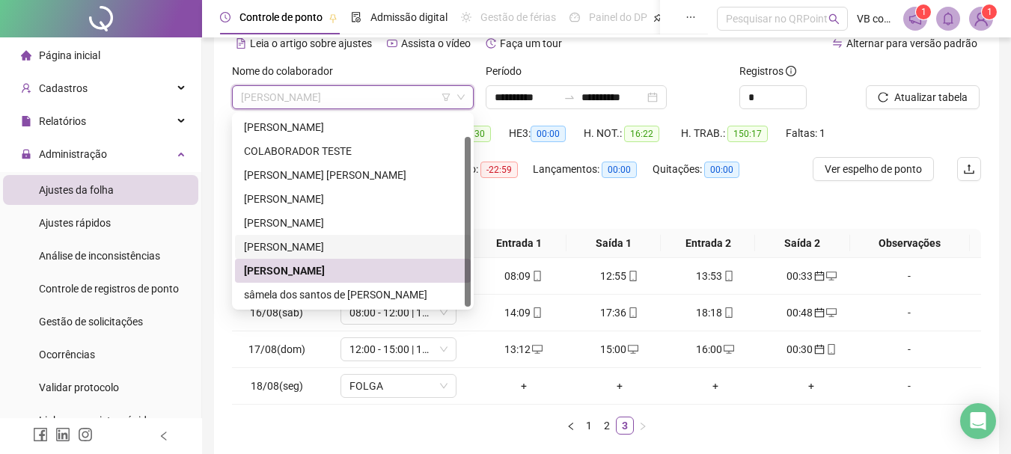
scroll to position [24, 0]
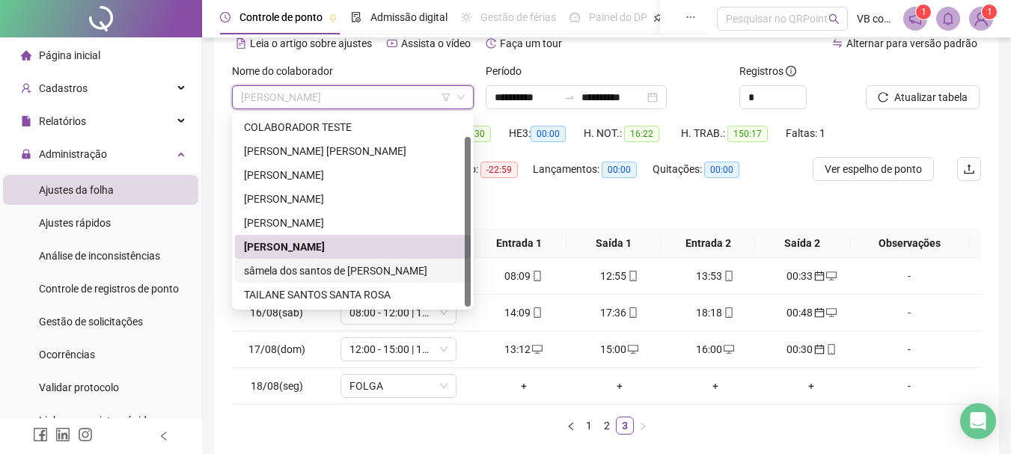
click at [400, 271] on div "sâmela dos santos de [PERSON_NAME]" at bounding box center [353, 271] width 218 height 16
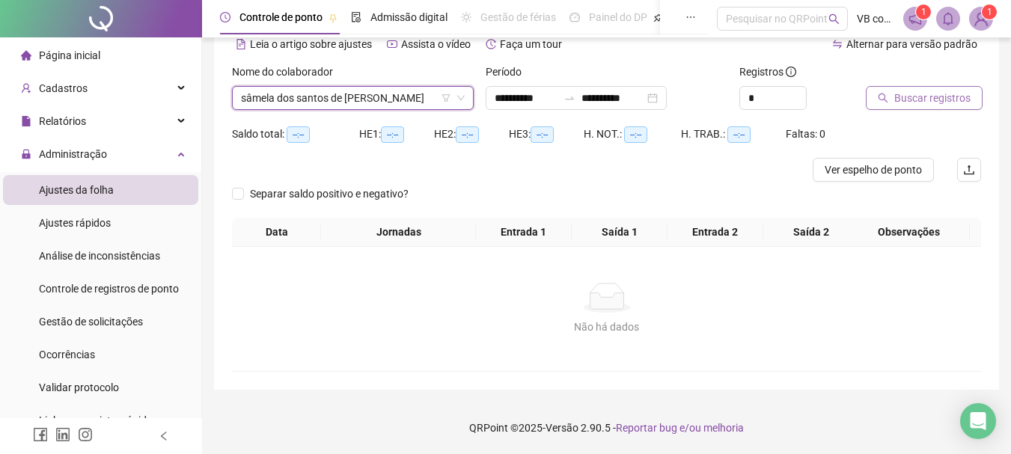
click at [876, 95] on button "Buscar registros" at bounding box center [924, 98] width 117 height 24
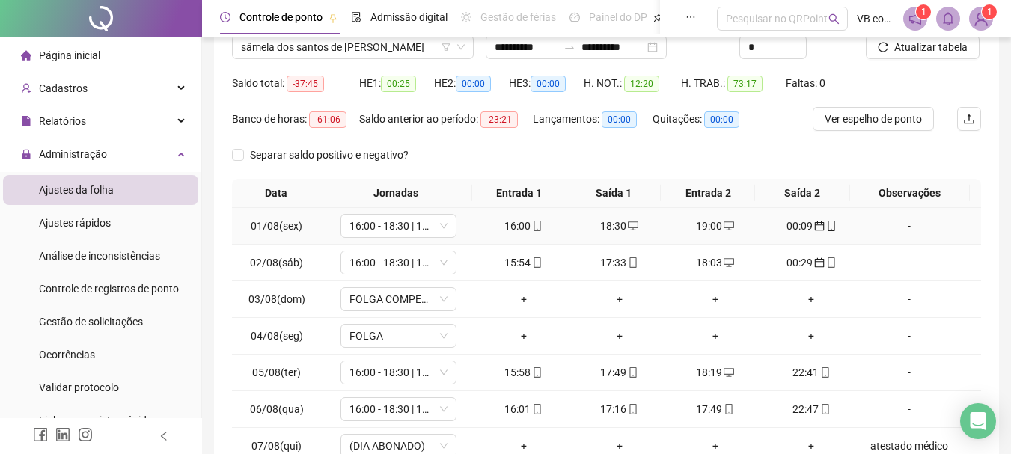
scroll to position [224, 0]
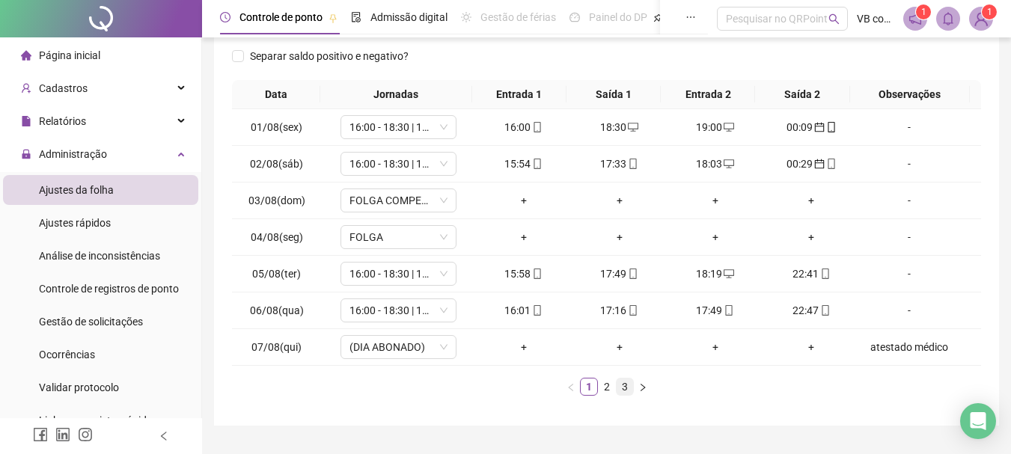
click at [616, 387] on li "3" at bounding box center [625, 387] width 18 height 18
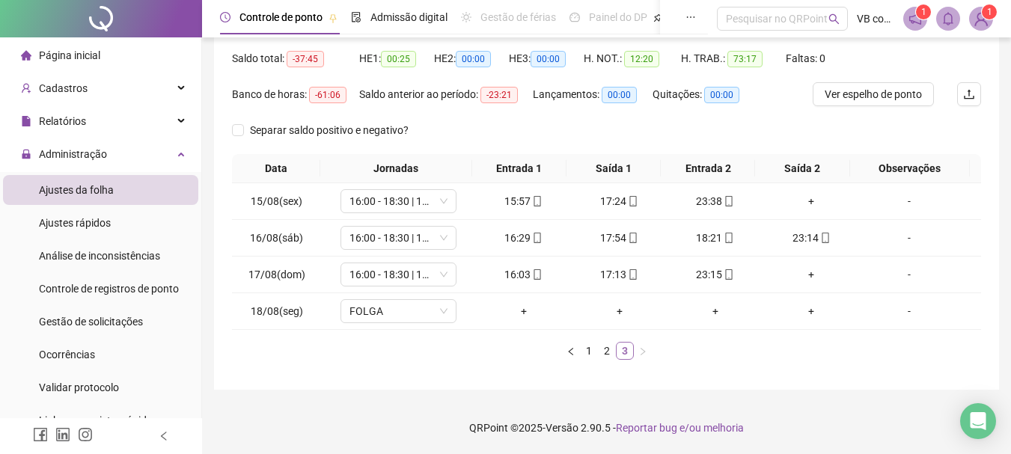
scroll to position [150, 0]
click at [604, 356] on link "2" at bounding box center [607, 351] width 16 height 16
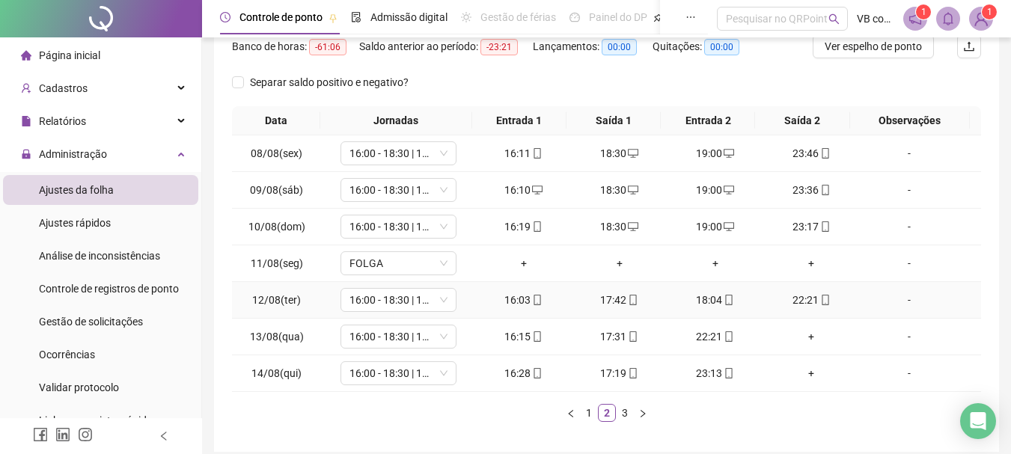
scroll to position [224, 0]
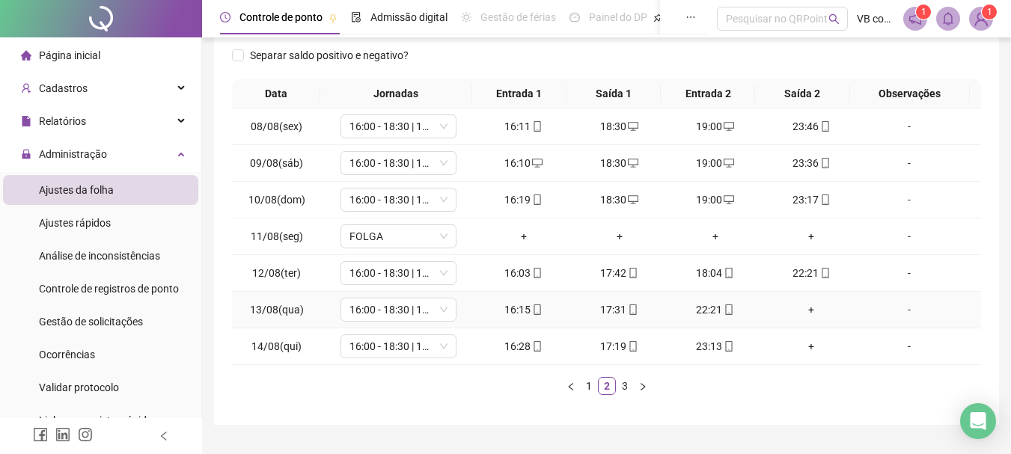
click at [806, 313] on div "+" at bounding box center [811, 310] width 84 height 16
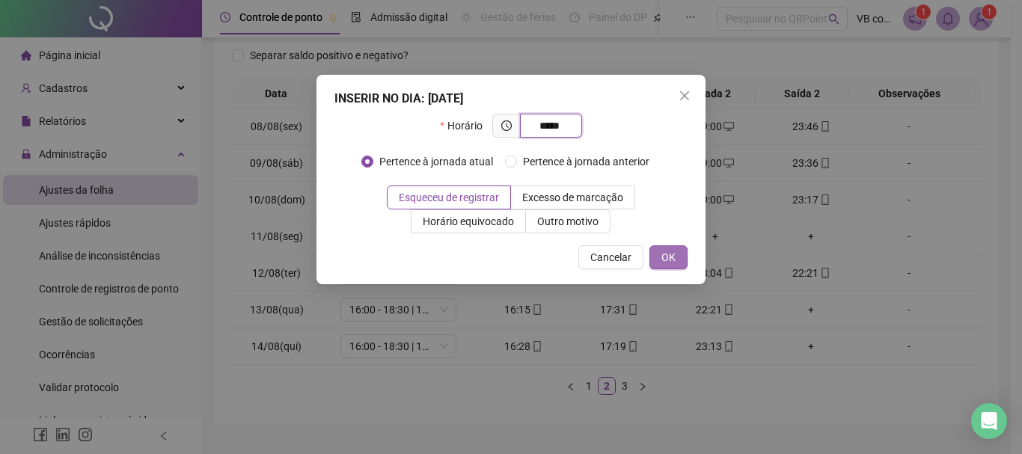
type input "*****"
click at [676, 263] on button "OK" at bounding box center [668, 257] width 38 height 24
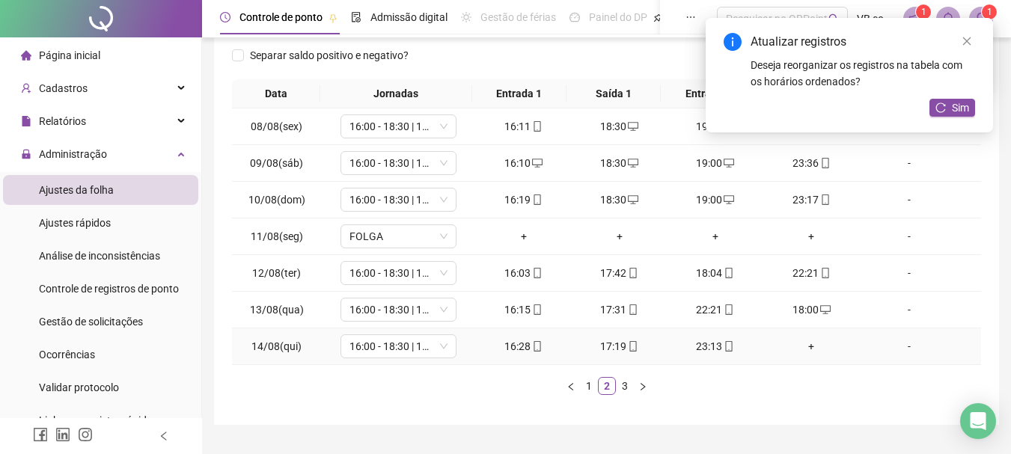
click at [790, 352] on div "+" at bounding box center [811, 346] width 84 height 16
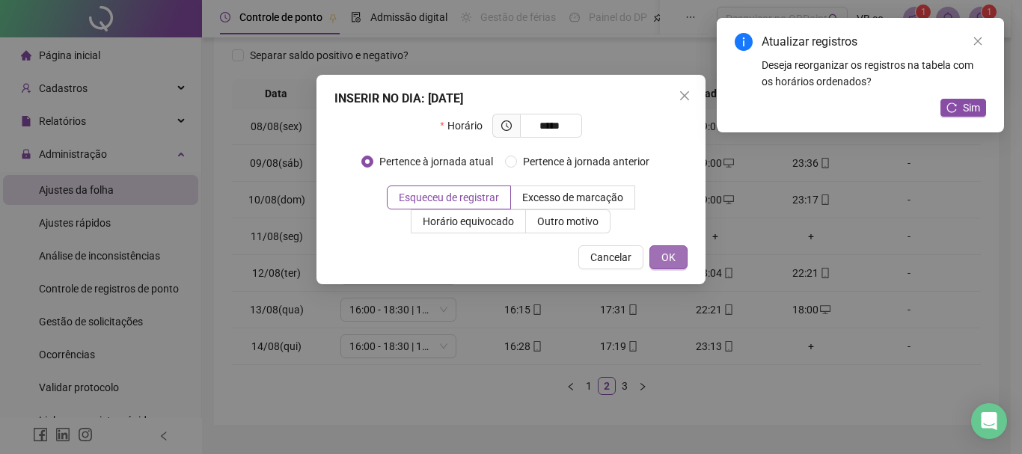
type input "*****"
click at [667, 254] on span "OK" at bounding box center [668, 257] width 14 height 16
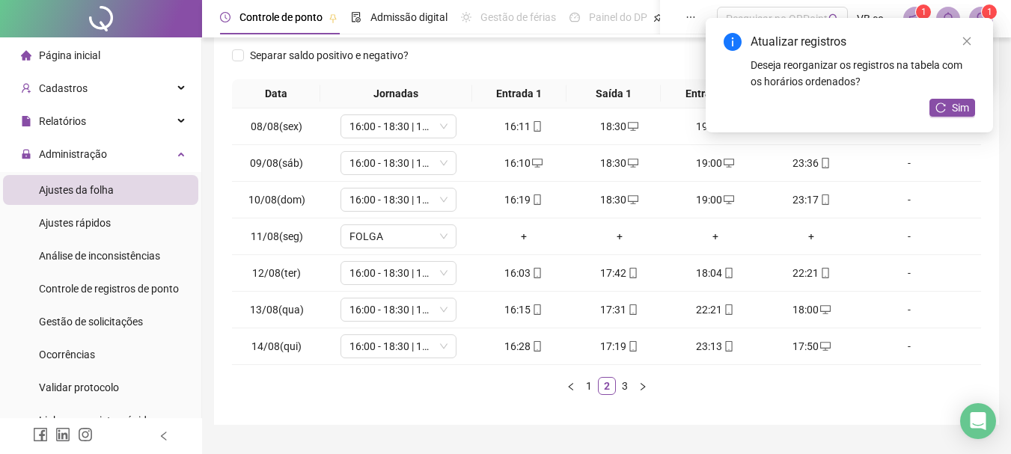
click at [929, 28] on div "Atualizar registros Deseja reorganizar os registros na tabela com os horários o…" at bounding box center [849, 75] width 287 height 114
click at [929, 51] on div "Atualizar registros Deseja reorganizar os registros na tabela com os horários o…" at bounding box center [849, 61] width 251 height 57
click at [929, 46] on link "Close" at bounding box center [966, 41] width 16 height 16
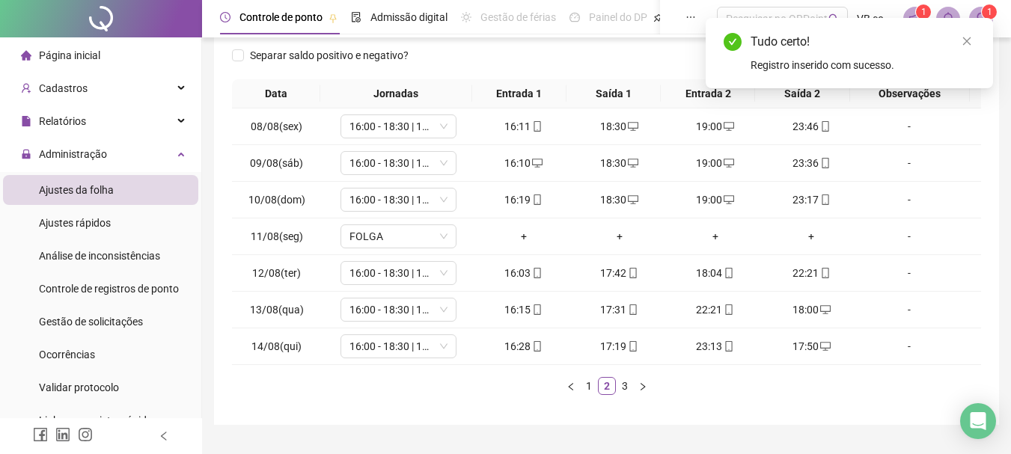
click at [929, 46] on link "Close" at bounding box center [966, 41] width 16 height 16
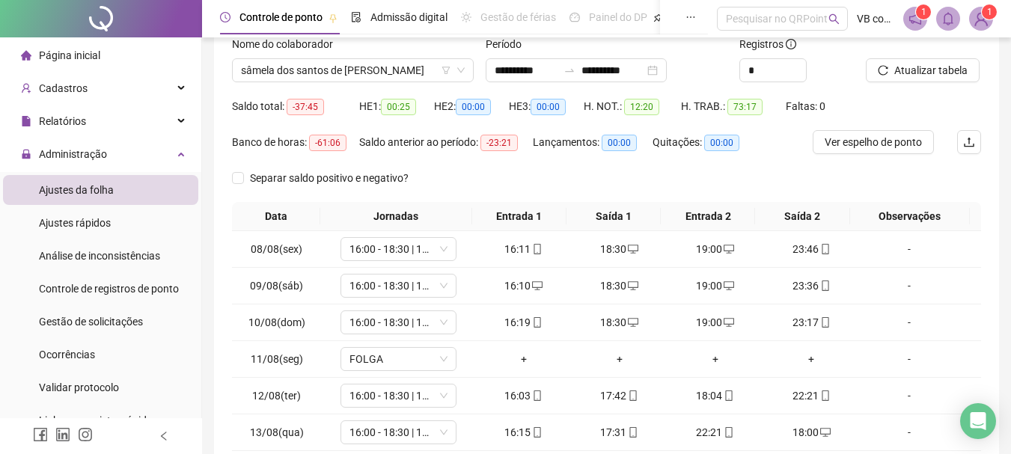
scroll to position [75, 0]
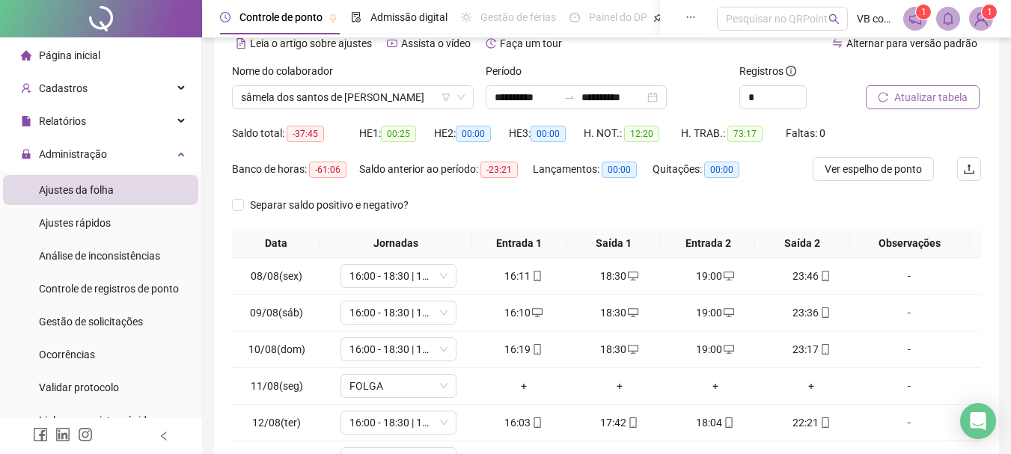
click at [918, 89] on span "Atualizar tabela" at bounding box center [930, 97] width 73 height 16
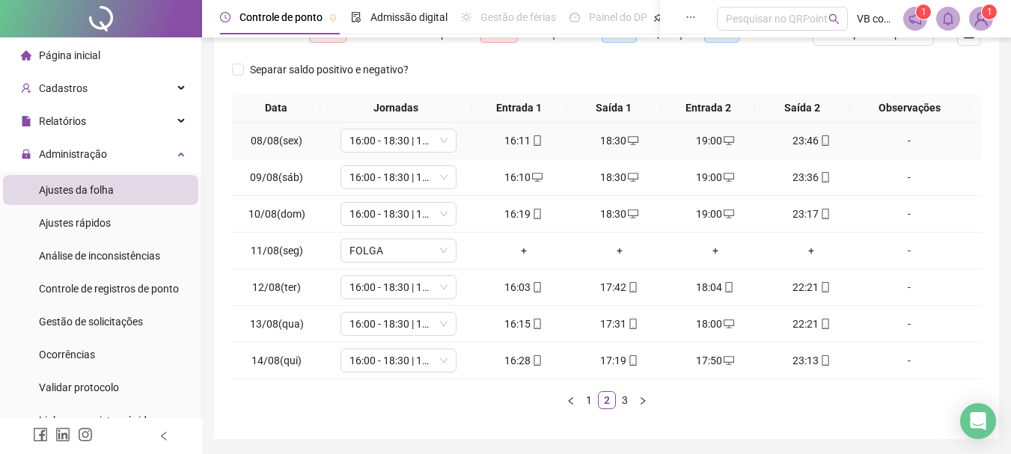
scroll to position [224, 0]
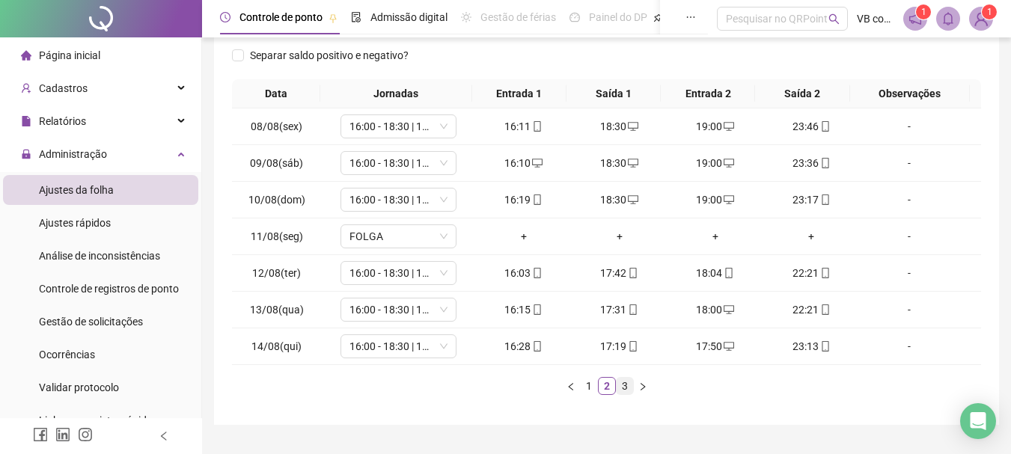
click at [620, 388] on link "3" at bounding box center [625, 386] width 16 height 16
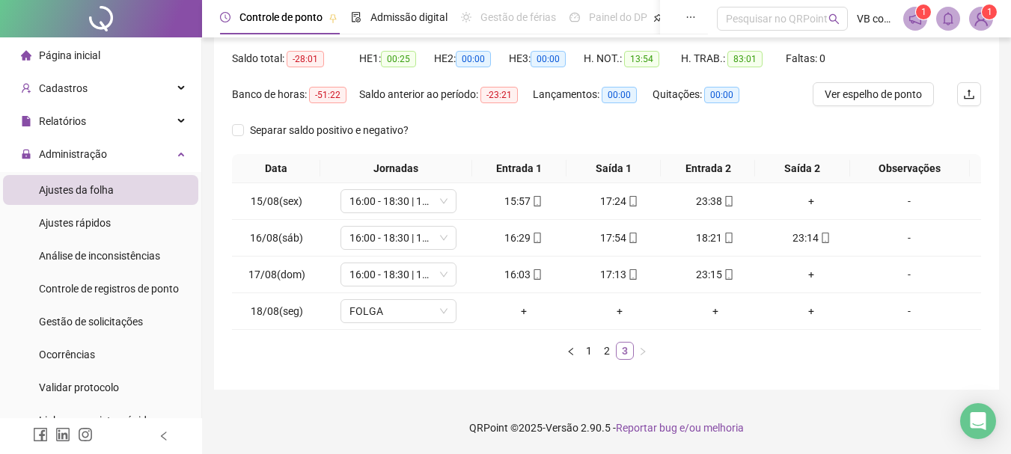
scroll to position [150, 0]
click at [801, 273] on div "+" at bounding box center [811, 274] width 84 height 16
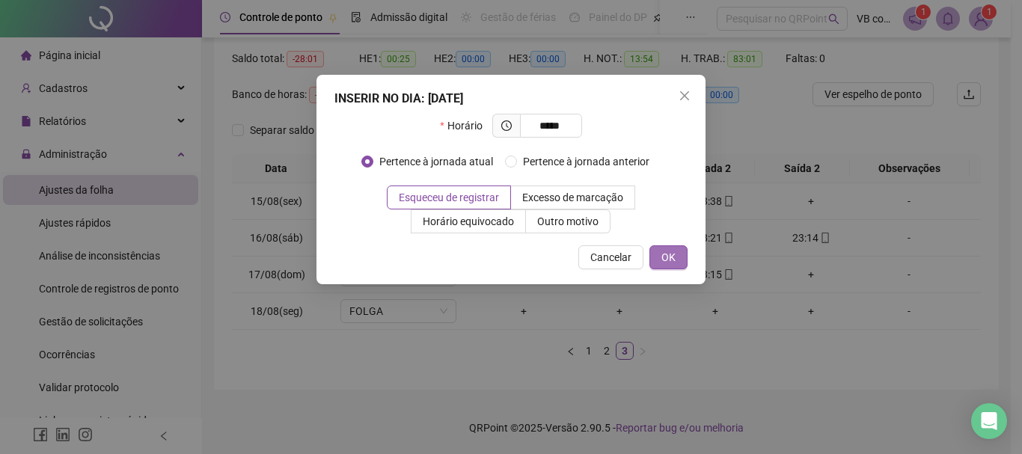
type input "*****"
click at [664, 257] on span "OK" at bounding box center [668, 257] width 14 height 16
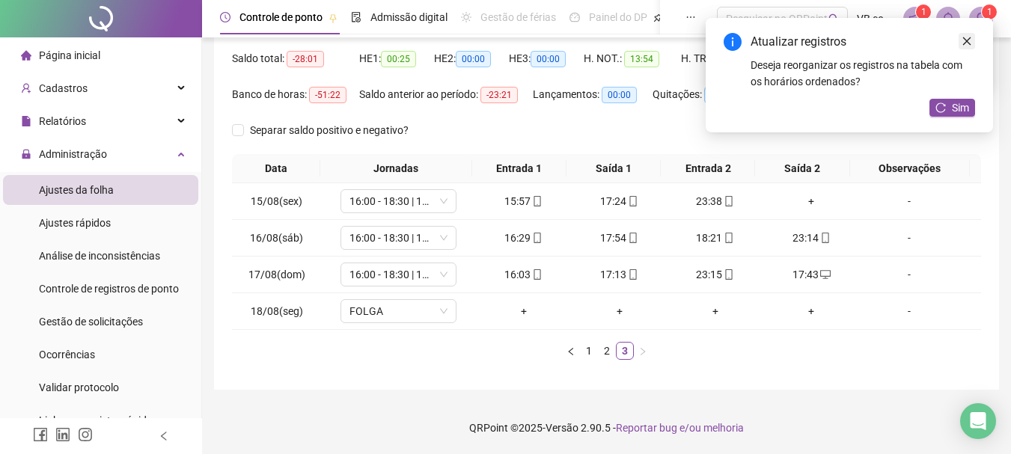
click at [929, 42] on link "Close" at bounding box center [966, 41] width 16 height 16
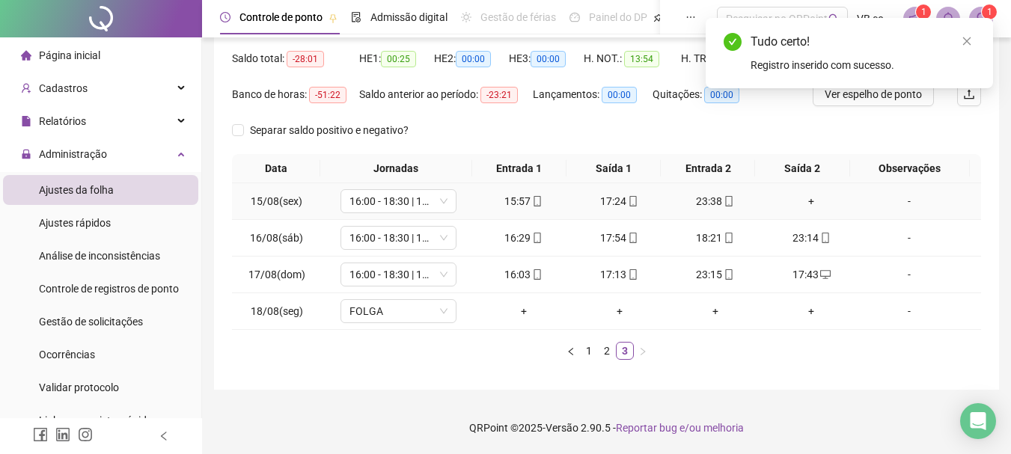
click at [800, 200] on div "+" at bounding box center [811, 201] width 84 height 16
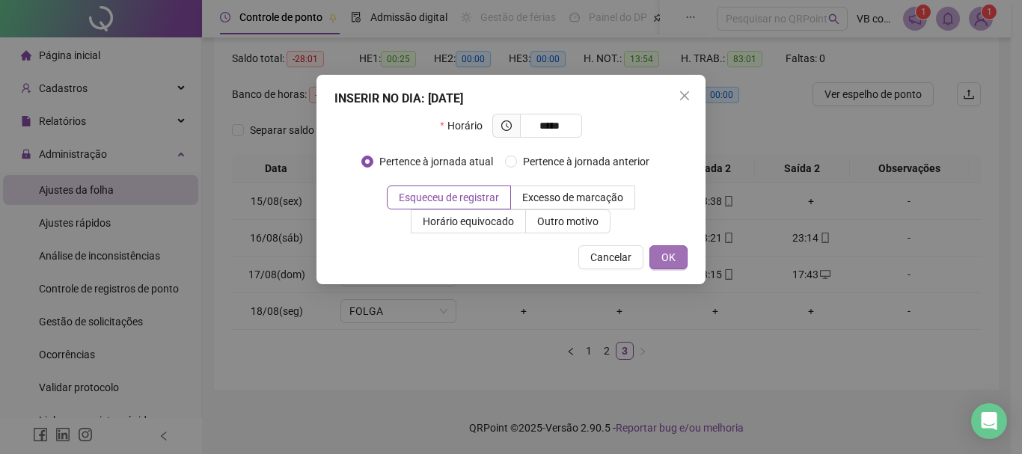
type input "*****"
click at [661, 260] on span "OK" at bounding box center [668, 257] width 14 height 16
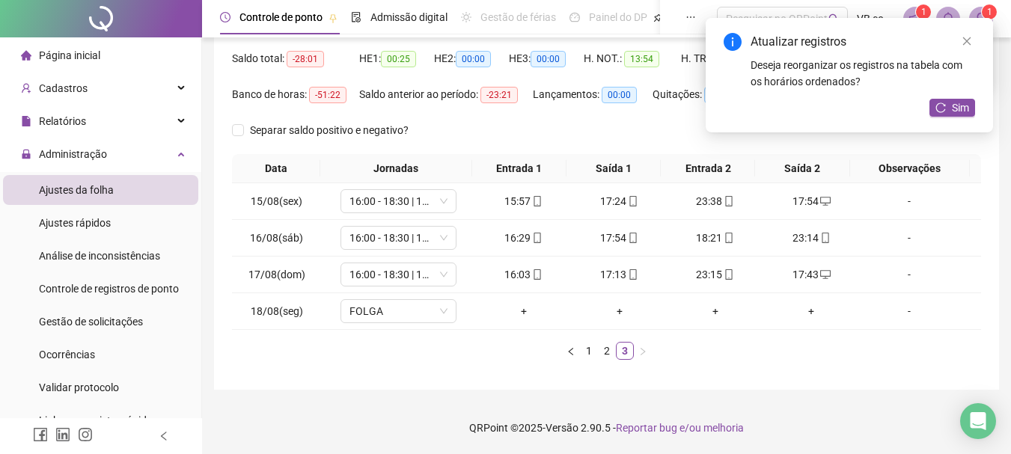
scroll to position [75, 0]
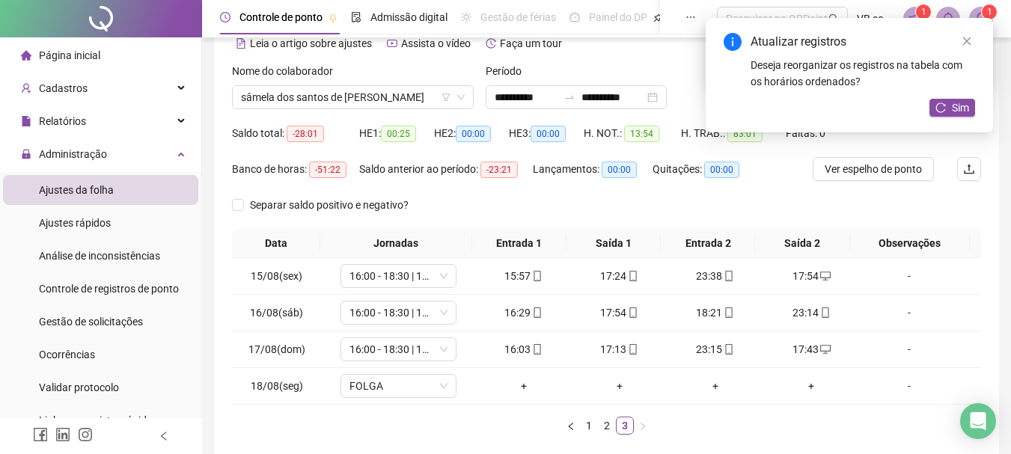
click at [929, 43] on div "Atualizar registros Deseja reorganizar os registros na tabela com os horários o…" at bounding box center [849, 75] width 287 height 114
click at [929, 42] on icon "close" at bounding box center [967, 41] width 8 height 8
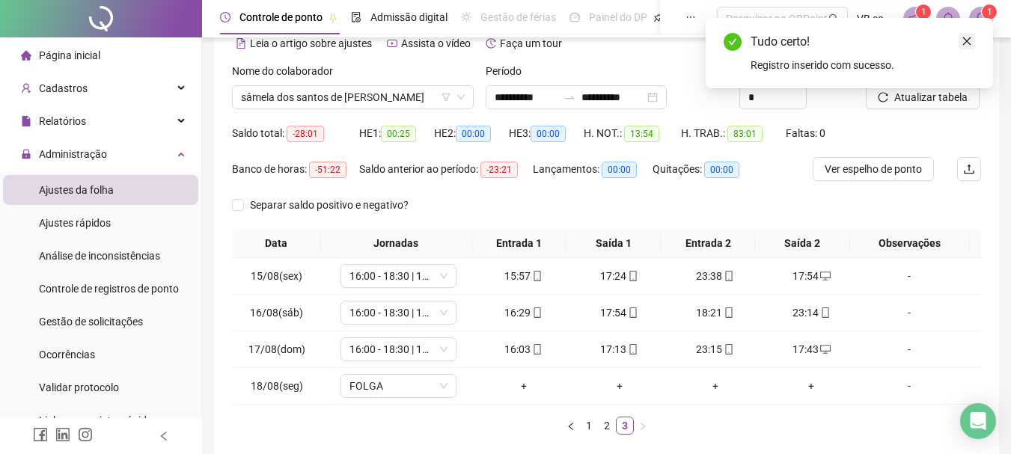
click at [929, 37] on icon "close" at bounding box center [966, 41] width 10 height 10
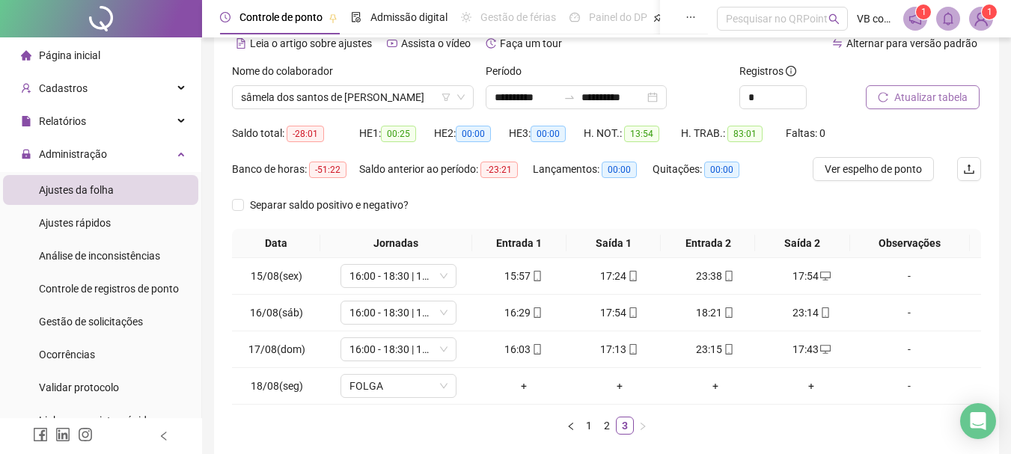
click at [929, 100] on span "Atualizar tabela" at bounding box center [930, 97] width 73 height 16
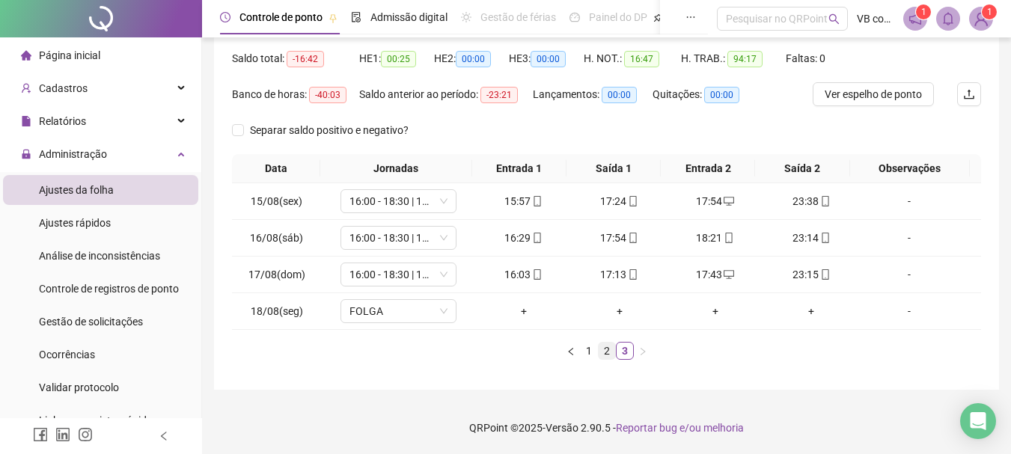
click at [607, 347] on link "2" at bounding box center [607, 351] width 16 height 16
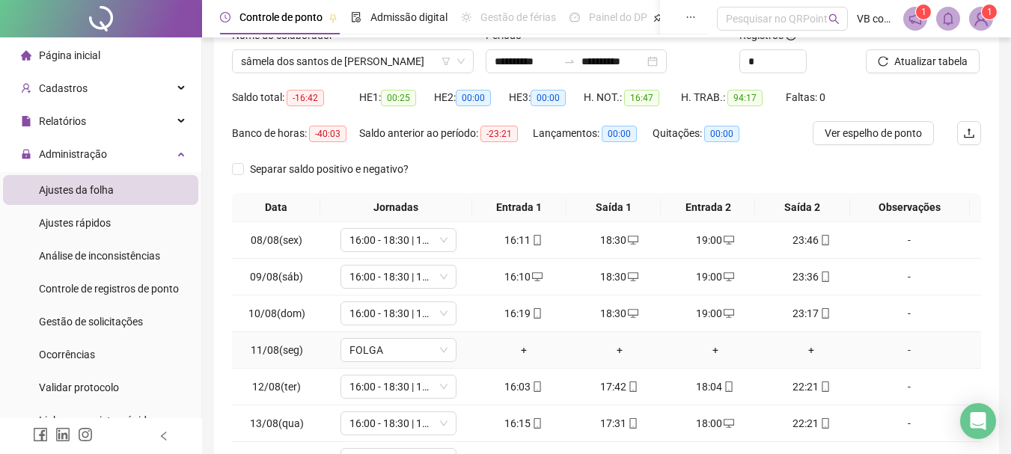
scroll to position [110, 0]
click at [397, 63] on span "sâmela dos santos de [PERSON_NAME]" at bounding box center [353, 62] width 224 height 22
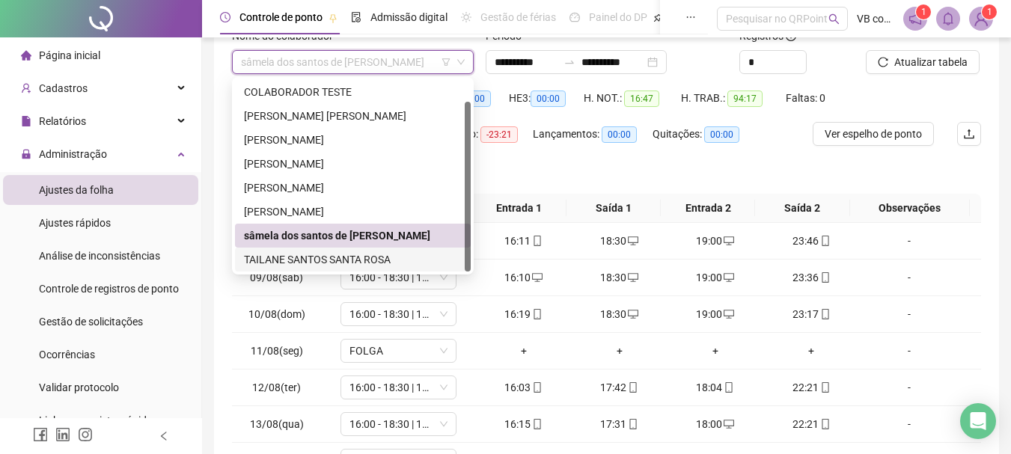
click at [420, 263] on div "TAILANE SANTOS SANTA ROSA" at bounding box center [353, 259] width 218 height 16
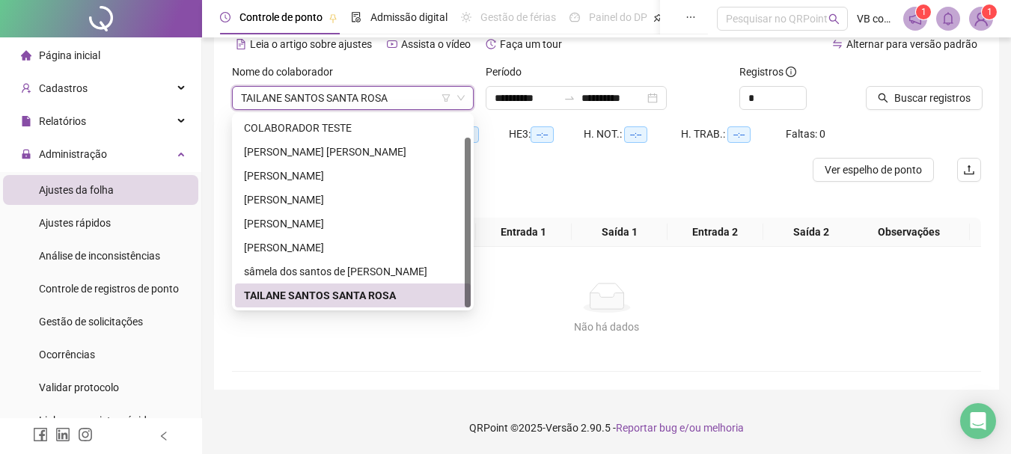
scroll to position [74, 0]
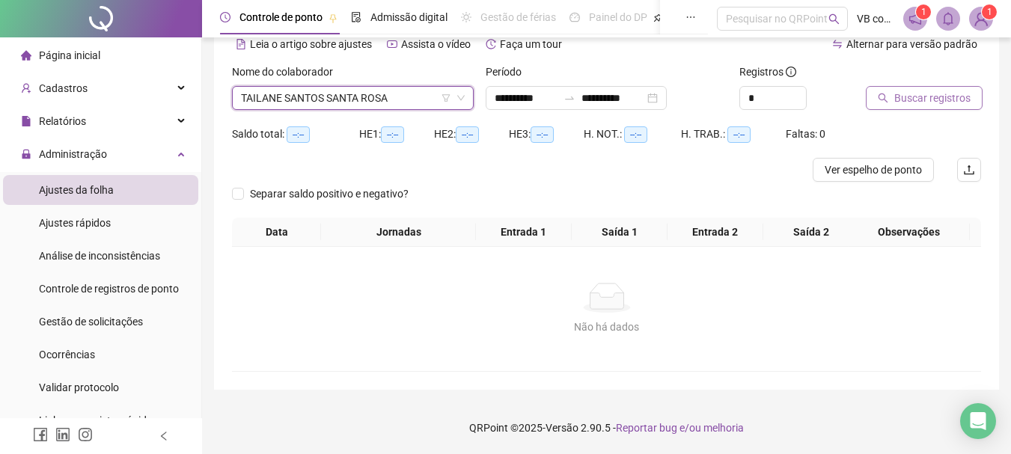
click at [929, 103] on span "Buscar registros" at bounding box center [932, 98] width 76 height 16
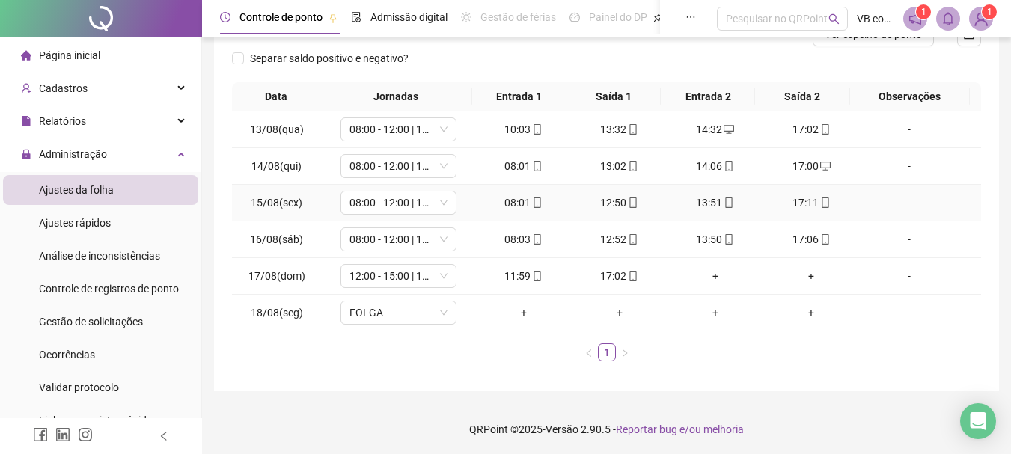
scroll to position [211, 0]
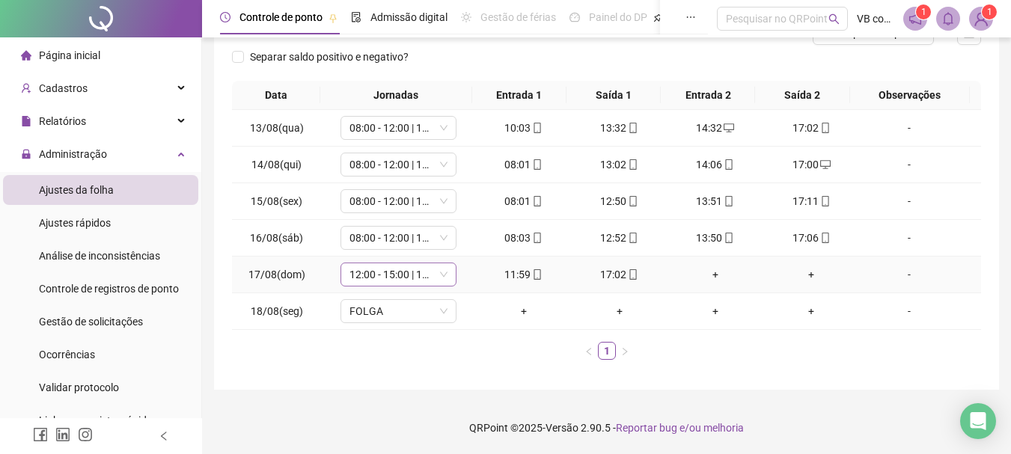
click at [444, 278] on icon "down" at bounding box center [443, 274] width 9 height 9
click at [444, 276] on icon "down" at bounding box center [443, 274] width 9 height 9
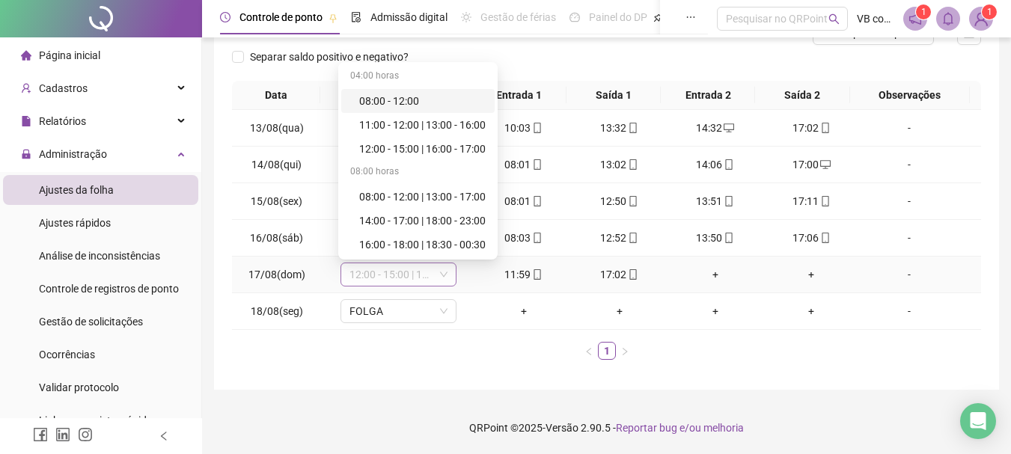
click at [427, 275] on span "12:00 - 15:00 | 16:00 - 17:00" at bounding box center [398, 274] width 98 height 22
click at [703, 275] on div "+" at bounding box center [715, 274] width 84 height 16
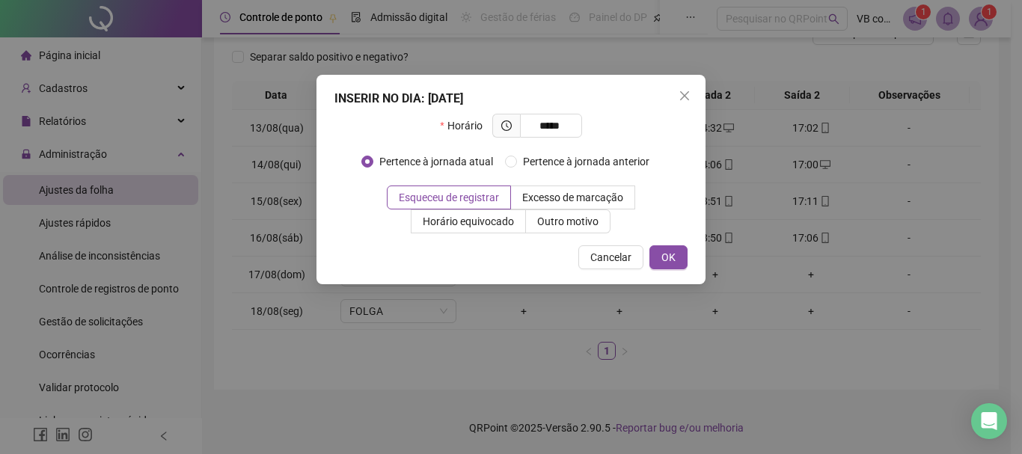
type input "*****"
click at [667, 270] on div "INSERIR NO DIA : [DATE] Horário ***** Pertence à jornada atual Pertence à jorna…" at bounding box center [511, 180] width 389 height 210
click at [667, 266] on button "OK" at bounding box center [668, 257] width 38 height 24
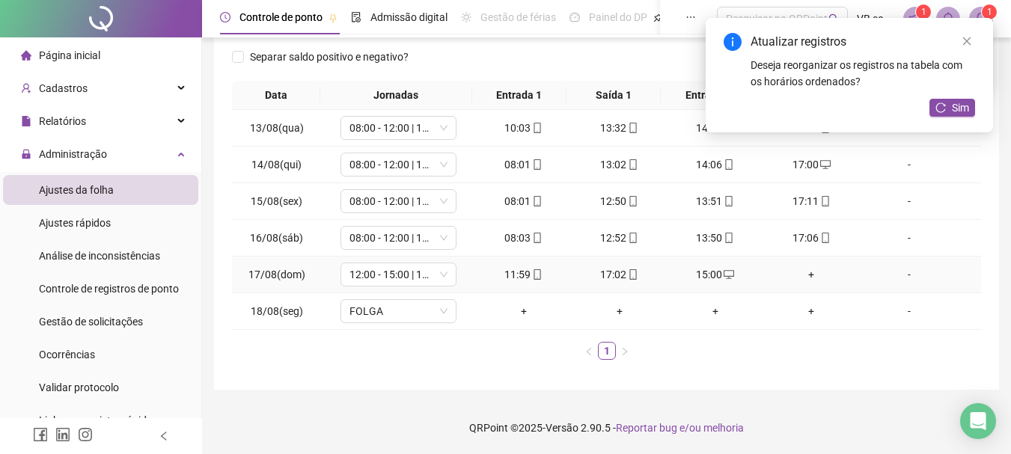
click at [805, 276] on div "+" at bounding box center [811, 274] width 84 height 16
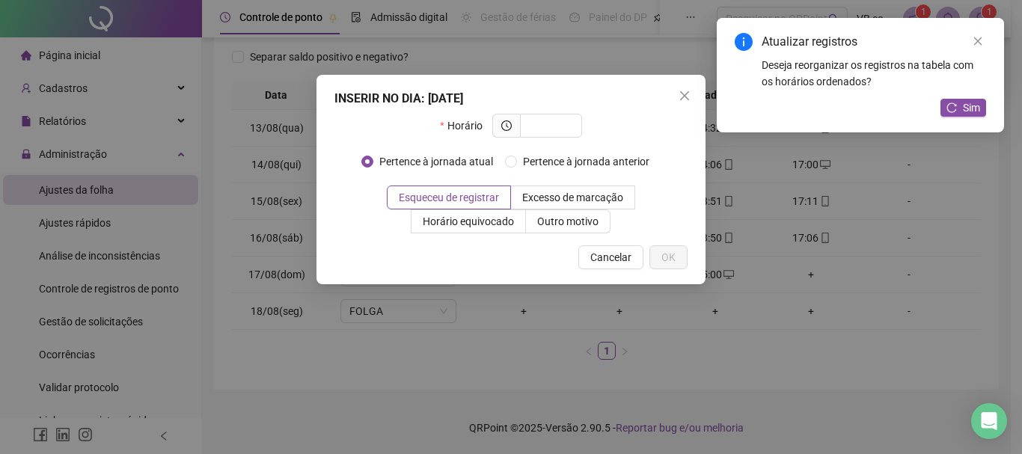
type input "*"
type input "*****"
click at [667, 269] on button "OK" at bounding box center [668, 257] width 38 height 24
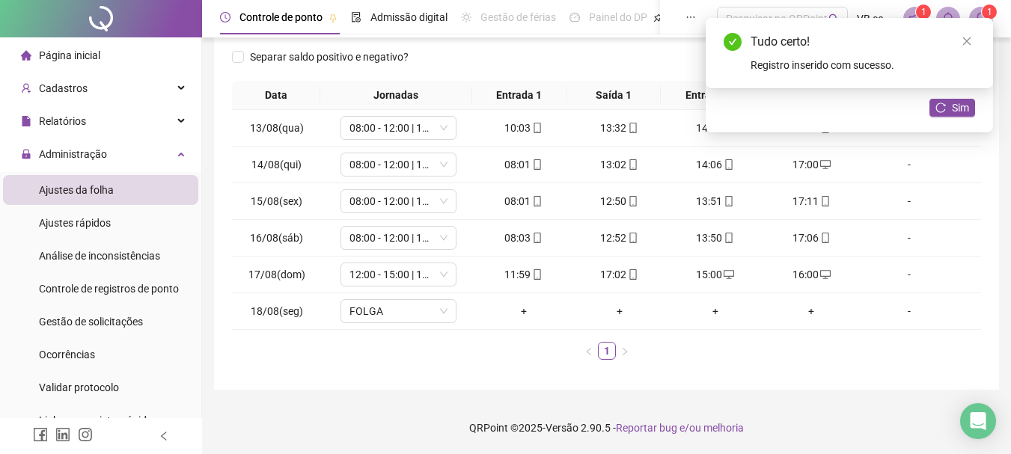
click at [929, 36] on div "Tudo certo! Registro inserido com sucesso." at bounding box center [849, 53] width 287 height 70
click at [929, 41] on icon "close" at bounding box center [966, 41] width 10 height 10
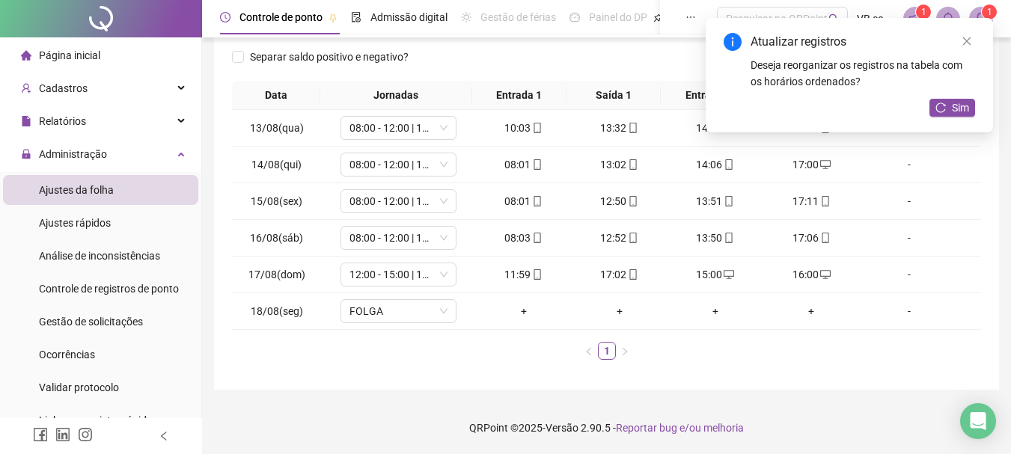
click at [929, 41] on icon "close" at bounding box center [966, 41] width 10 height 10
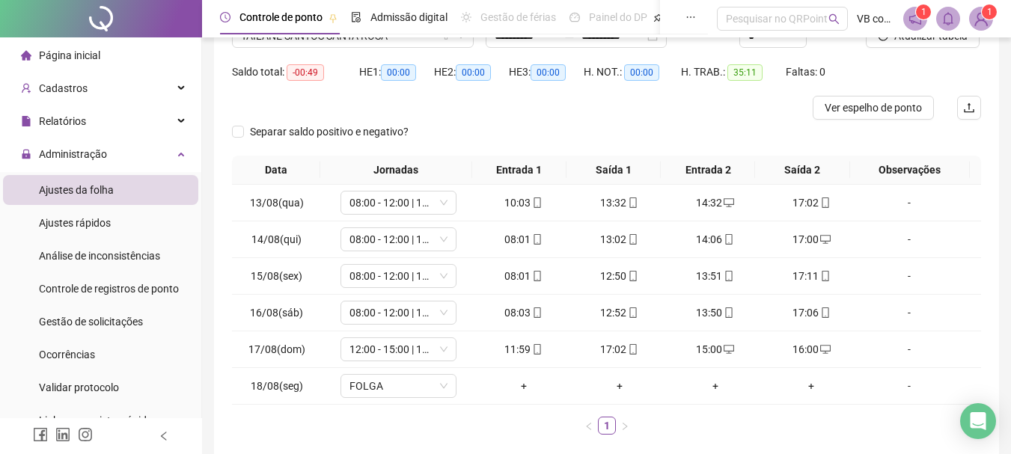
scroll to position [61, 0]
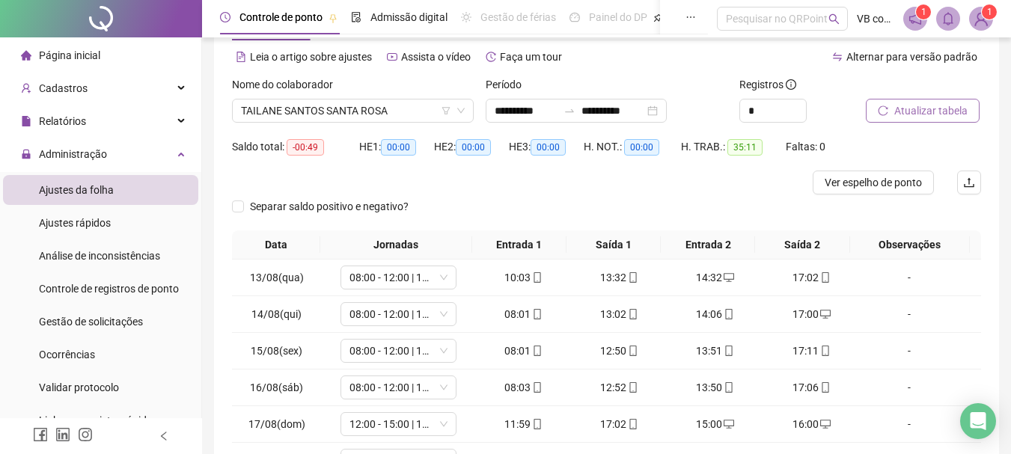
click at [929, 100] on button "Atualizar tabela" at bounding box center [923, 111] width 114 height 24
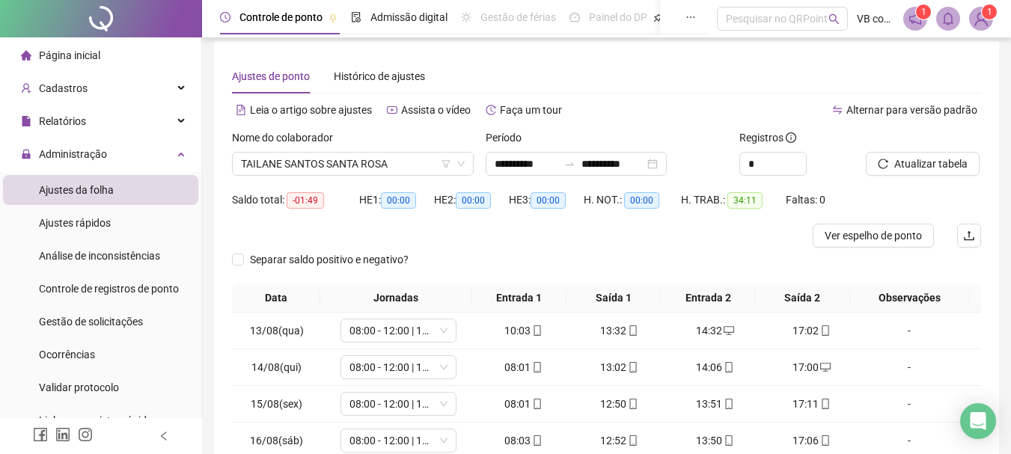
scroll to position [0, 0]
